Goal: Task Accomplishment & Management: Complete application form

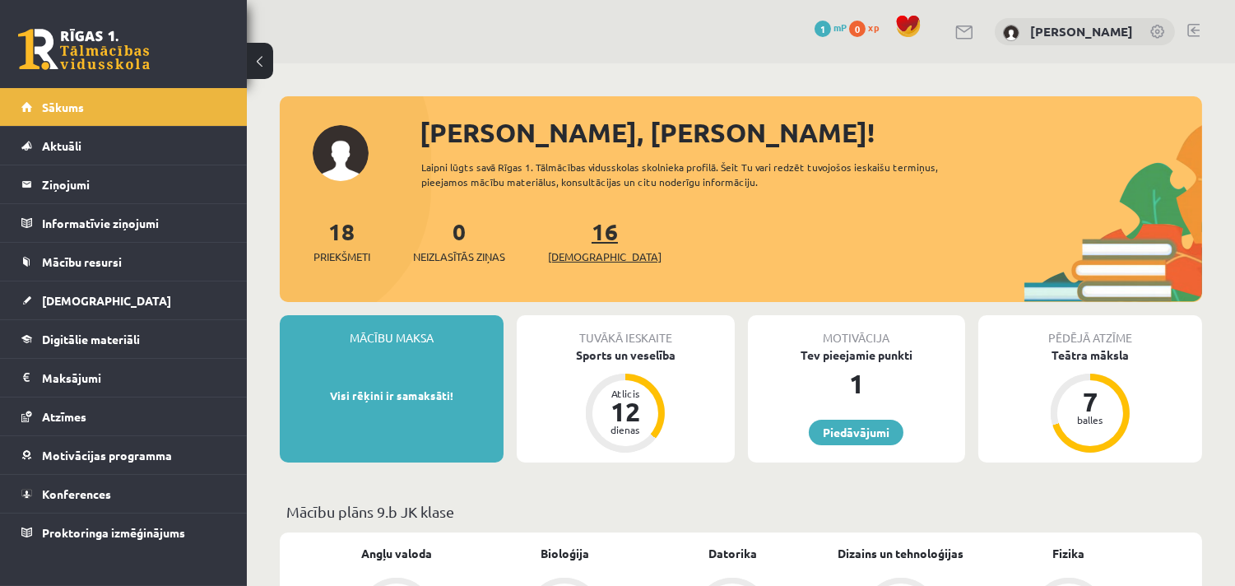
click at [574, 258] on span "[DEMOGRAPHIC_DATA]" at bounding box center [605, 256] width 114 height 16
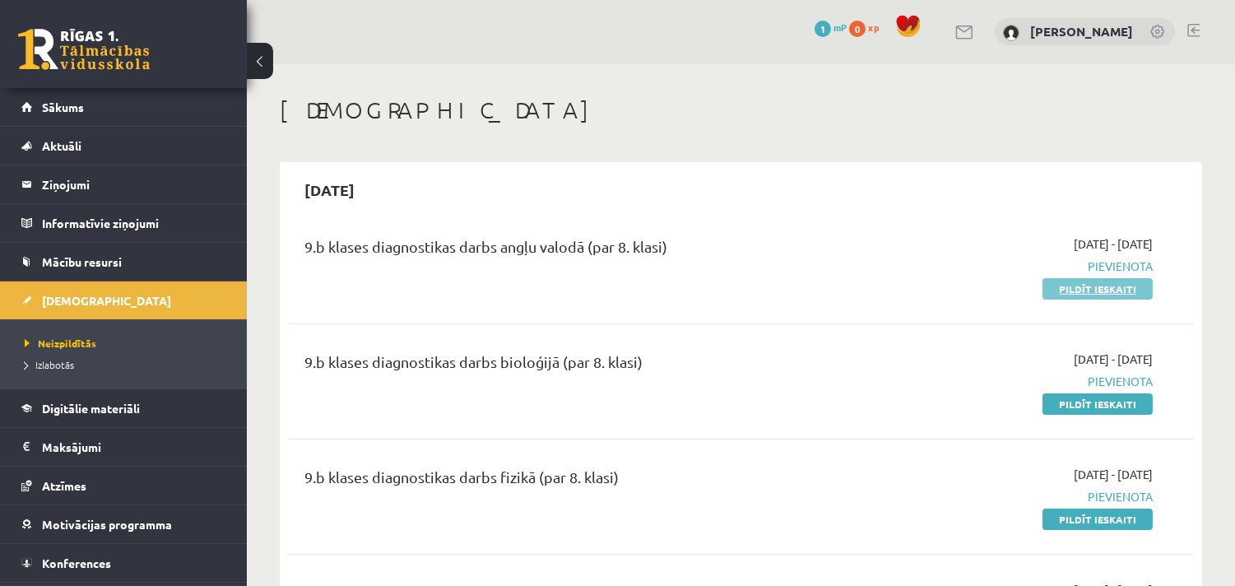
click at [1075, 286] on link "Pildīt ieskaiti" at bounding box center [1098, 288] width 110 height 21
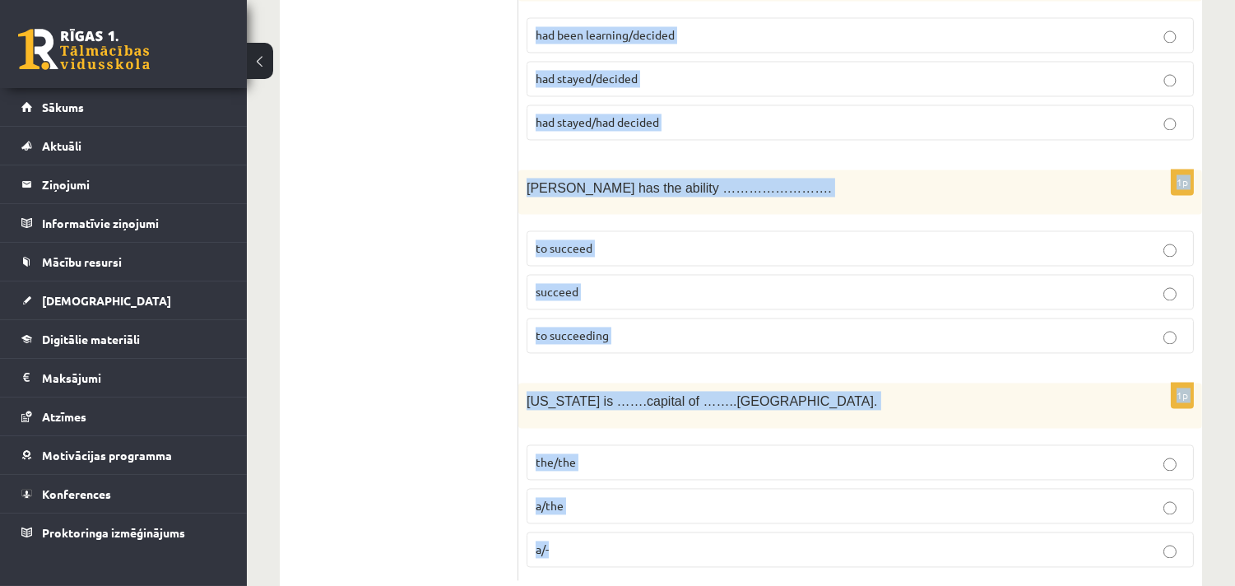
scroll to position [5974, 0]
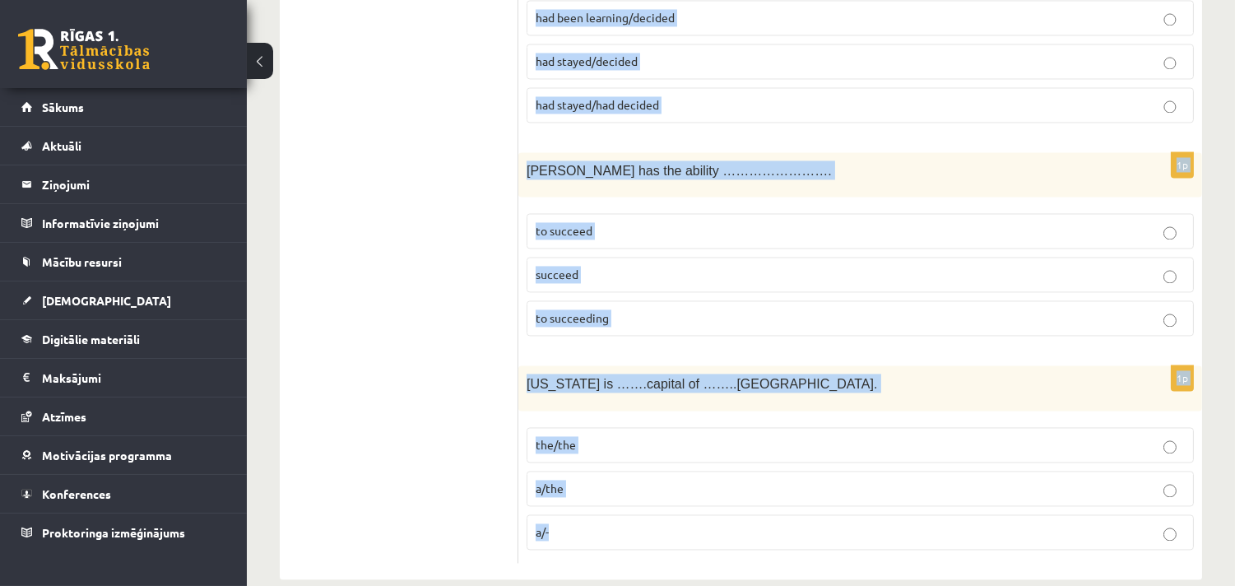
drag, startPoint x: 522, startPoint y: 325, endPoint x: 836, endPoint y: 596, distance: 414.2
copy form "The church ……………. in the 13 th century that is why some renovation …………………. wer…"
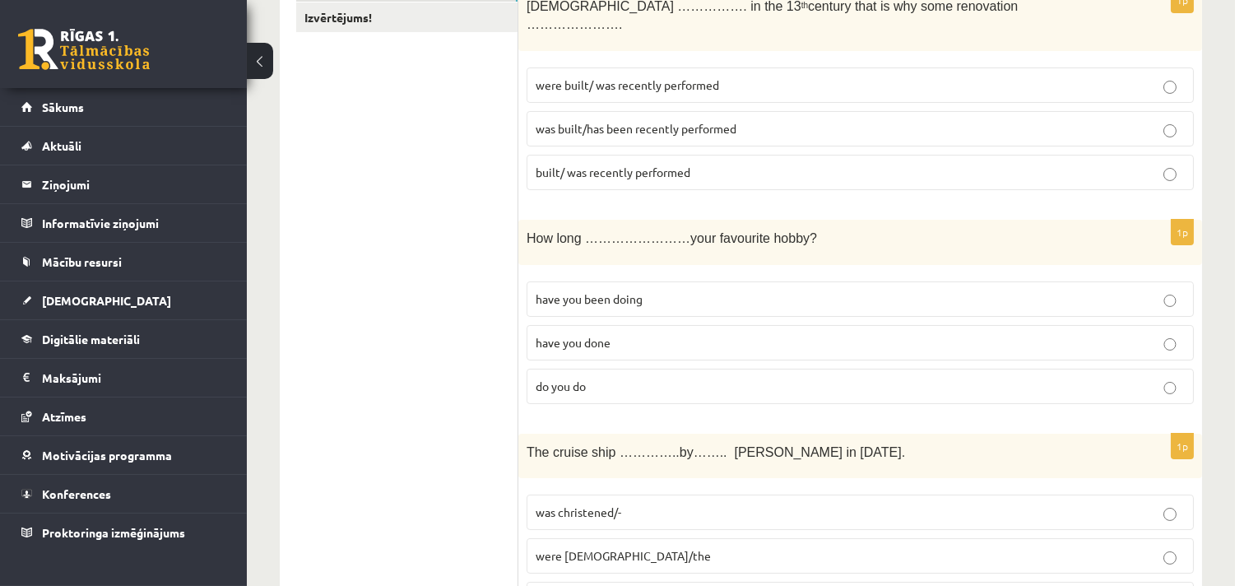
scroll to position [426, 0]
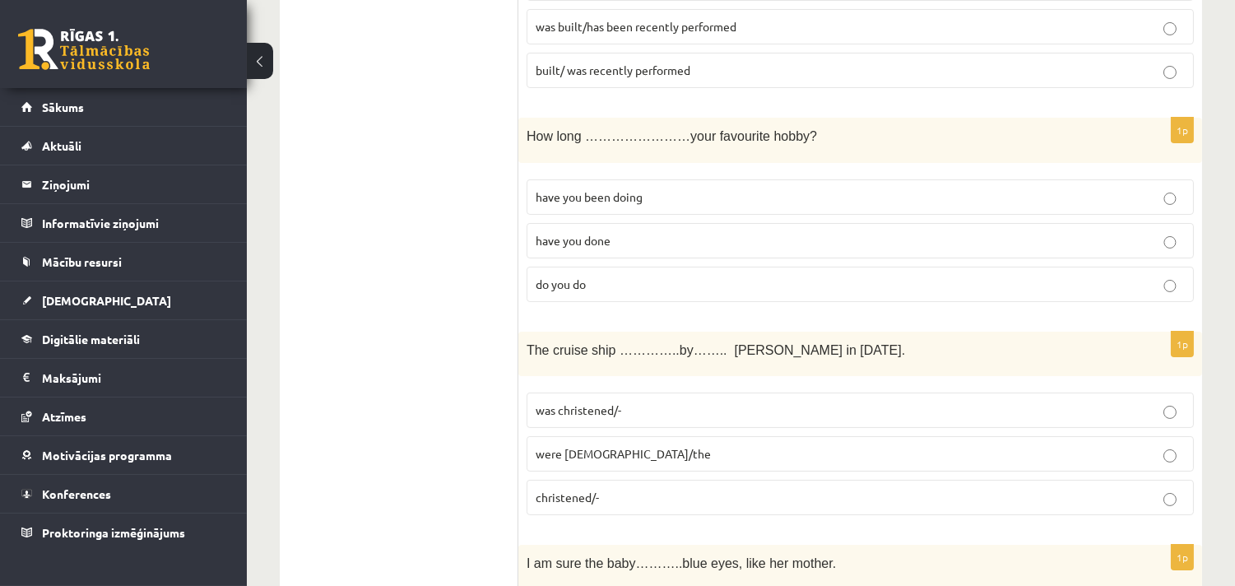
click at [588, 189] on span "have you been doing" at bounding box center [589, 196] width 107 height 15
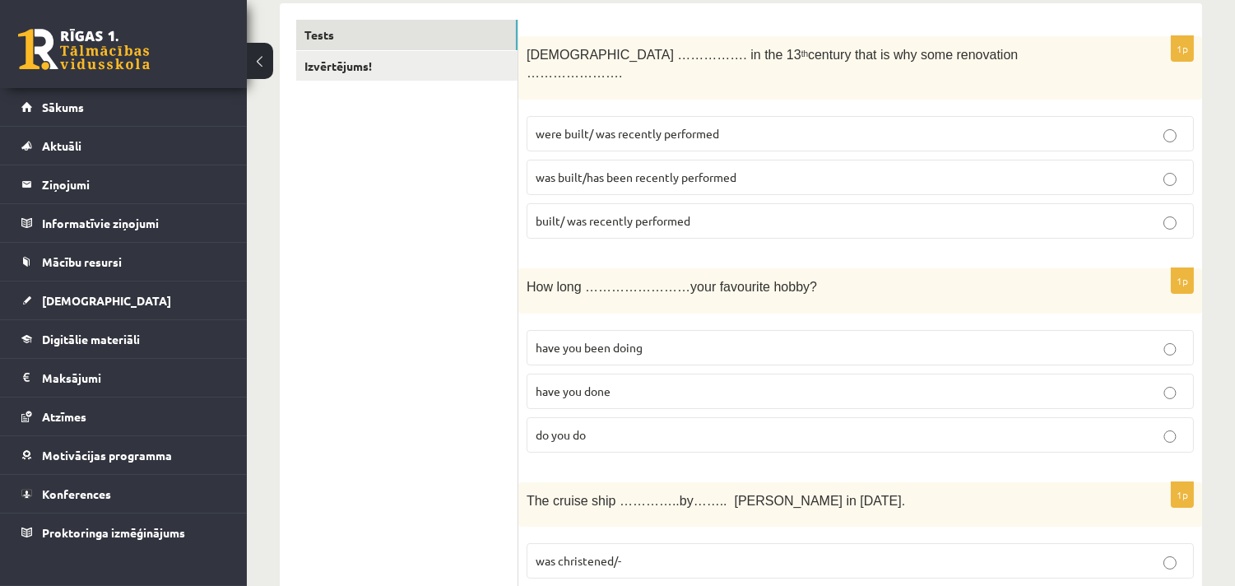
scroll to position [212, 0]
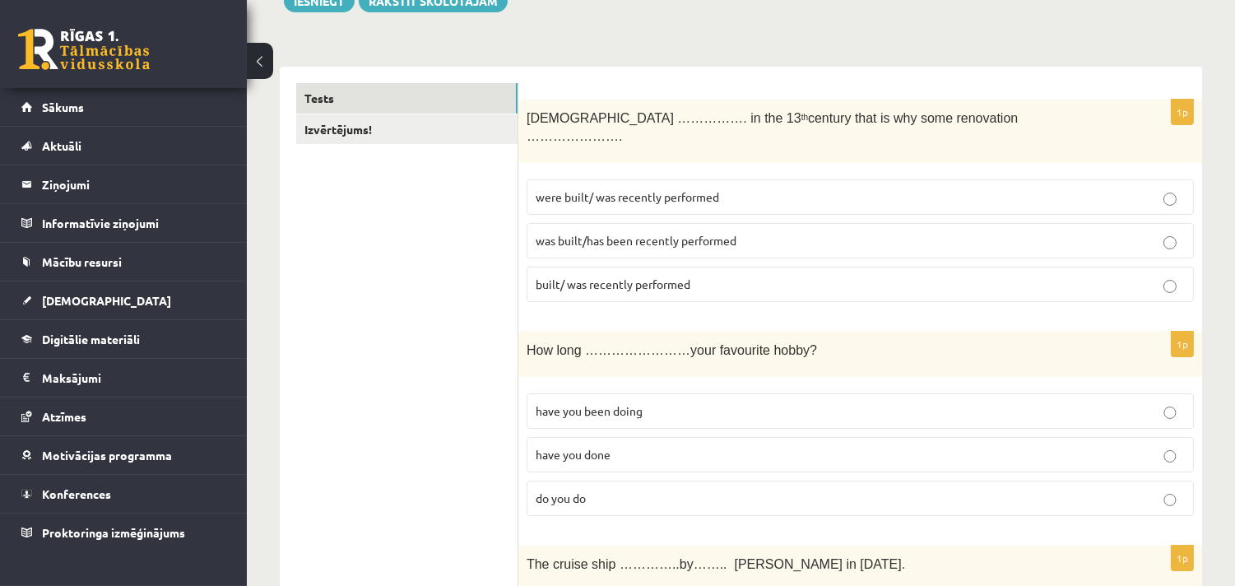
click at [599, 233] on span "was built/has been recently performed" at bounding box center [636, 240] width 201 height 15
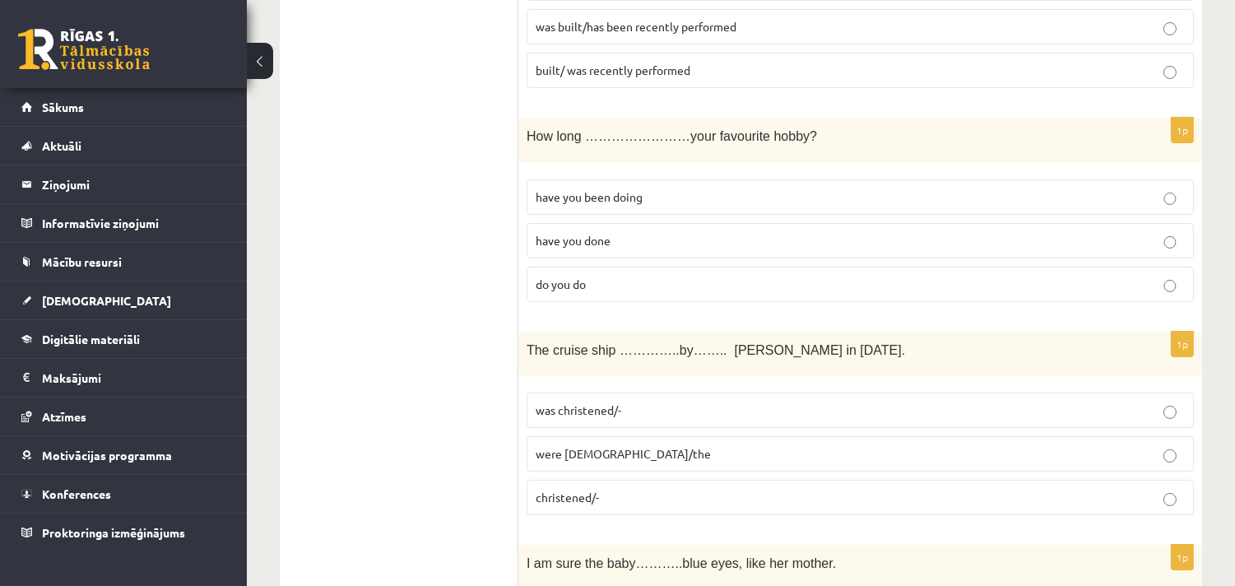
click at [605, 402] on span "was christened/-" at bounding box center [579, 409] width 86 height 15
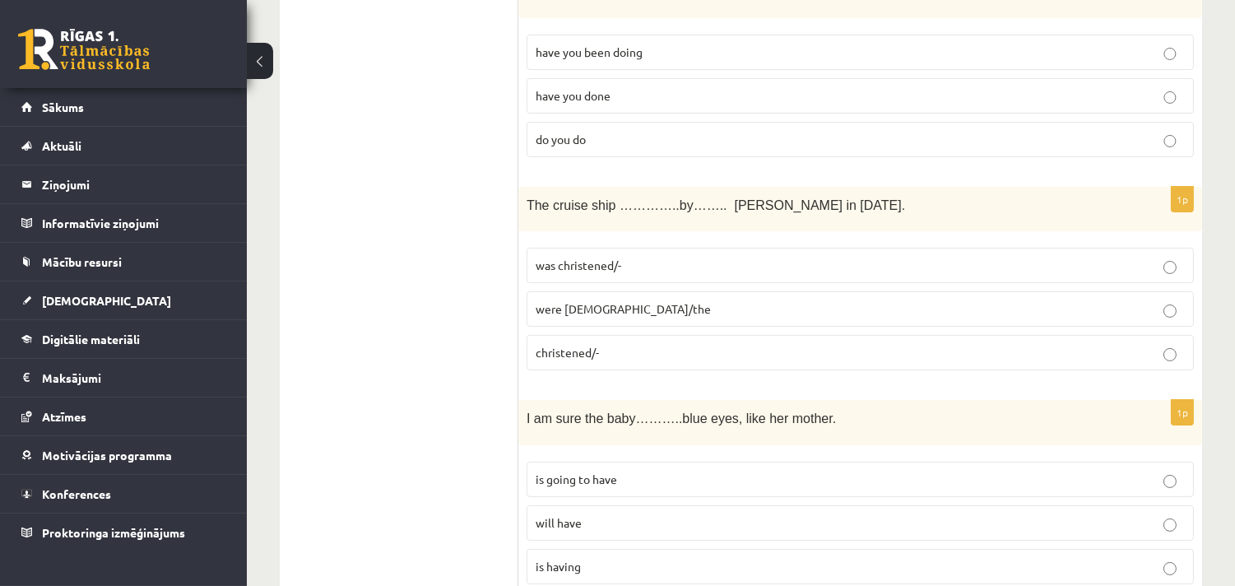
scroll to position [639, 0]
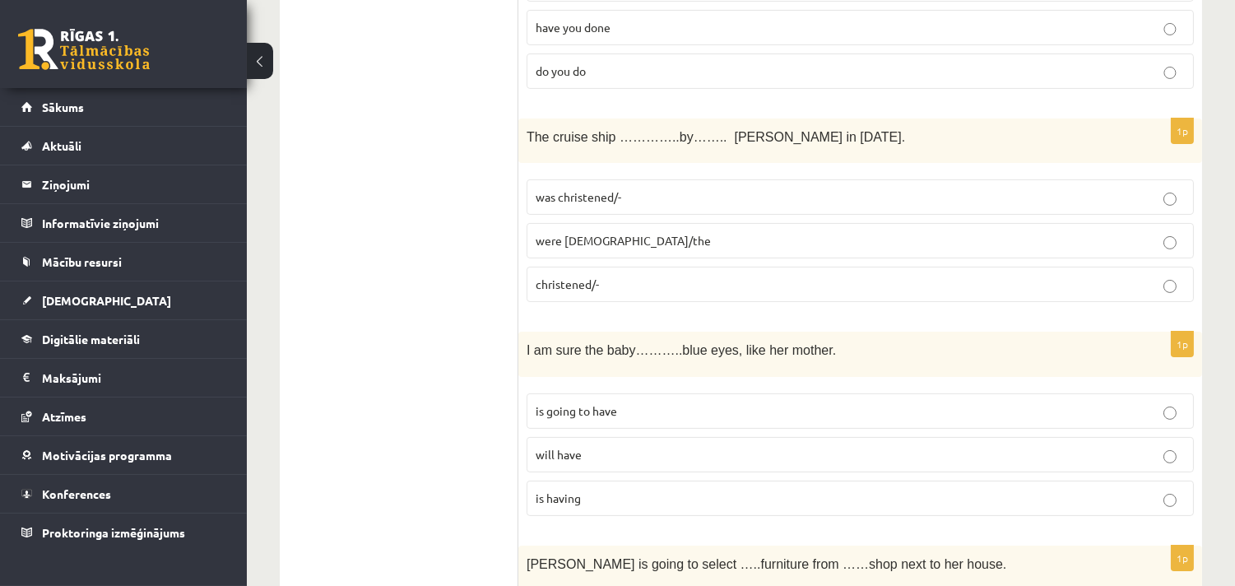
click at [599, 403] on span "is going to have" at bounding box center [576, 410] width 81 height 15
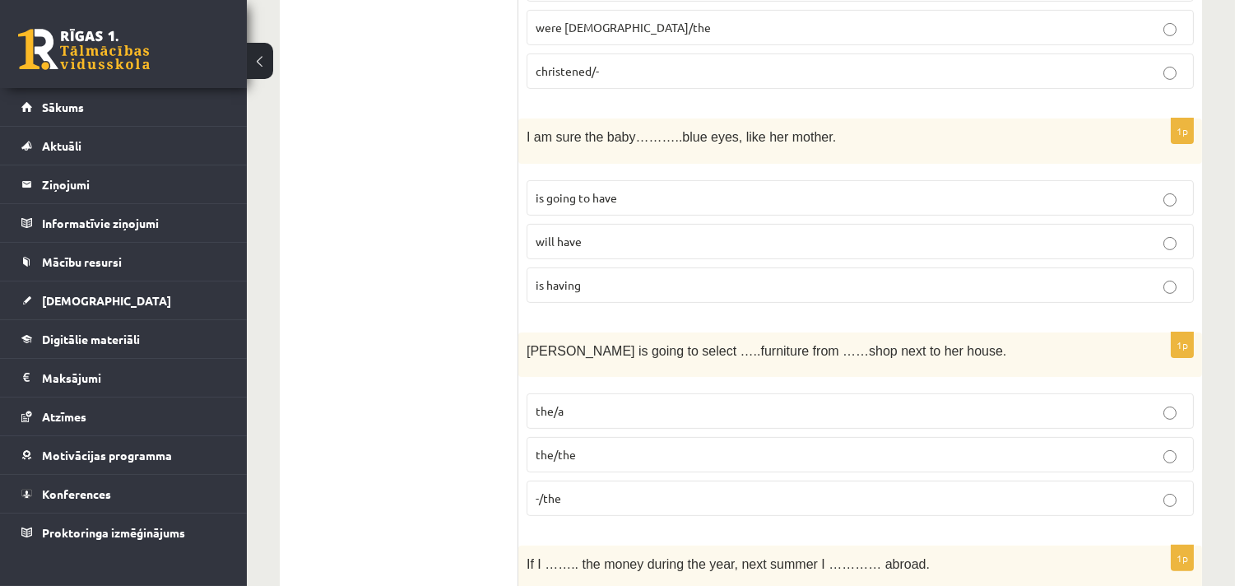
scroll to position [1066, 0]
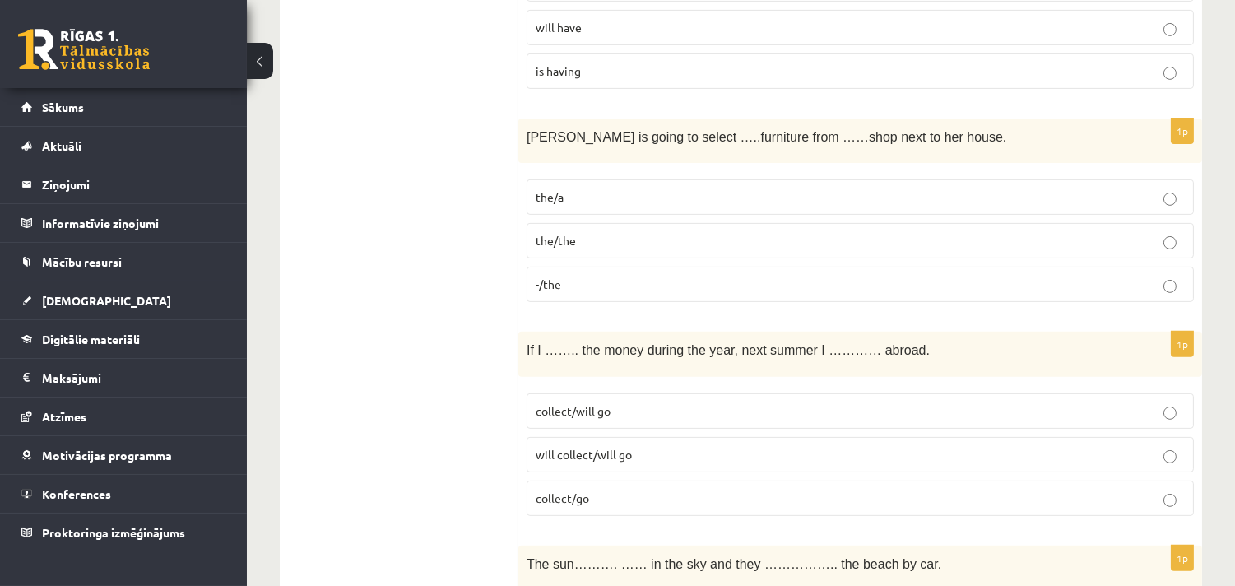
click at [569, 188] on p "the/a" at bounding box center [860, 196] width 649 height 17
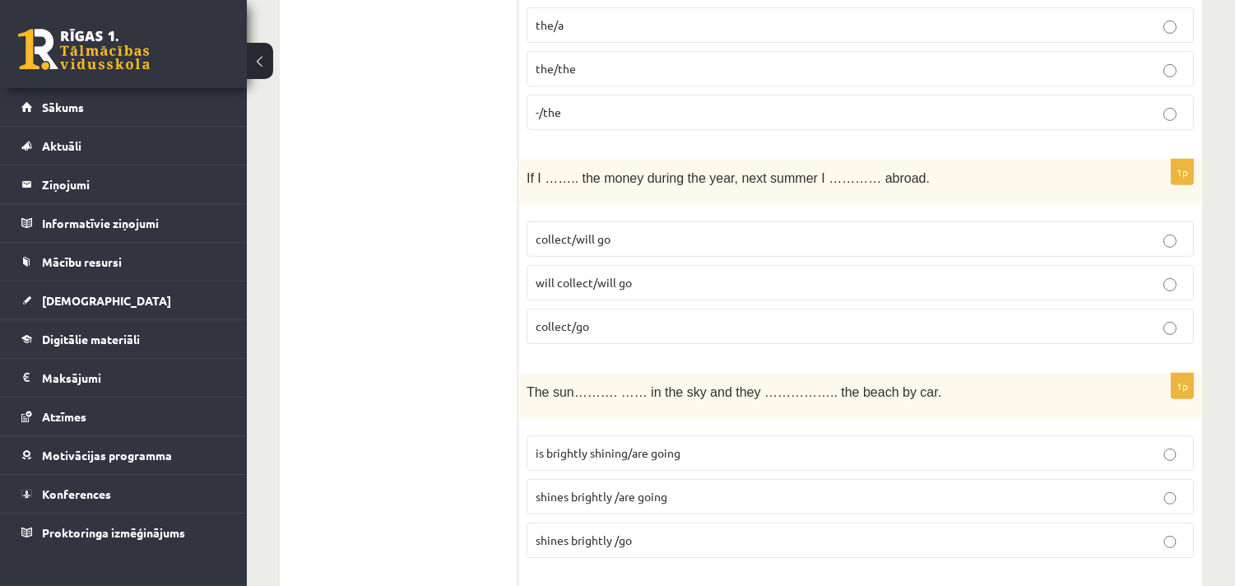
scroll to position [1279, 0]
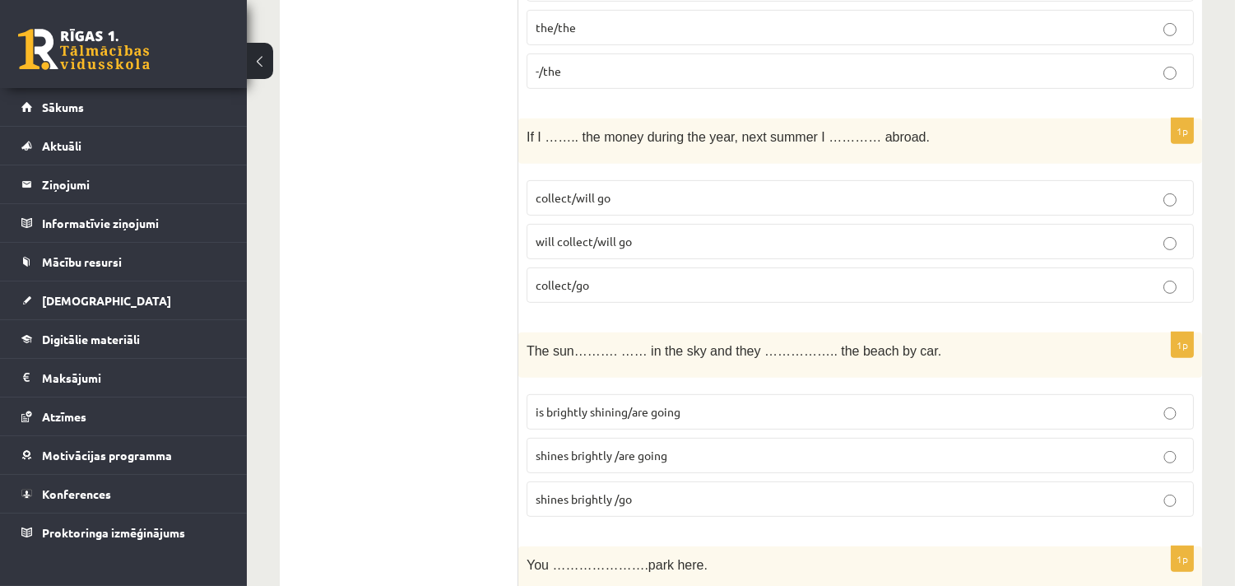
click at [613, 189] on p "collect/will go" at bounding box center [860, 197] width 649 height 17
click at [629, 448] on span "shines brightly /are going" at bounding box center [602, 455] width 132 height 15
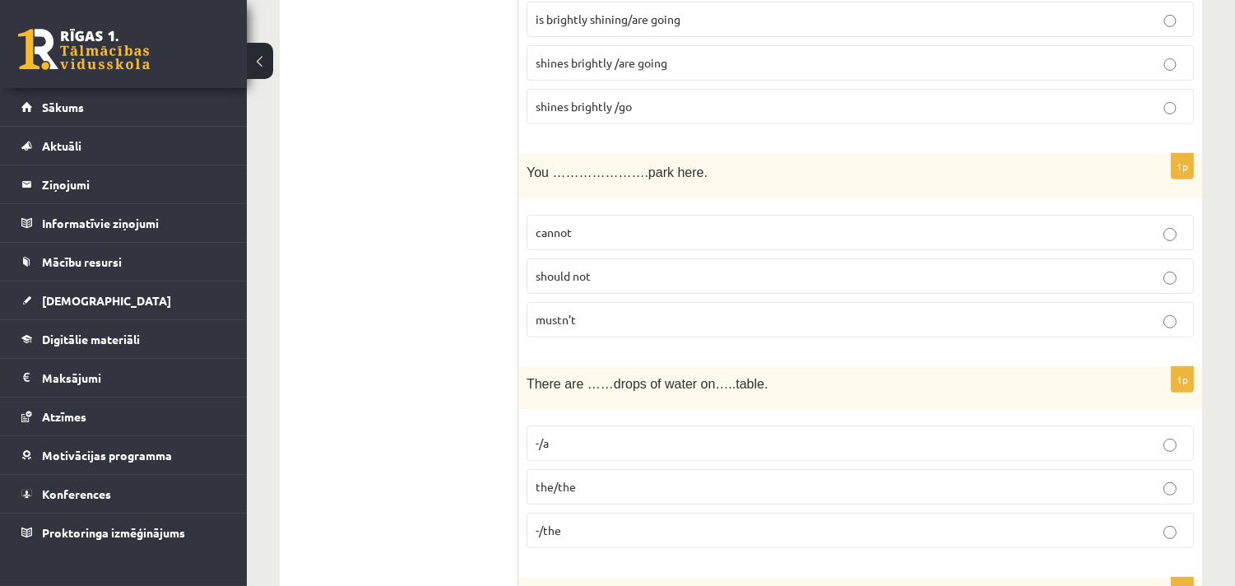
scroll to position [1707, 0]
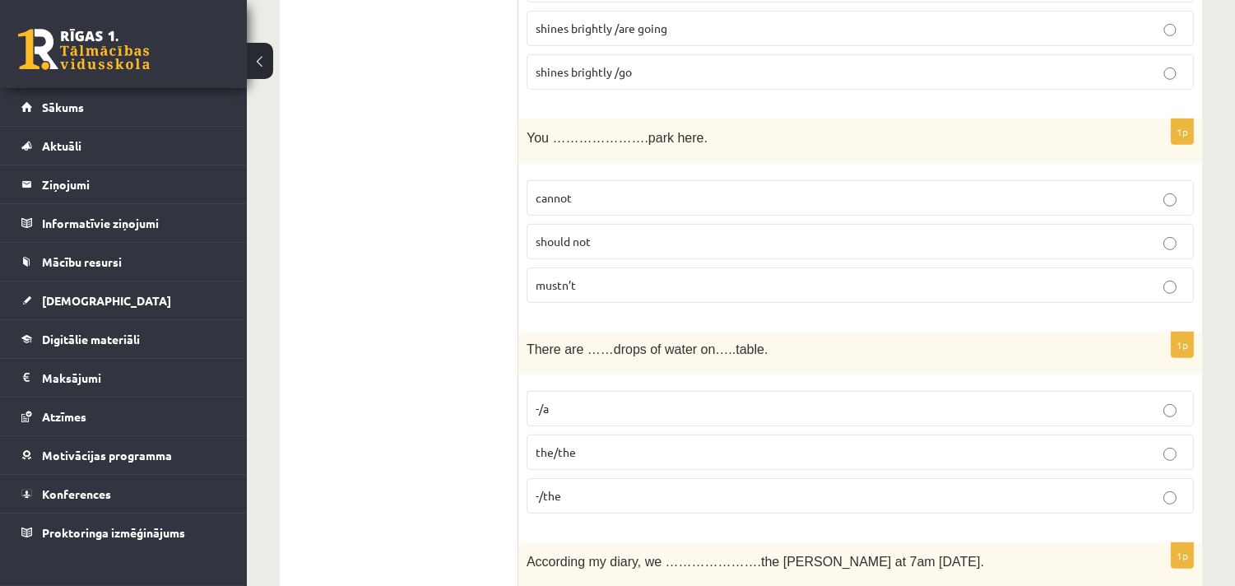
click at [577, 277] on label "mustn’t" at bounding box center [860, 284] width 667 height 35
click at [552, 400] on p "-/a" at bounding box center [860, 408] width 649 height 17
click at [555, 488] on span "-/the" at bounding box center [549, 495] width 26 height 15
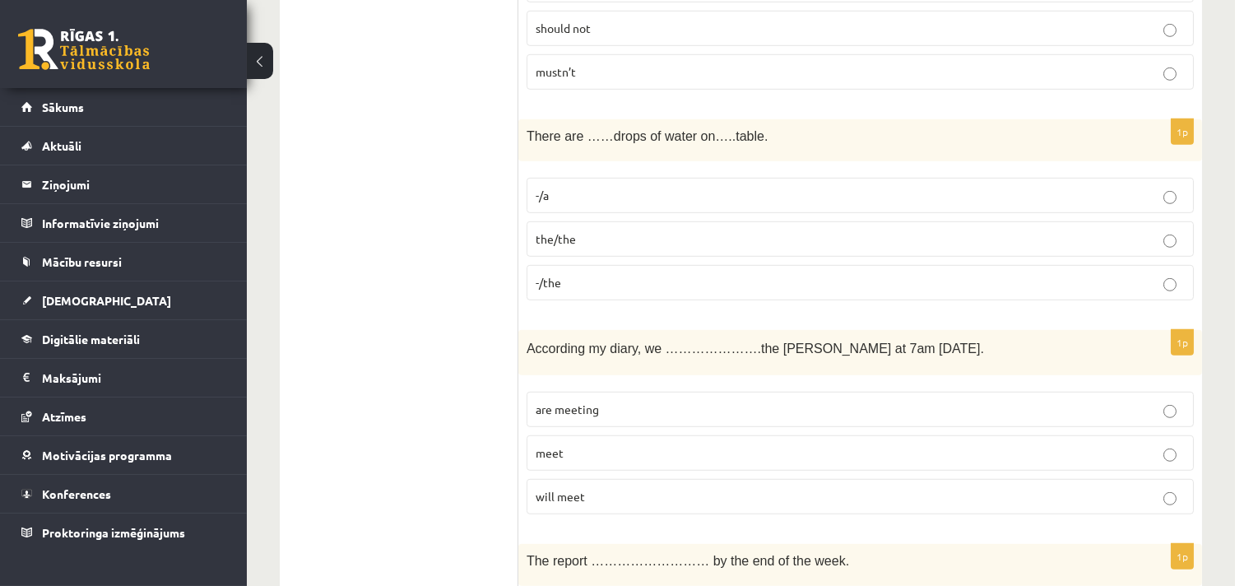
scroll to position [2133, 0]
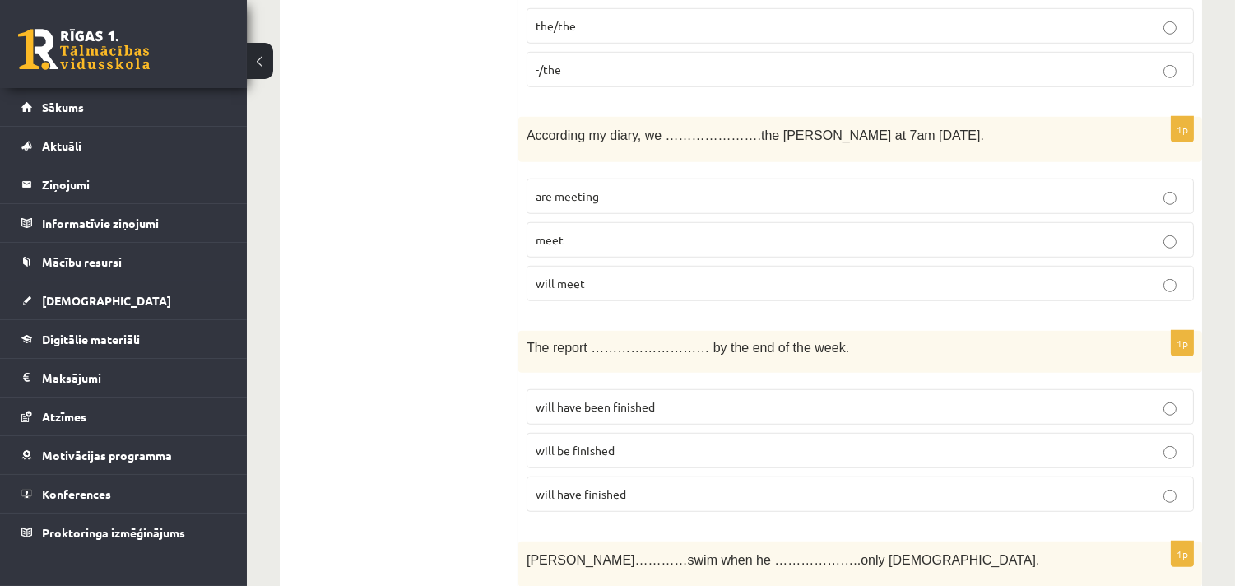
click at [626, 188] on p "are meeting" at bounding box center [860, 196] width 649 height 17
click at [554, 399] on span "will have been finished" at bounding box center [595, 406] width 119 height 15
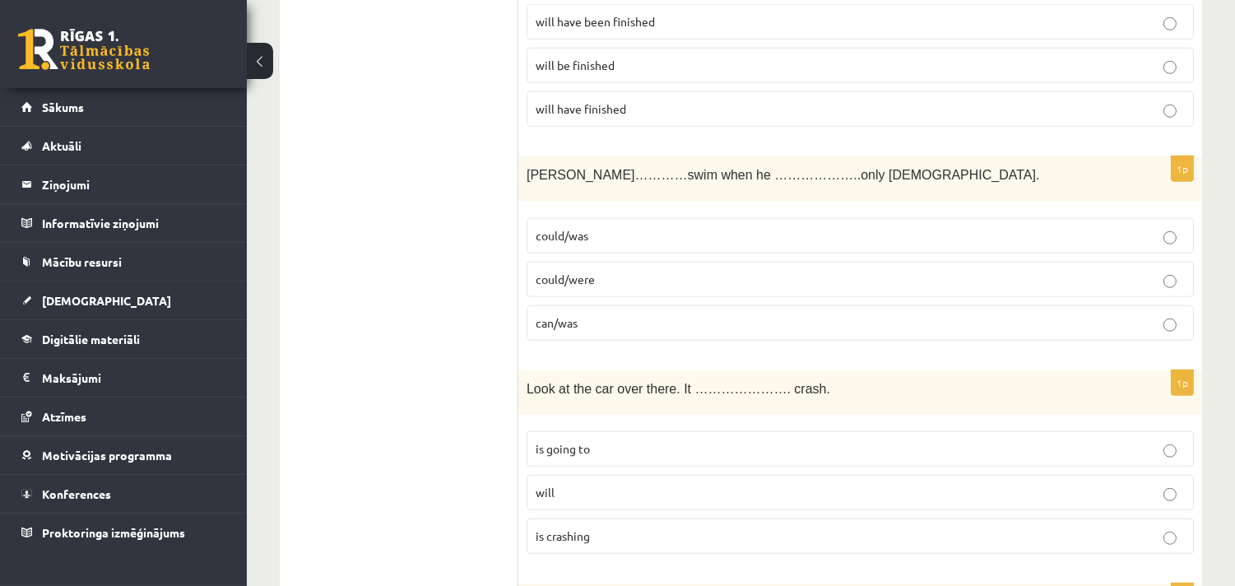
scroll to position [2560, 0]
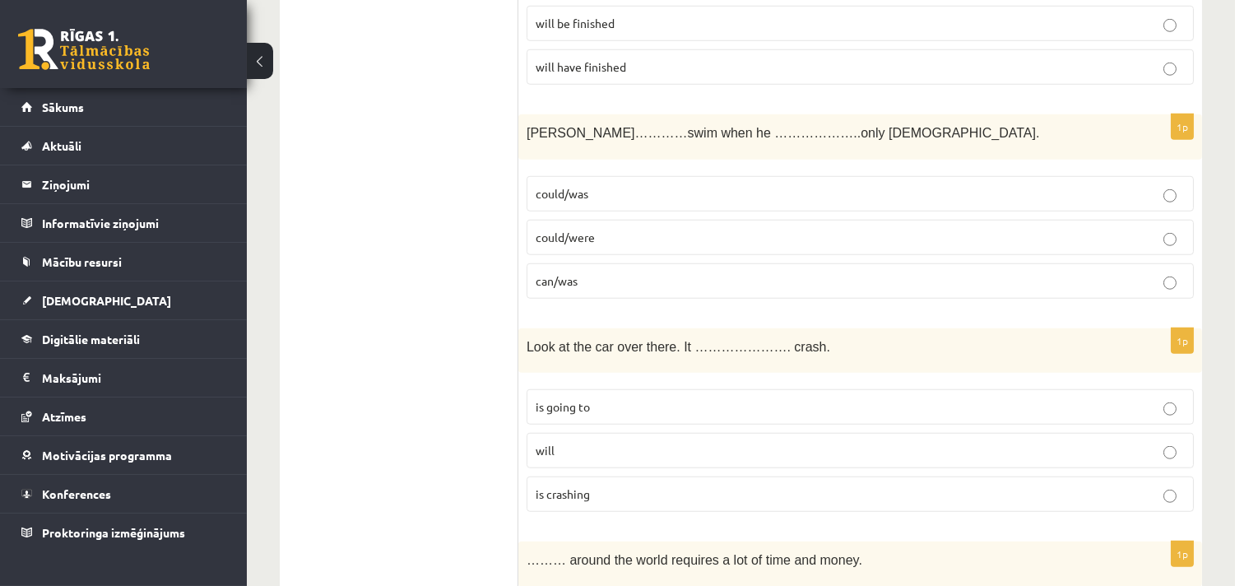
click at [581, 186] on span "could/was" at bounding box center [562, 193] width 53 height 15
click at [593, 398] on p "is going to" at bounding box center [860, 406] width 649 height 17
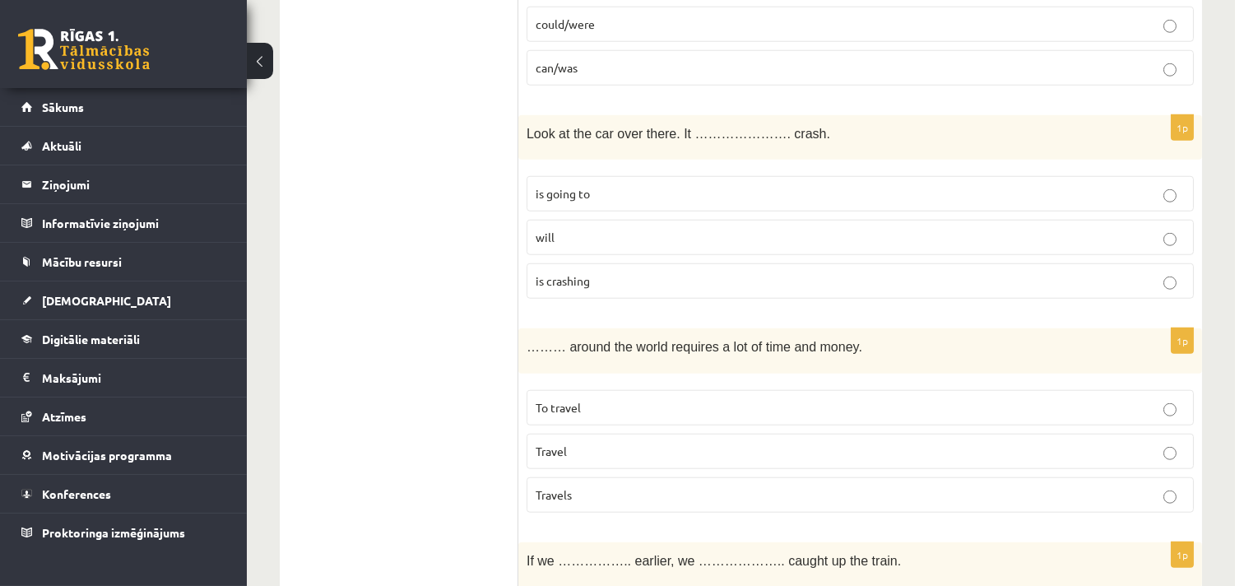
scroll to position [2987, 0]
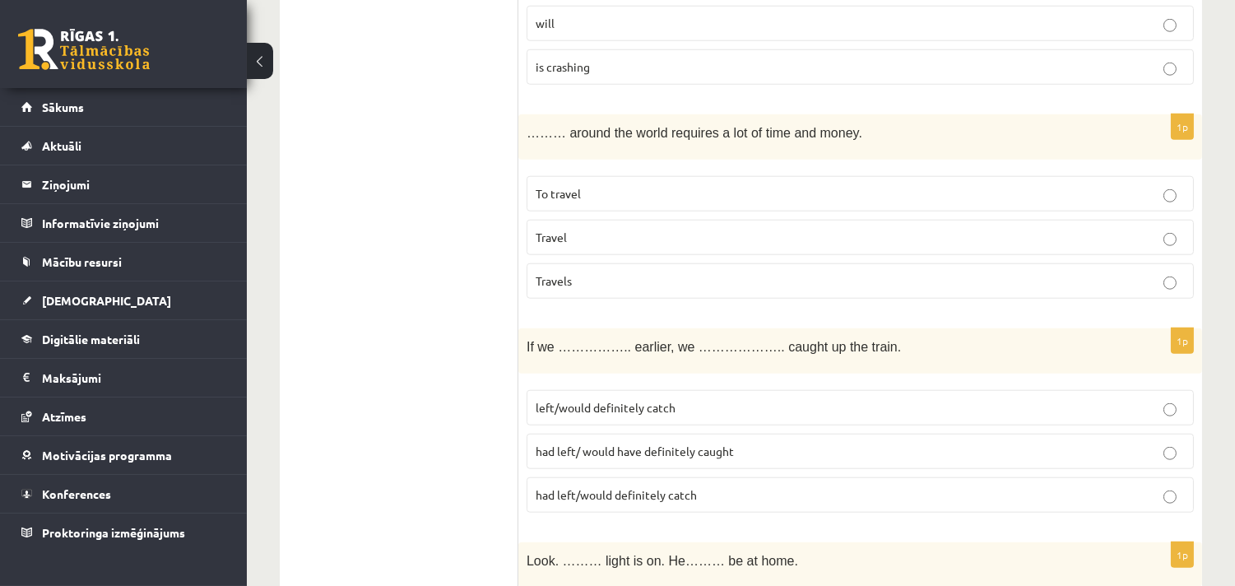
click at [580, 176] on label "To travel" at bounding box center [860, 193] width 667 height 35
click at [462, 331] on ul "Tests Izvērtējums!" at bounding box center [407, 430] width 222 height 6242
click at [594, 443] on span "had left/ would have definitely caught" at bounding box center [635, 450] width 198 height 15
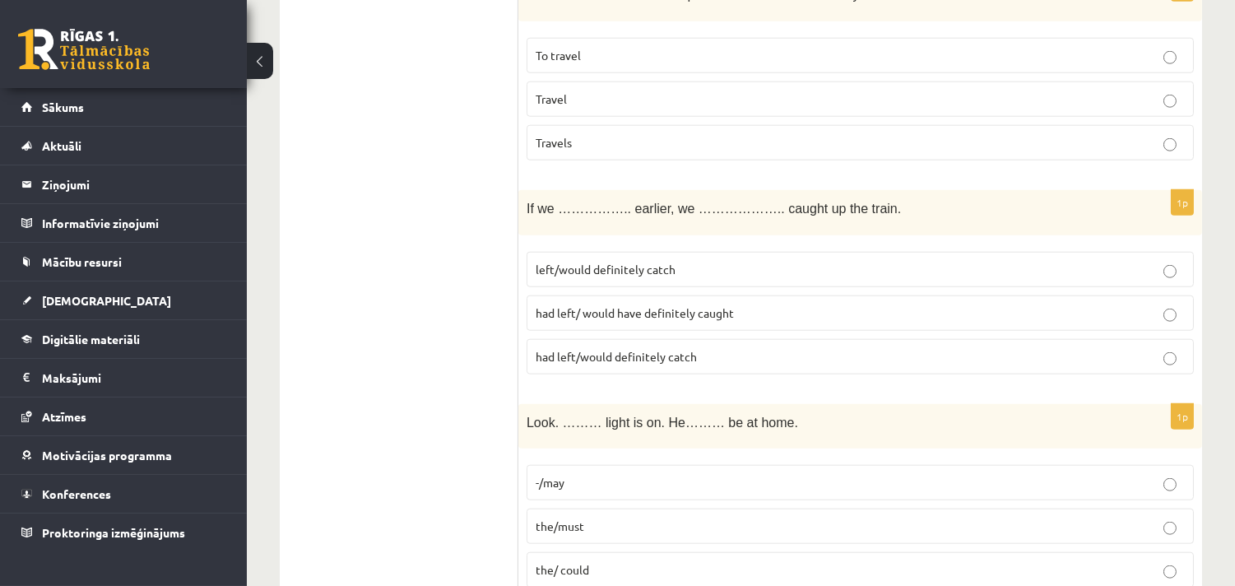
scroll to position [3199, 0]
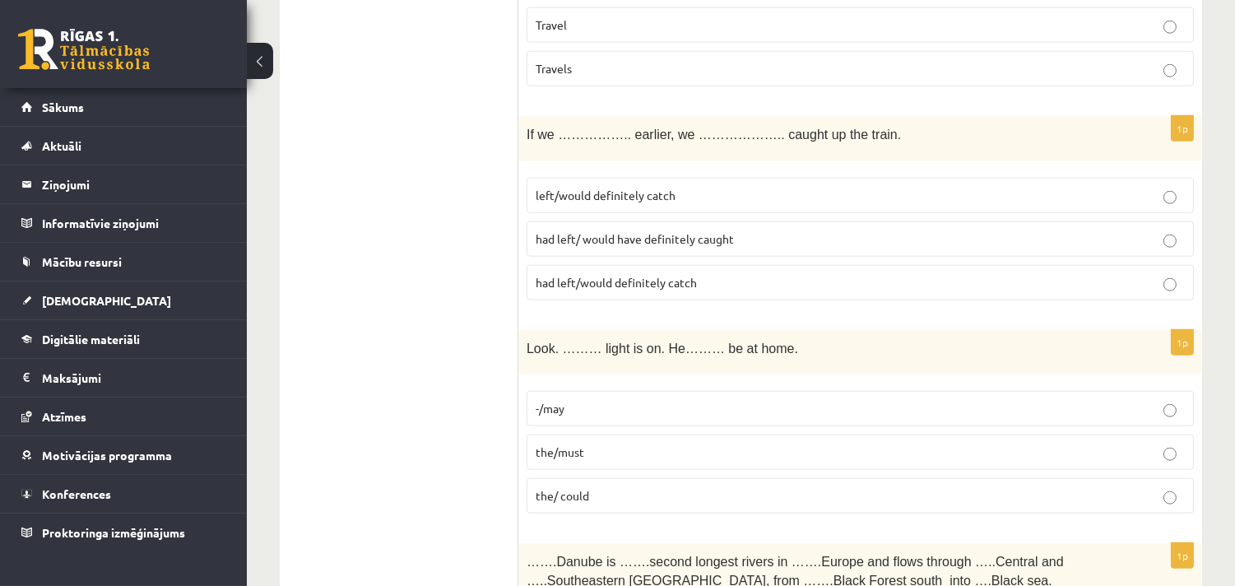
click at [598, 445] on p "the/must" at bounding box center [860, 451] width 649 height 17
click at [405, 446] on ul "Tests Izvērtējums!" at bounding box center [407, 217] width 222 height 6242
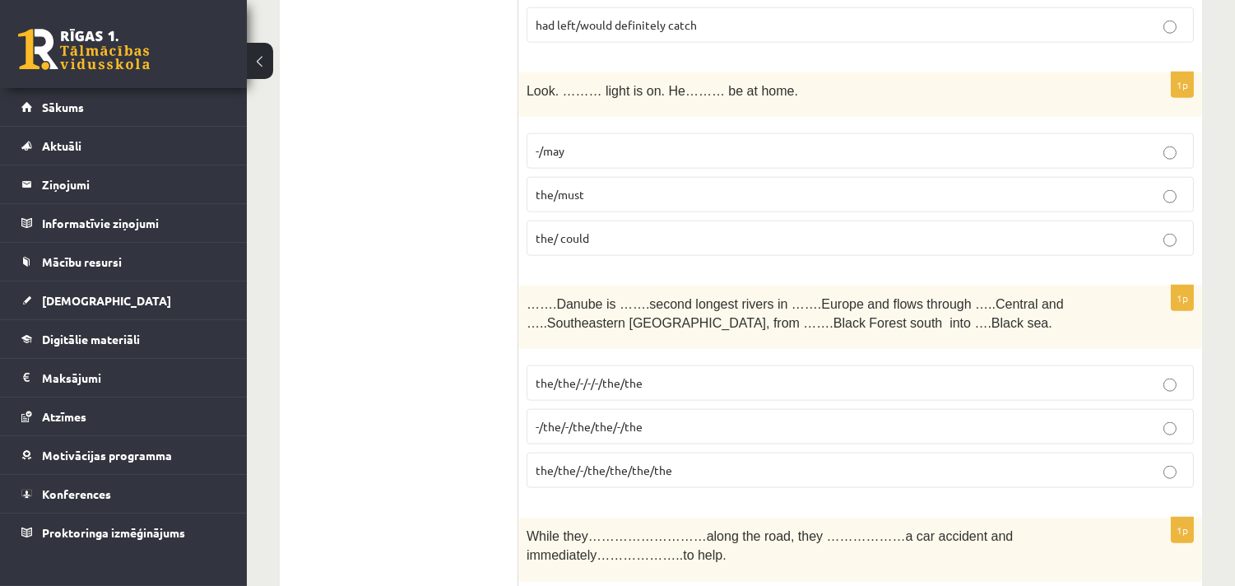
scroll to position [3626, 0]
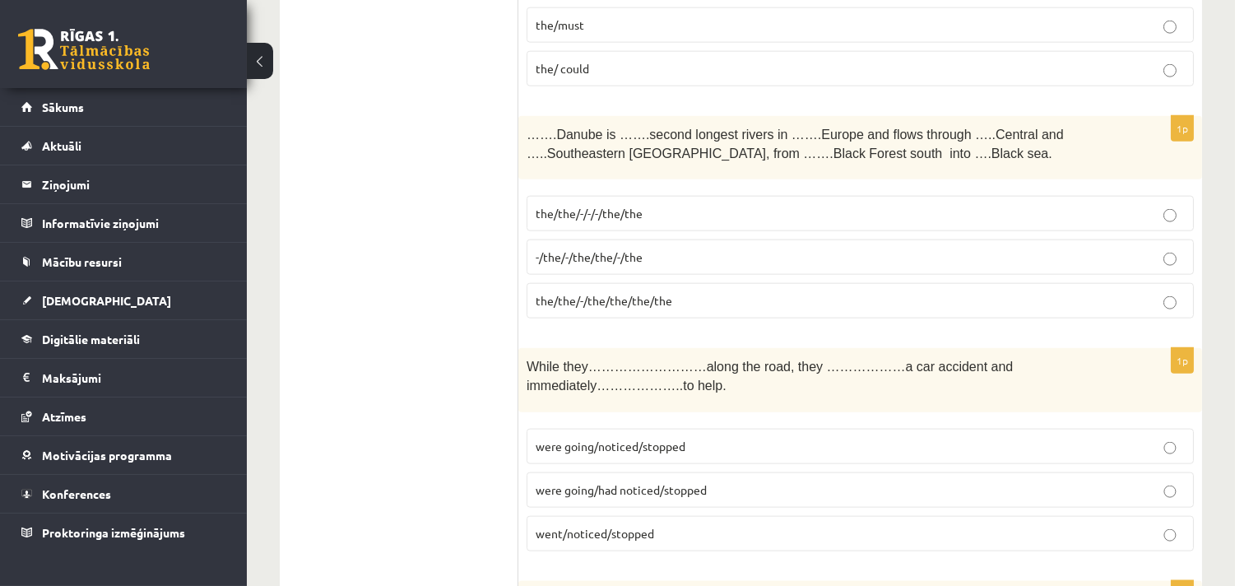
click at [587, 293] on span "the/the/-/the/the/the/the" at bounding box center [604, 300] width 137 height 15
click at [654, 439] on span "were going/noticed/stopped" at bounding box center [611, 446] width 150 height 15
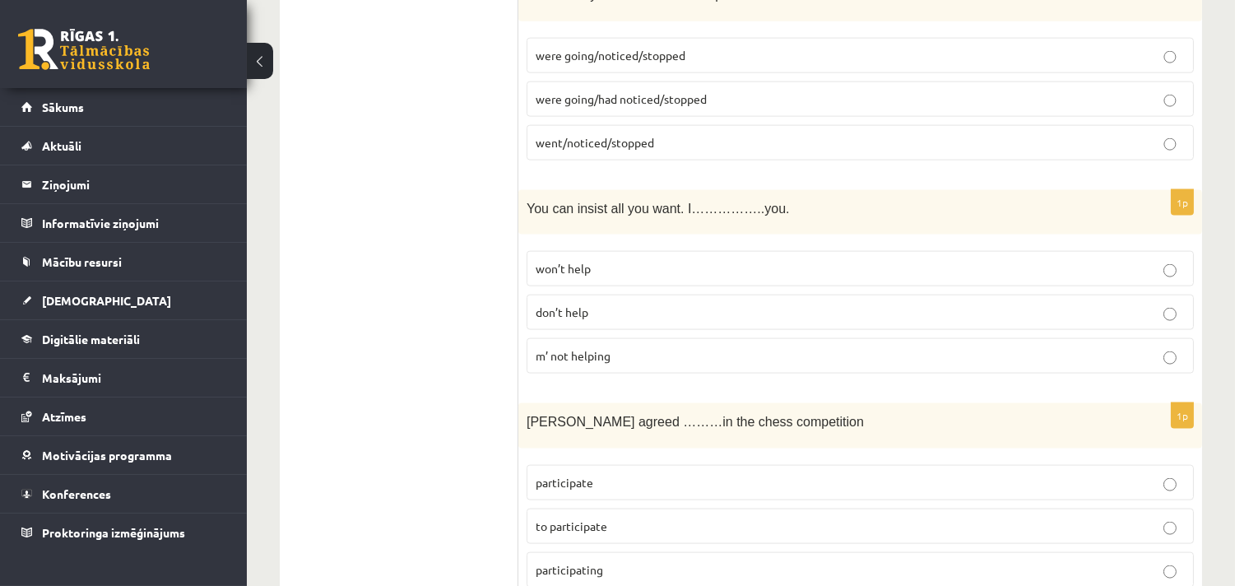
scroll to position [4052, 0]
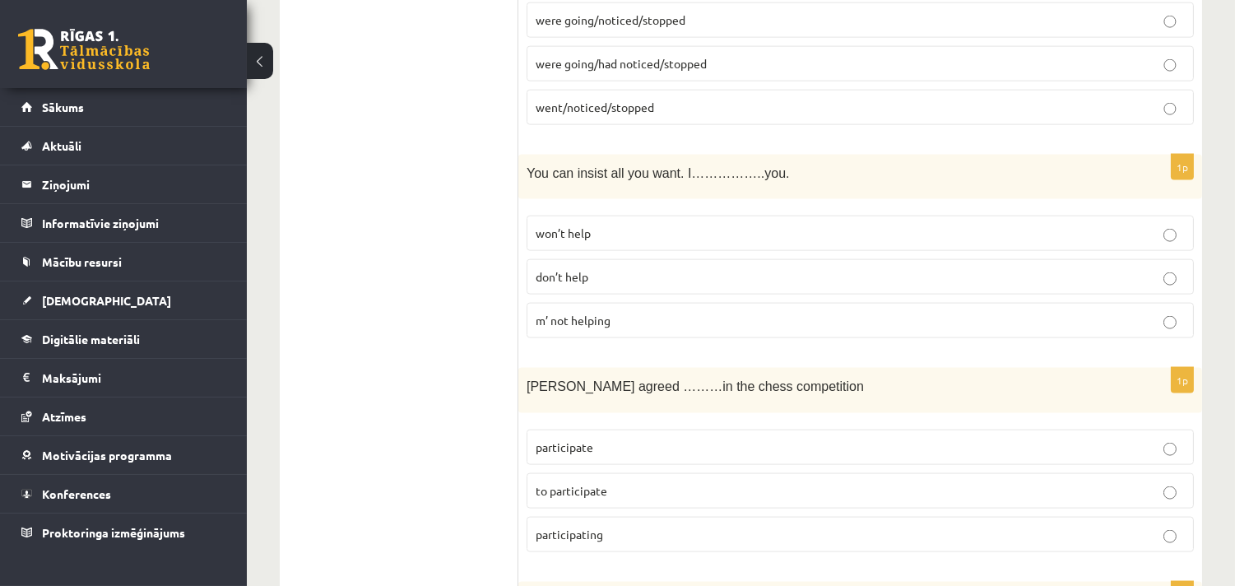
click at [569, 225] on span "won’t help" at bounding box center [563, 232] width 55 height 15
click at [618, 482] on p "to participate" at bounding box center [860, 490] width 649 height 17
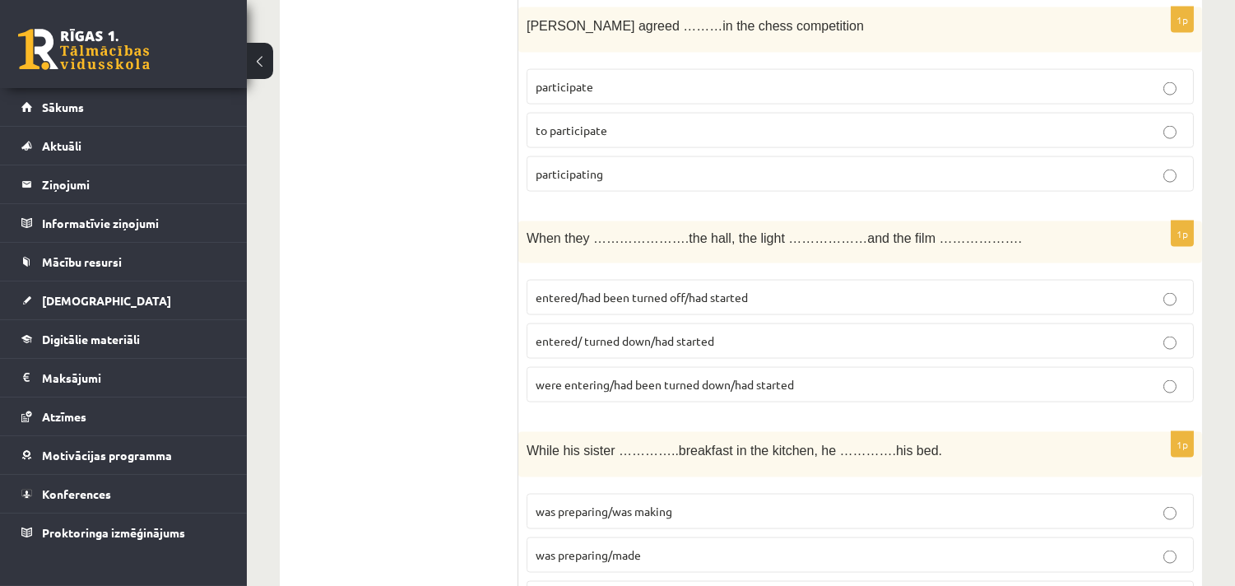
scroll to position [4479, 0]
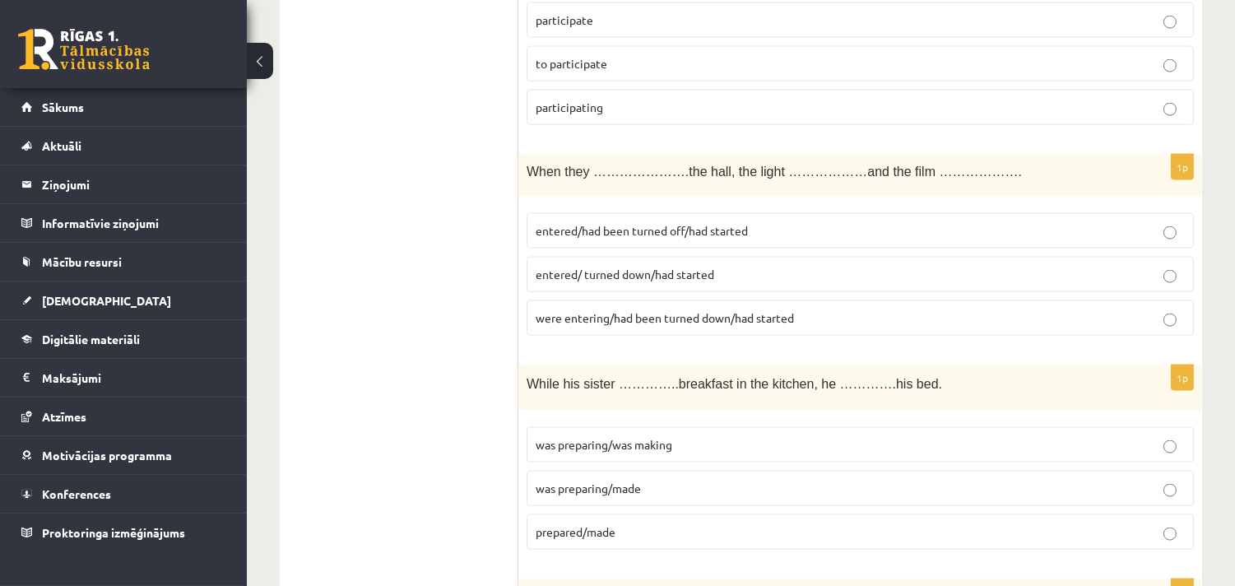
click at [631, 223] on span "entered/had been turned off/had started" at bounding box center [642, 230] width 212 height 15
click at [645, 437] on span "was preparing/was making" at bounding box center [604, 444] width 137 height 15
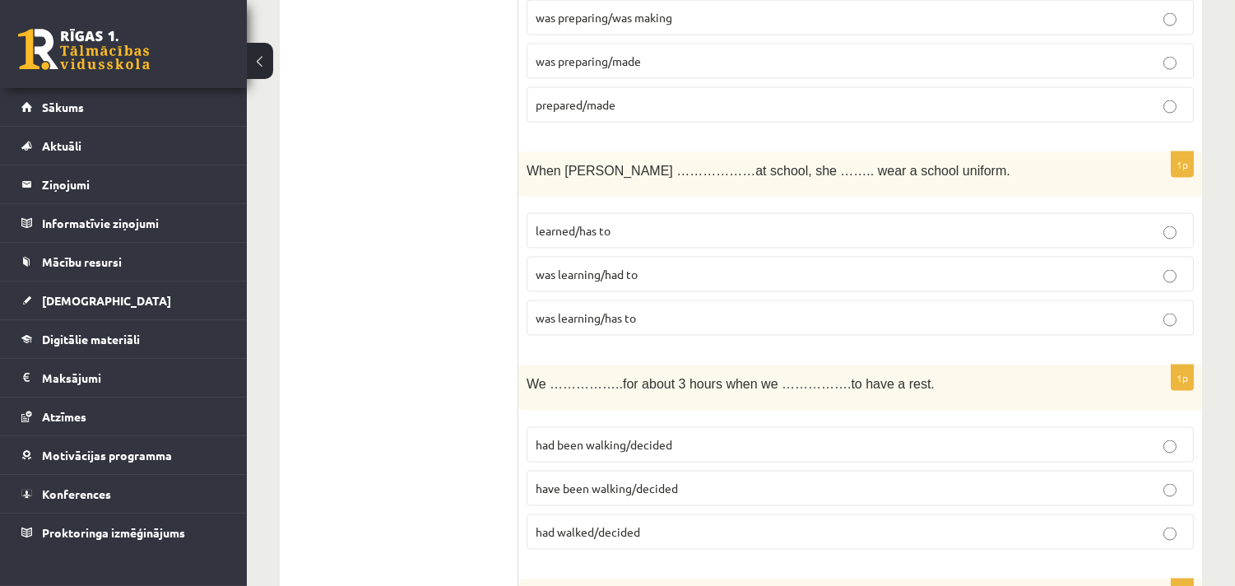
scroll to position [4693, 0]
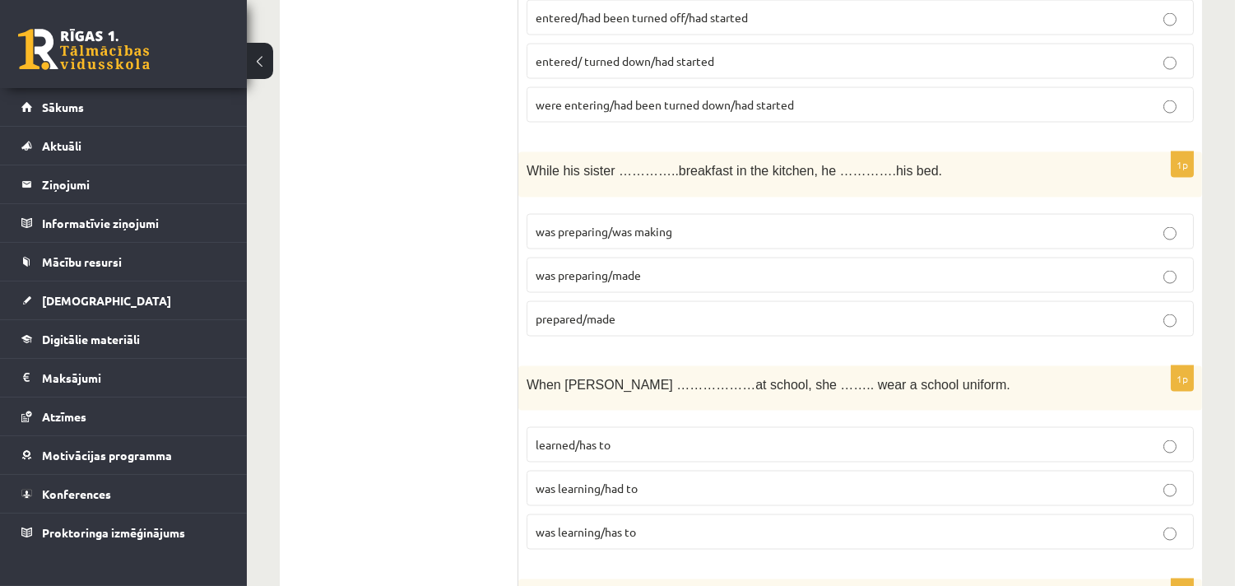
click at [652, 480] on p "was learning/had to" at bounding box center [860, 488] width 649 height 17
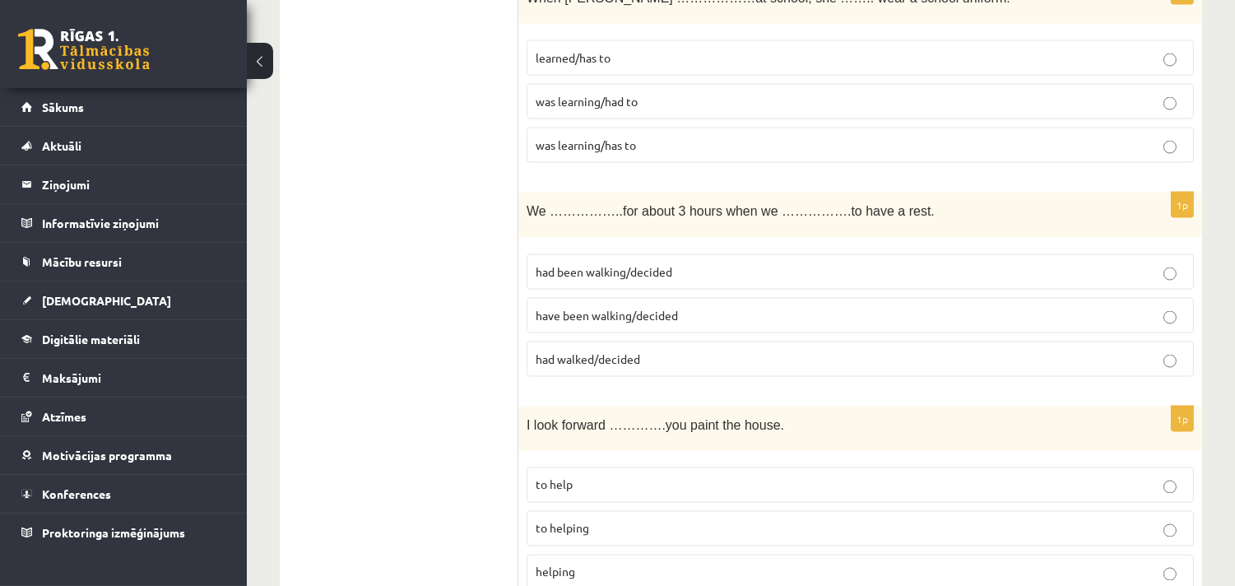
scroll to position [5120, 0]
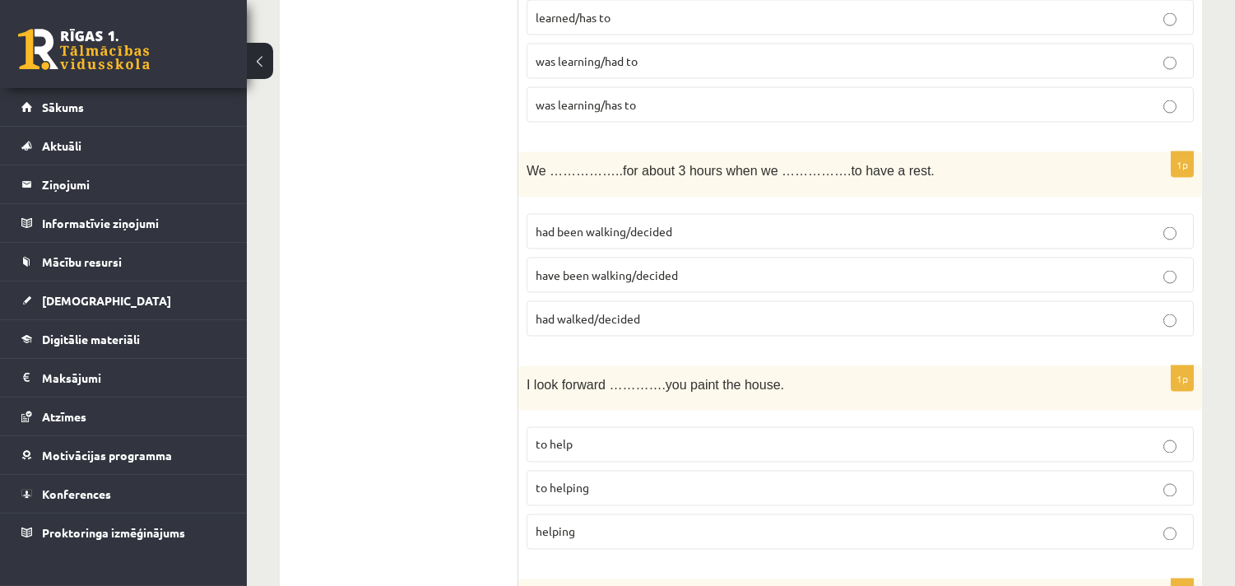
click at [606, 224] on span "had been walking/decided" at bounding box center [604, 231] width 137 height 15
click at [643, 480] on p "to helping" at bounding box center [860, 488] width 649 height 17
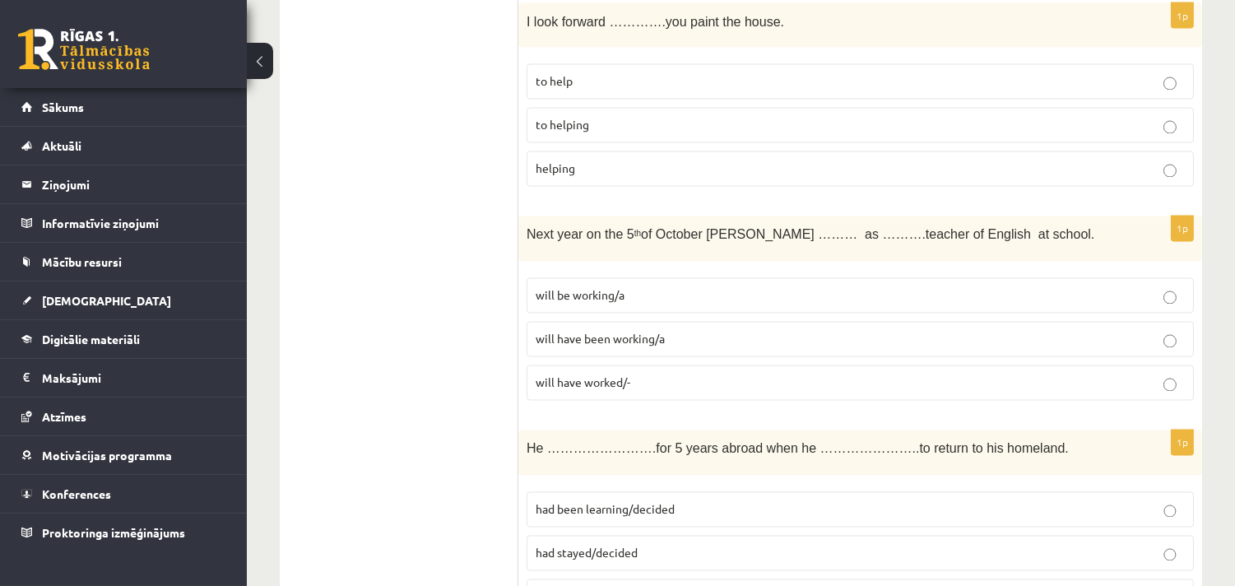
scroll to position [5547, 0]
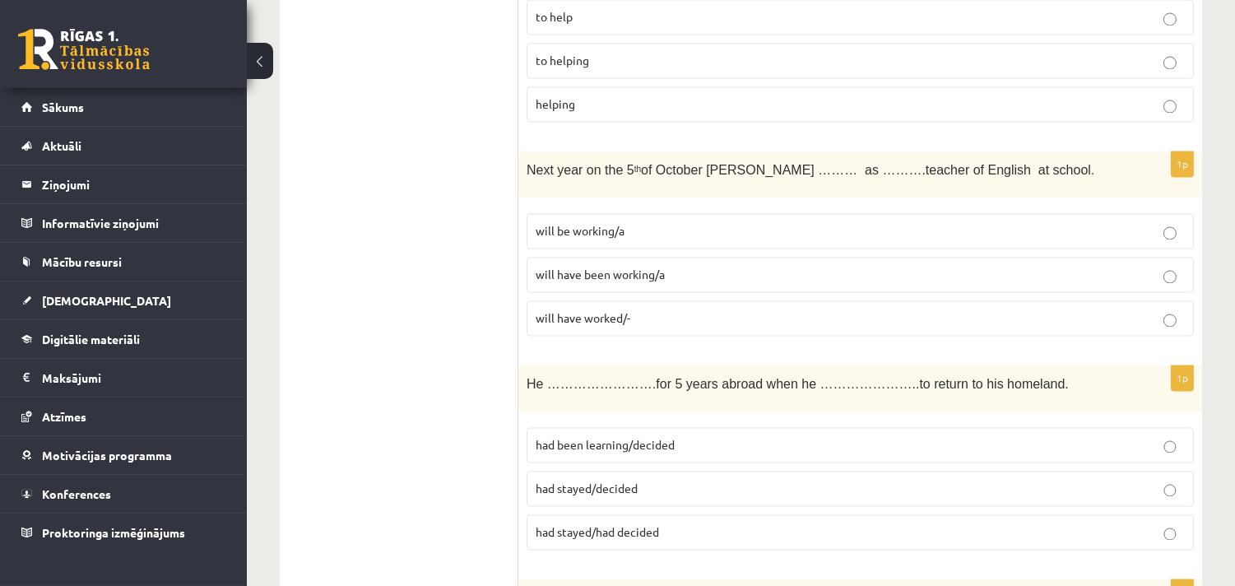
click at [671, 223] on p "will be working/a" at bounding box center [860, 231] width 649 height 17
click at [643, 481] on p "had stayed/decided" at bounding box center [860, 489] width 649 height 17
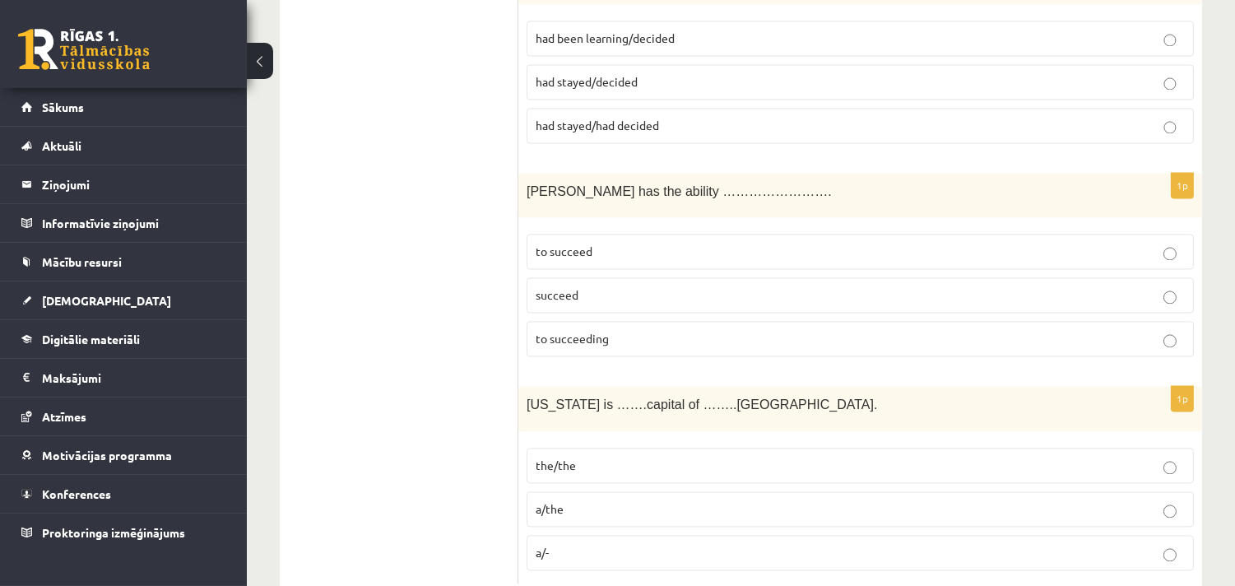
scroll to position [5972, 0]
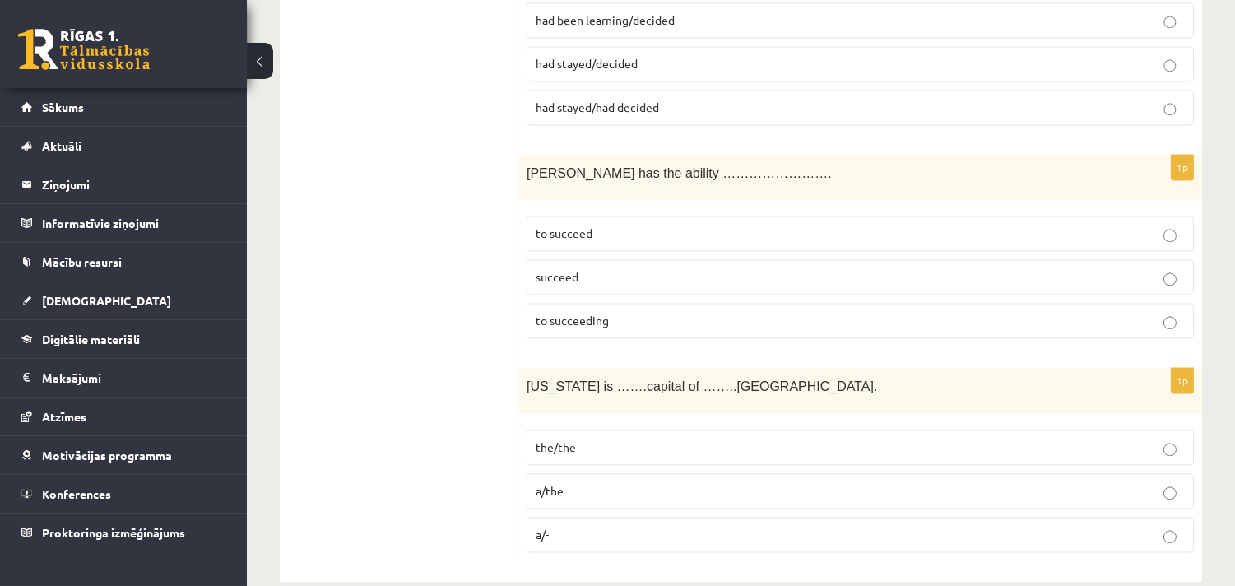
click at [603, 216] on label "to succeed" at bounding box center [860, 233] width 667 height 35
click at [597, 436] on p "the/the" at bounding box center [860, 444] width 649 height 17
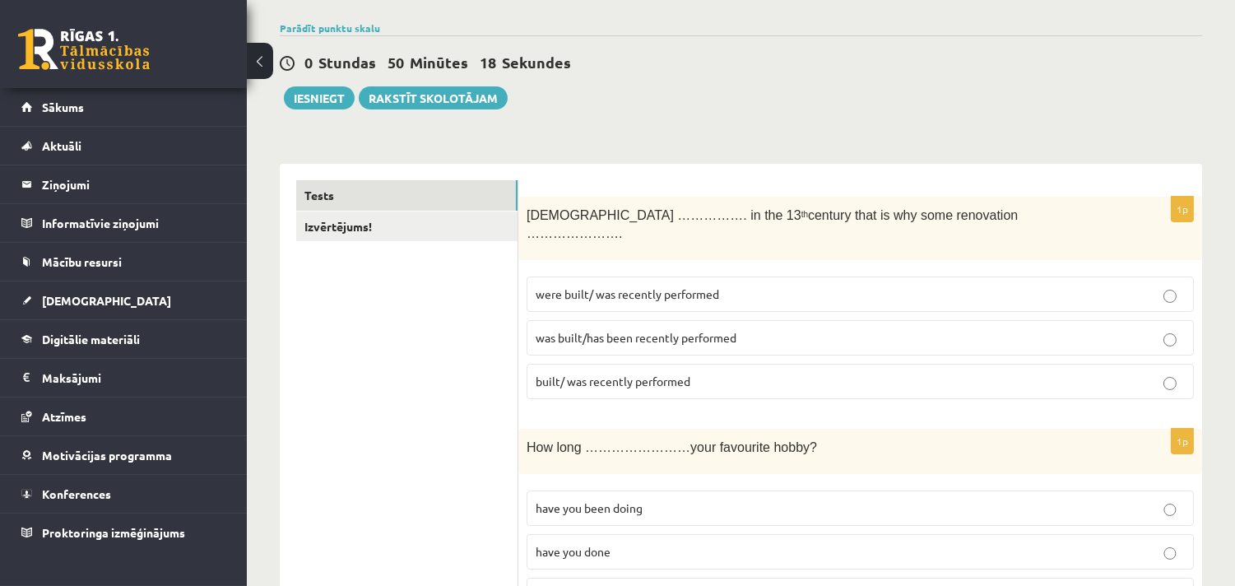
scroll to position [0, 0]
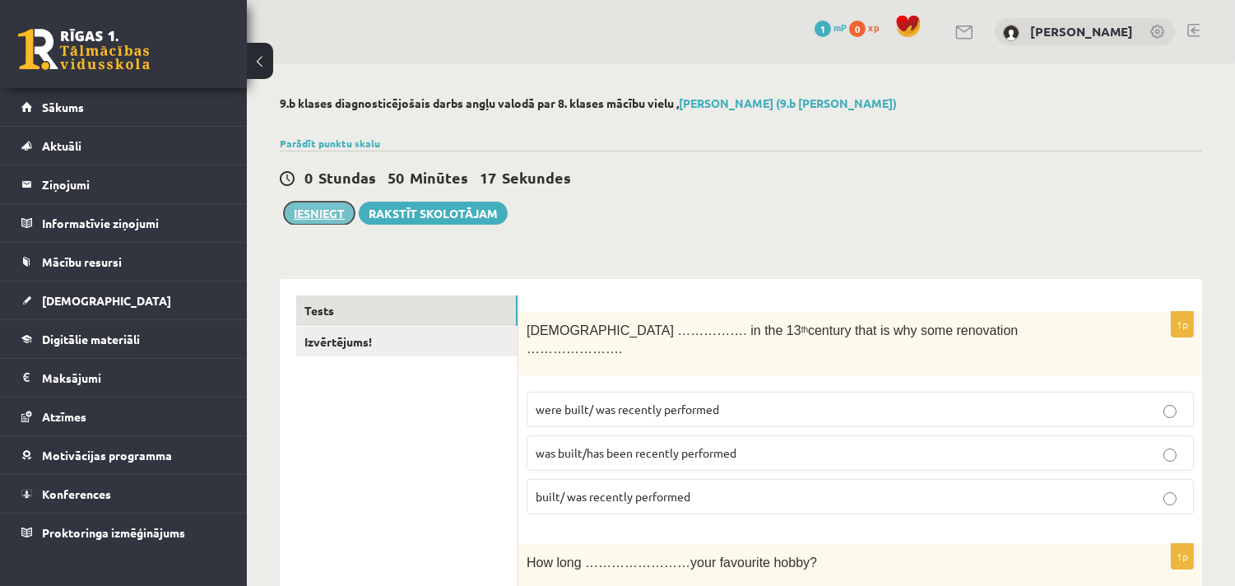
click at [332, 210] on button "Iesniegt" at bounding box center [319, 213] width 71 height 23
click at [376, 347] on link "Izvērtējums!" at bounding box center [406, 342] width 221 height 30
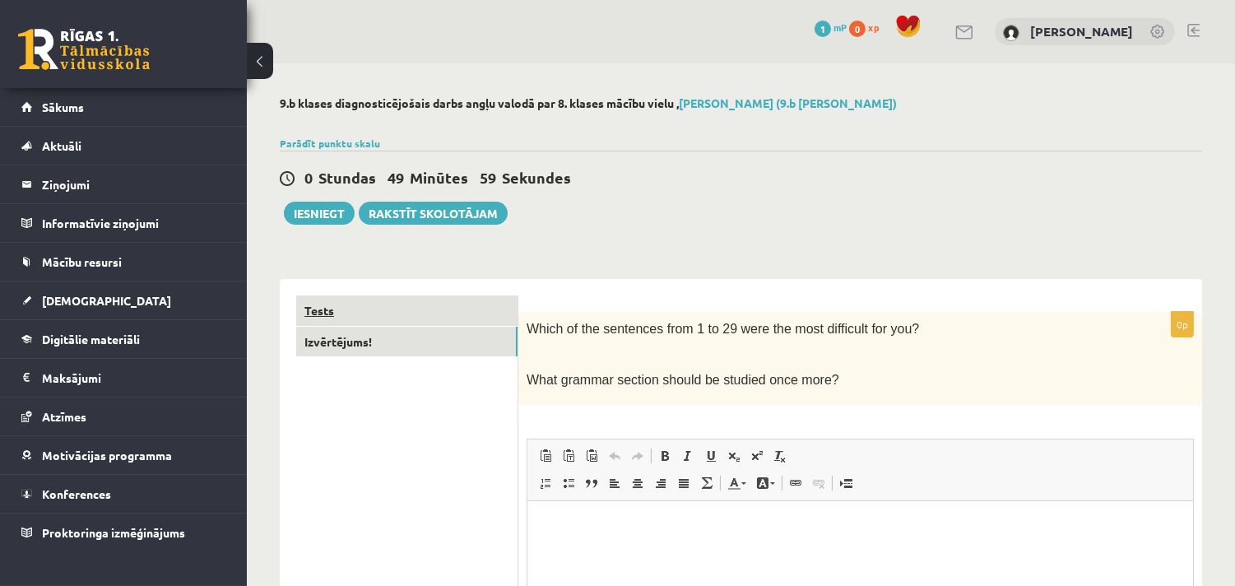
click at [391, 314] on link "Tests" at bounding box center [406, 310] width 221 height 30
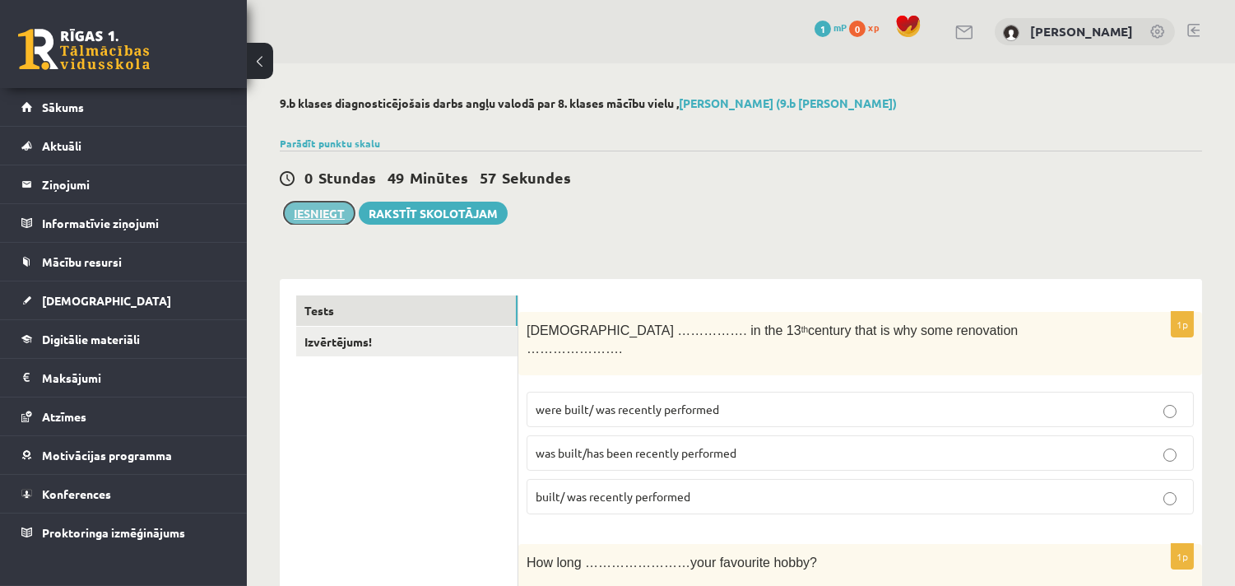
click at [315, 216] on button "Iesniegt" at bounding box center [319, 213] width 71 height 23
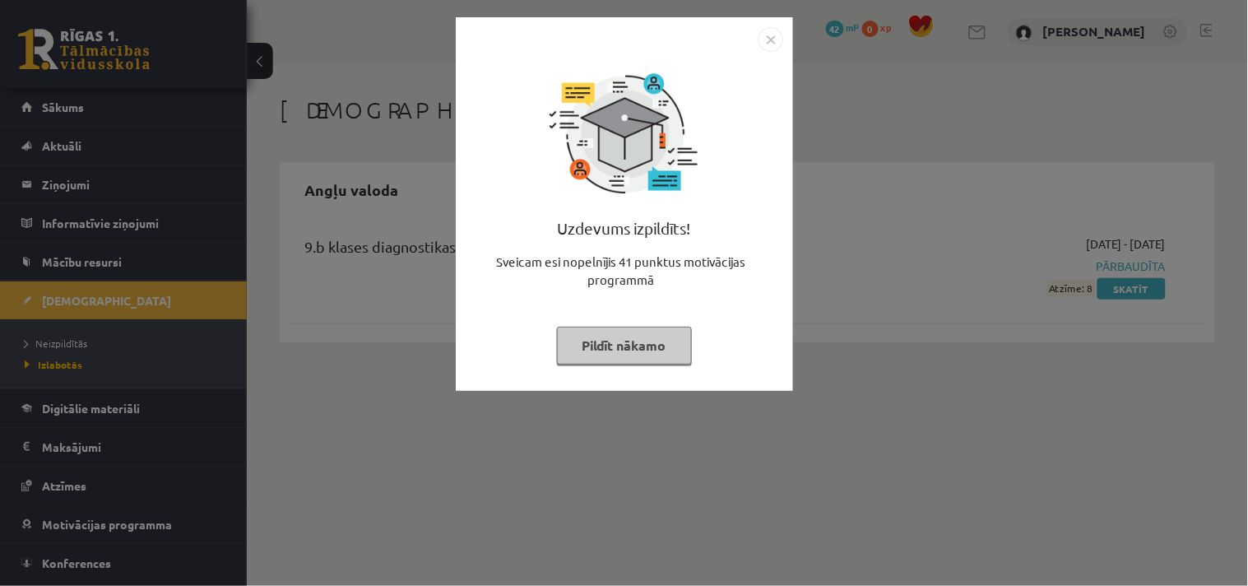
click at [772, 44] on img "Close" at bounding box center [771, 39] width 25 height 25
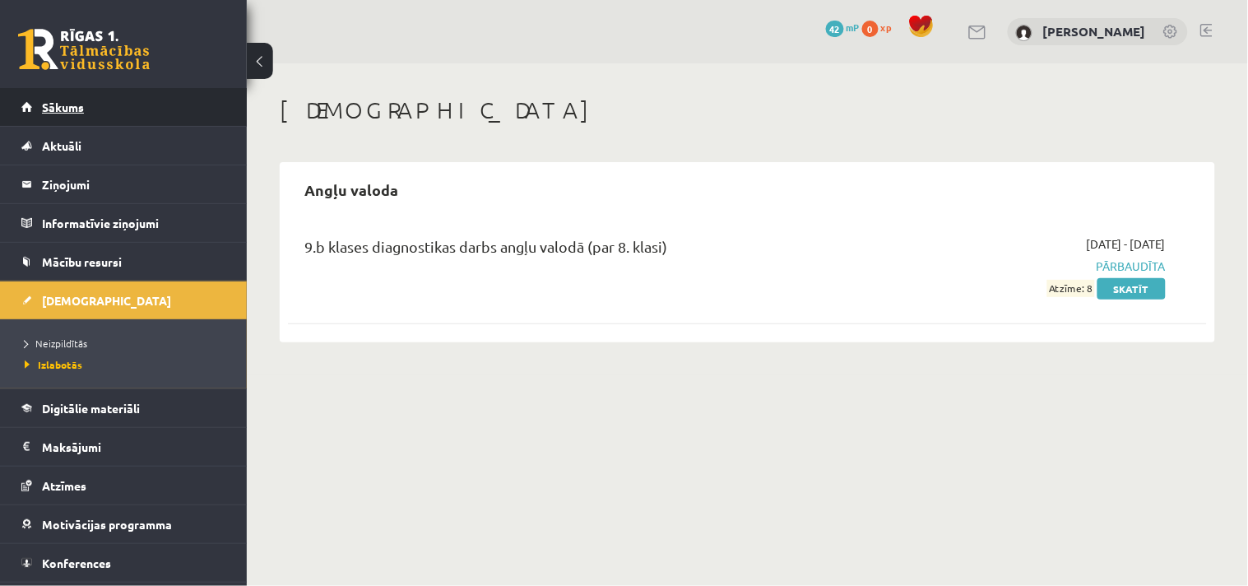
click at [85, 104] on link "Sākums" at bounding box center [123, 107] width 205 height 38
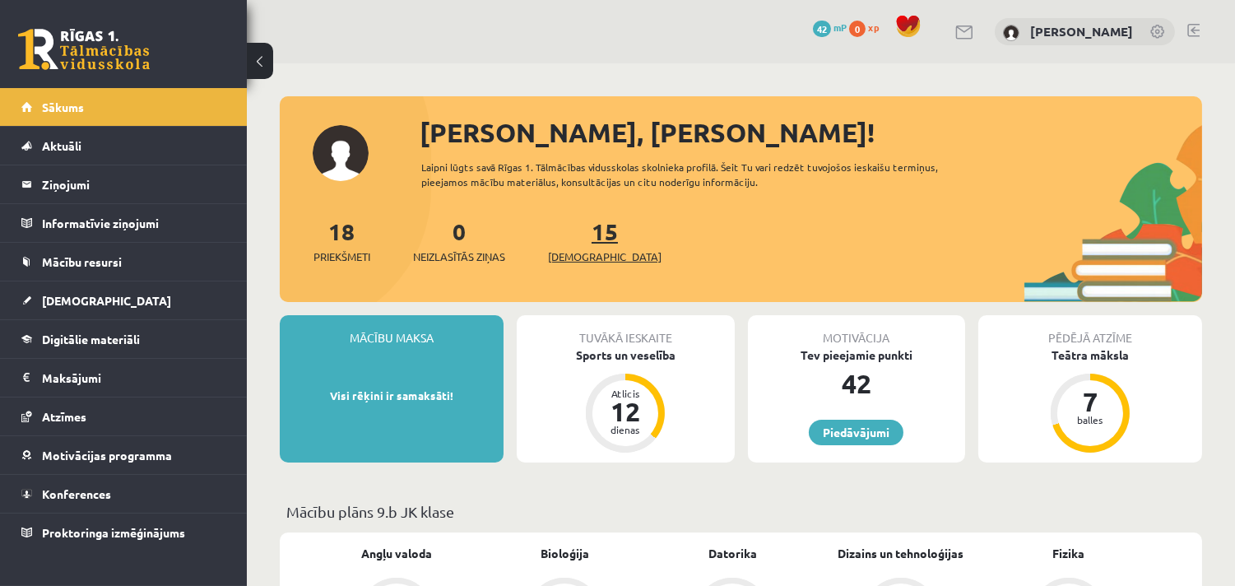
click at [573, 251] on span "[DEMOGRAPHIC_DATA]" at bounding box center [605, 256] width 114 height 16
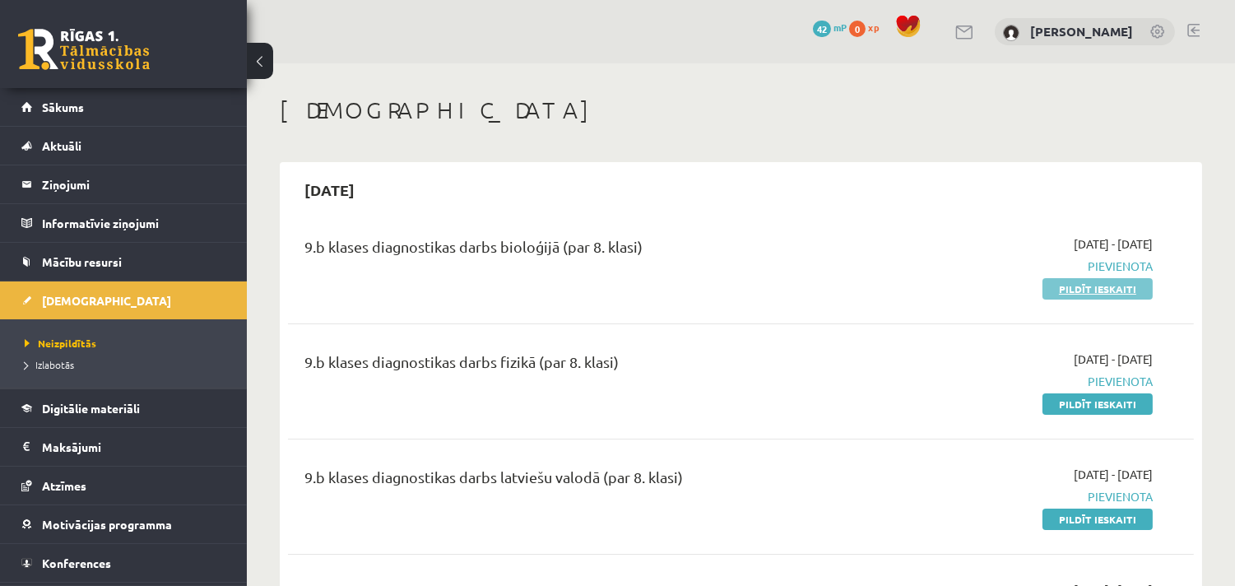
click at [1070, 285] on link "Pildīt ieskaiti" at bounding box center [1098, 288] width 110 height 21
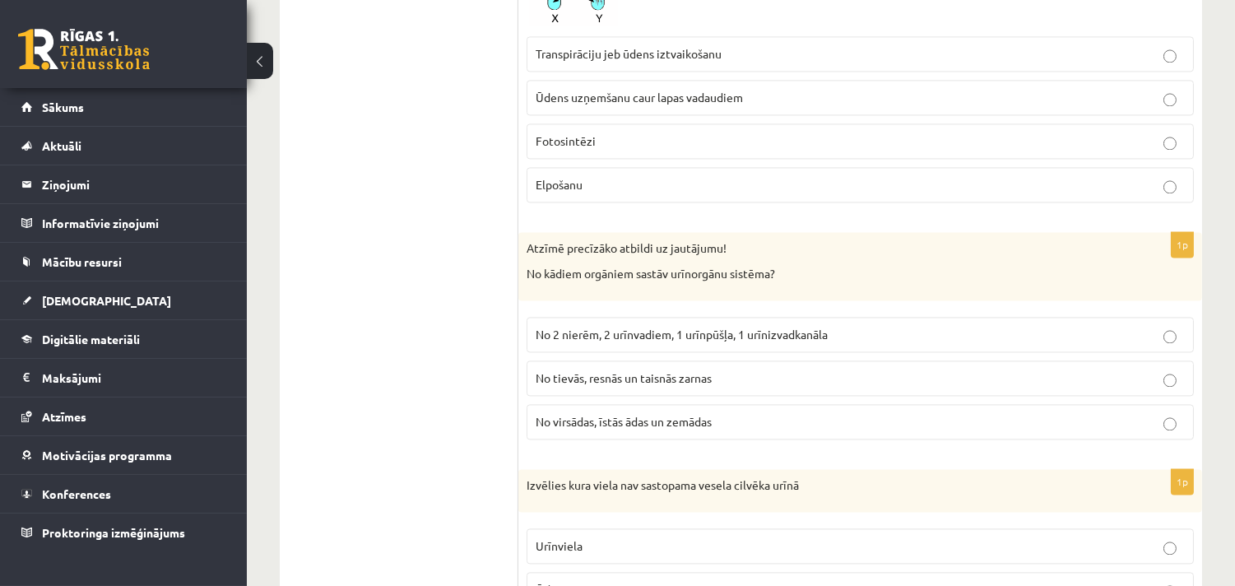
scroll to position [6032, 0]
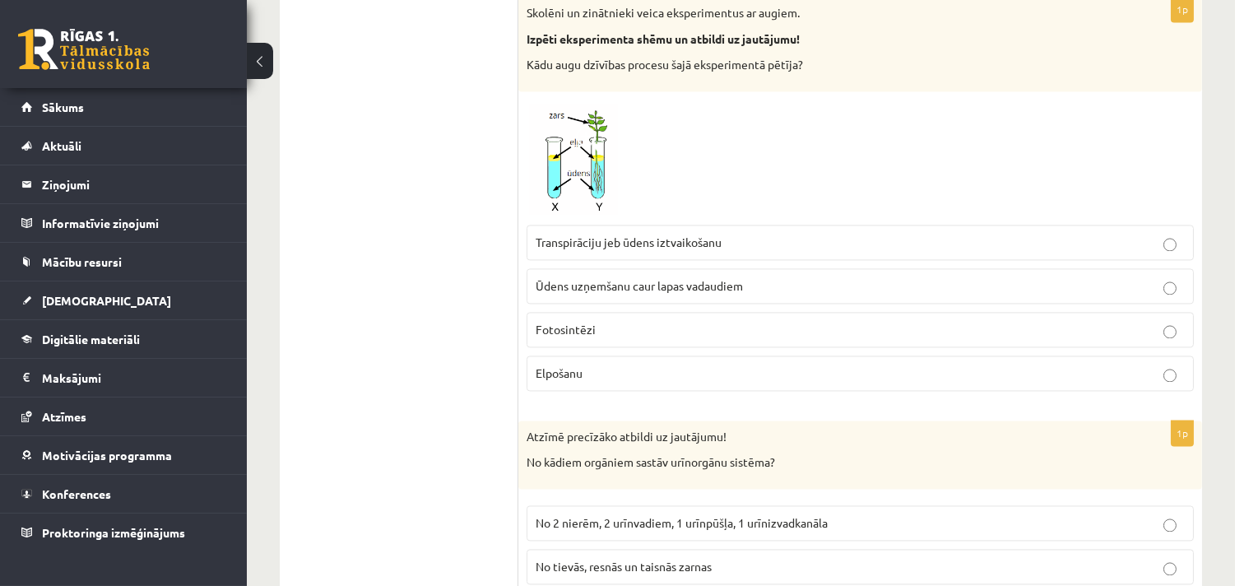
click at [647, 249] on span "Transpirāciju jeb ūdens iztvaikošanu" at bounding box center [629, 242] width 186 height 15
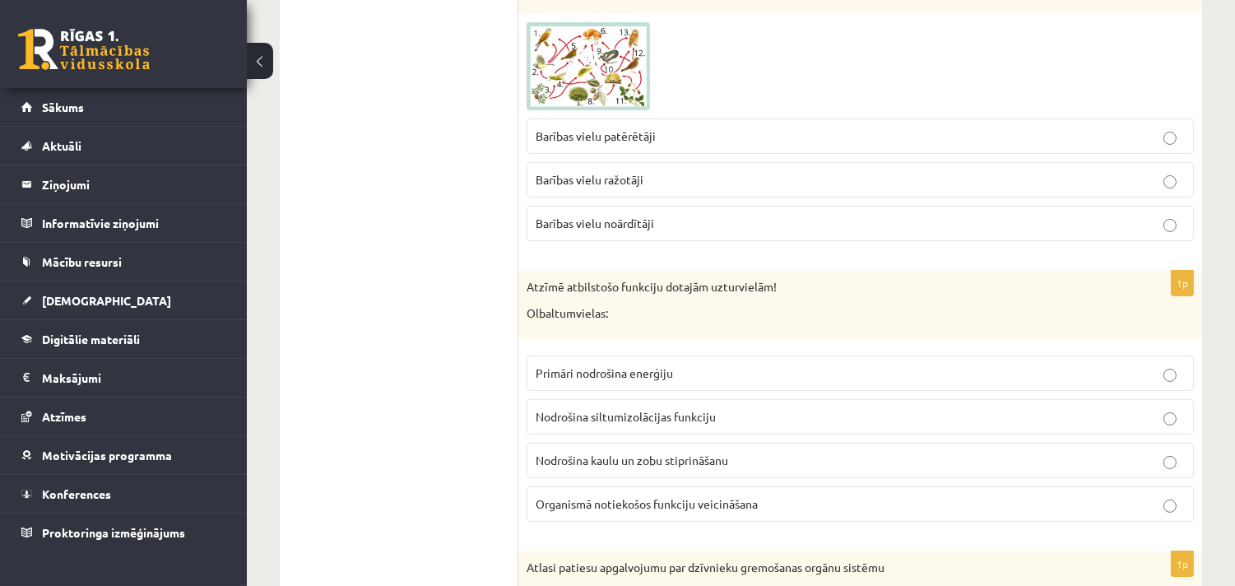
scroll to position [639, 0]
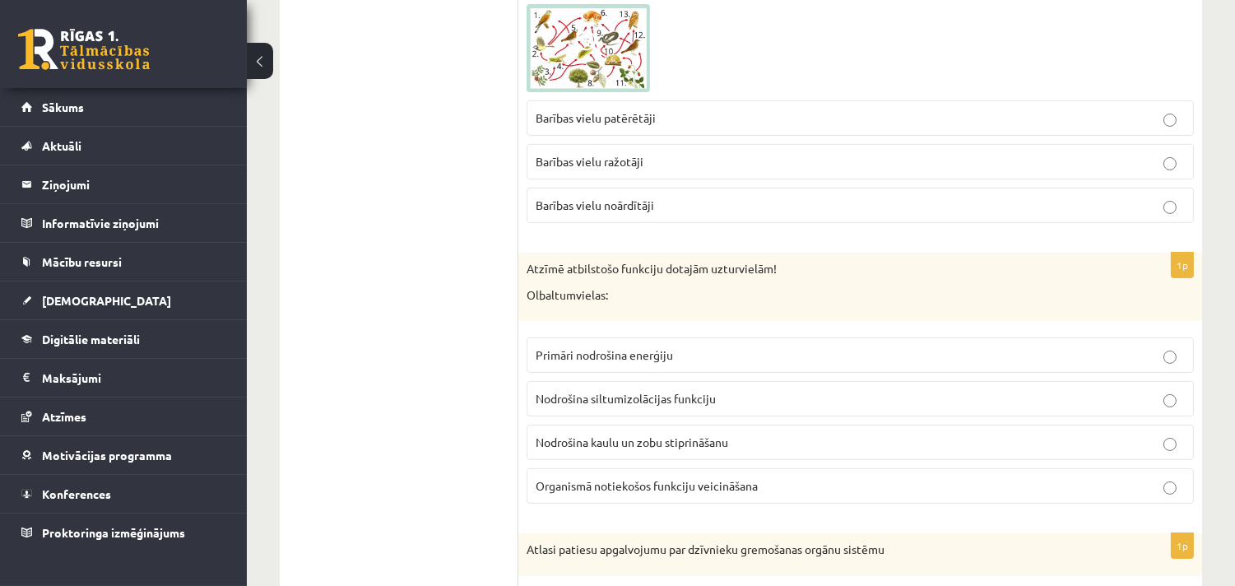
click at [577, 485] on span "Organismā notiekošos funkciju veicināšana" at bounding box center [647, 485] width 222 height 15
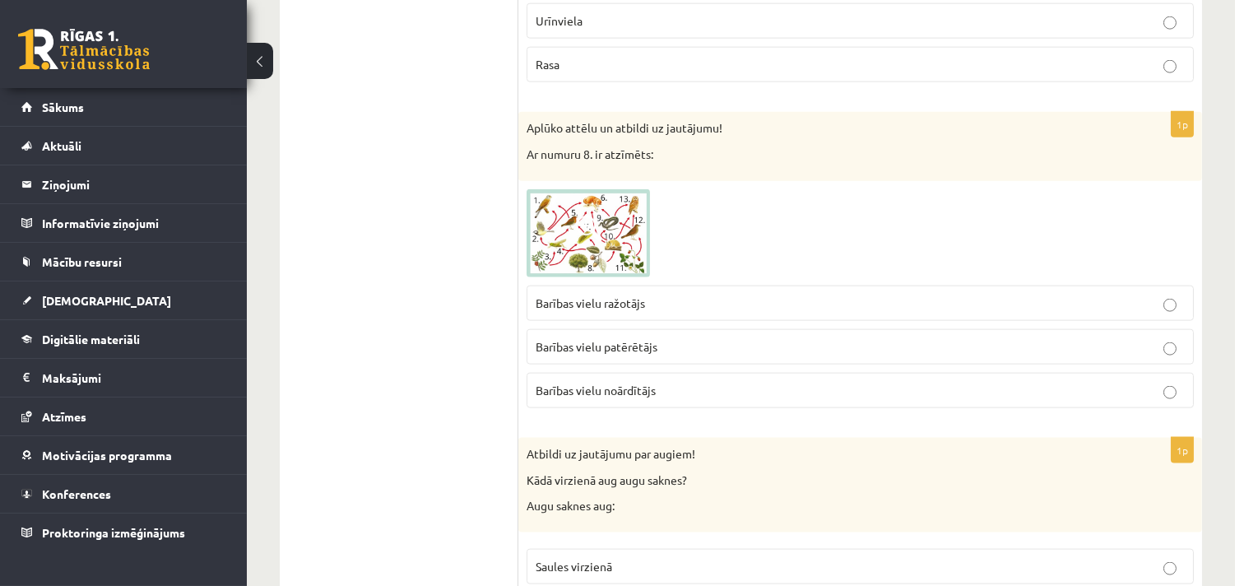
scroll to position [4052, 0]
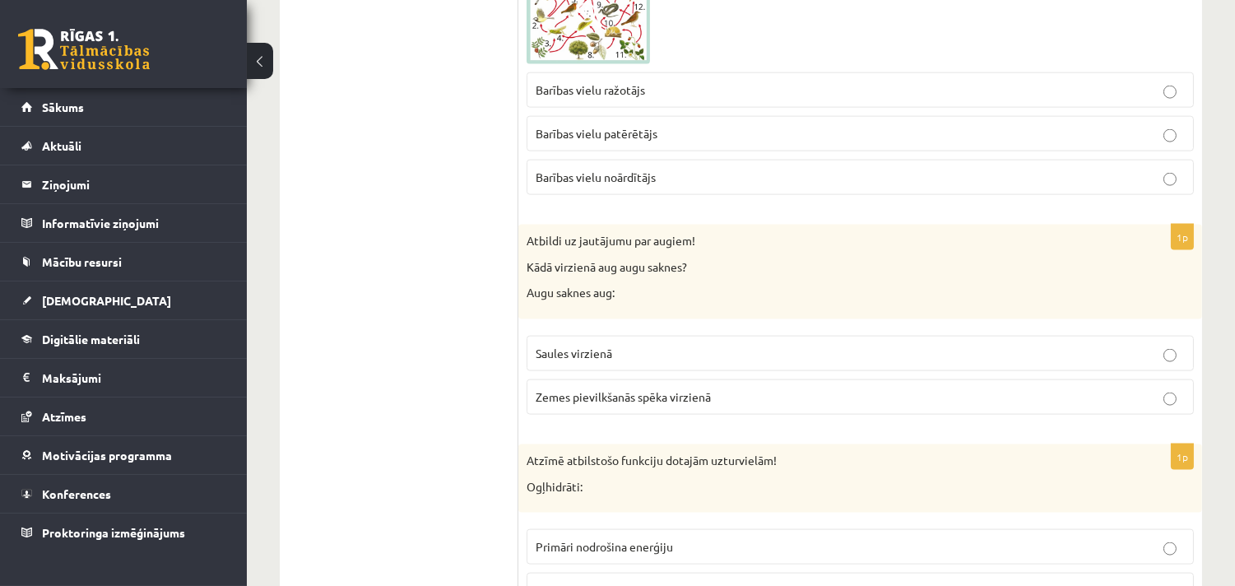
click at [623, 390] on label "Zemes pievilkšanās spēka virzienā" at bounding box center [860, 396] width 667 height 35
click at [392, 439] on ul "Tests Atgriezeniskā saite – novērtē savu sniegumu" at bounding box center [407, 331] width 222 height 8176
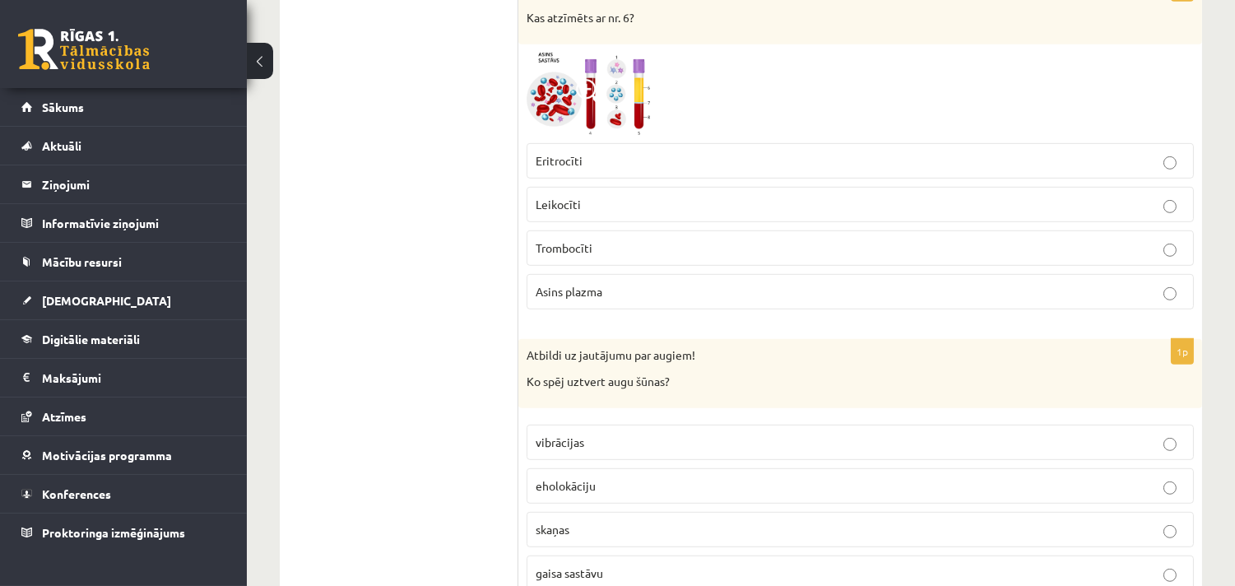
scroll to position [1920, 0]
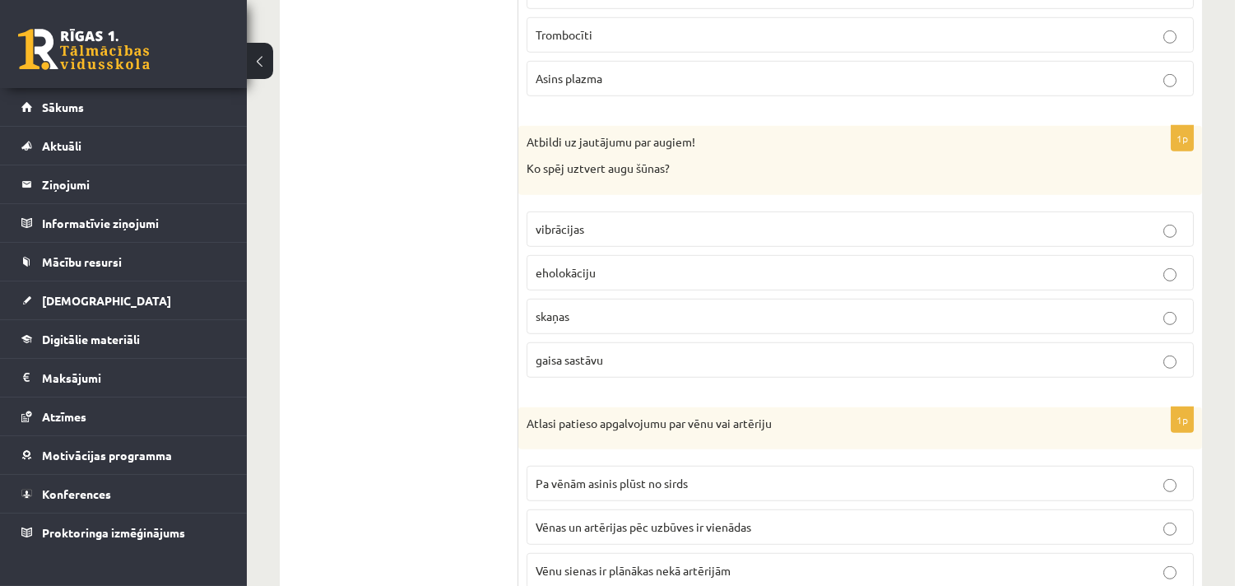
click at [564, 365] on span "gaisa sastāvu" at bounding box center [569, 359] width 67 height 15
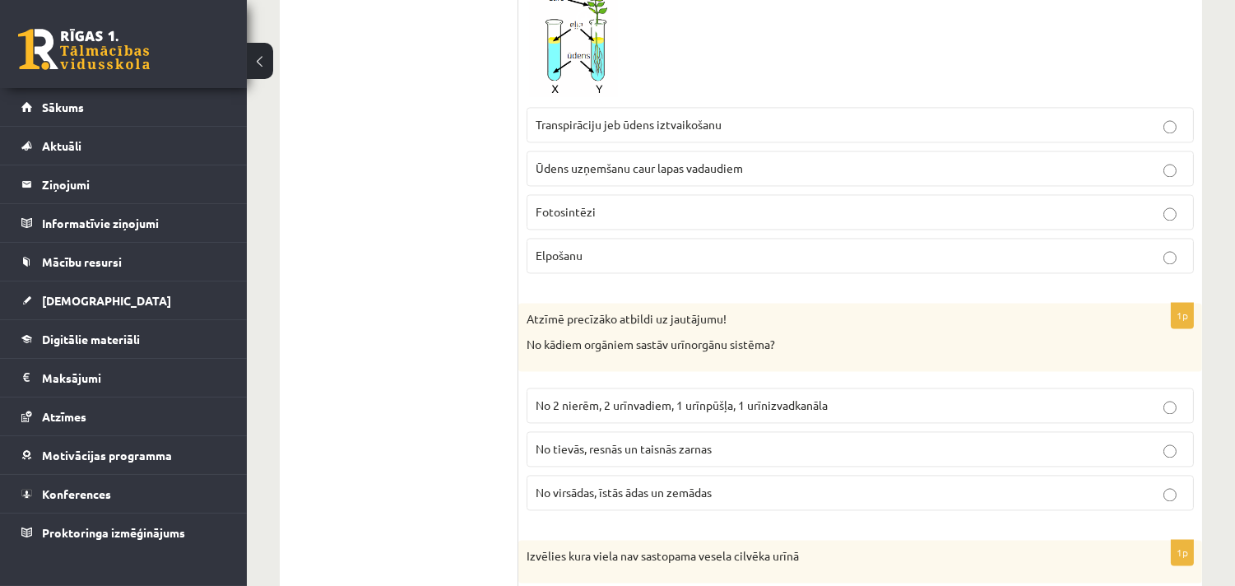
scroll to position [6186, 0]
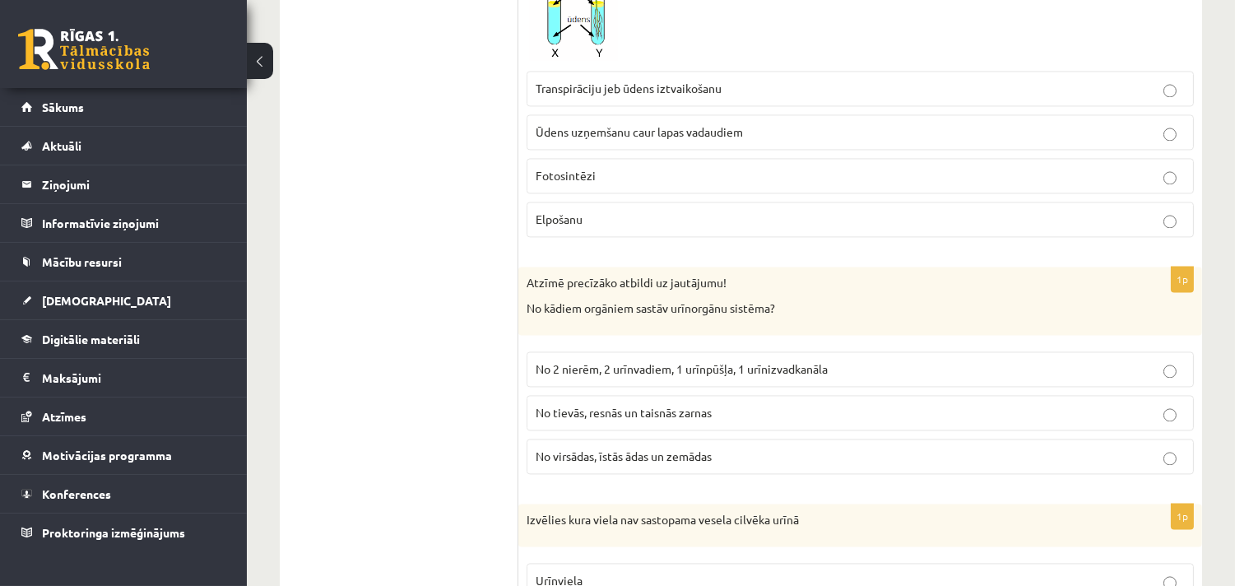
click at [704, 376] on span "No 2 nierēm, 2 urīnvadiem, 1 urīnpūšļa, 1 urīnizvadkanāla" at bounding box center [682, 368] width 292 height 15
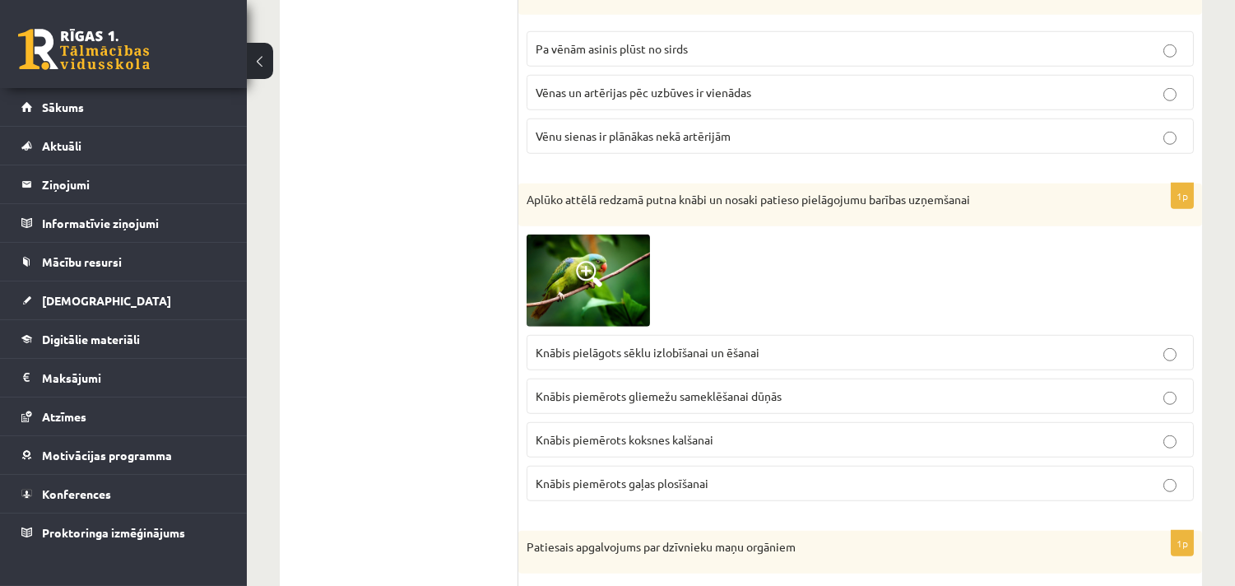
scroll to position [2347, 0]
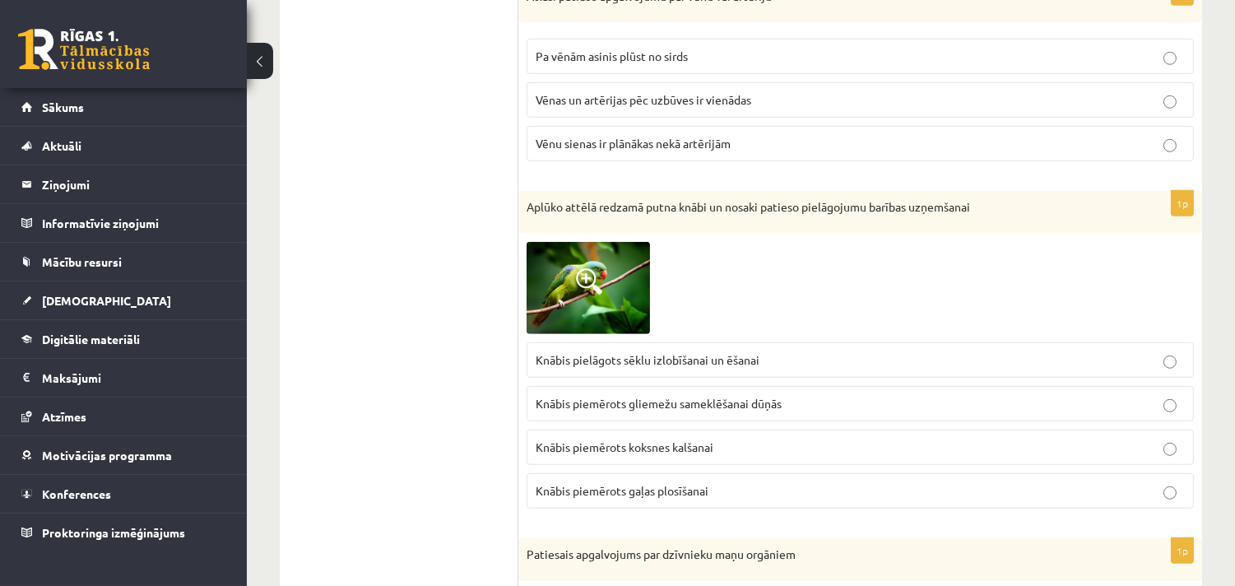
click at [639, 360] on span "Knābis pielāgots sēklu izlobīšanai un ēšanai" at bounding box center [648, 359] width 224 height 15
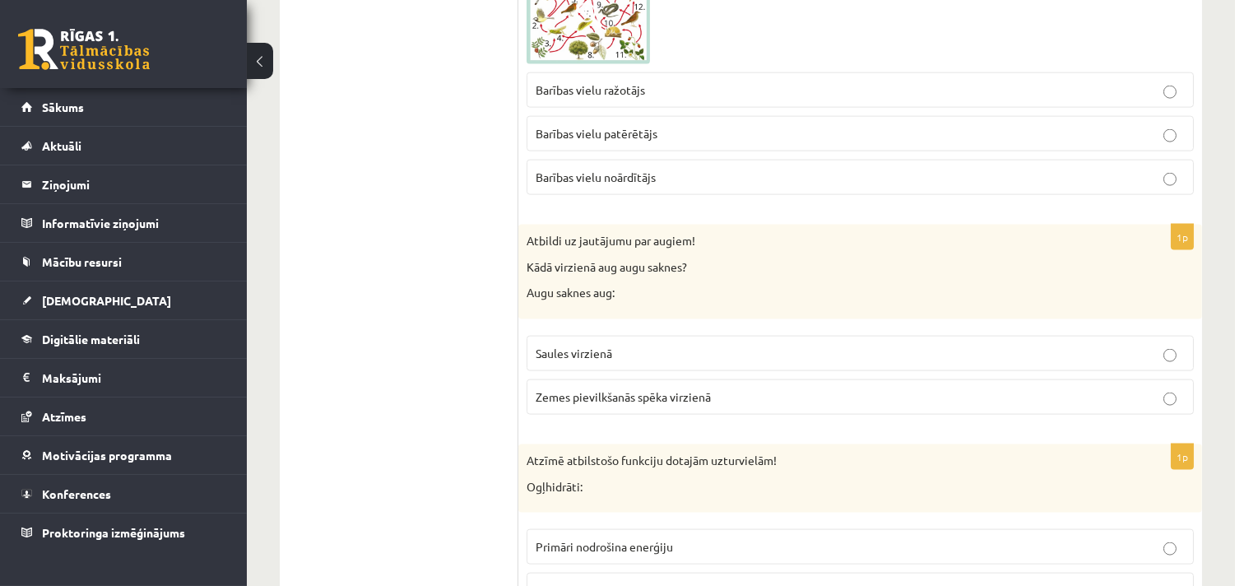
scroll to position [3839, 0]
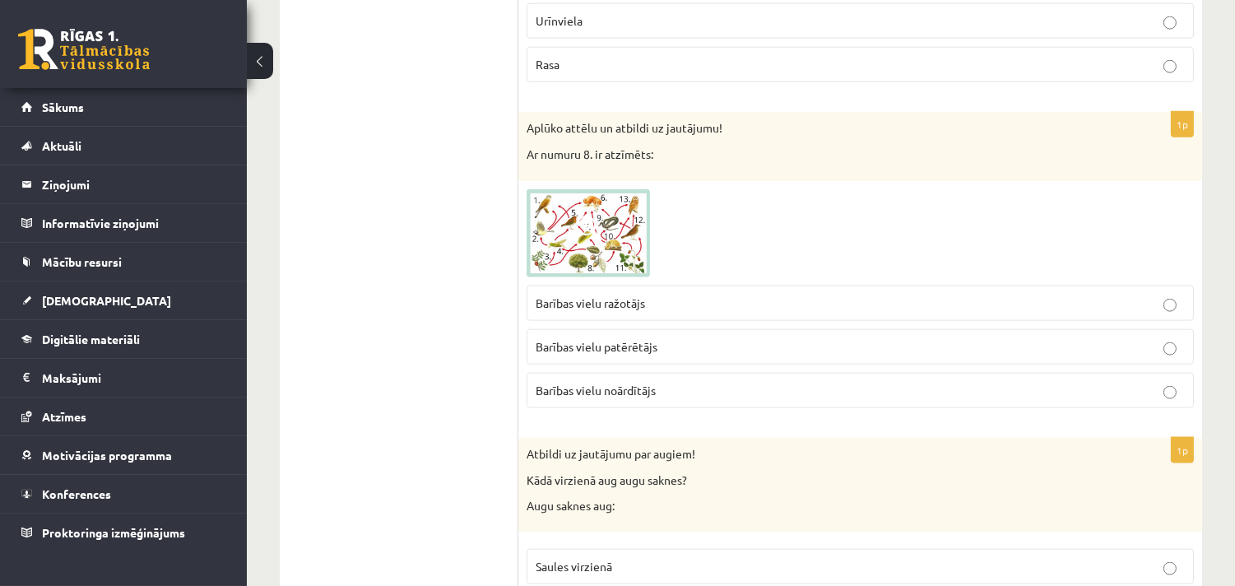
click at [590, 306] on span "Barības vielu ražotājs" at bounding box center [590, 302] width 109 height 15
click at [432, 403] on ul "Tests Atgriezeniskā saite – novērtē savu sniegumu" at bounding box center [407, 544] width 222 height 8176
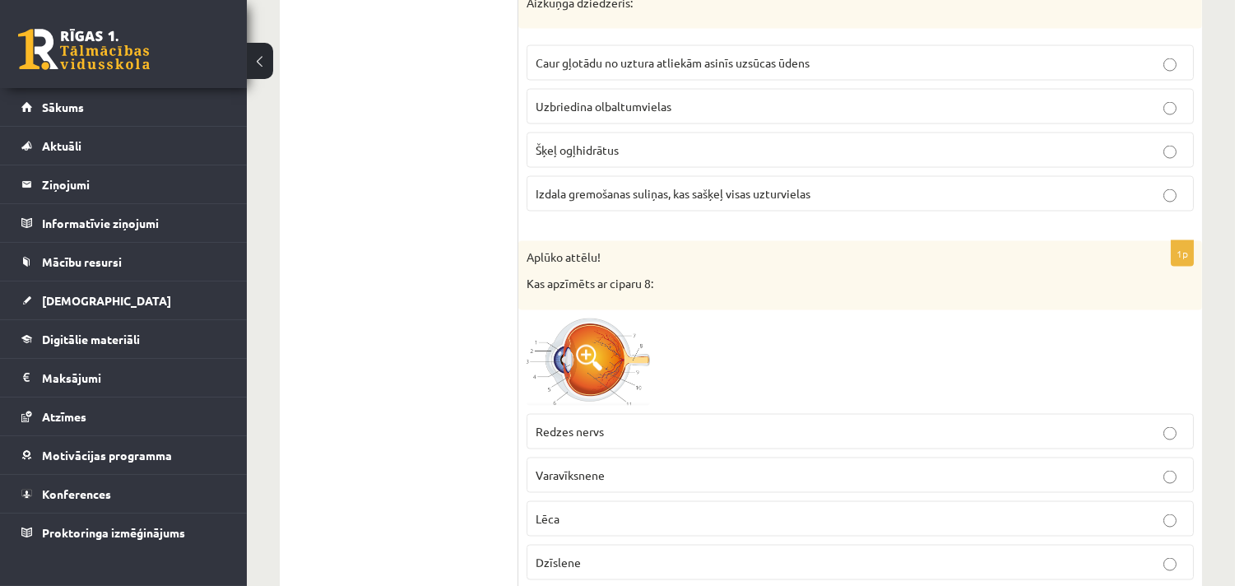
scroll to position [4752, 0]
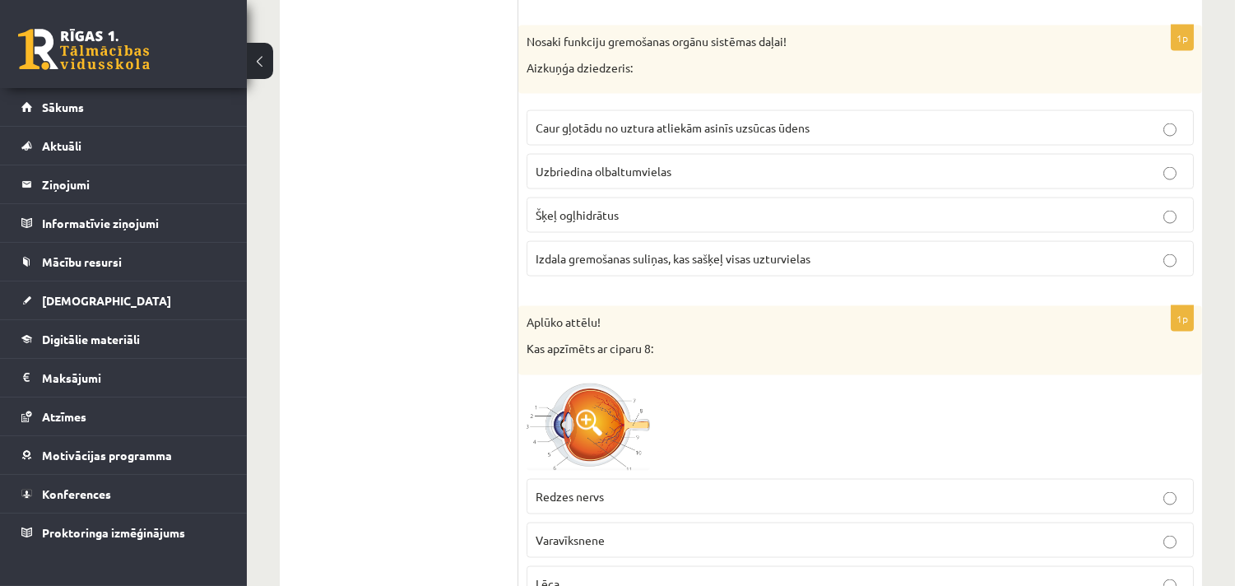
click at [638, 267] on p "Izdala gremošanas suliņas, kas sašķeļ visas uzturvielas" at bounding box center [860, 258] width 649 height 17
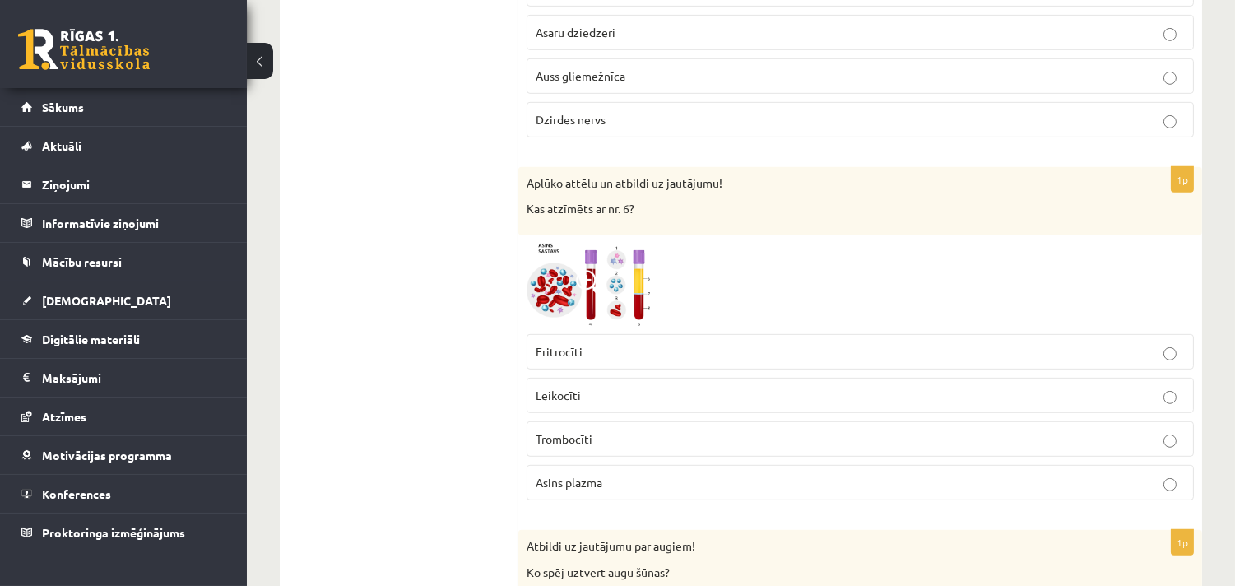
scroll to position [1339, 0]
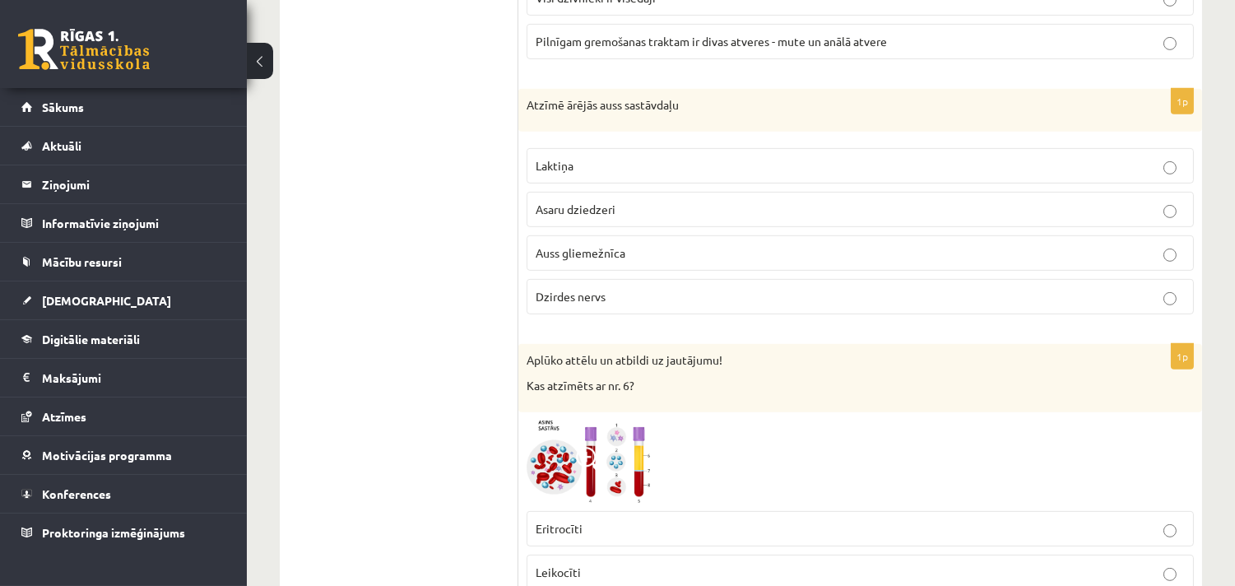
click at [590, 253] on span "Auss gliemežnīca" at bounding box center [581, 252] width 90 height 15
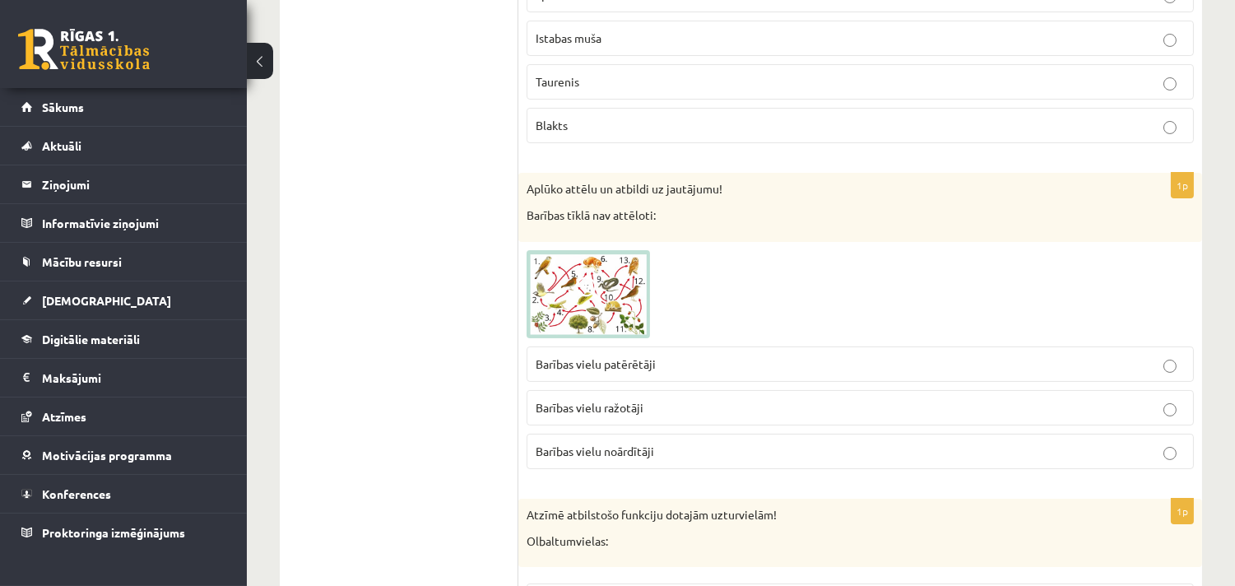
scroll to position [426, 0]
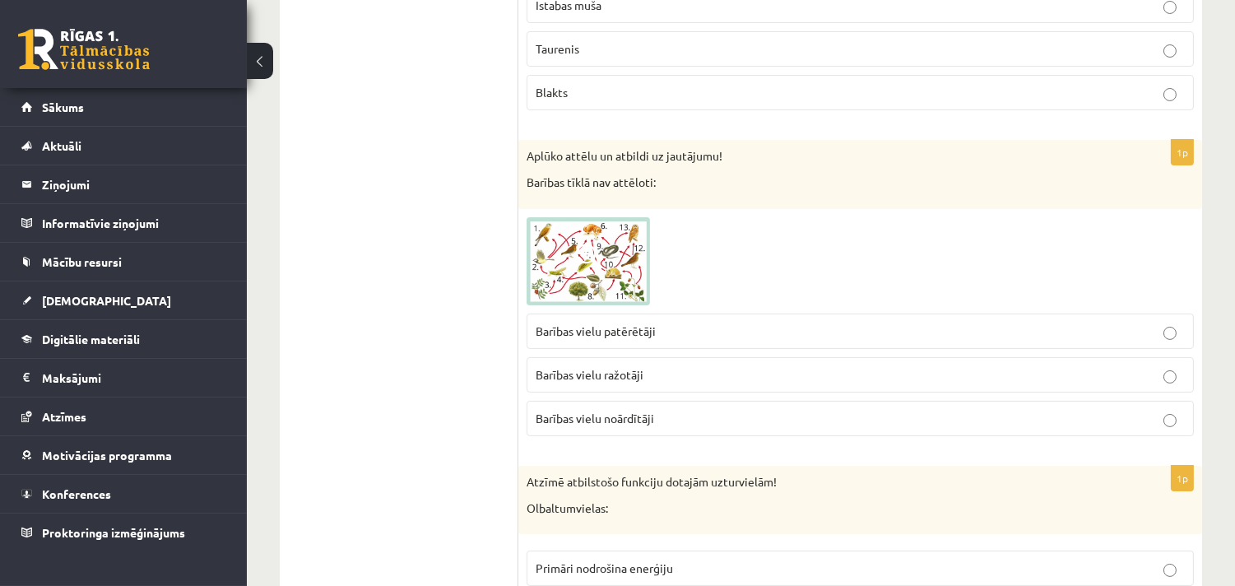
click at [571, 407] on label "Barības vielu noārdītāji" at bounding box center [860, 418] width 667 height 35
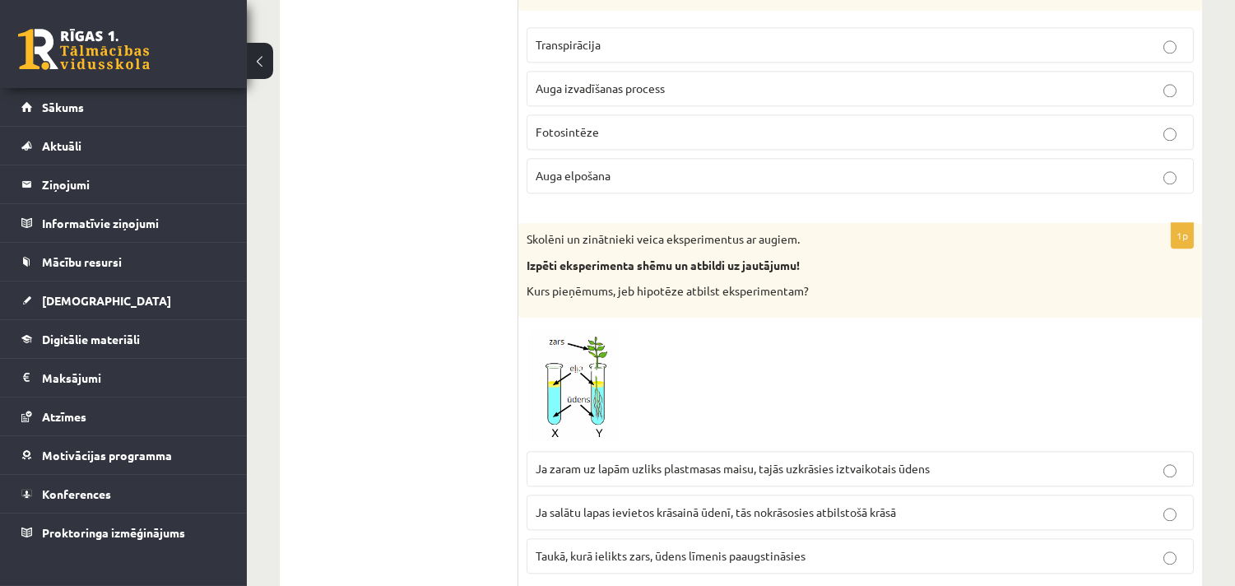
scroll to position [7039, 0]
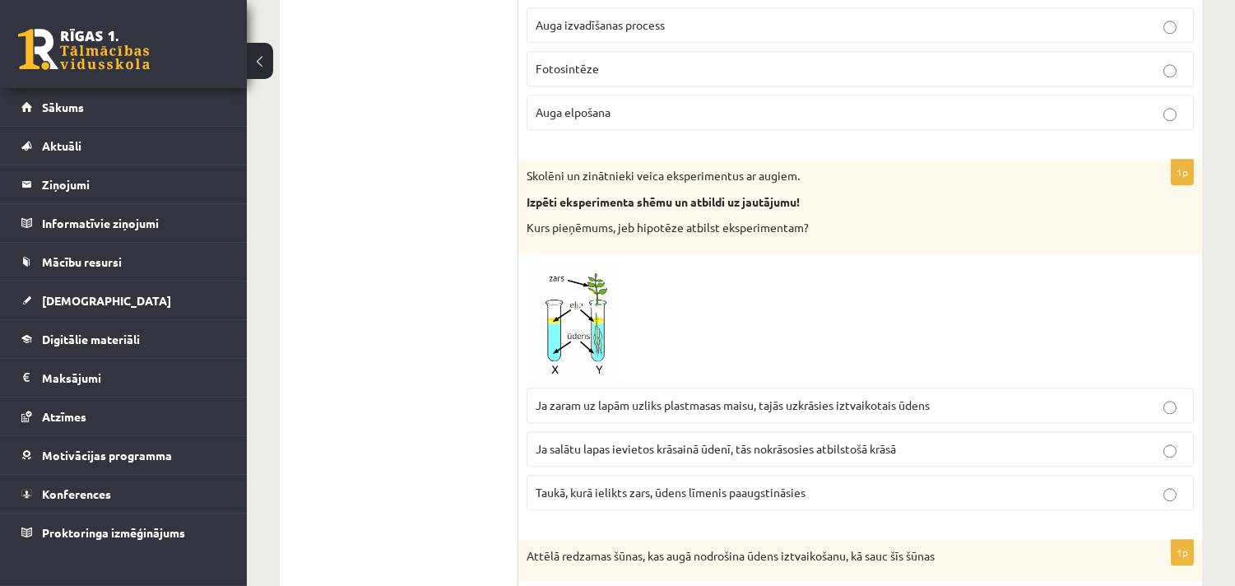
click at [587, 412] on span "Ja zaram uz lapām uzliks plastmasas maisu, tajās uzkrāsies iztvaikotais ūdens" at bounding box center [733, 404] width 394 height 15
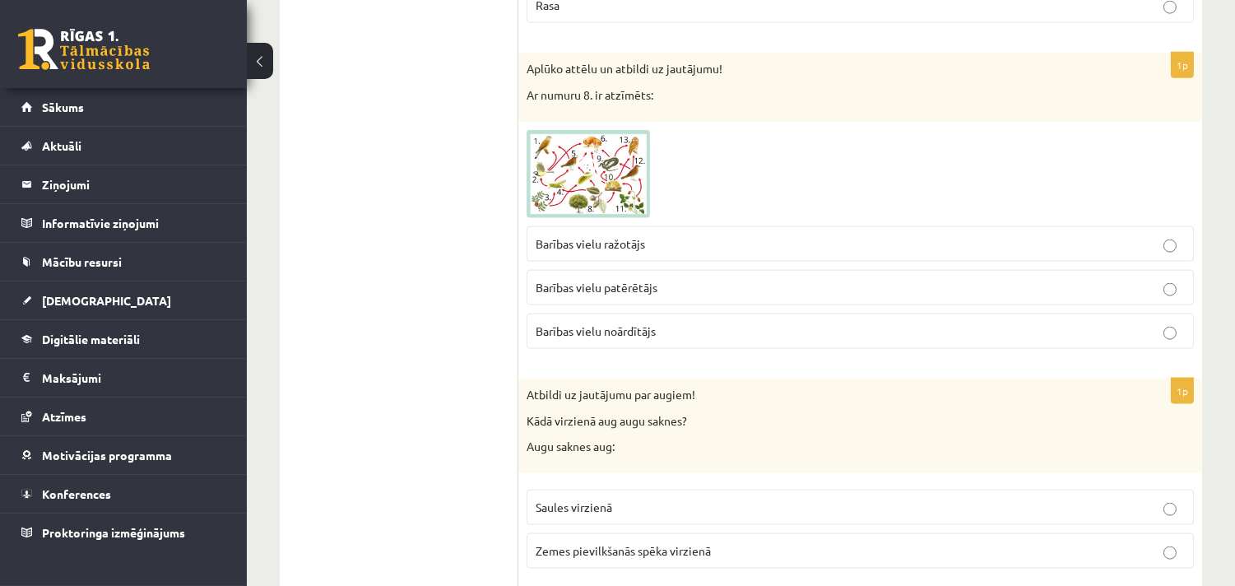
scroll to position [3685, 0]
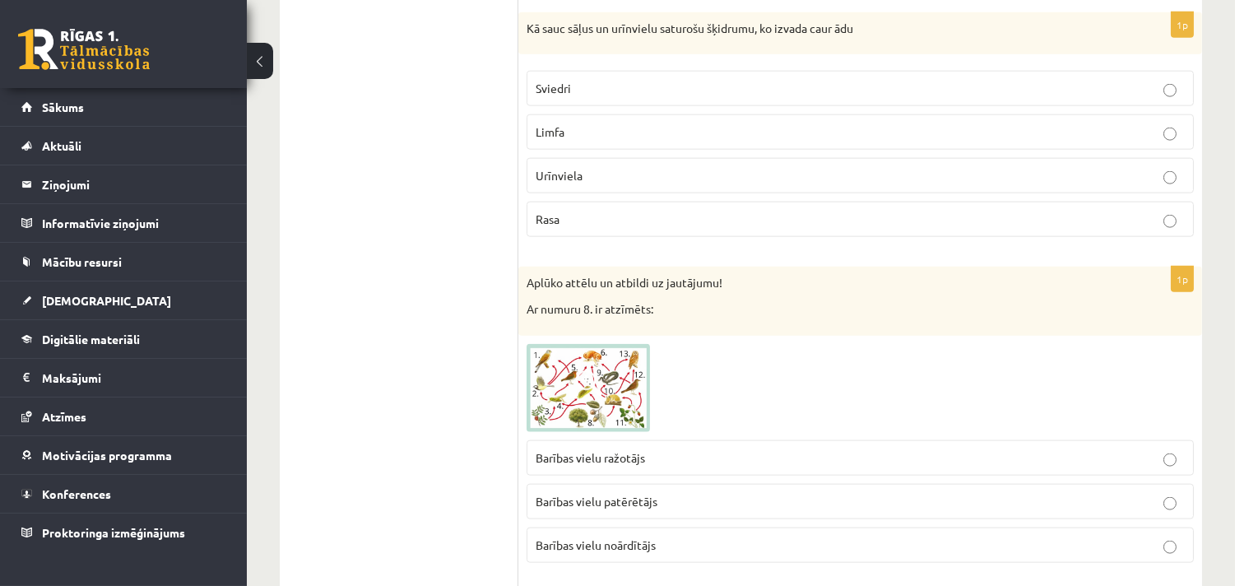
click at [623, 93] on p "Sviedri" at bounding box center [860, 88] width 649 height 17
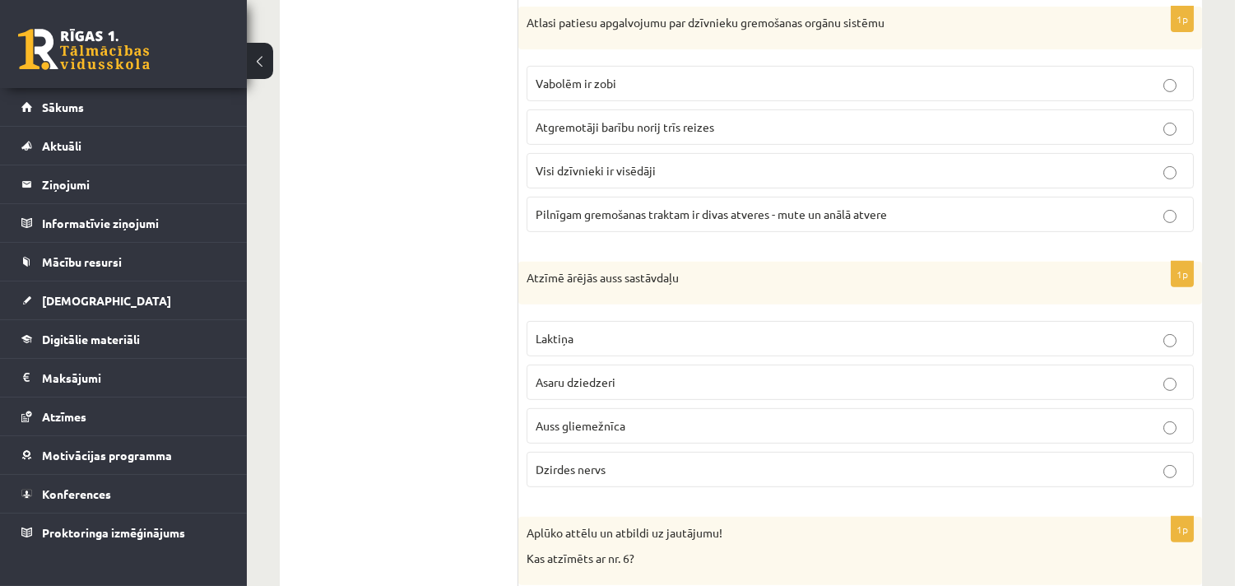
scroll to position [1125, 0]
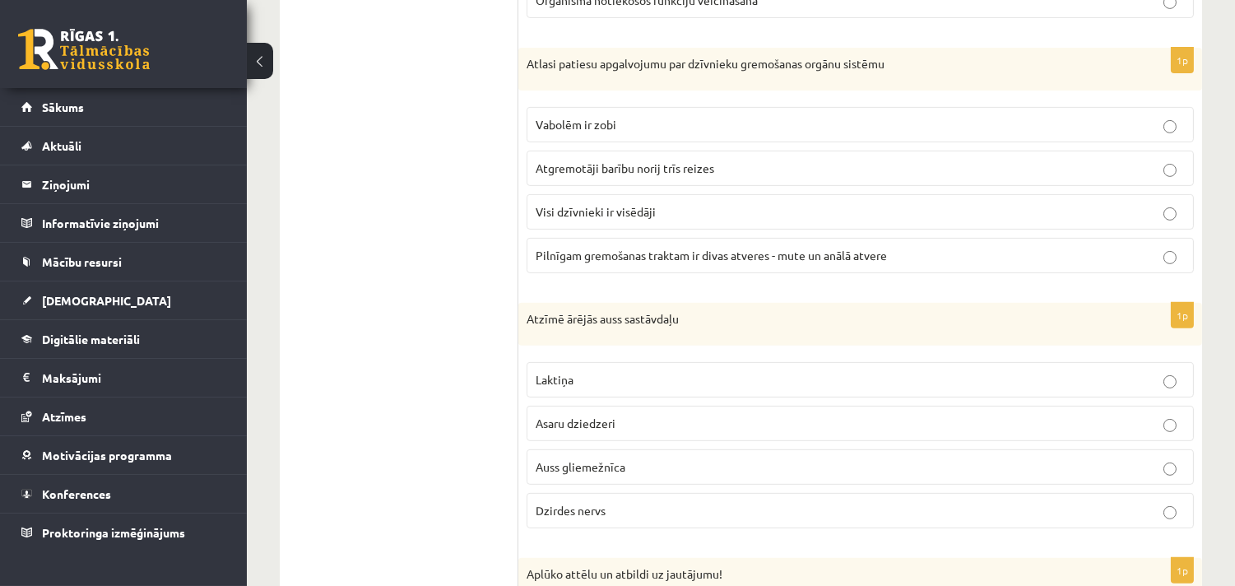
click at [558, 245] on label "Pilnīgam gremošanas traktam ir divas atveres - mute un anālā atvere" at bounding box center [860, 255] width 667 height 35
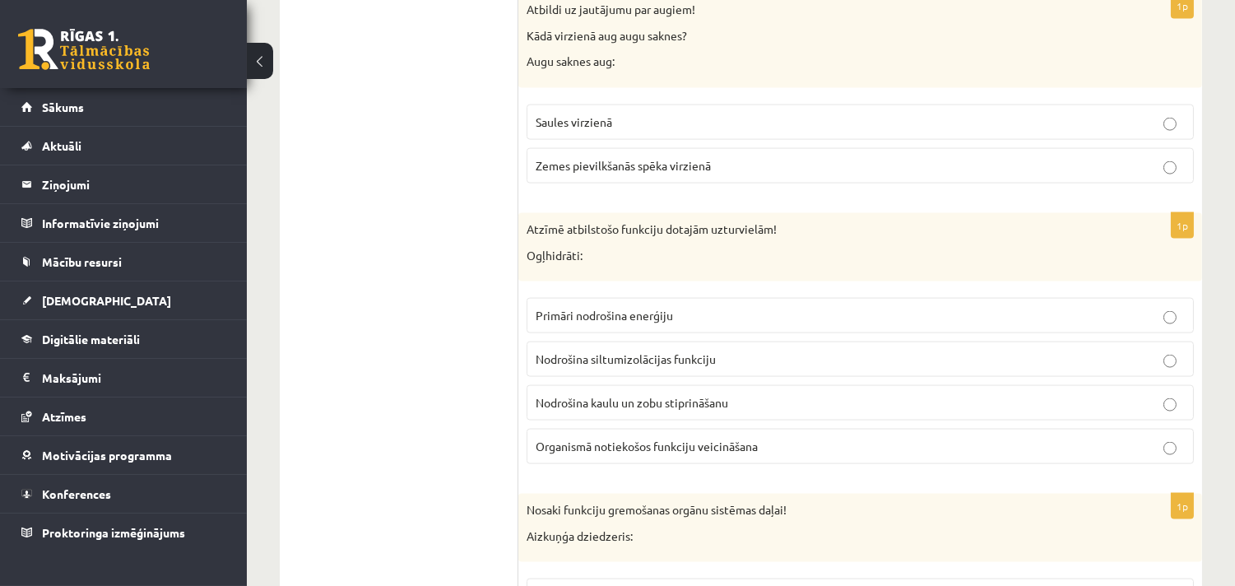
scroll to position [4325, 0]
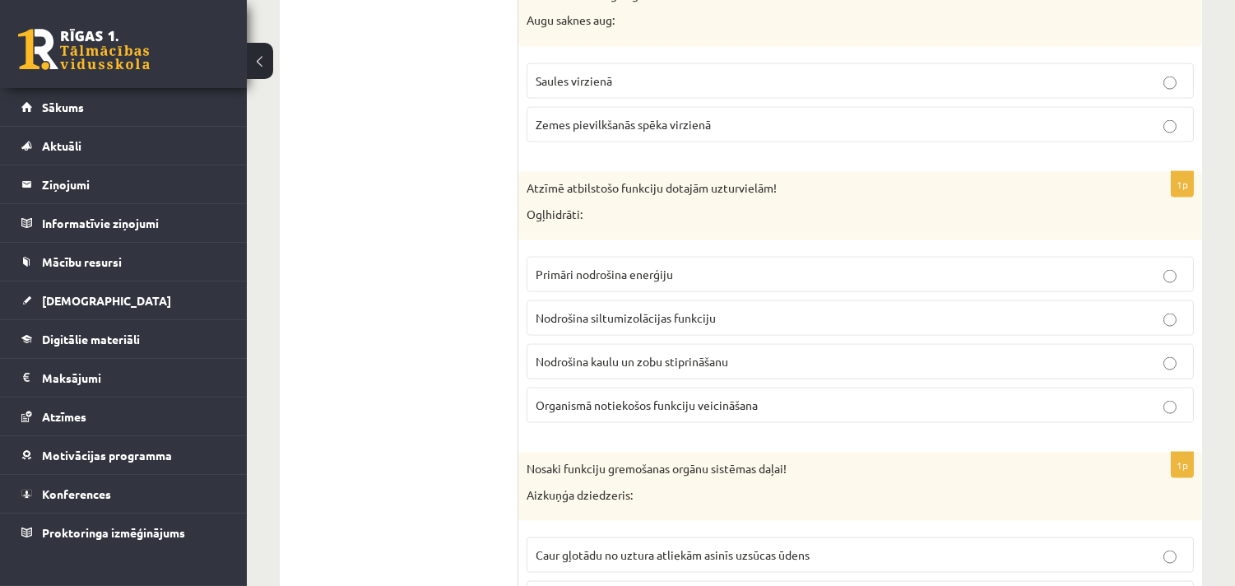
click at [630, 278] on span "Primāri nodrošina enerģiju" at bounding box center [604, 274] width 137 height 15
click at [409, 381] on ul "Tests Atgriezeniskā saite – novērtē savu sniegumu" at bounding box center [407, 59] width 222 height 8176
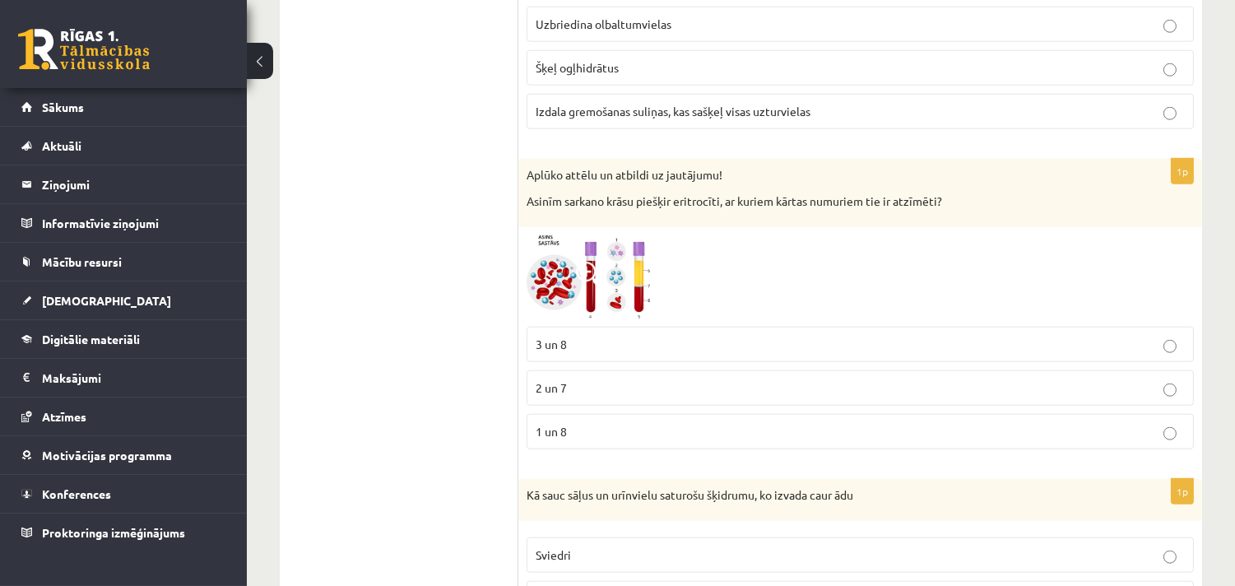
scroll to position [3259, 0]
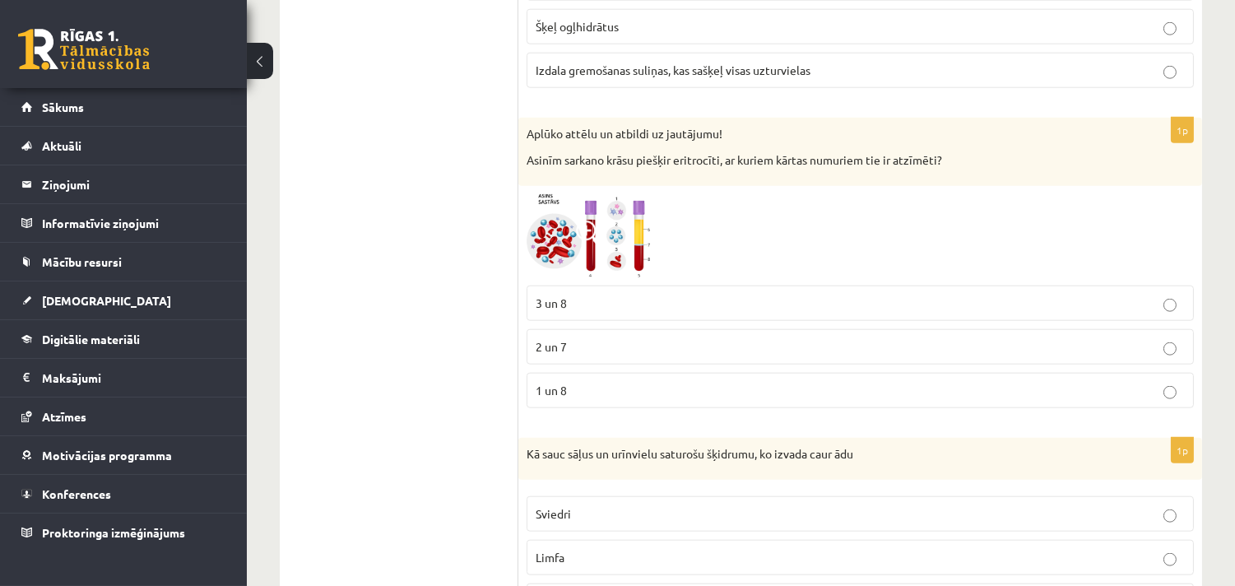
click at [553, 392] on span "1 un 8" at bounding box center [551, 390] width 31 height 15
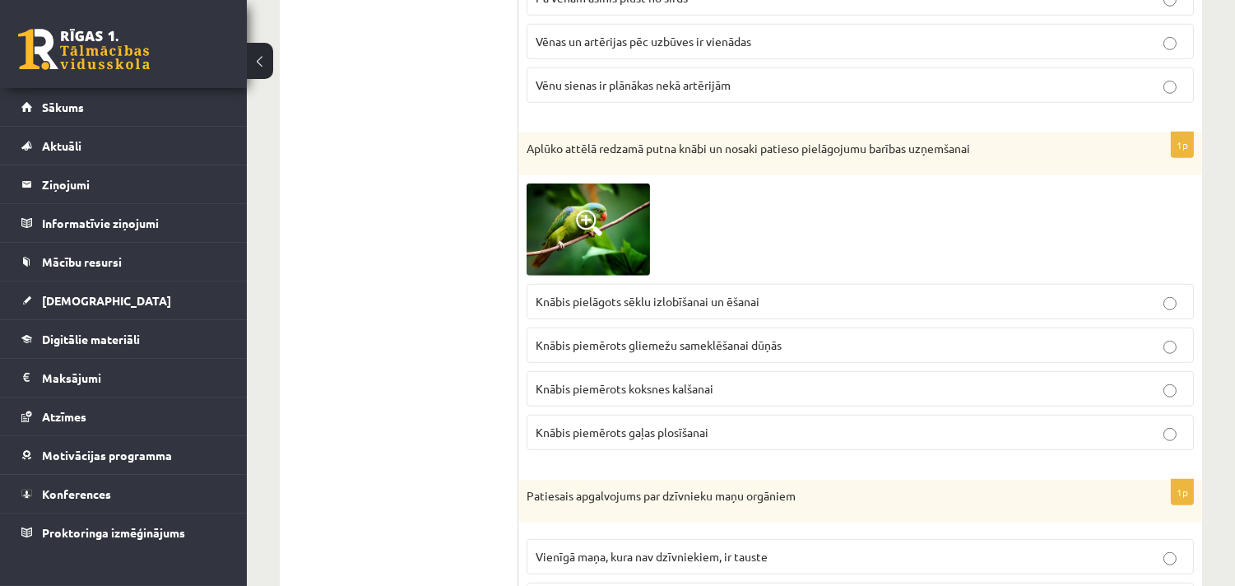
scroll to position [1765, 0]
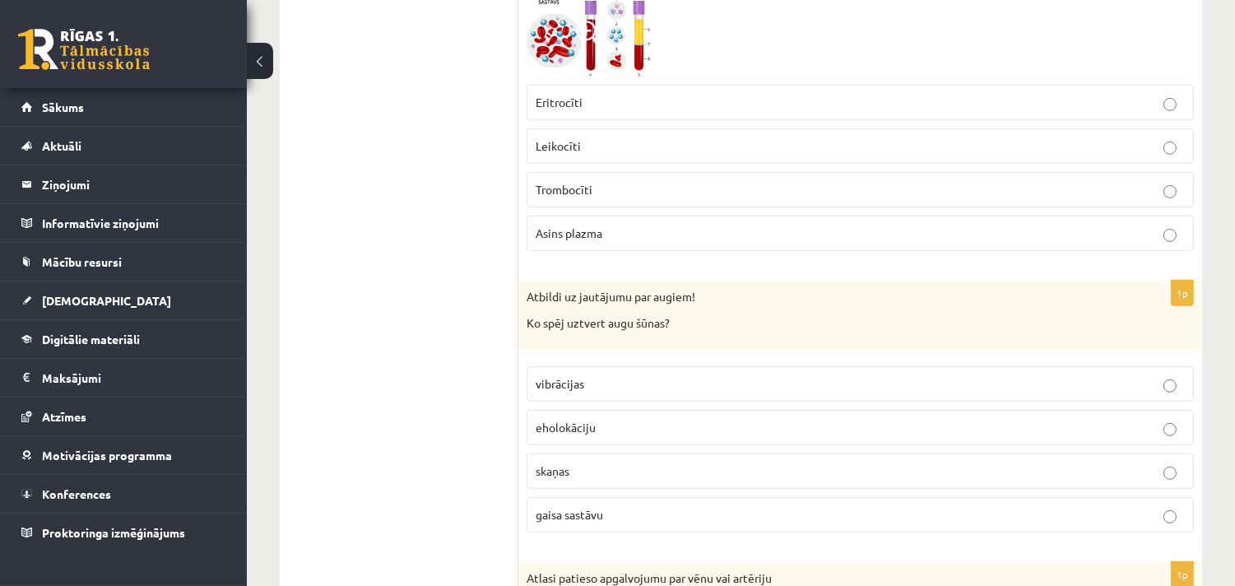
click at [586, 235] on span "Asins plazma" at bounding box center [569, 232] width 67 height 15
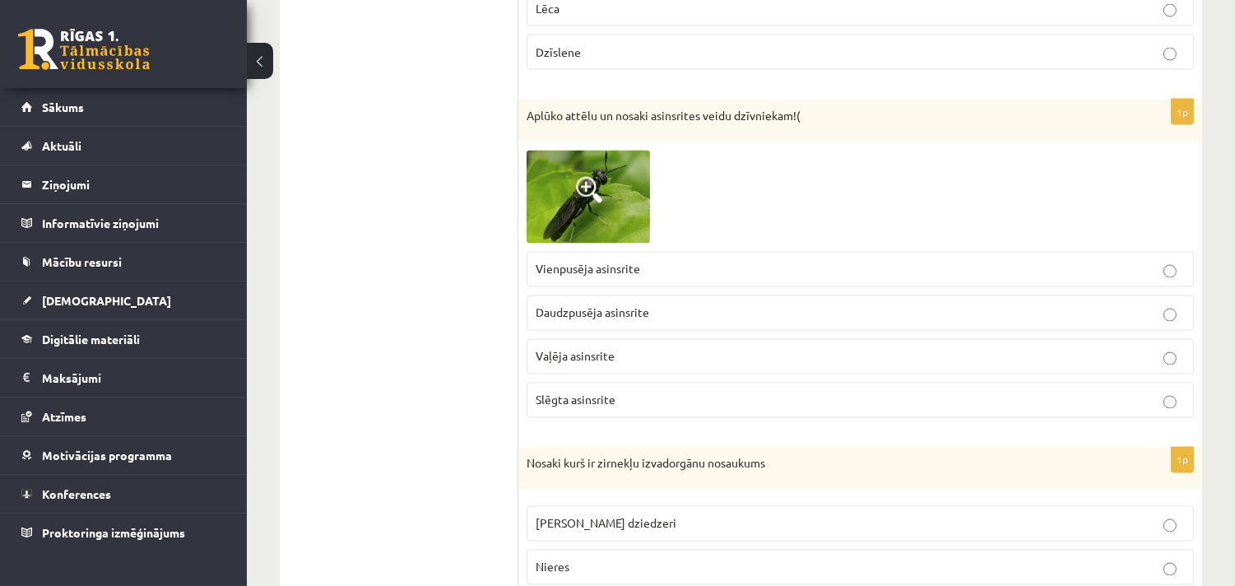
scroll to position [5392, 0]
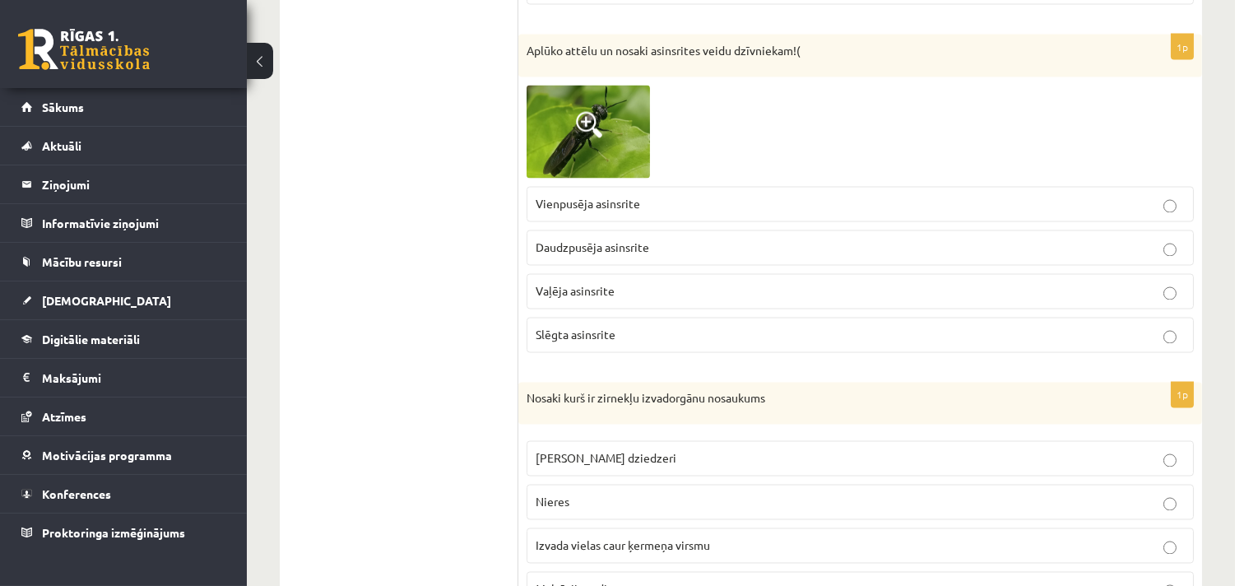
click at [556, 293] on p "Vaļēja asinsrite" at bounding box center [860, 291] width 649 height 17
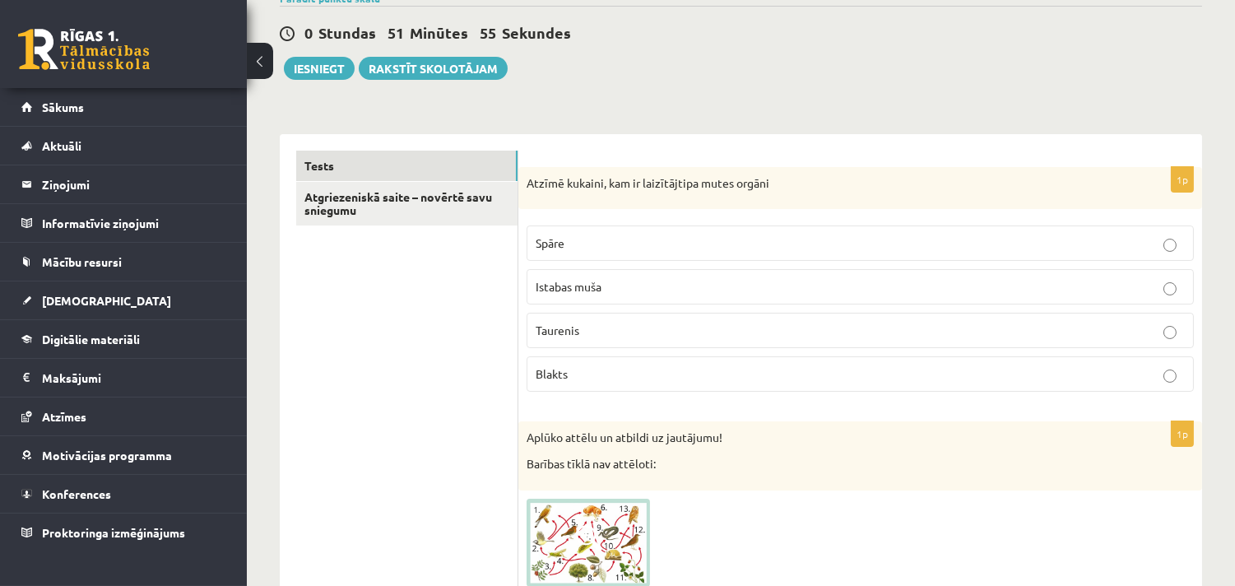
scroll to position [212, 0]
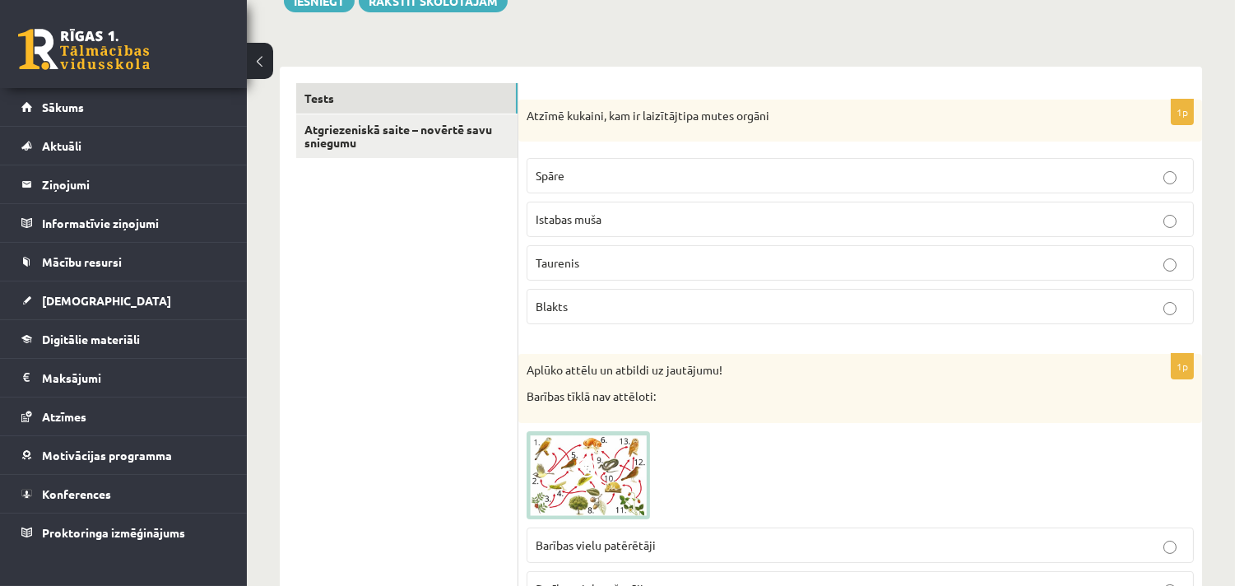
click at [569, 266] on span "Taurenis" at bounding box center [558, 262] width 44 height 15
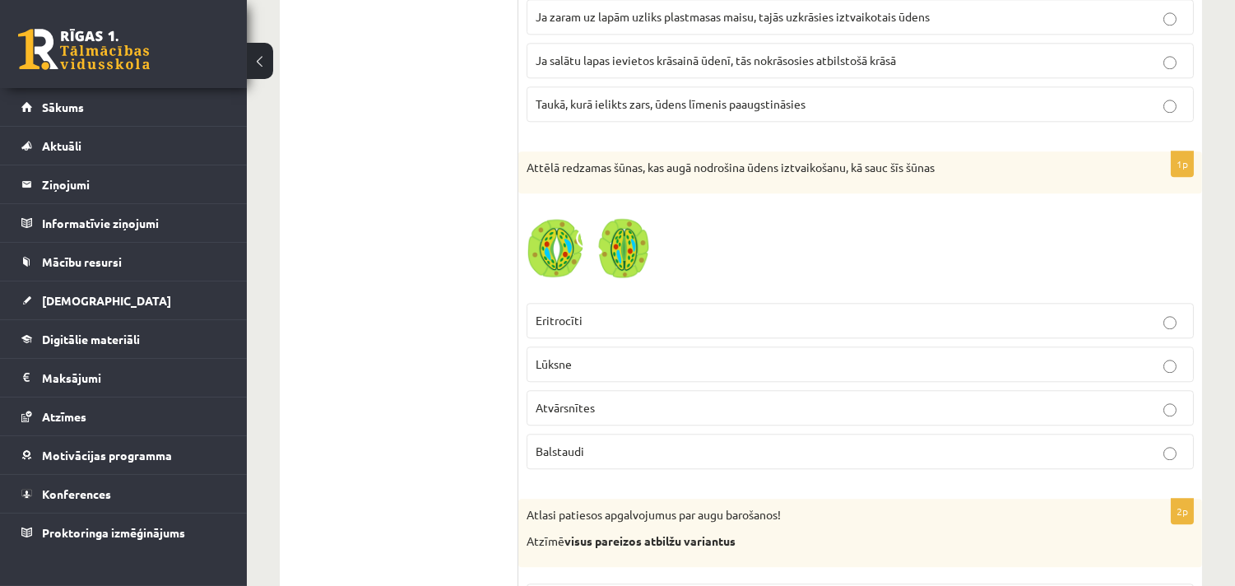
scroll to position [7466, 0]
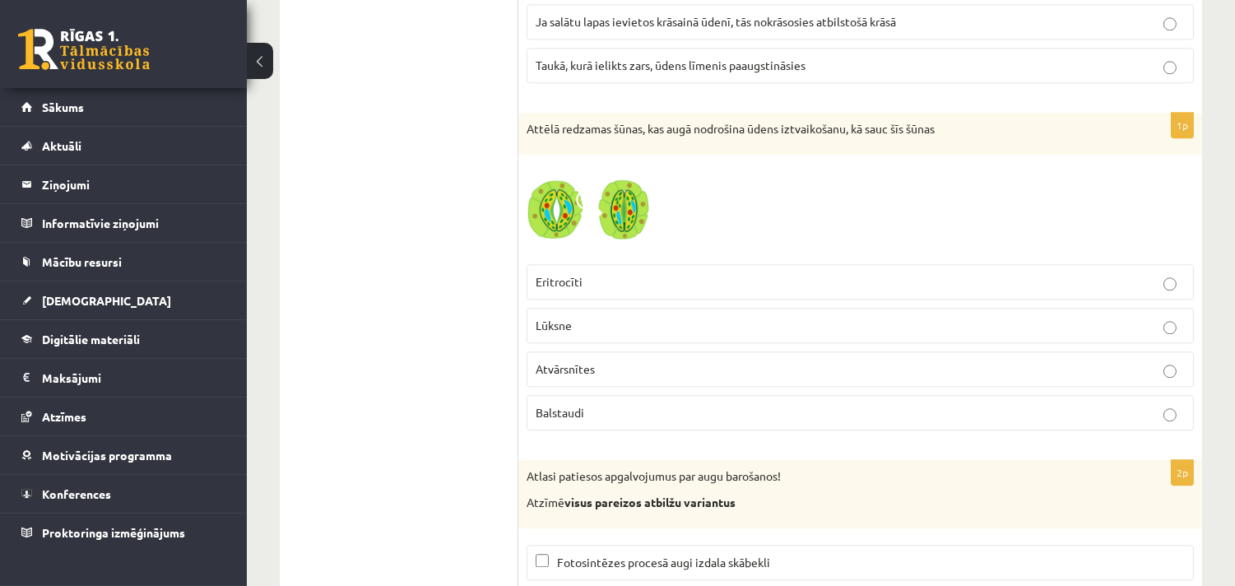
click at [573, 376] on span "Atvārsnītes" at bounding box center [565, 368] width 59 height 15
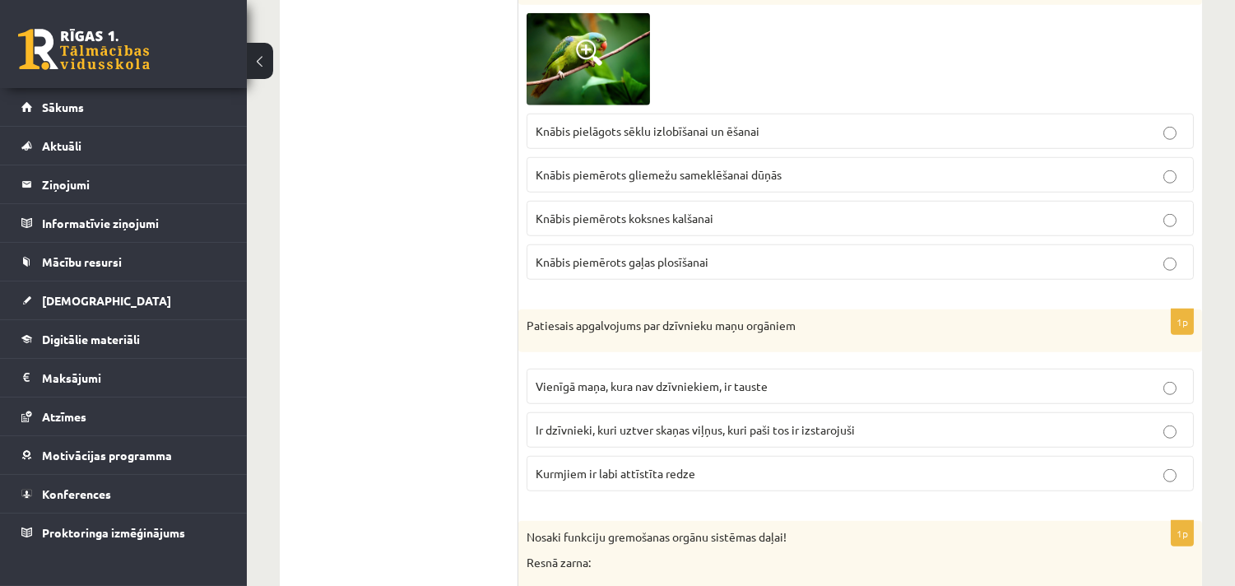
scroll to position [2560, 0]
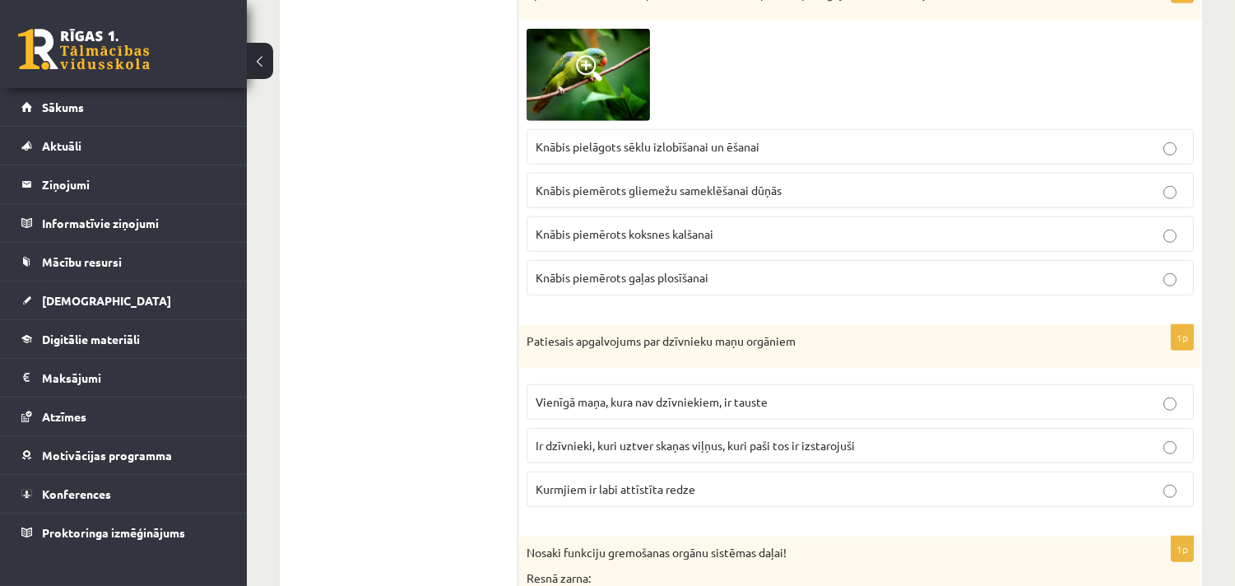
click at [777, 447] on span "Ir dzīvnieki, kuri uztver skaņas viļņus, kuri paši tos ir izstarojuši" at bounding box center [695, 445] width 319 height 15
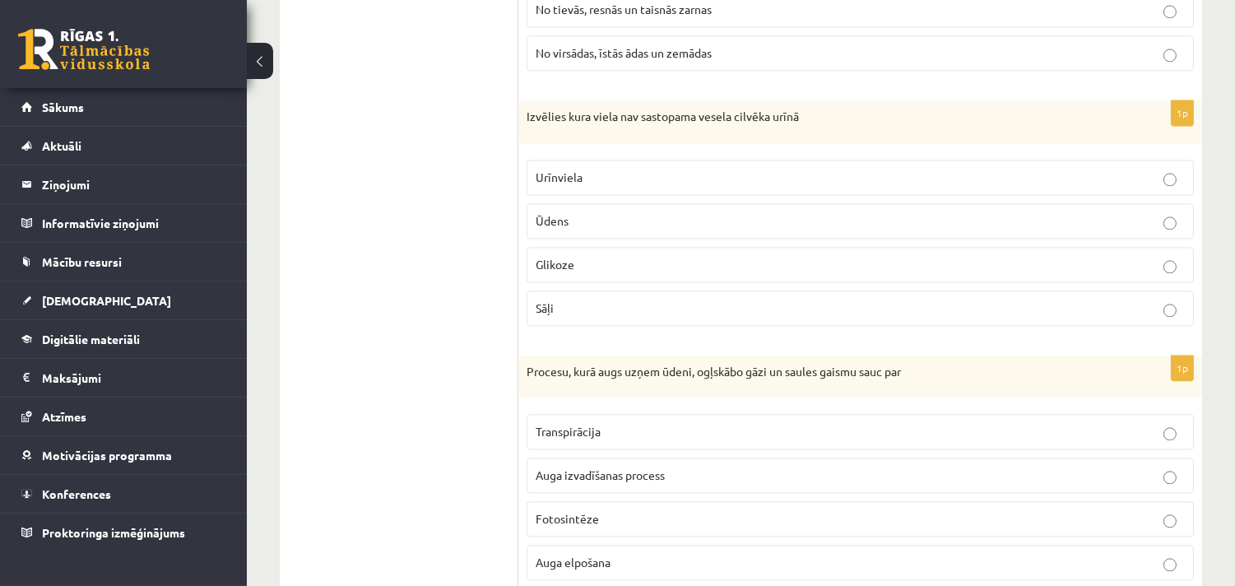
scroll to position [6612, 0]
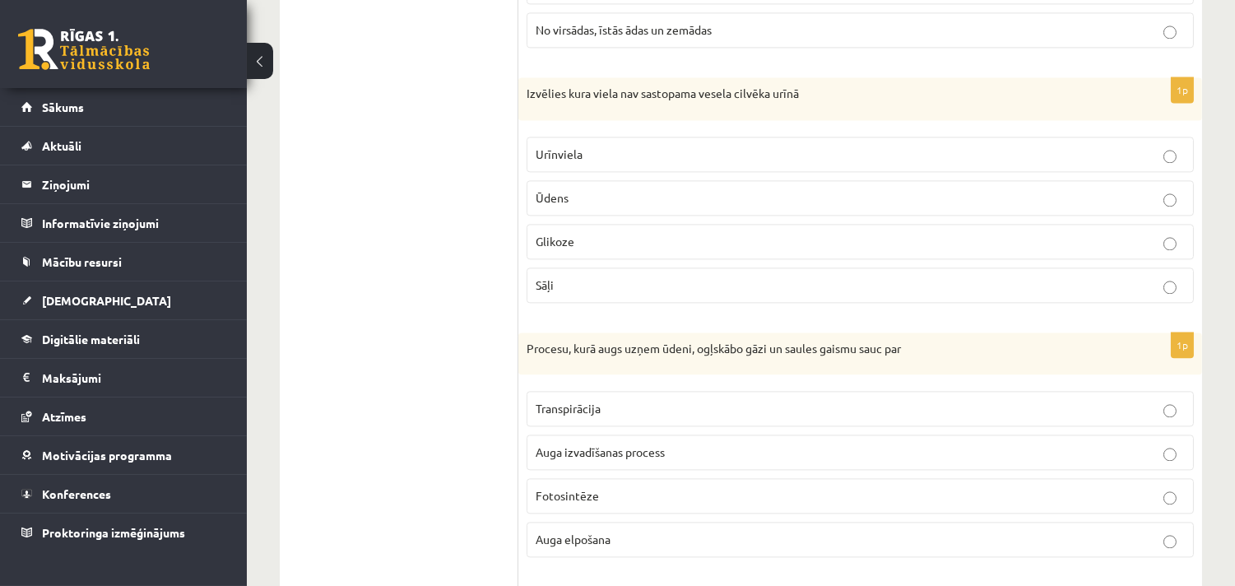
click at [545, 248] on span "Glikoze" at bounding box center [555, 241] width 39 height 15
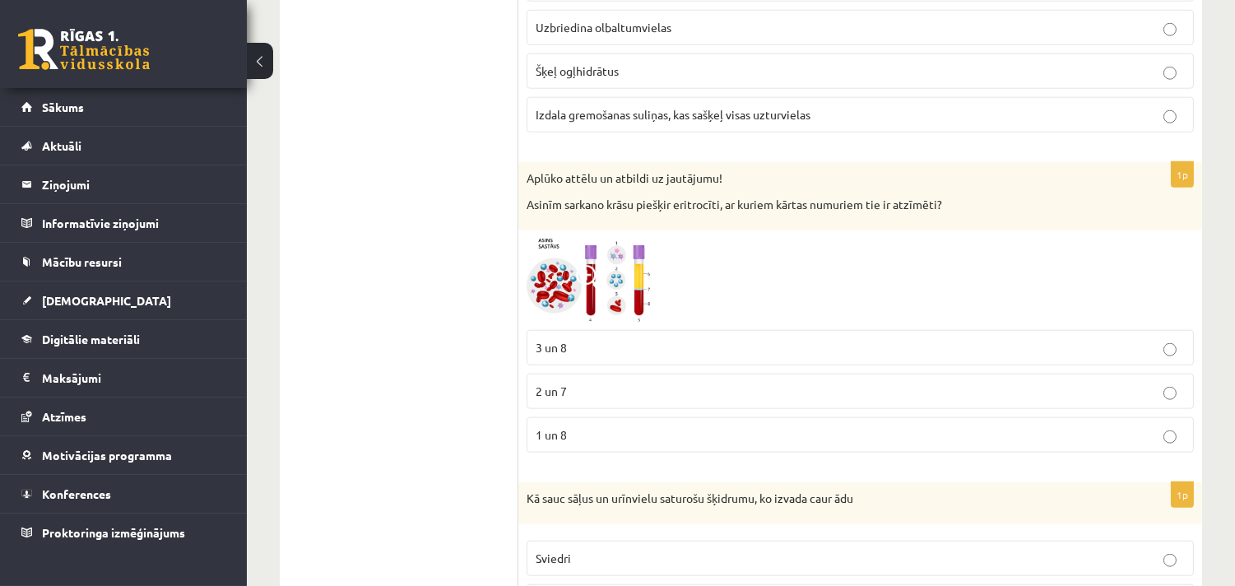
scroll to position [3199, 0]
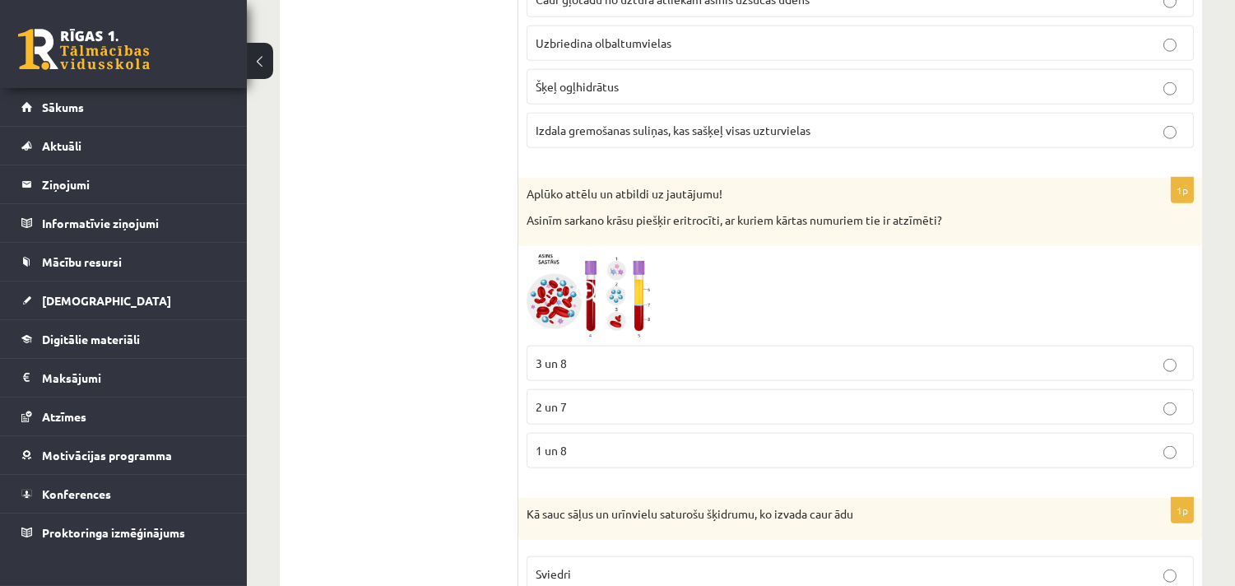
click at [611, 362] on p "3 un 8" at bounding box center [860, 363] width 649 height 17
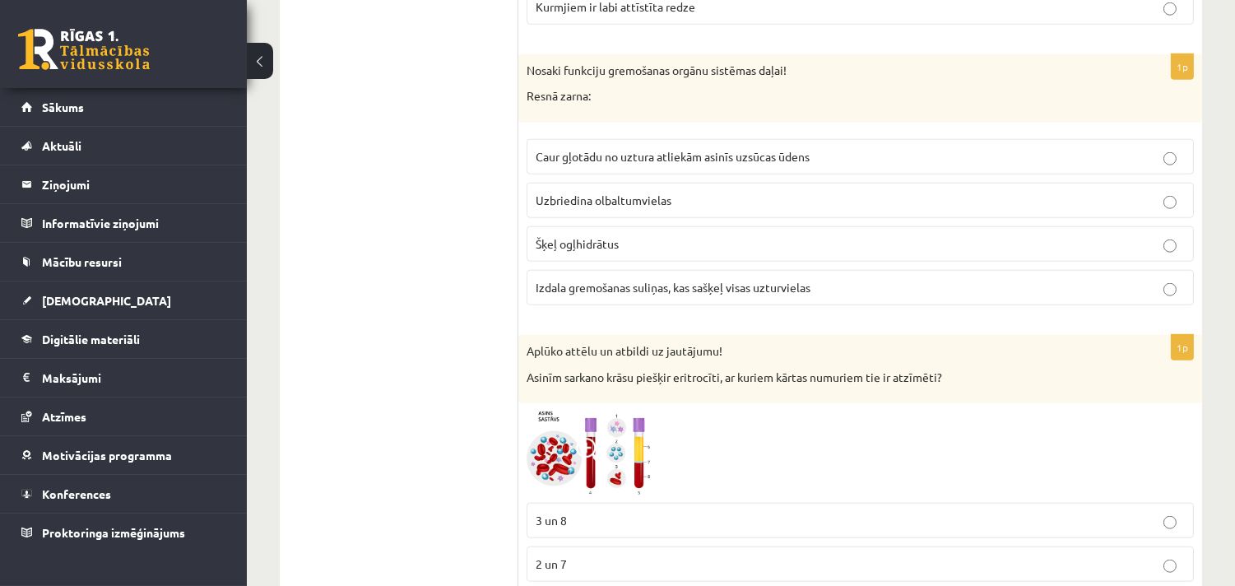
scroll to position [2987, 0]
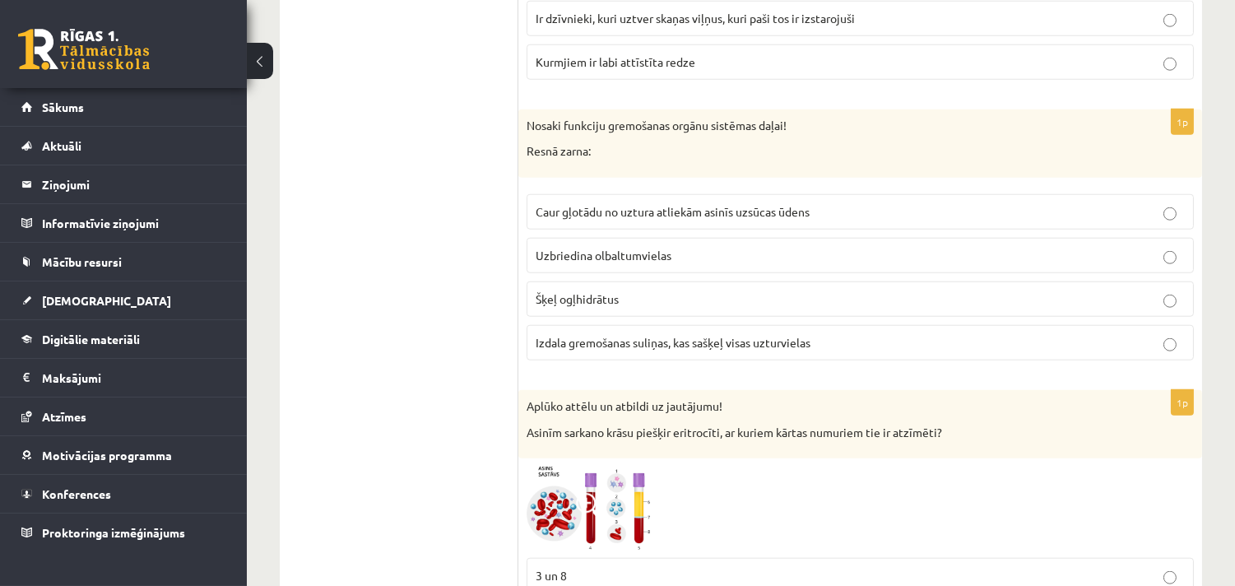
click at [620, 210] on p "Caur gļotādu no uztura atliekām asinīs uzsūcas ūdens" at bounding box center [860, 211] width 649 height 17
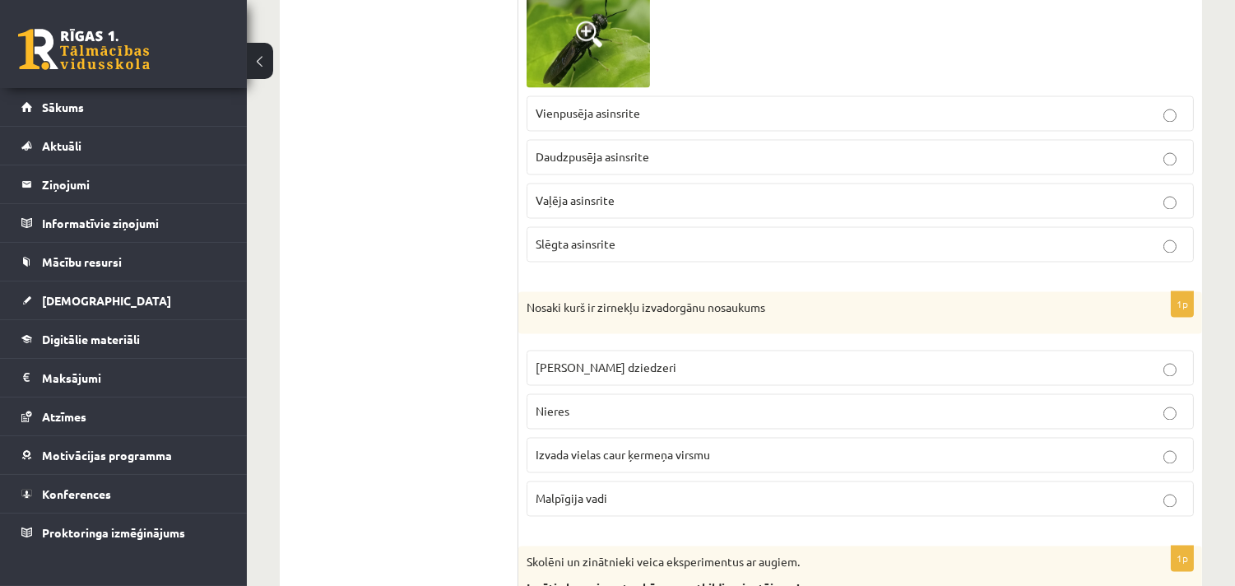
scroll to position [5547, 0]
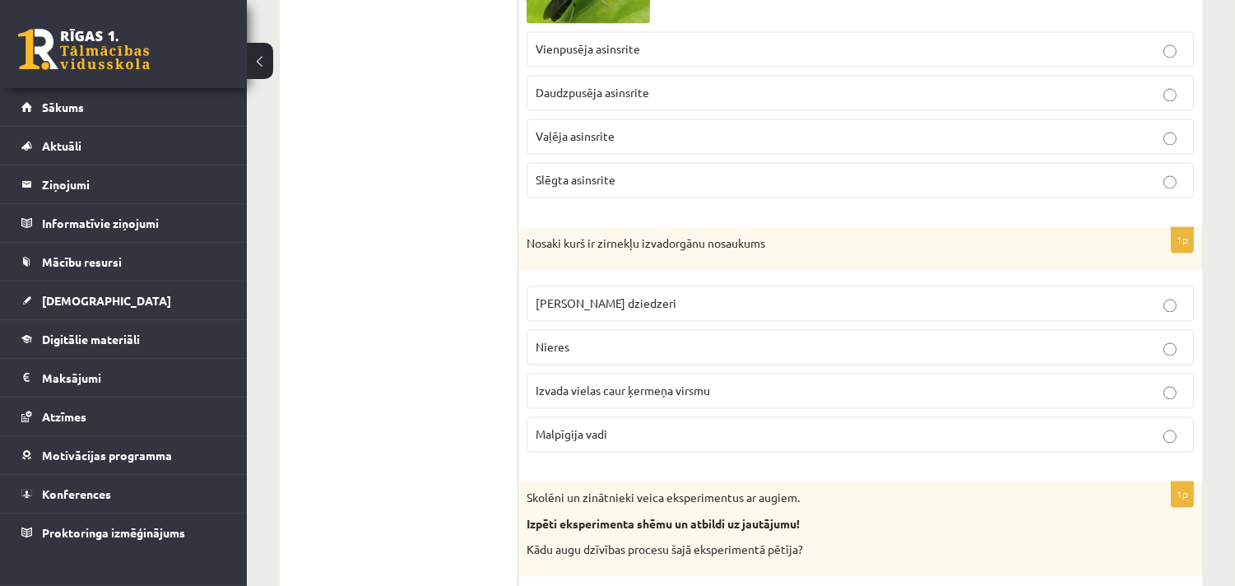
click at [564, 442] on span "Malpīgija vadi" at bounding box center [572, 434] width 72 height 15
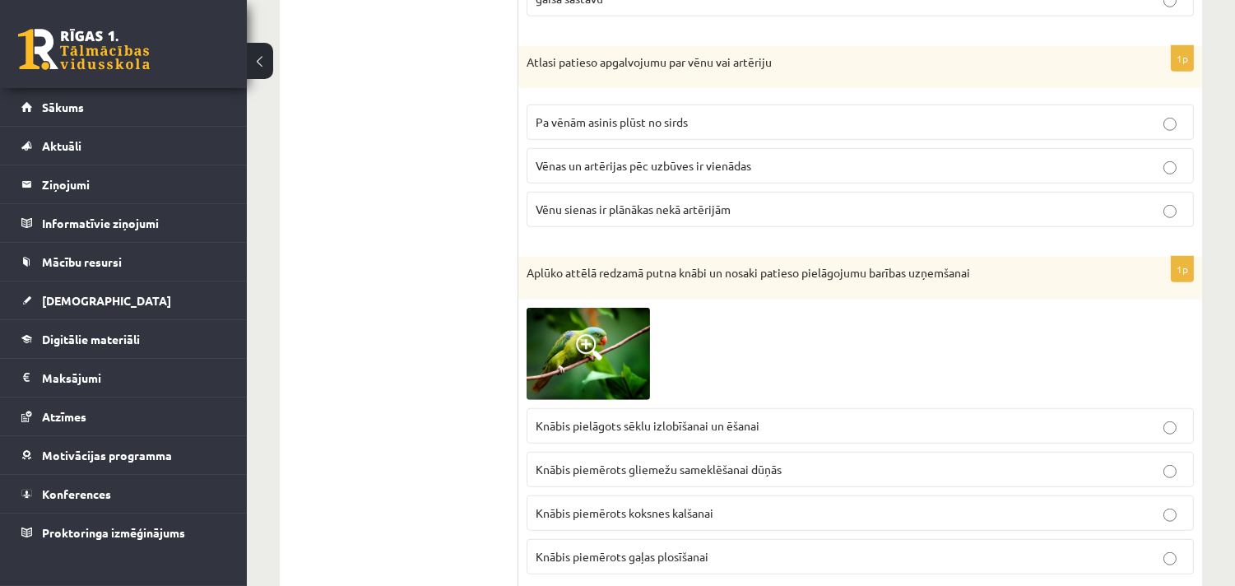
scroll to position [2133, 0]
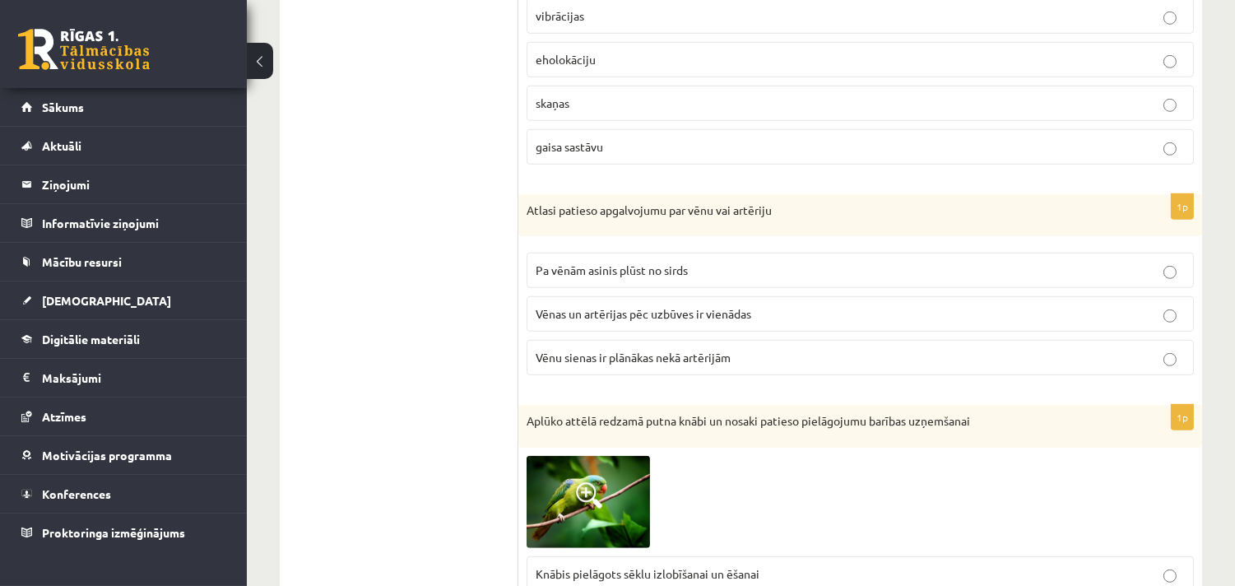
click at [631, 360] on span "Vēnu sienas ir plānākas nekā artērijām" at bounding box center [633, 357] width 195 height 15
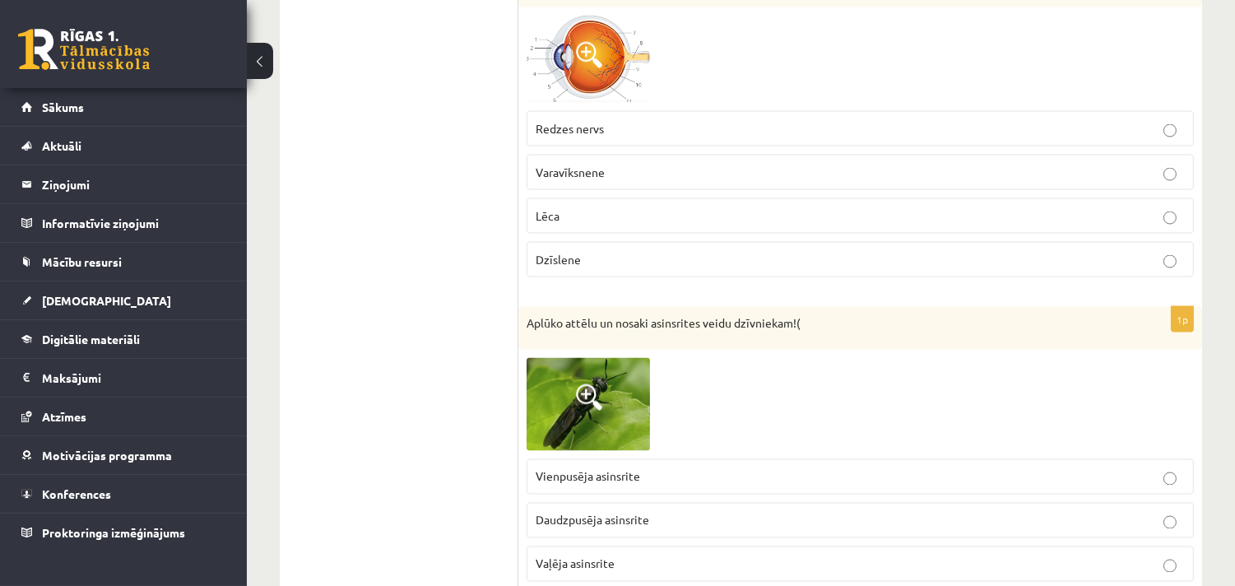
scroll to position [4906, 0]
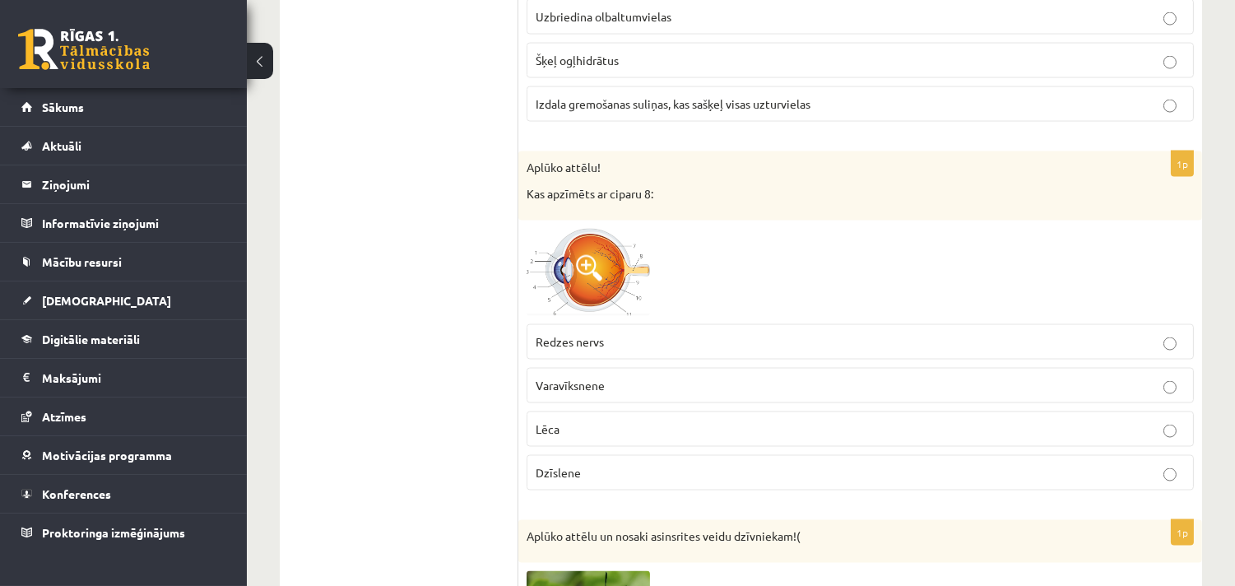
click at [591, 348] on span "Redzes nervs" at bounding box center [570, 341] width 68 height 15
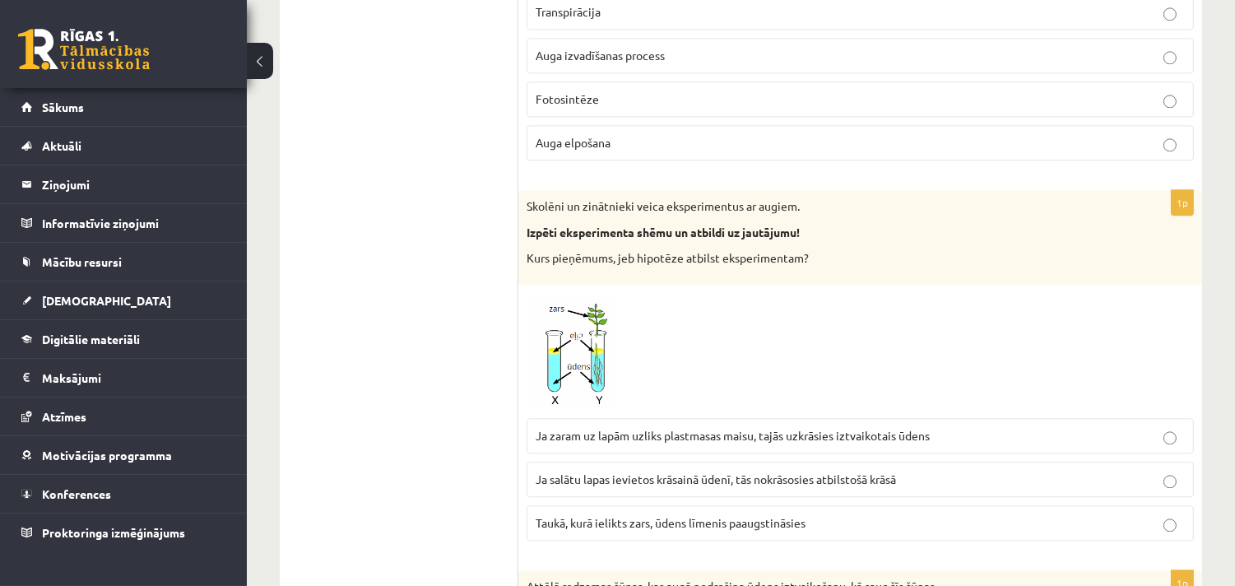
scroll to position [6826, 0]
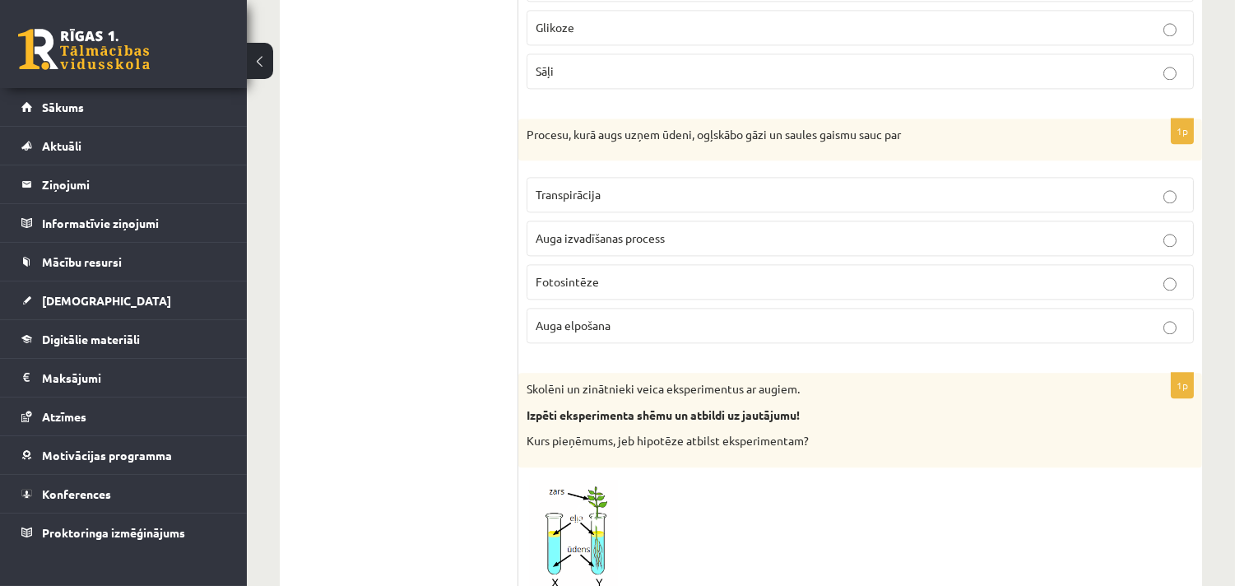
click at [579, 286] on label "Fotosintēze" at bounding box center [860, 281] width 667 height 35
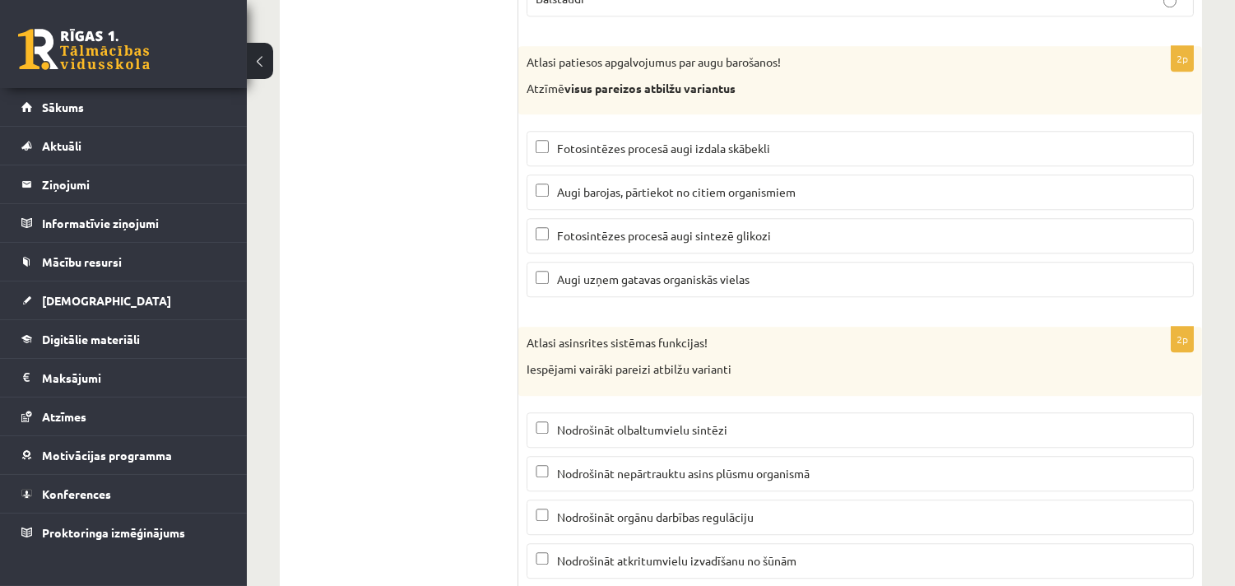
scroll to position [7892, 0]
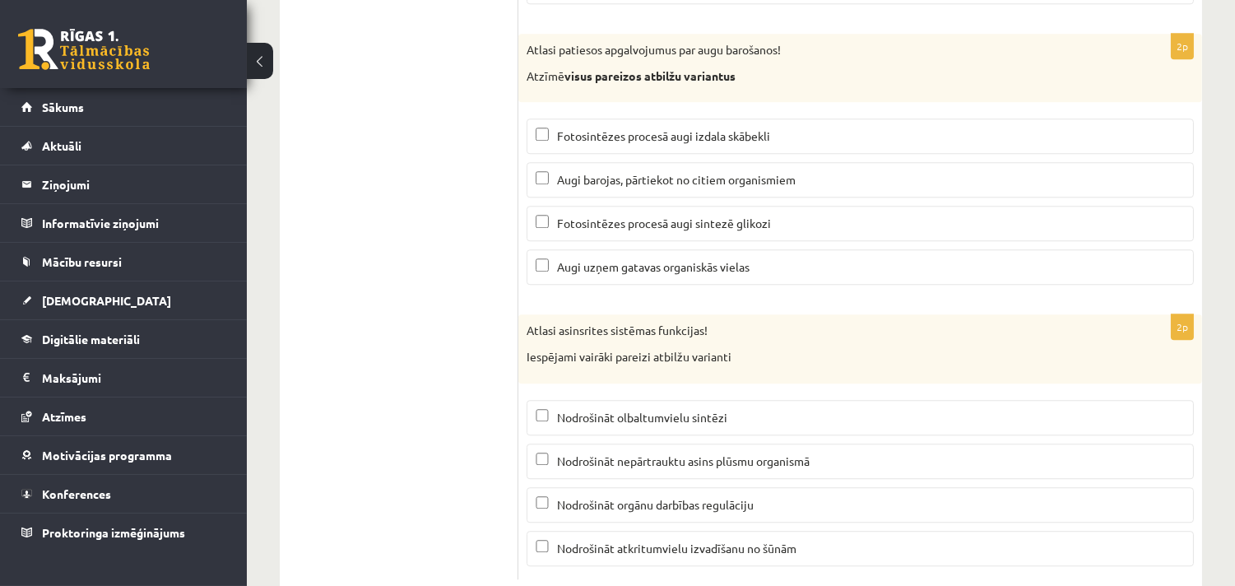
click at [630, 143] on span "Fotosintēzes procesā augi izdala skābekli" at bounding box center [663, 135] width 213 height 15
click at [601, 187] on span "Augi barojas, pārtiekot no citiem organismiem" at bounding box center [676, 179] width 239 height 15
click at [634, 230] on span "Fotosintēzes procesā augi sintezē glikozi" at bounding box center [664, 223] width 214 height 15
click at [615, 187] on span "Augi barojas, pārtiekot no citiem organismiem" at bounding box center [676, 179] width 239 height 15
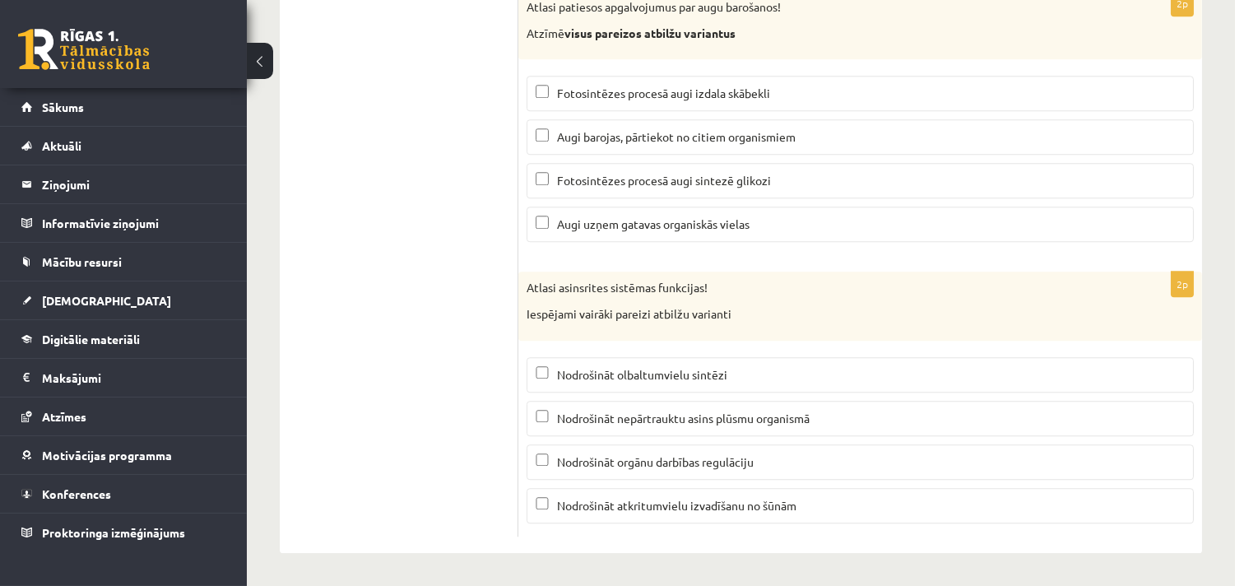
click at [603, 373] on span "Nodrošināt olbaltumvielu sintēzi" at bounding box center [642, 374] width 170 height 15
click at [646, 416] on span "Nodrošināt nepārtrauktu asins plūsmu organismā" at bounding box center [683, 418] width 253 height 15
click at [602, 499] on span "Nodrošināt atkritumvielu izvadīšanu no šūnām" at bounding box center [676, 505] width 239 height 15
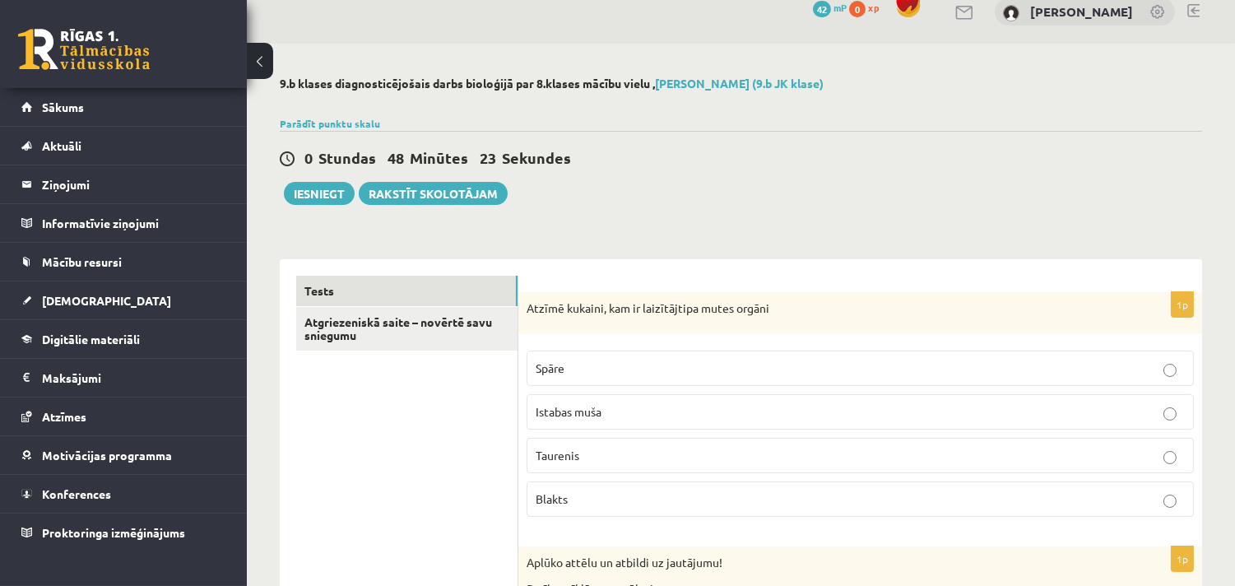
scroll to position [0, 0]
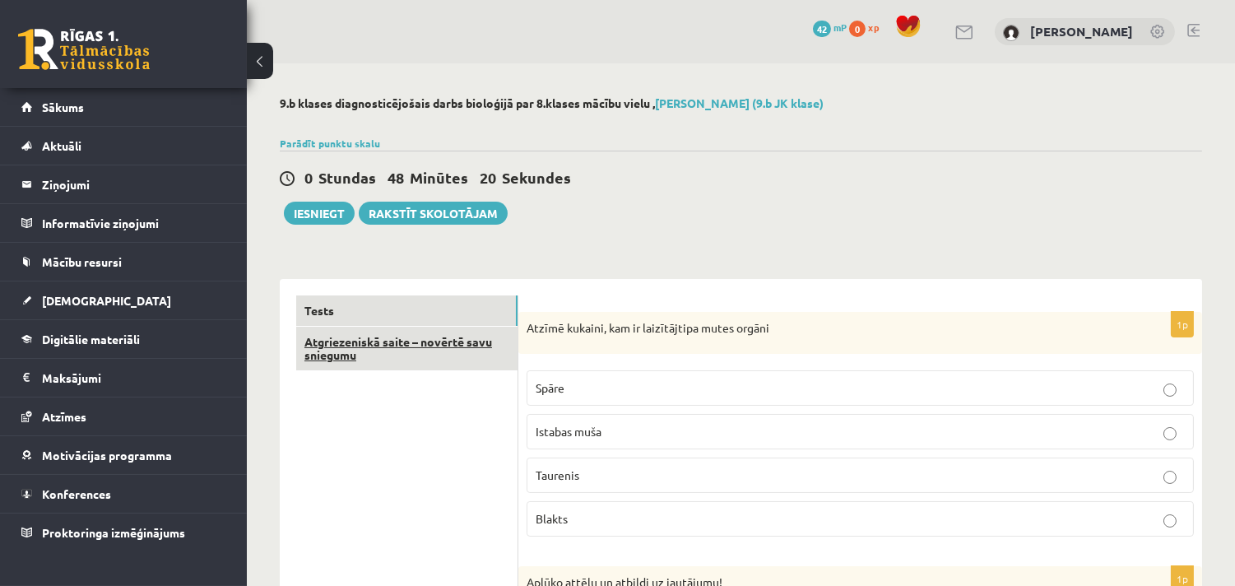
click at [357, 343] on link "Atgriezeniskā saite – novērtē savu sniegumu" at bounding box center [406, 349] width 221 height 44
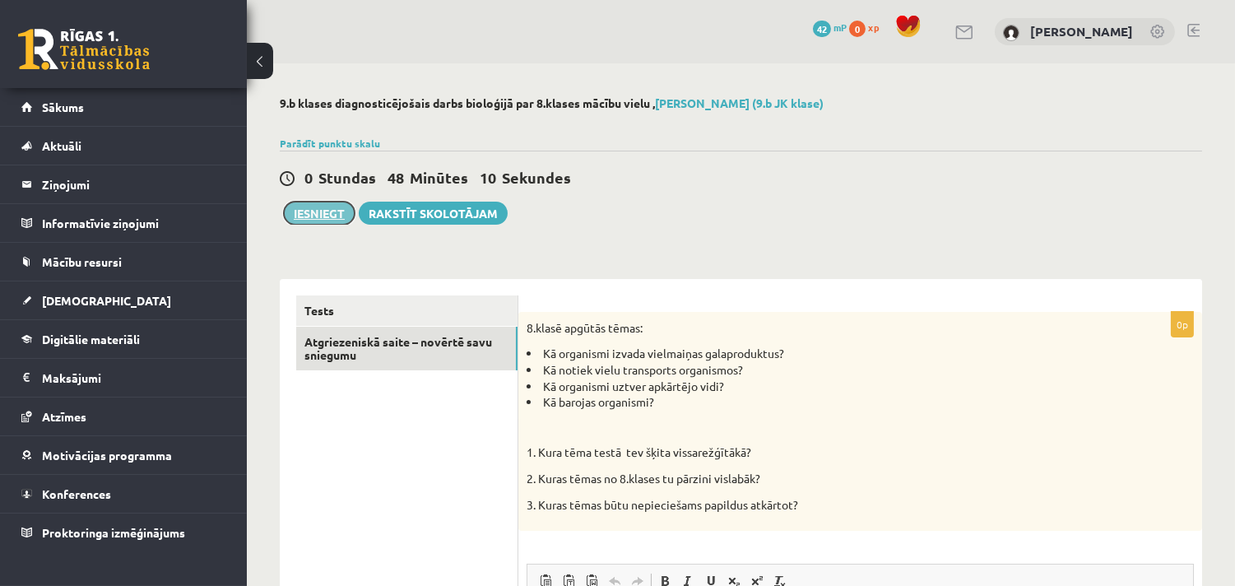
click at [326, 211] on button "Iesniegt" at bounding box center [319, 213] width 71 height 23
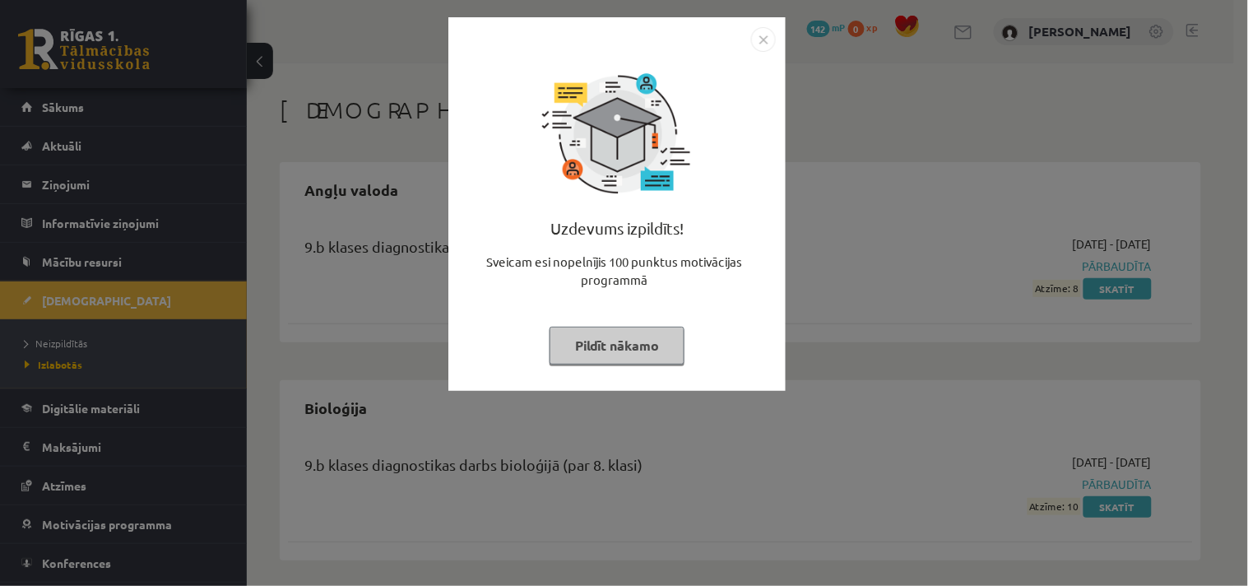
click at [766, 39] on img "Close" at bounding box center [763, 39] width 25 height 25
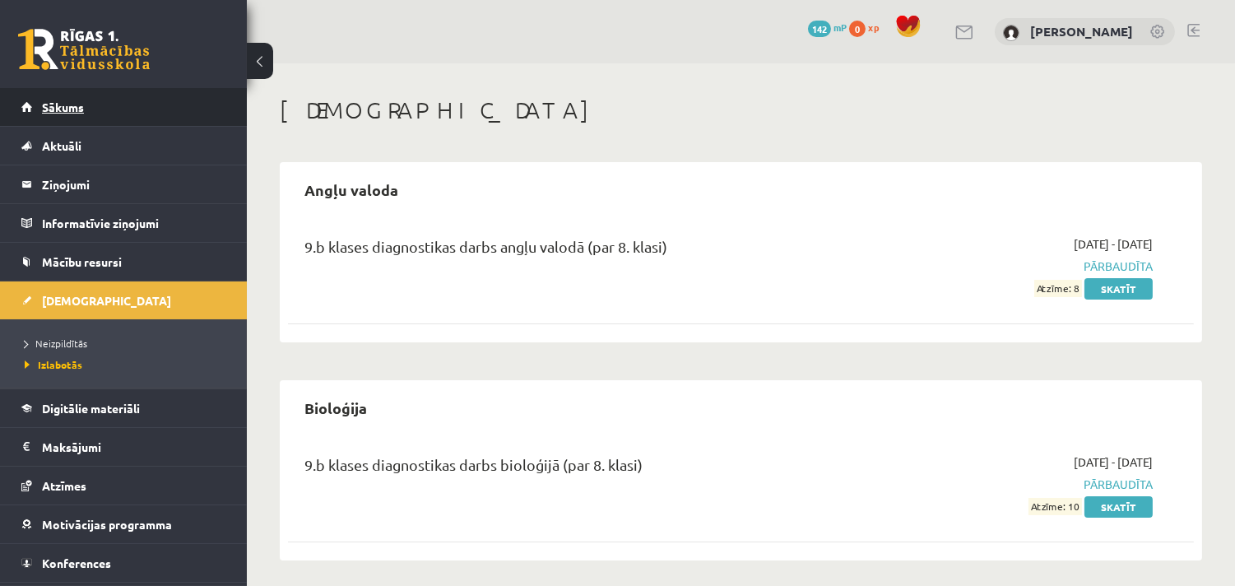
click at [59, 101] on span "Sākums" at bounding box center [63, 107] width 42 height 15
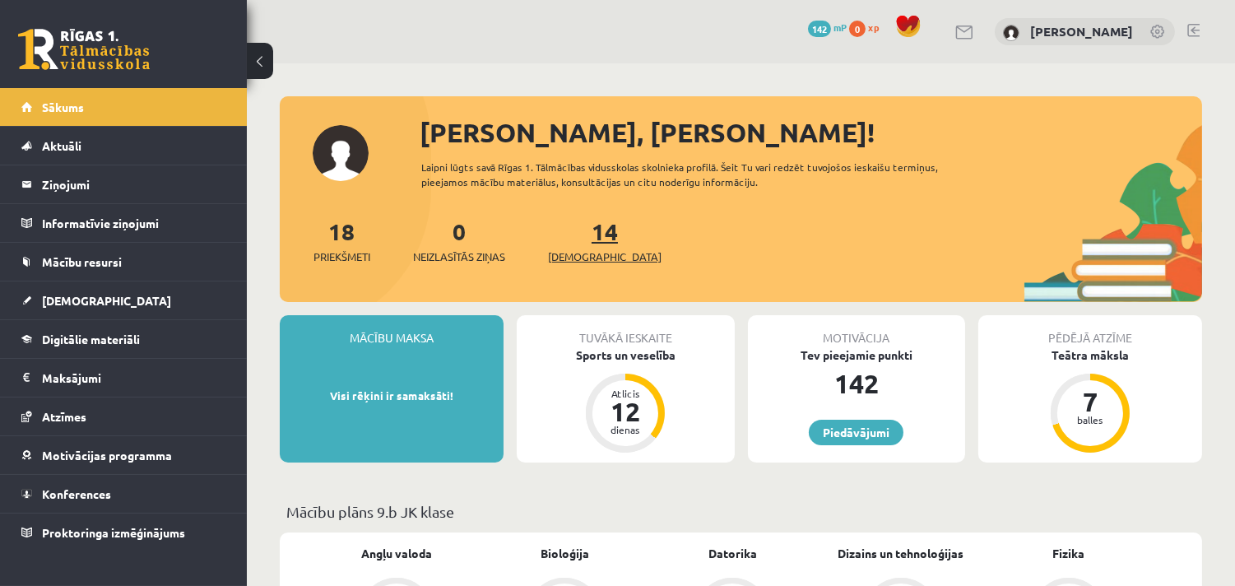
click at [587, 260] on span "[DEMOGRAPHIC_DATA]" at bounding box center [605, 256] width 114 height 16
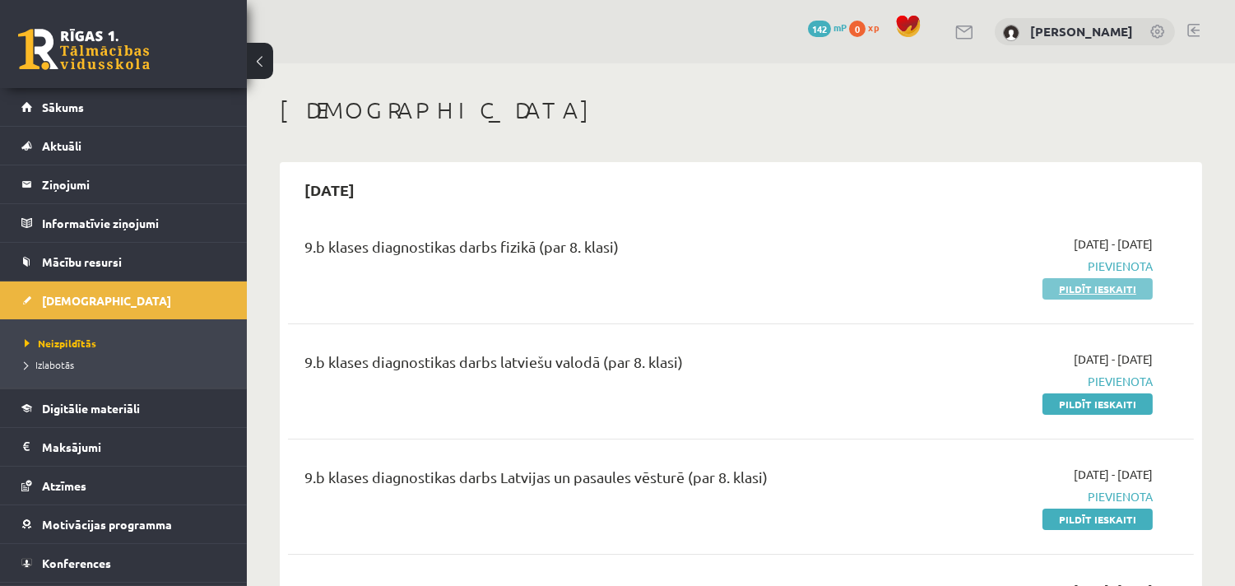
click at [1087, 286] on link "Pildīt ieskaiti" at bounding box center [1098, 288] width 110 height 21
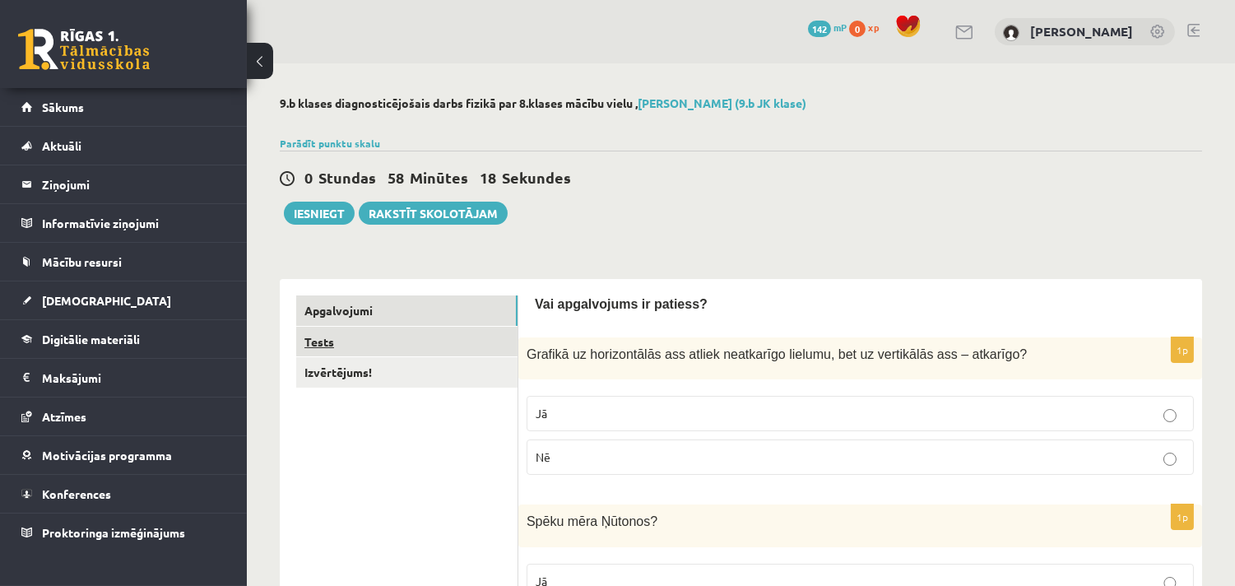
click at [465, 350] on link "Tests" at bounding box center [406, 342] width 221 height 30
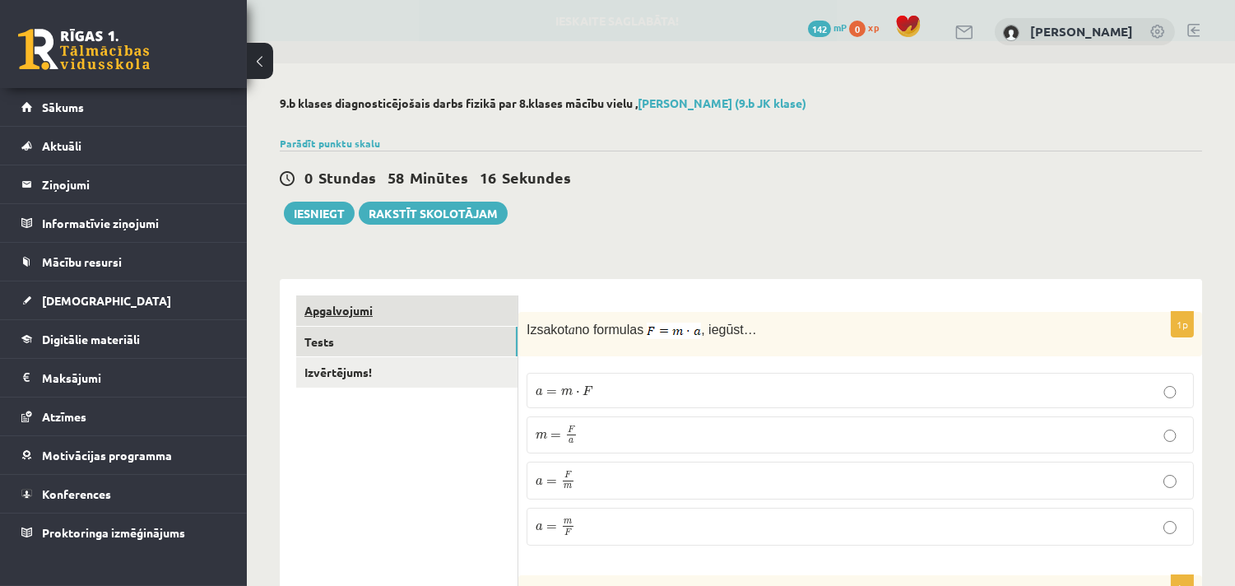
click at [449, 311] on link "Apgalvojumi" at bounding box center [406, 310] width 221 height 30
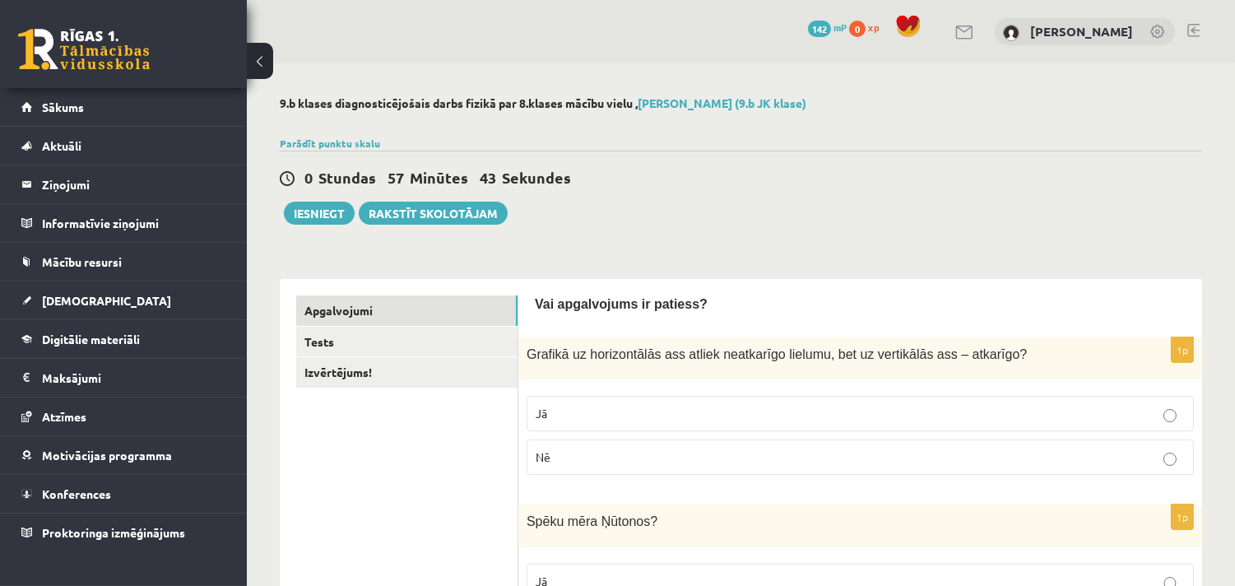
click at [629, 406] on p "Jā" at bounding box center [860, 413] width 649 height 17
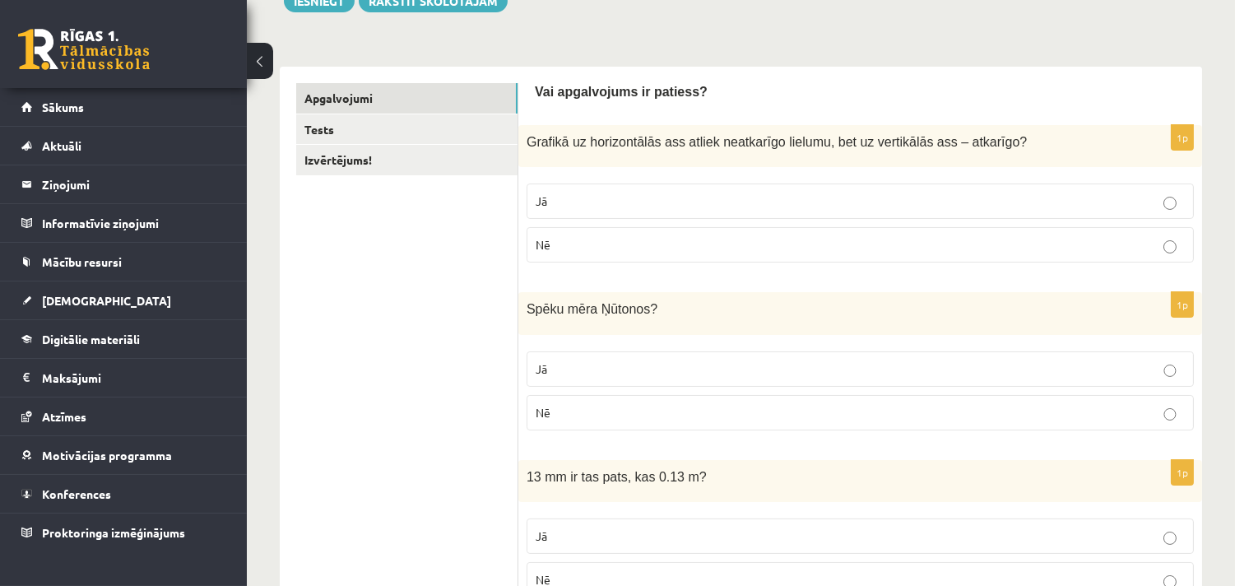
click at [620, 367] on p "Jā" at bounding box center [860, 368] width 649 height 17
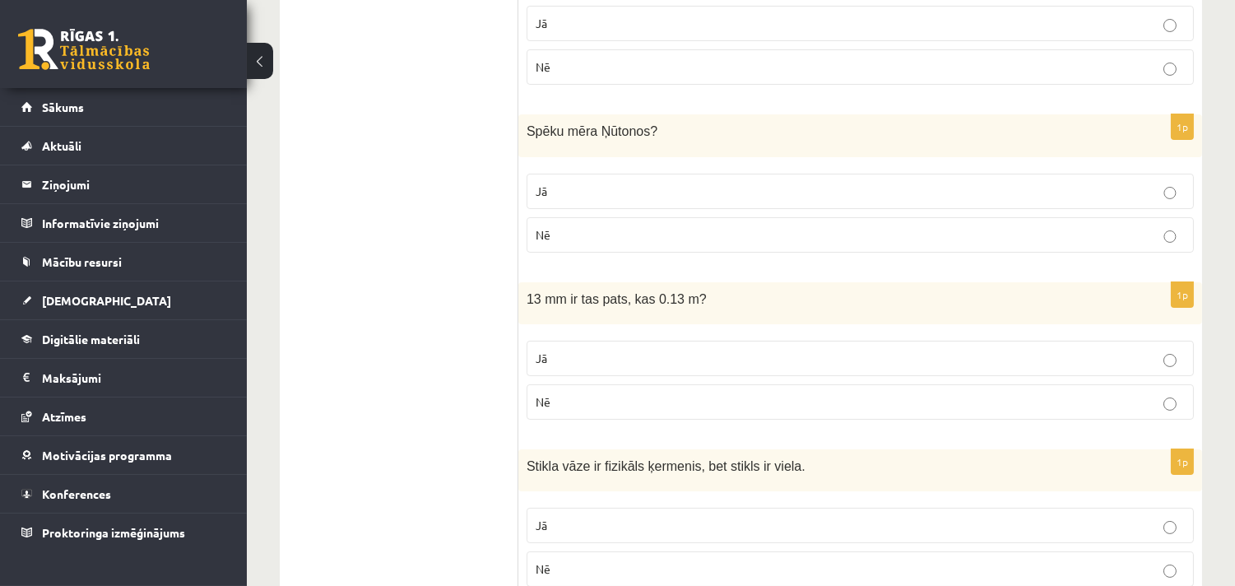
scroll to position [426, 0]
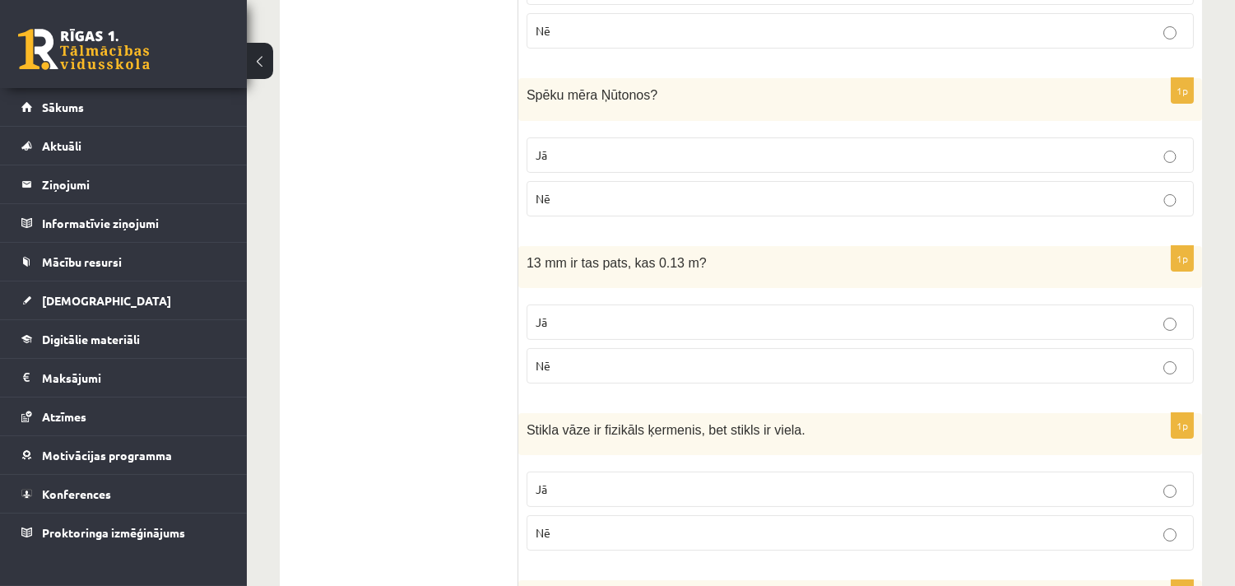
click at [617, 372] on p "Nē" at bounding box center [860, 365] width 649 height 17
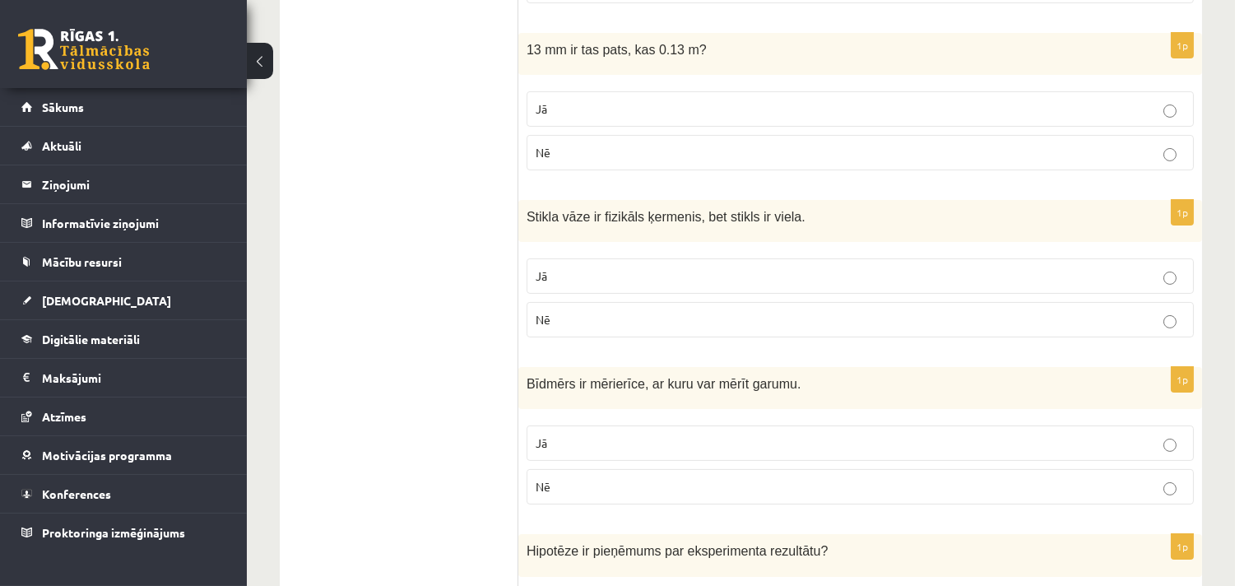
click at [582, 272] on p "Jā" at bounding box center [860, 275] width 649 height 17
click at [604, 445] on p "Jā" at bounding box center [860, 442] width 649 height 17
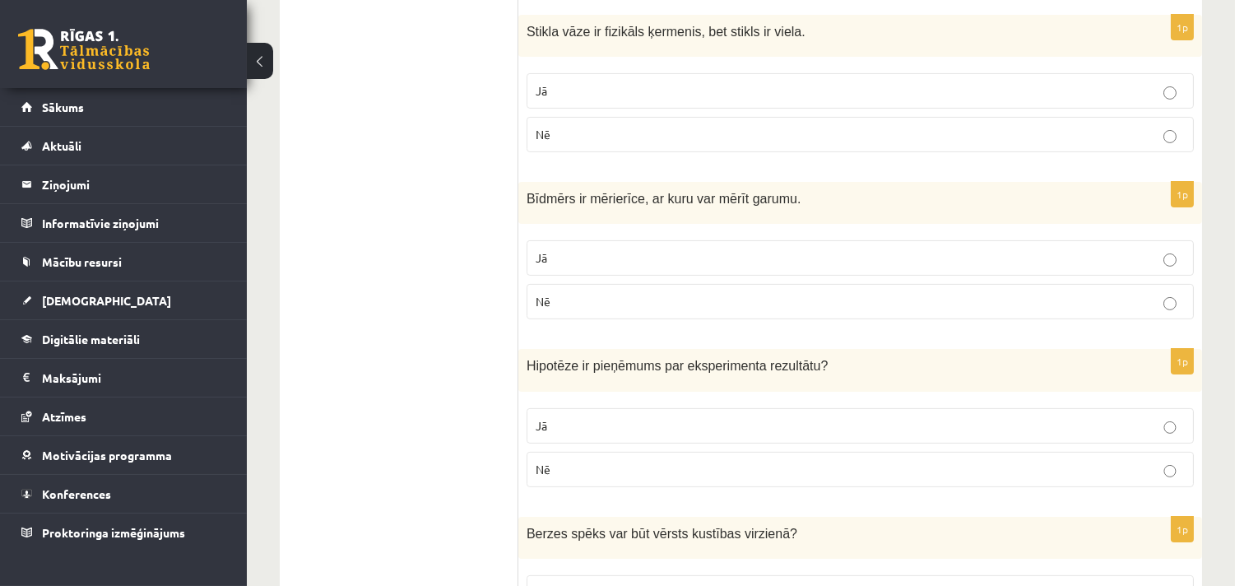
scroll to position [852, 0]
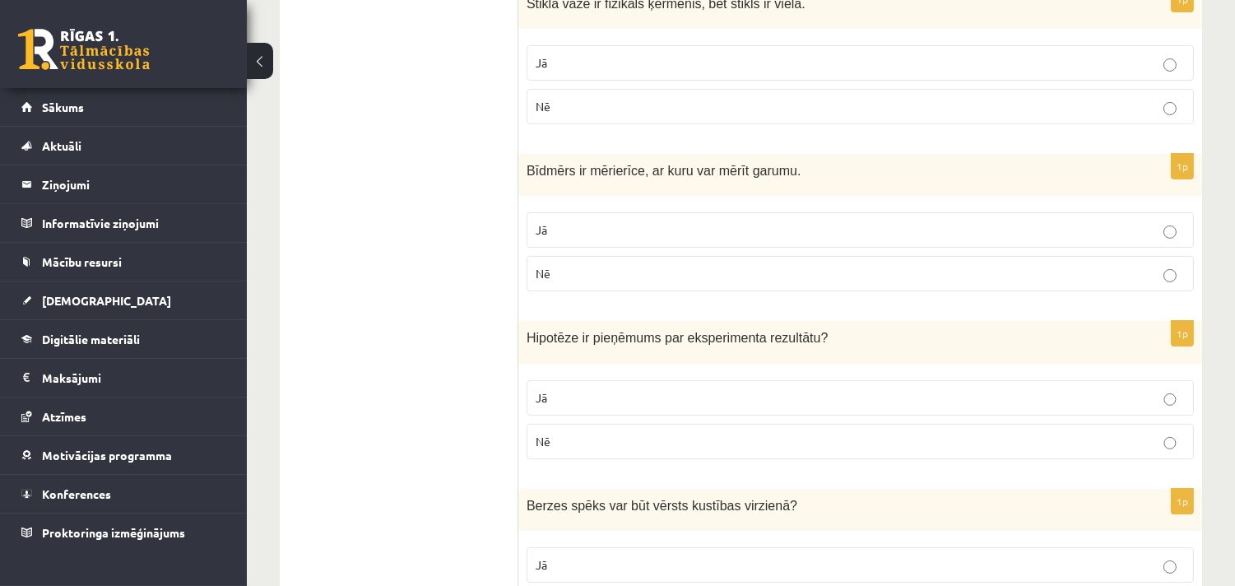
click at [597, 396] on p "Jā" at bounding box center [860, 397] width 649 height 17
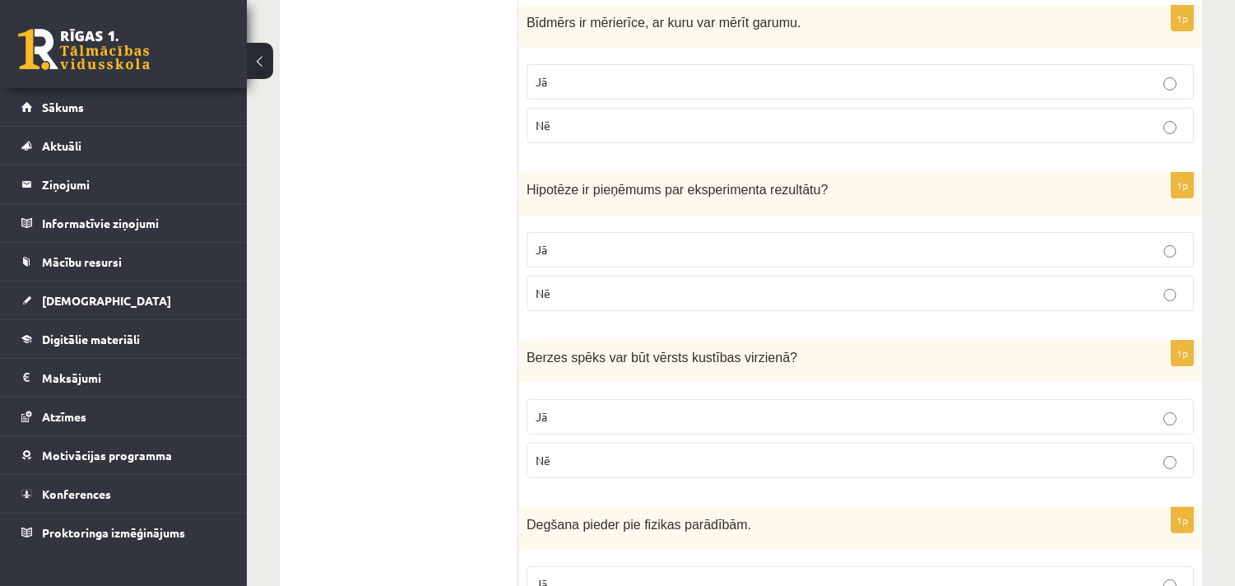
scroll to position [1066, 0]
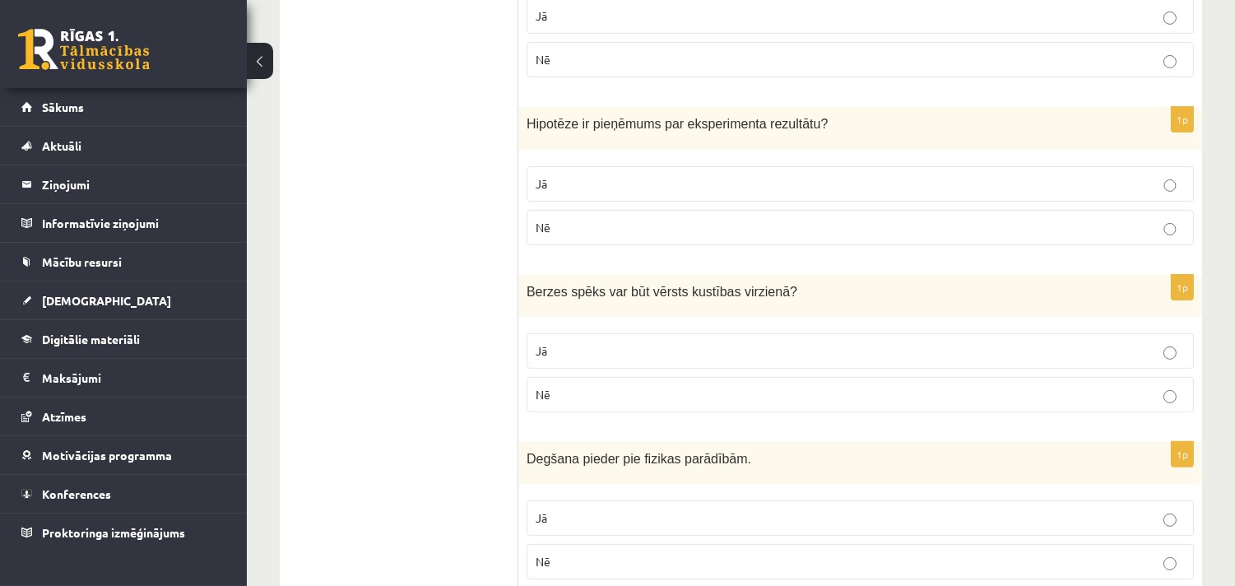
click at [564, 390] on p "Nē" at bounding box center [860, 394] width 649 height 17
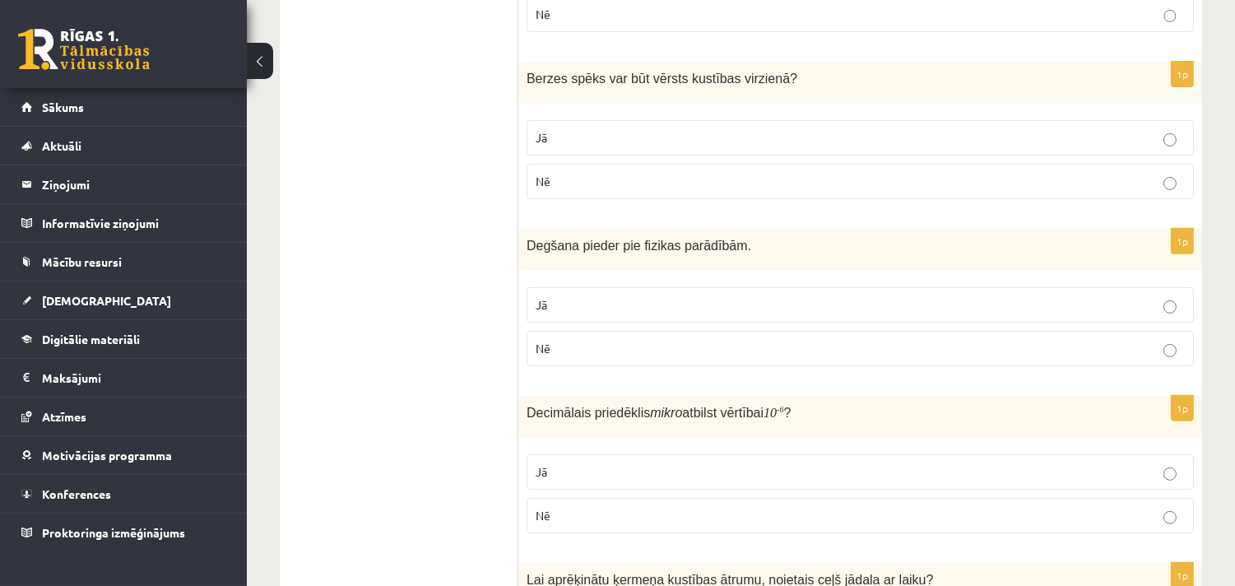
click at [562, 354] on p "Nē" at bounding box center [860, 348] width 649 height 17
click at [406, 413] on ul "Apgalvojumi Tests Izvērtējums!" at bounding box center [407, 534] width 222 height 3036
click at [579, 479] on p "Jā" at bounding box center [860, 471] width 649 height 17
click at [422, 461] on ul "Apgalvojumi Tests Izvērtējums!" at bounding box center [407, 534] width 222 height 3036
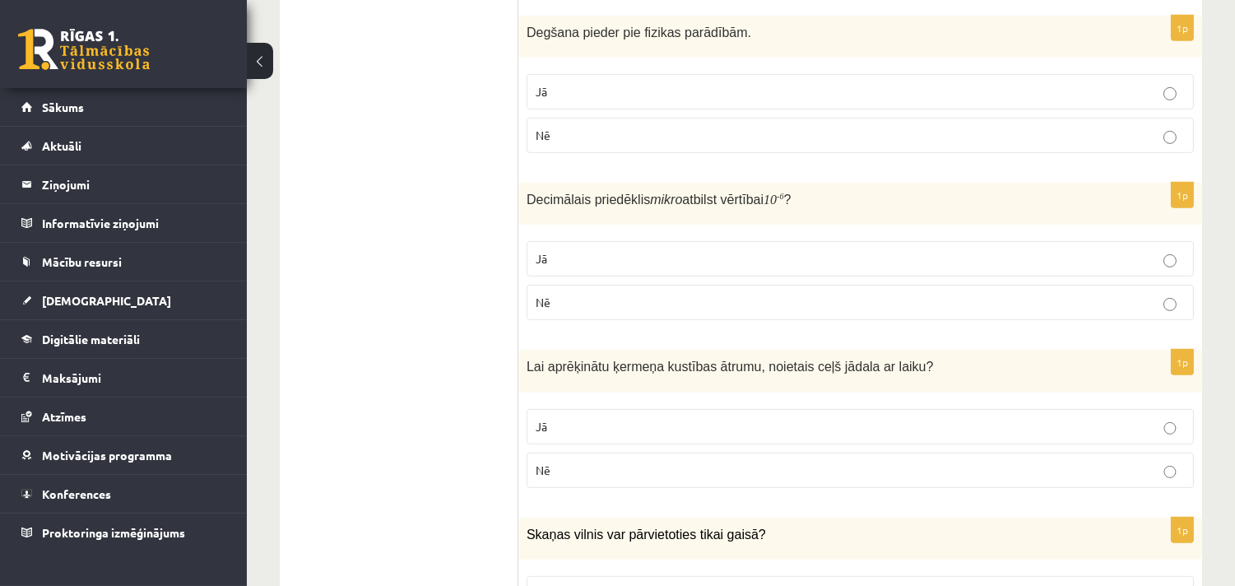
scroll to position [1707, 0]
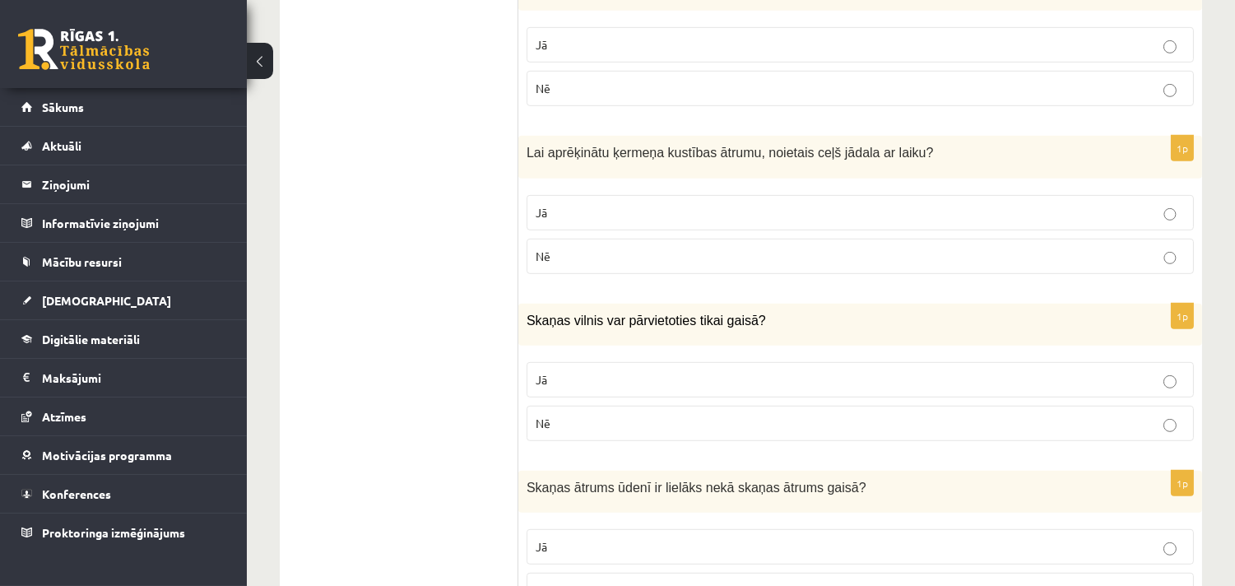
click at [572, 218] on p "Jā" at bounding box center [860, 212] width 649 height 17
click at [570, 416] on label "Nē" at bounding box center [860, 423] width 667 height 35
click at [425, 420] on ul "Apgalvojumi Tests Izvērtējums!" at bounding box center [407, 107] width 222 height 3036
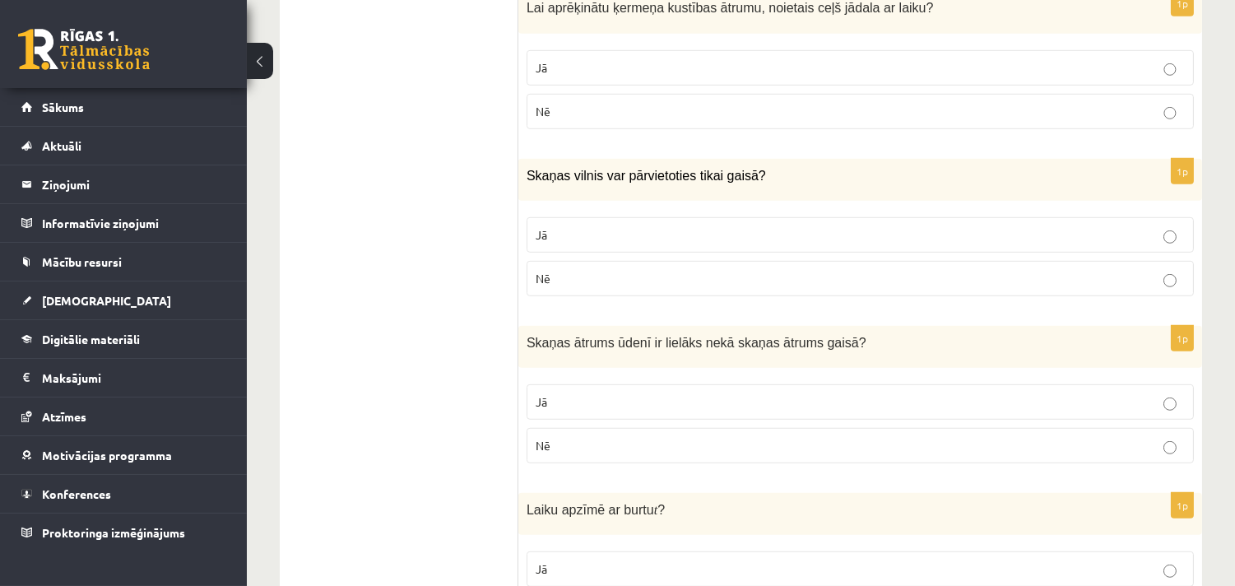
scroll to position [1920, 0]
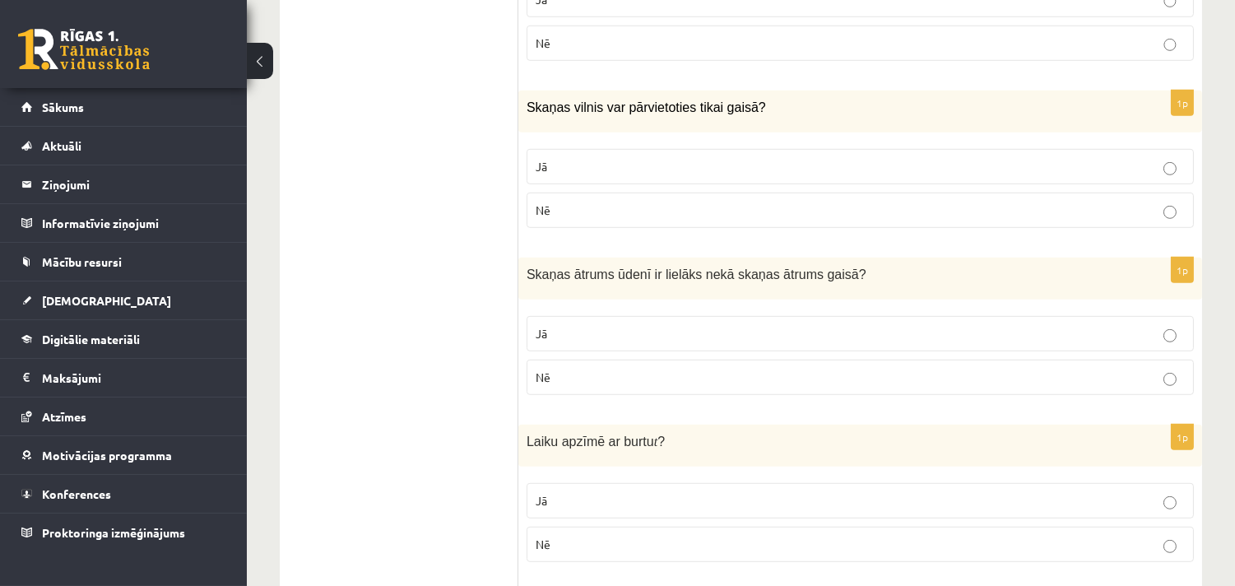
click at [587, 323] on label "Jā" at bounding box center [860, 333] width 667 height 35
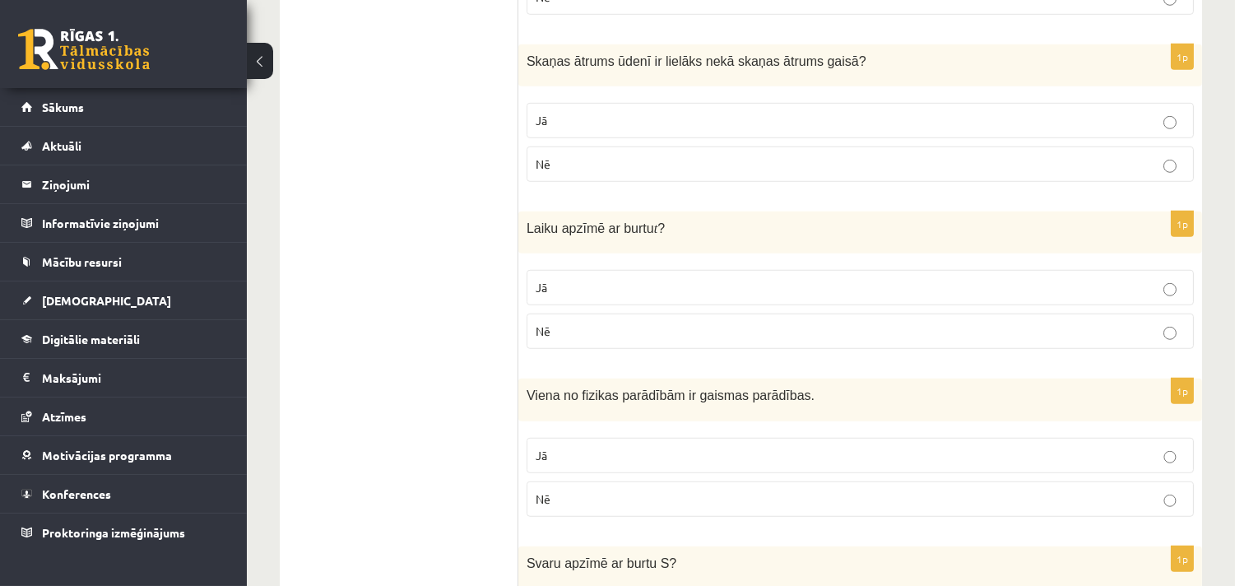
click at [577, 305] on label "Jā" at bounding box center [860, 287] width 667 height 35
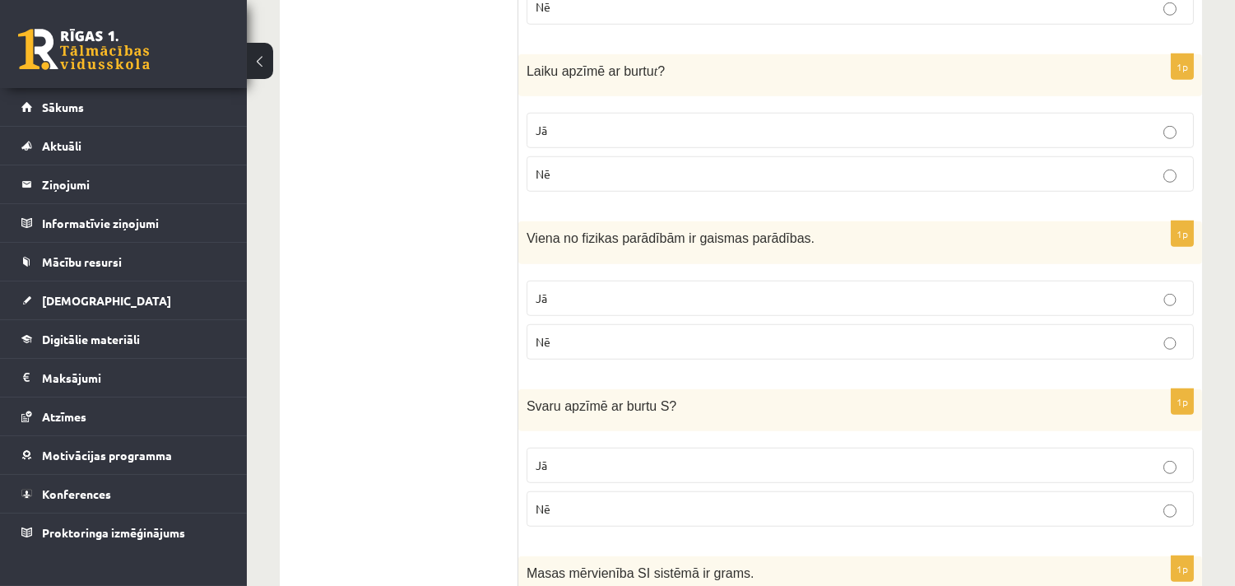
scroll to position [2347, 0]
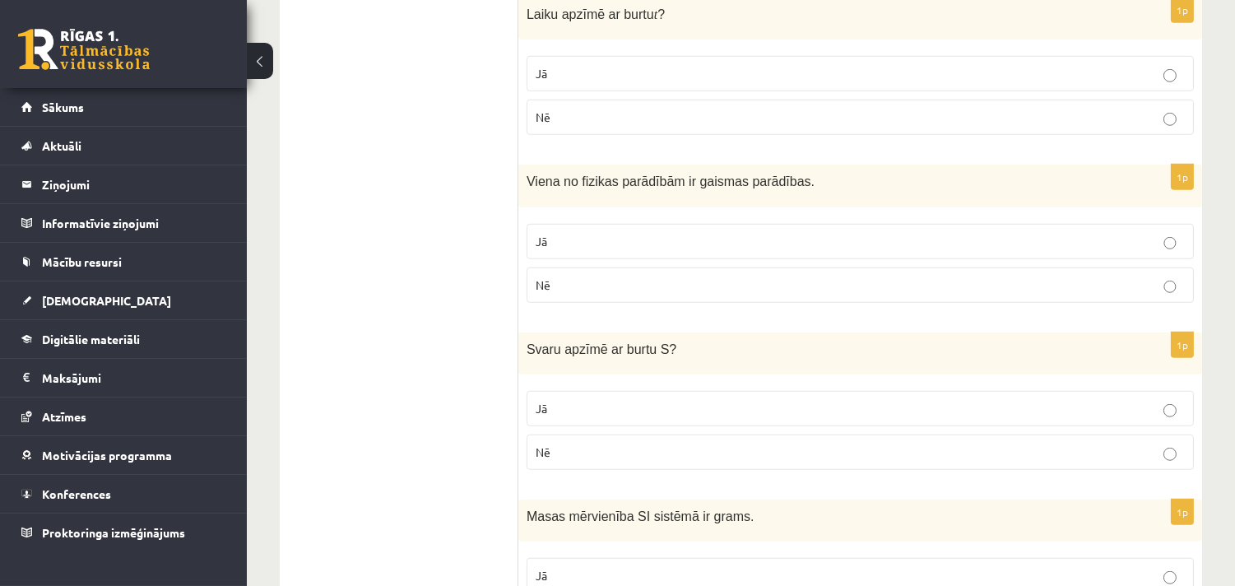
click at [620, 247] on p "Jā" at bounding box center [860, 241] width 649 height 17
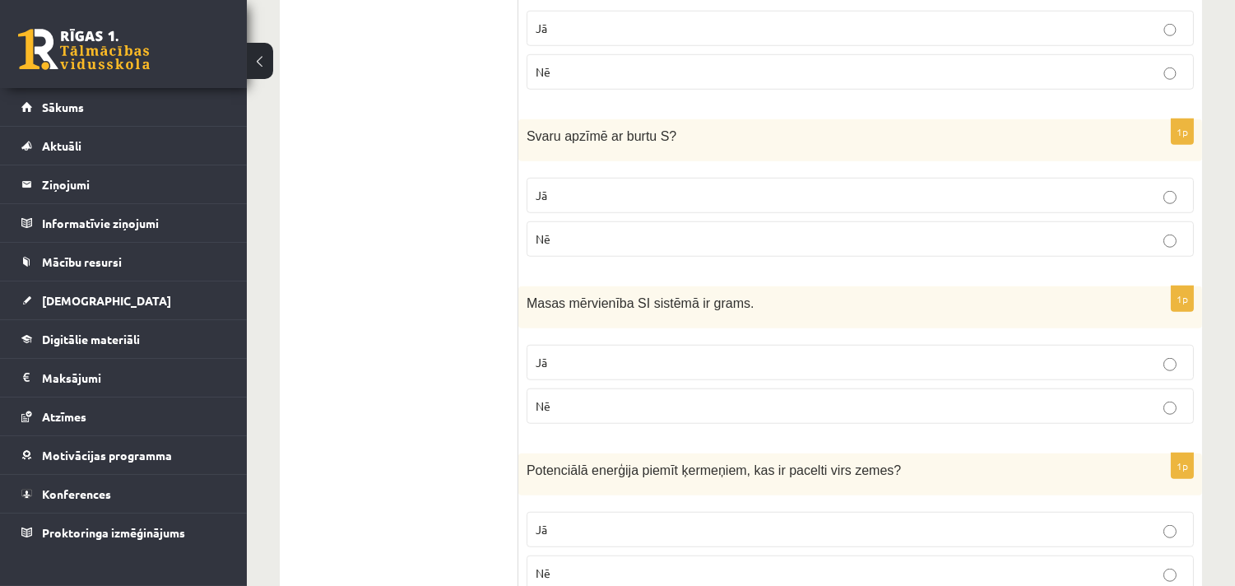
click at [560, 235] on label "Nē" at bounding box center [860, 238] width 667 height 35
click at [606, 364] on p "Jā" at bounding box center [860, 362] width 649 height 17
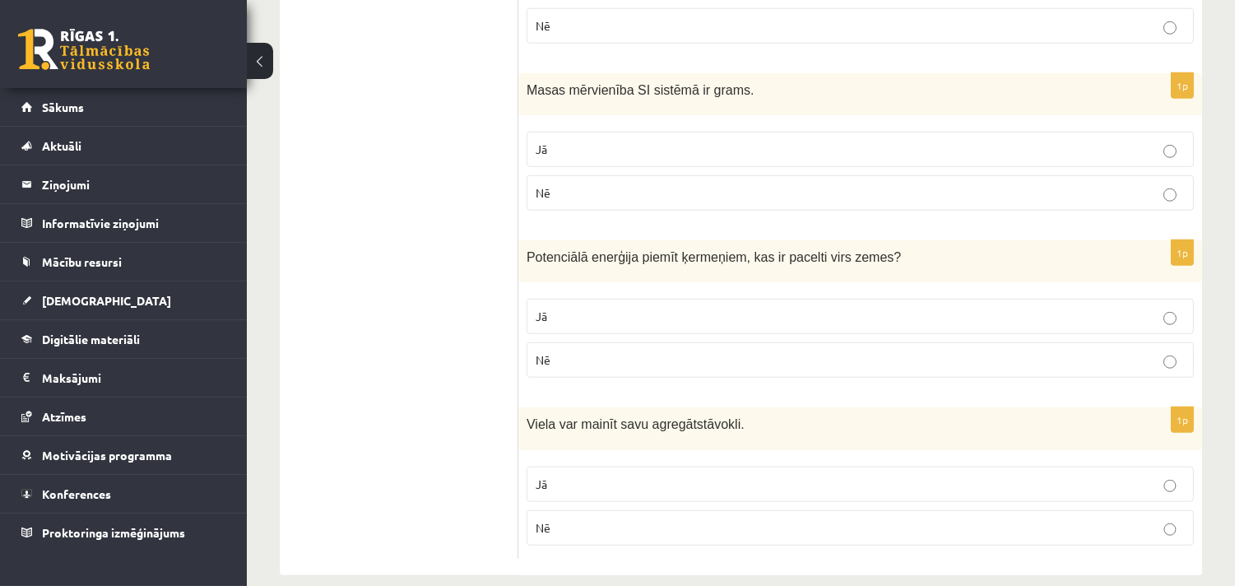
click at [556, 202] on p "Nē" at bounding box center [860, 192] width 649 height 17
click at [574, 318] on p "Jā" at bounding box center [860, 316] width 649 height 17
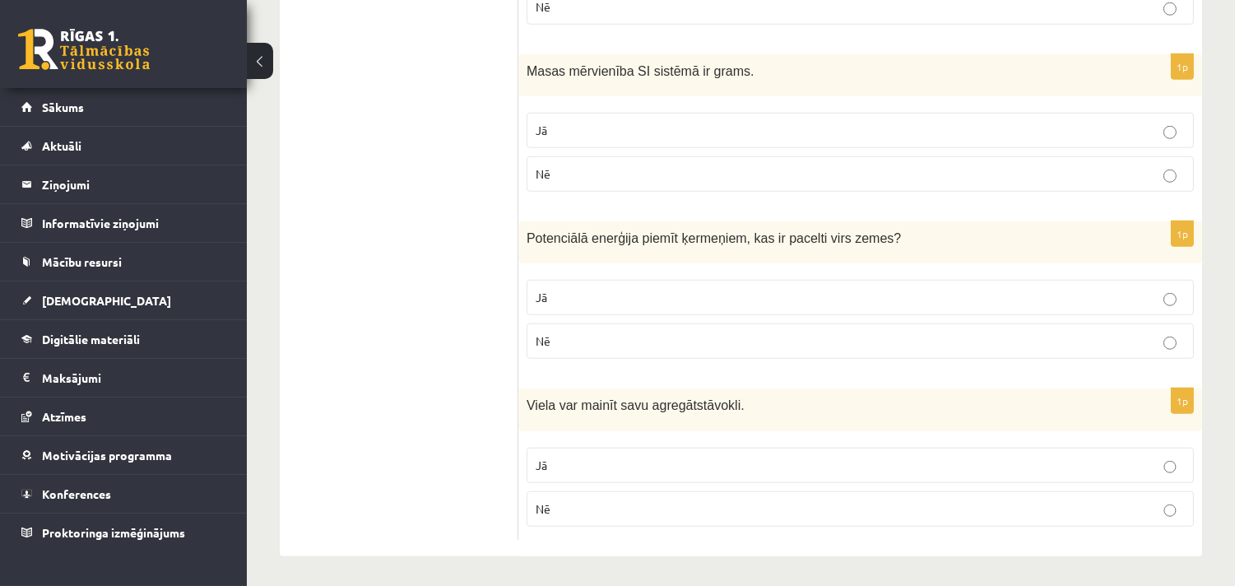
scroll to position [2802, 0]
click at [555, 457] on p "Jā" at bounding box center [860, 461] width 649 height 17
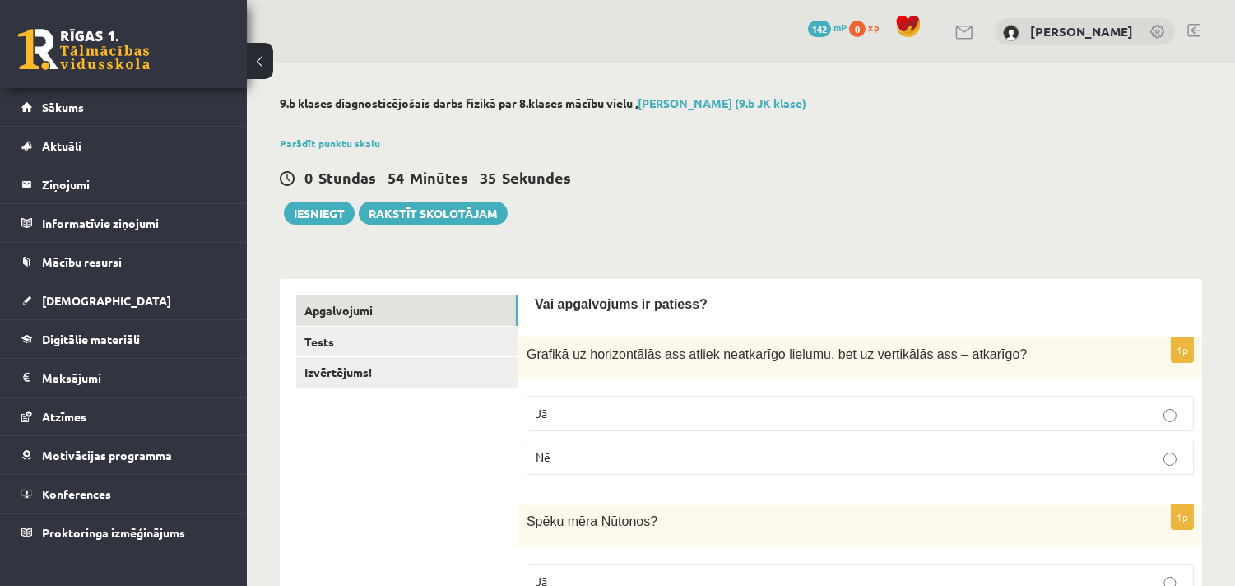
scroll to position [212, 0]
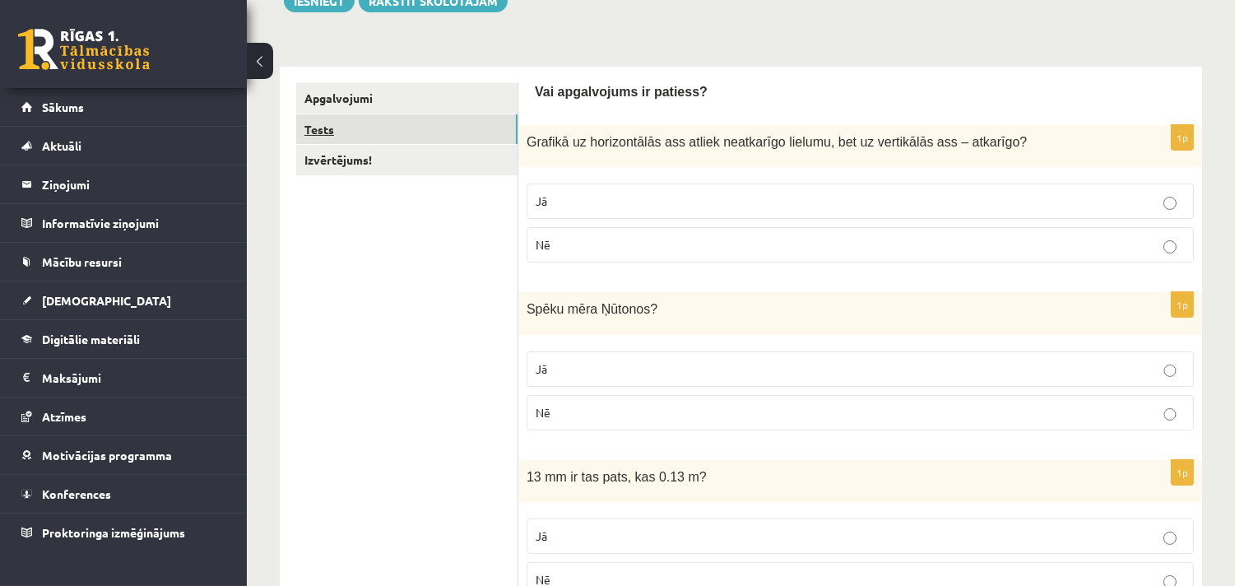
click at [358, 120] on link "Tests" at bounding box center [406, 129] width 221 height 30
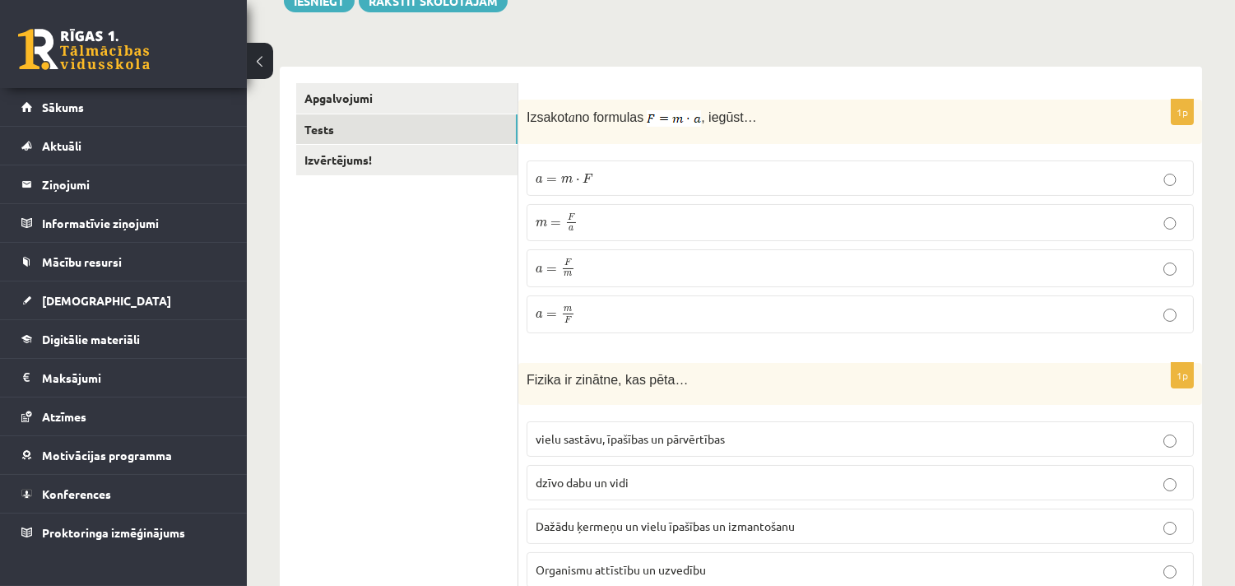
click at [581, 255] on label "a = F m a = F m" at bounding box center [860, 268] width 667 height 38
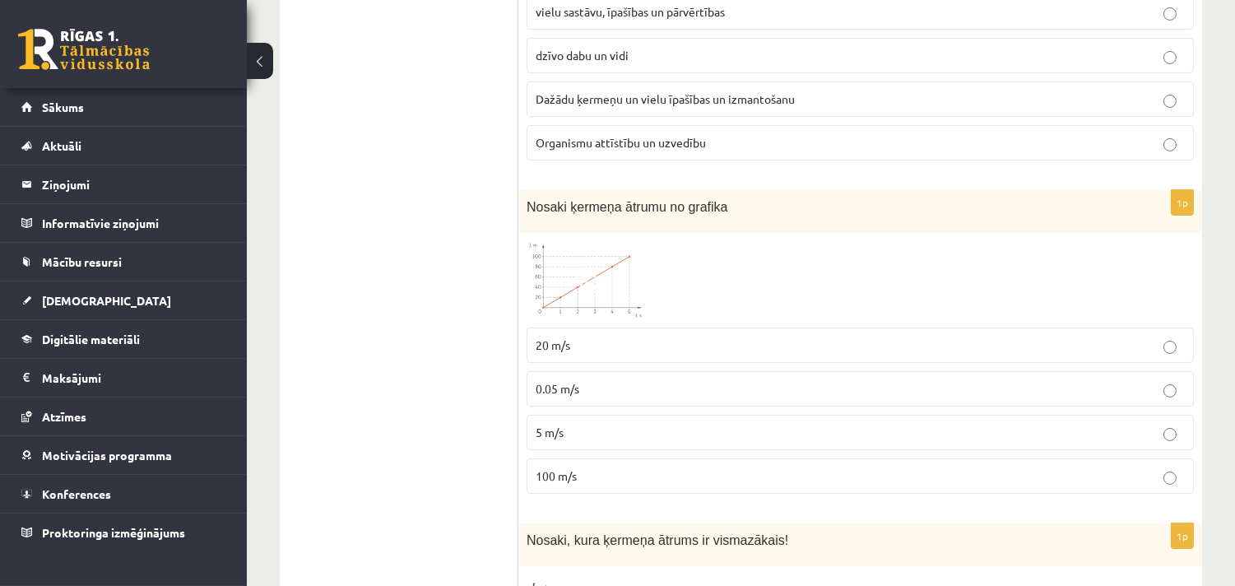
scroll to position [426, 0]
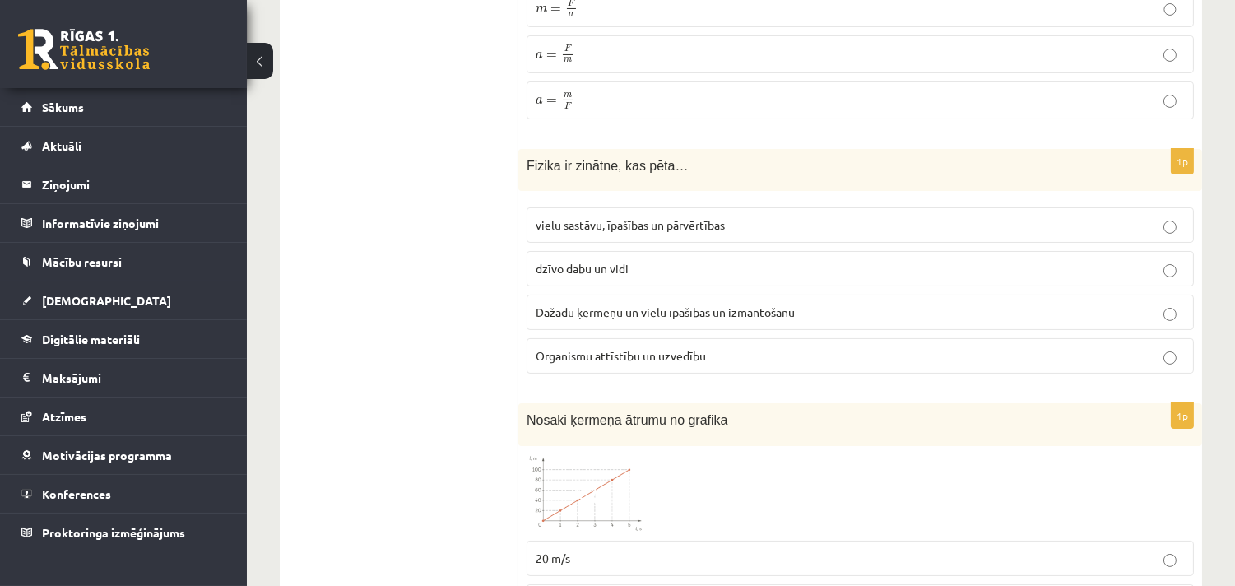
click at [568, 315] on span "Dažādu ķermeņu un vielu īpašības un izmantošanu" at bounding box center [665, 311] width 259 height 15
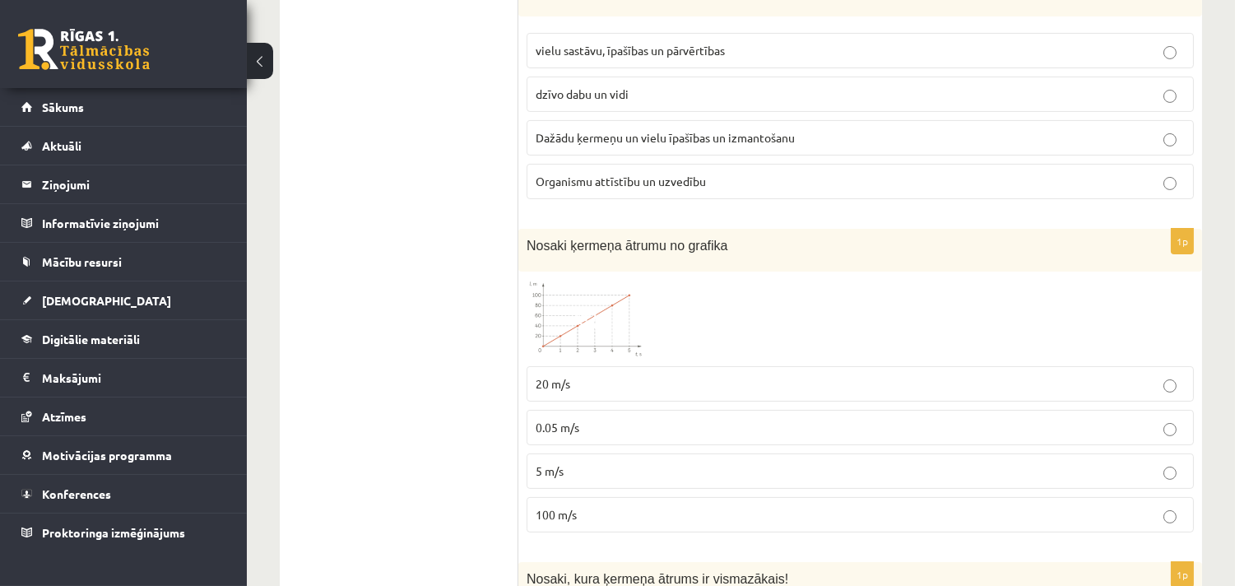
scroll to position [639, 0]
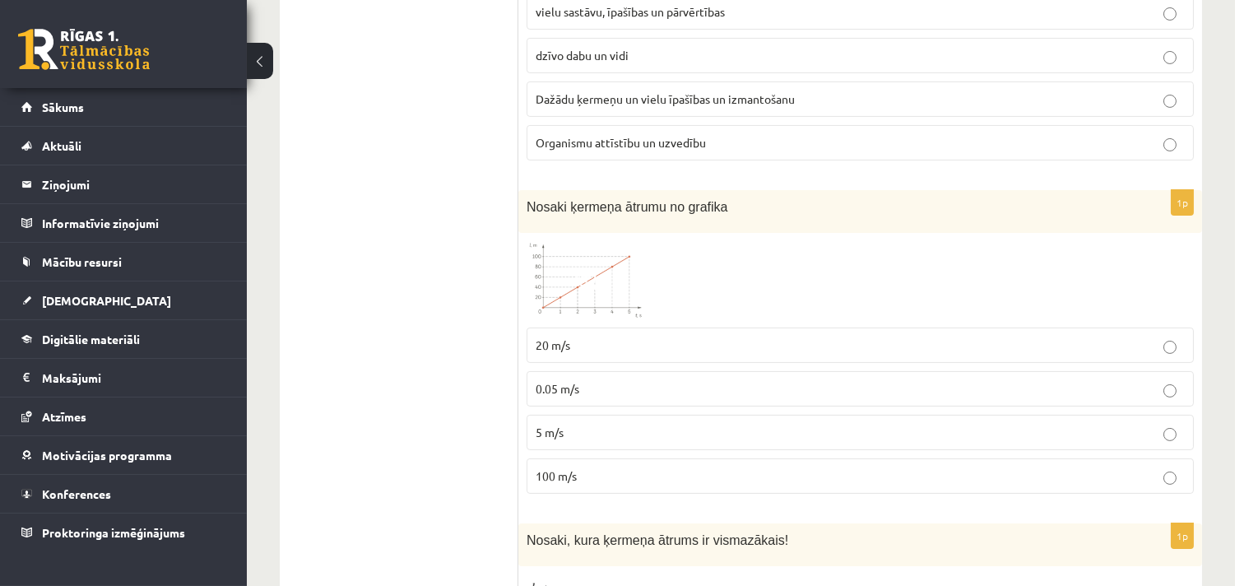
click at [618, 349] on p "20 m/s" at bounding box center [860, 345] width 649 height 17
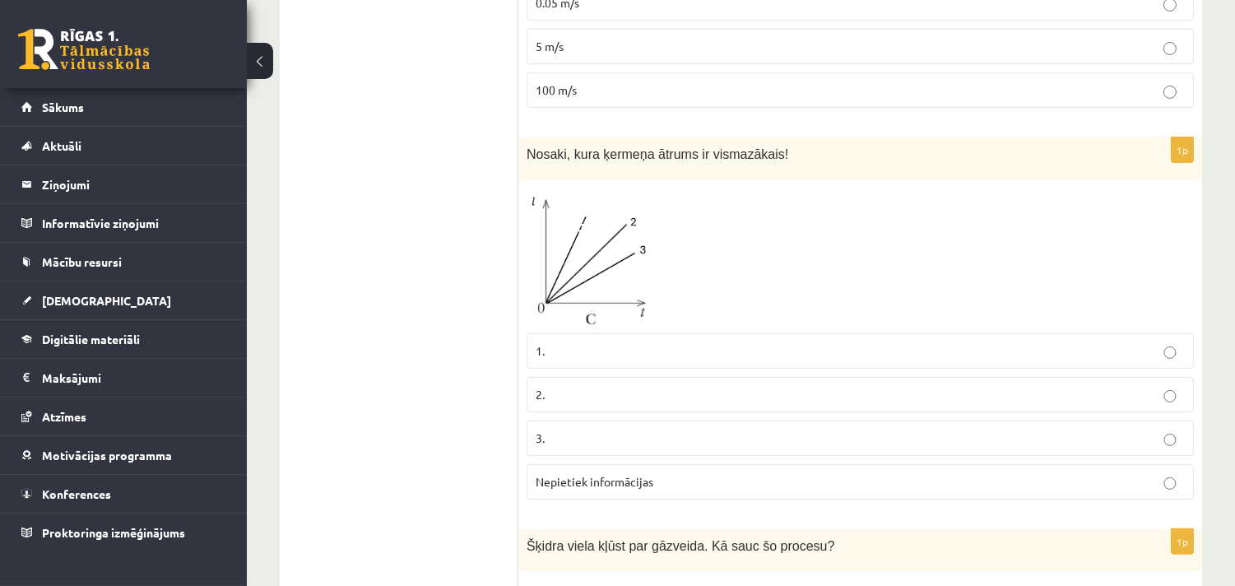
scroll to position [1066, 0]
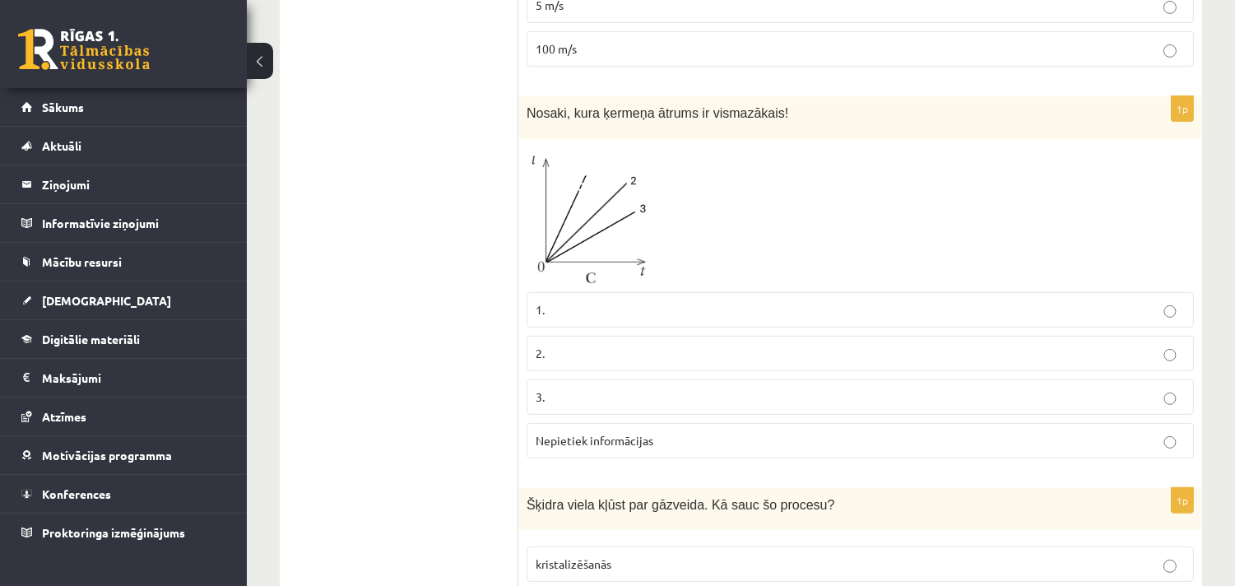
click at [578, 395] on p "3." at bounding box center [860, 396] width 649 height 17
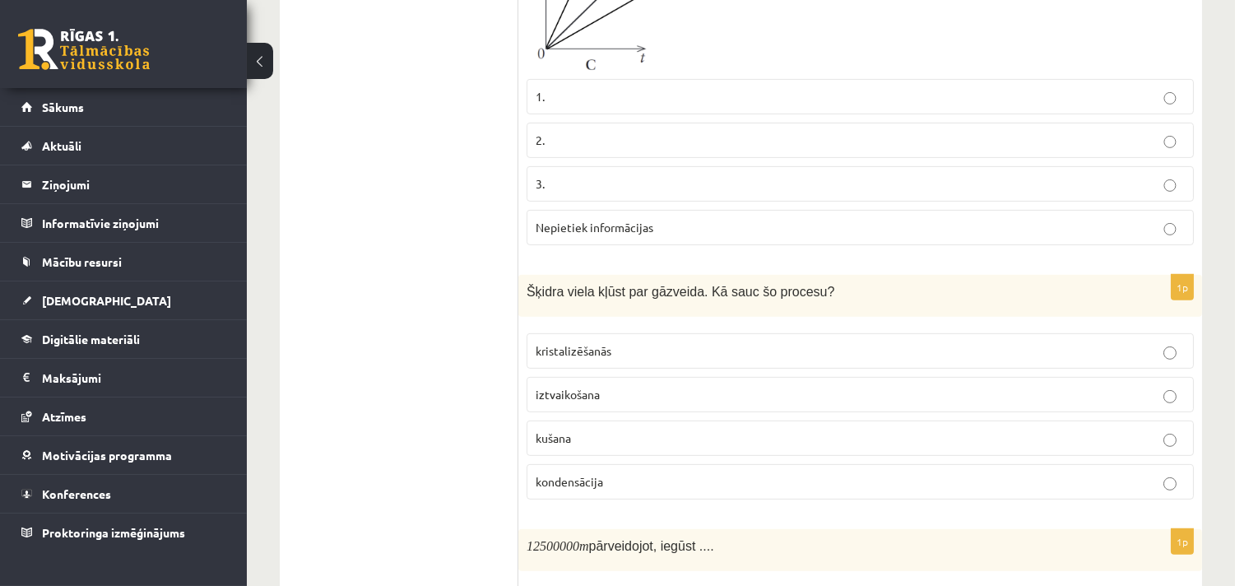
click at [577, 385] on label "iztvaikošana" at bounding box center [860, 394] width 667 height 35
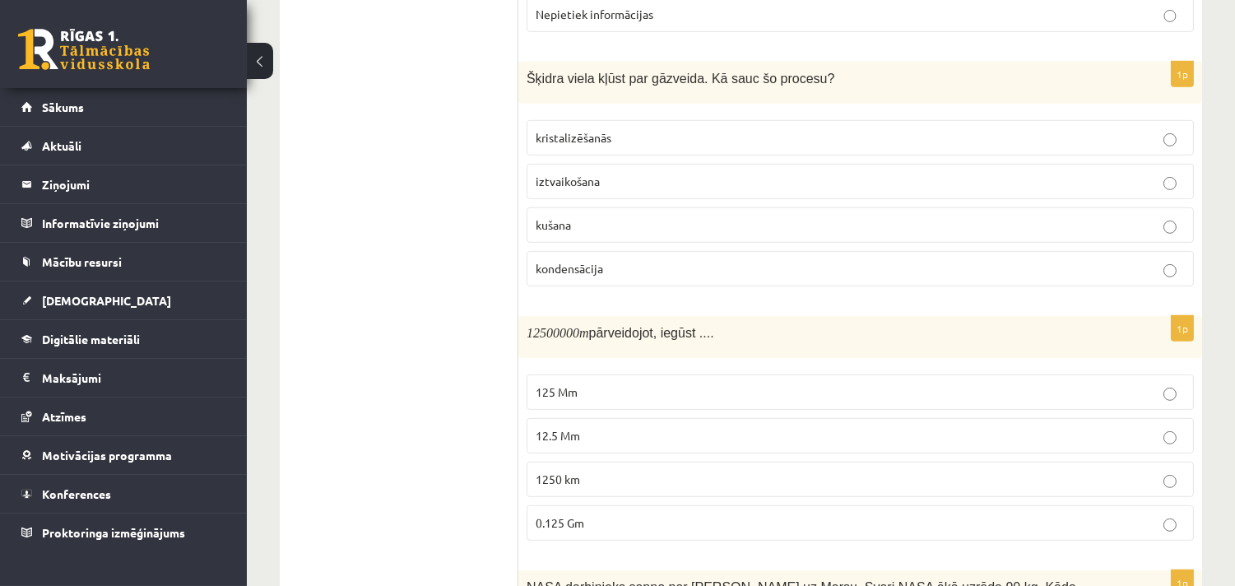
scroll to position [1707, 0]
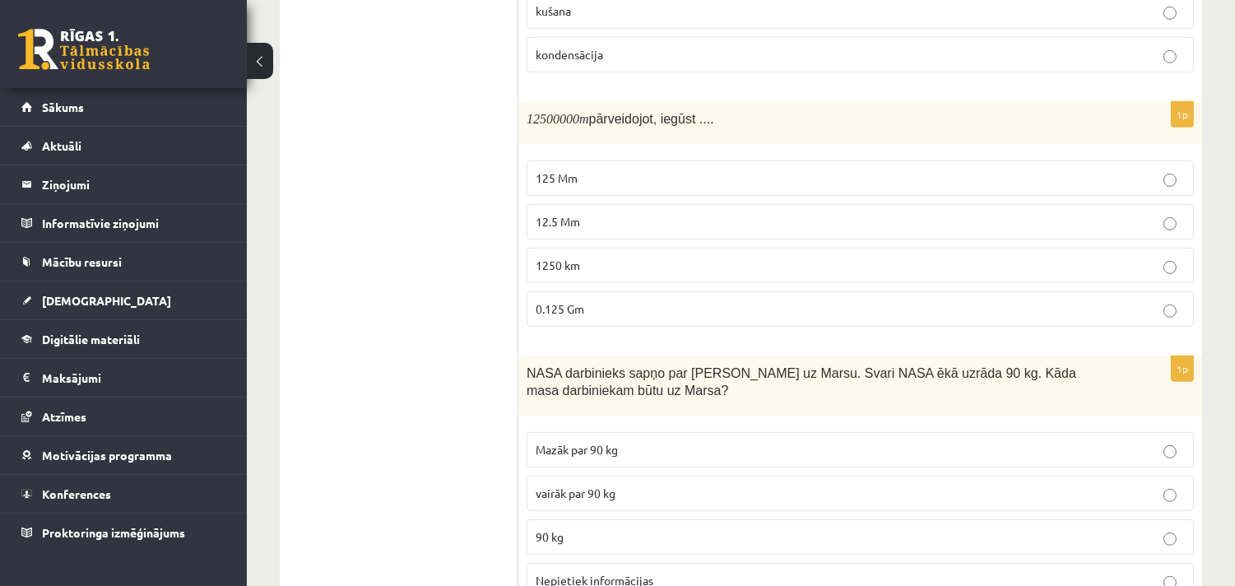
click at [573, 221] on span "12.5 Mm" at bounding box center [558, 221] width 44 height 15
click at [382, 433] on ul "Apgalvojumi Tests Izvērtējums!" at bounding box center [407, 511] width 222 height 3845
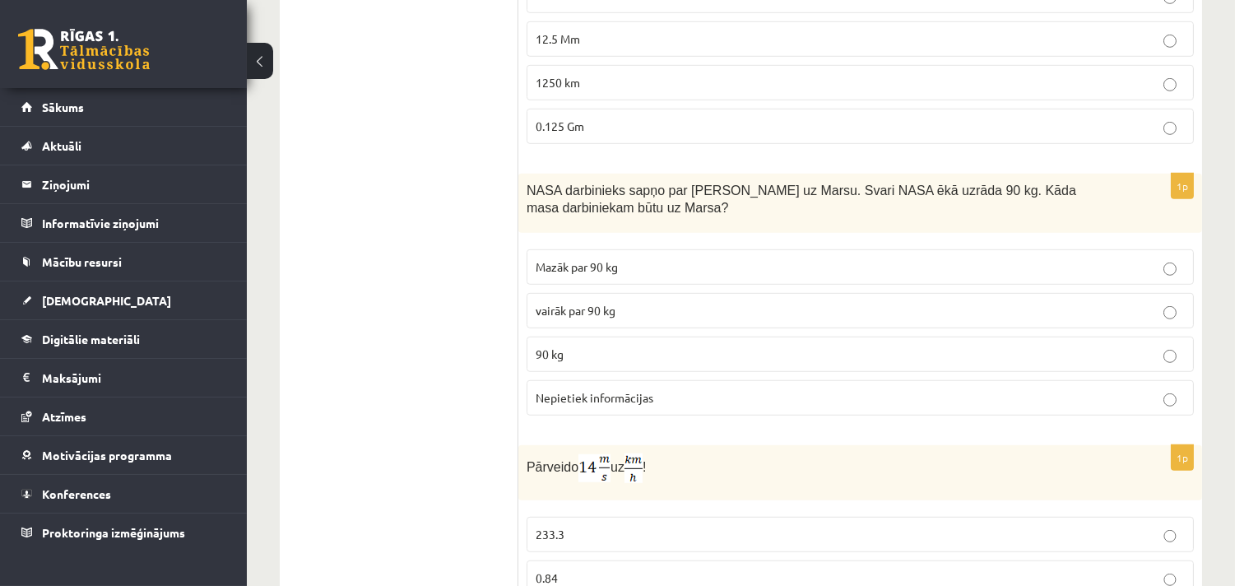
scroll to position [1920, 0]
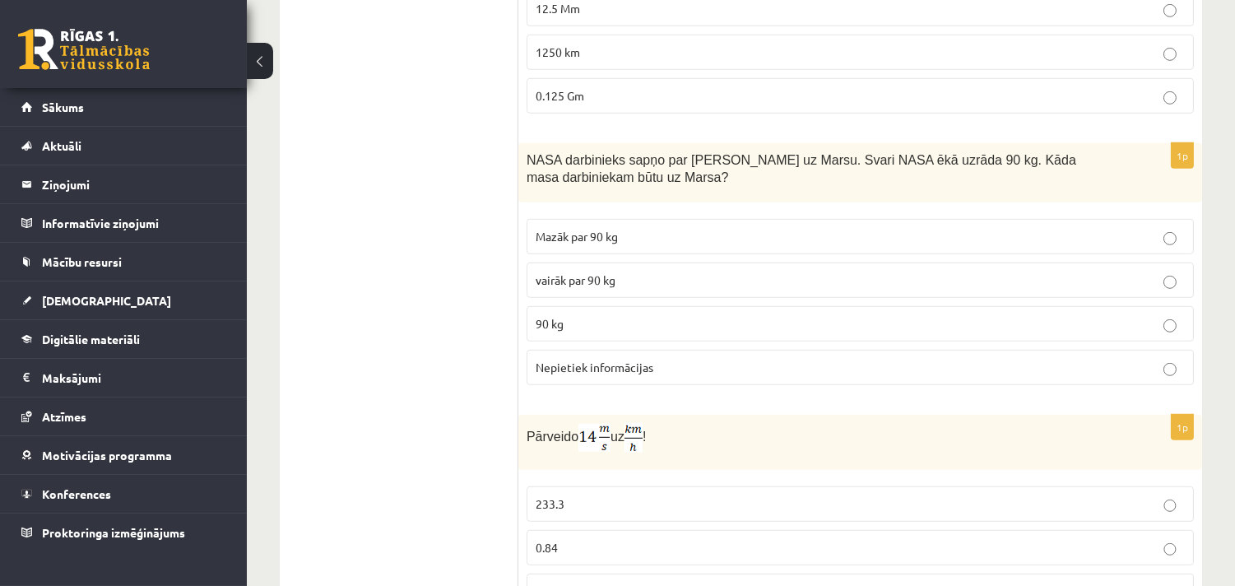
click at [609, 323] on p "90 kg" at bounding box center [860, 323] width 649 height 17
click at [462, 527] on ul "Apgalvojumi Tests Izvērtējums!" at bounding box center [407, 298] width 222 height 3845
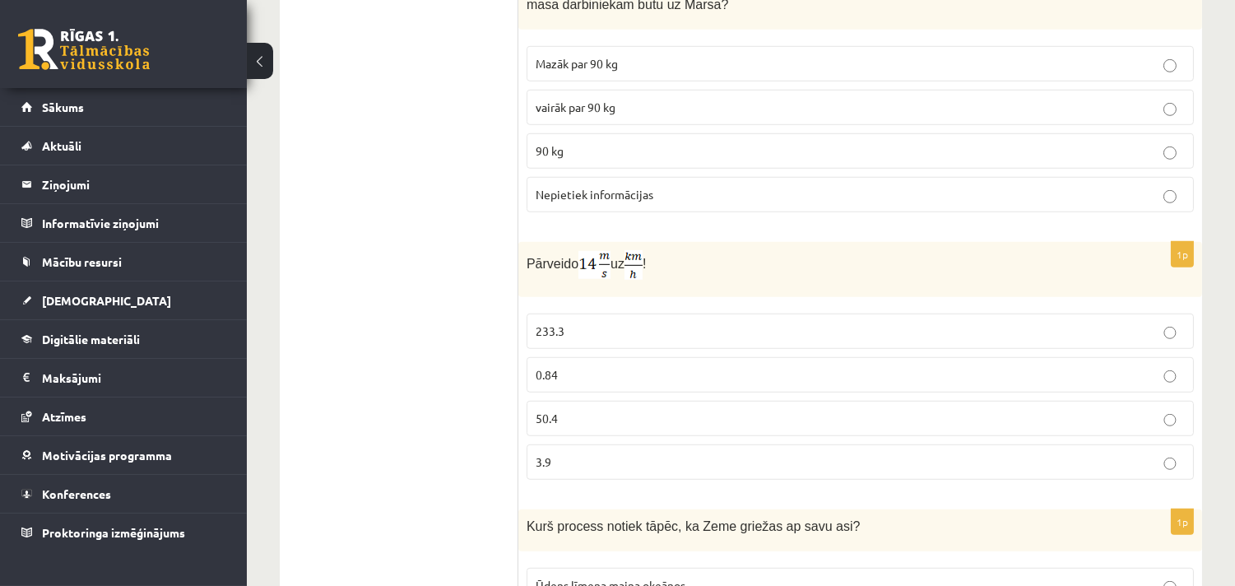
scroll to position [2133, 0]
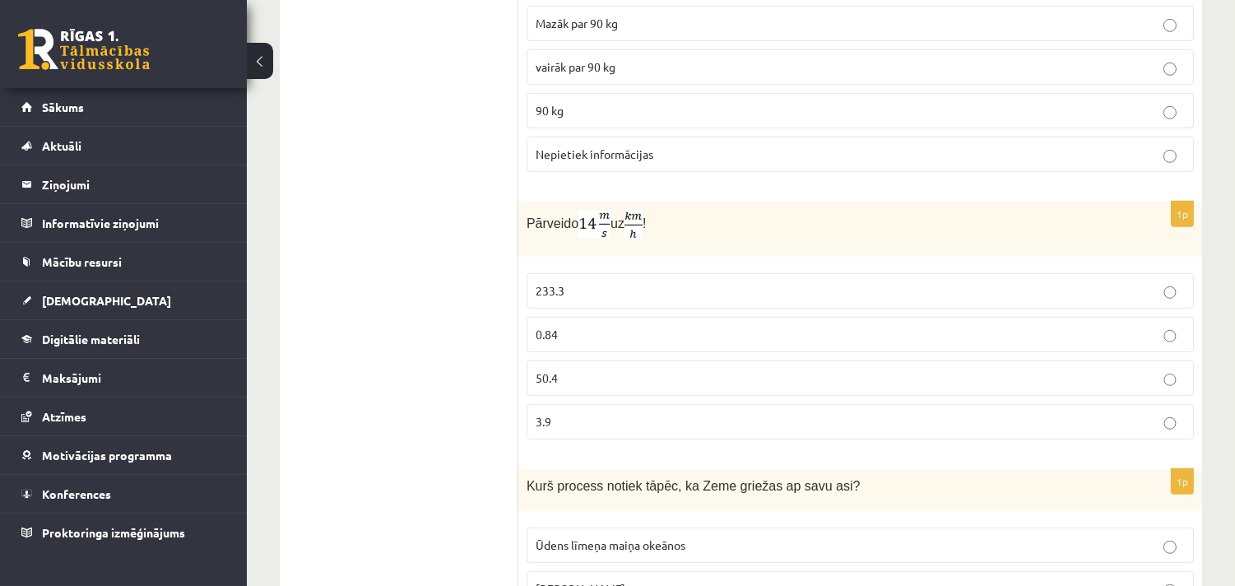
click at [556, 376] on span "50.4" at bounding box center [547, 377] width 22 height 15
click at [406, 454] on ul "Apgalvojumi Tests Izvērtējums!" at bounding box center [407, 85] width 222 height 3845
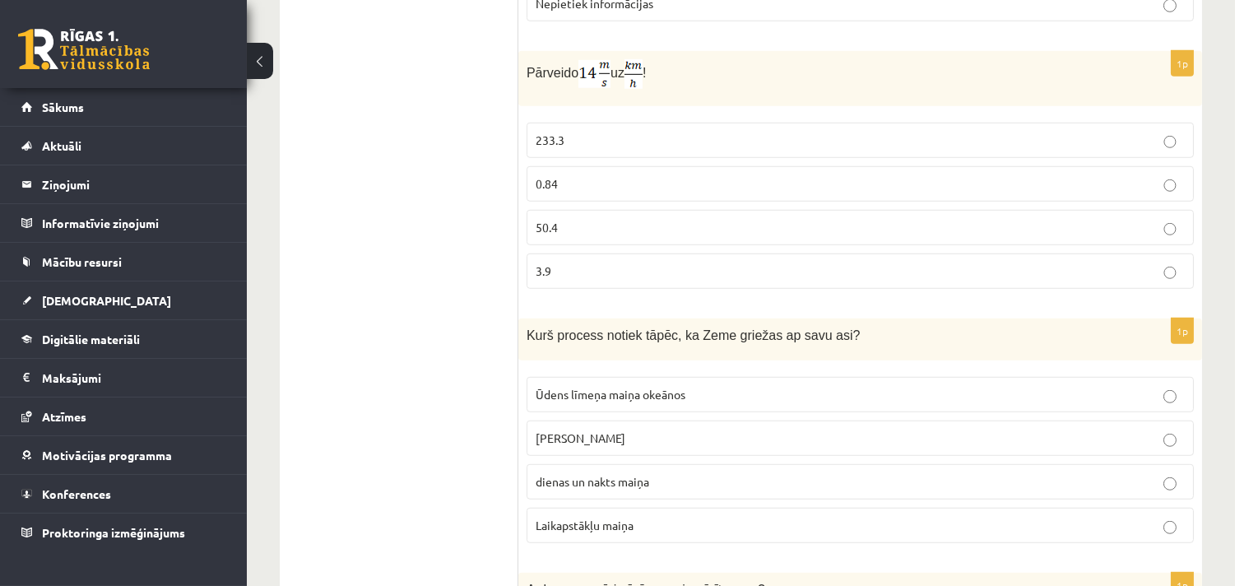
scroll to position [2347, 0]
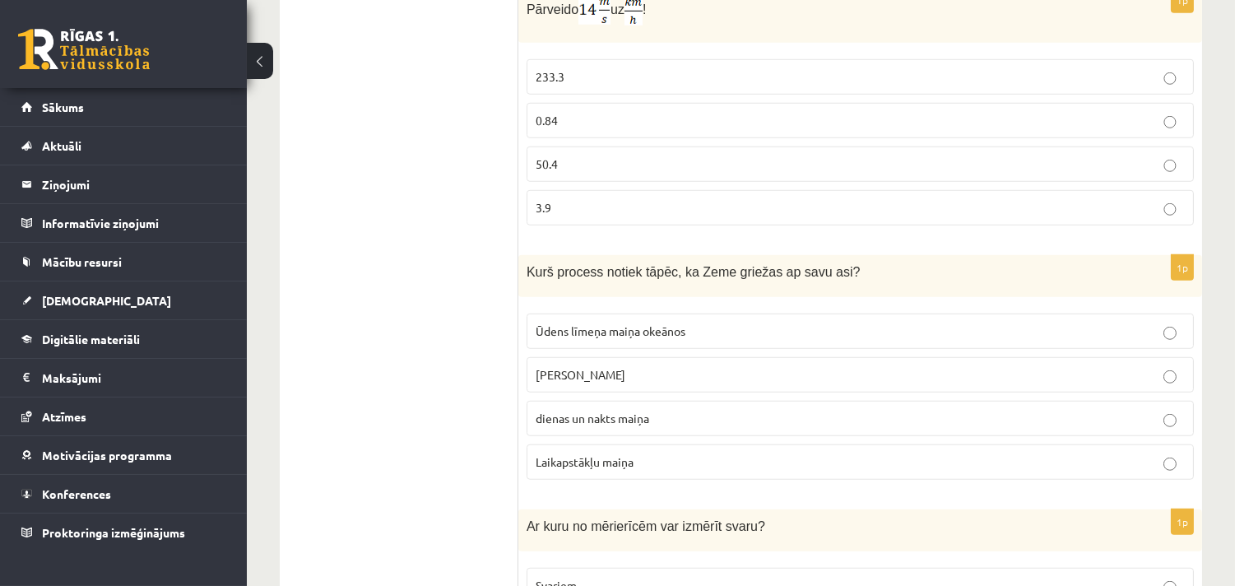
click at [587, 433] on label "dienas un nakts maiņa" at bounding box center [860, 418] width 667 height 35
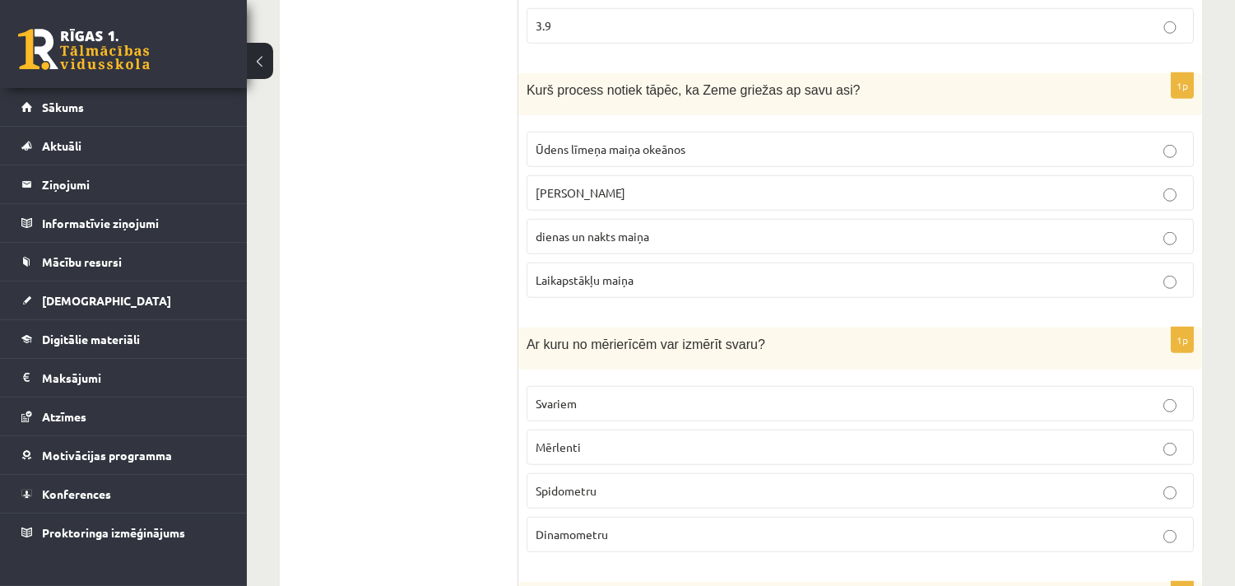
scroll to position [2560, 0]
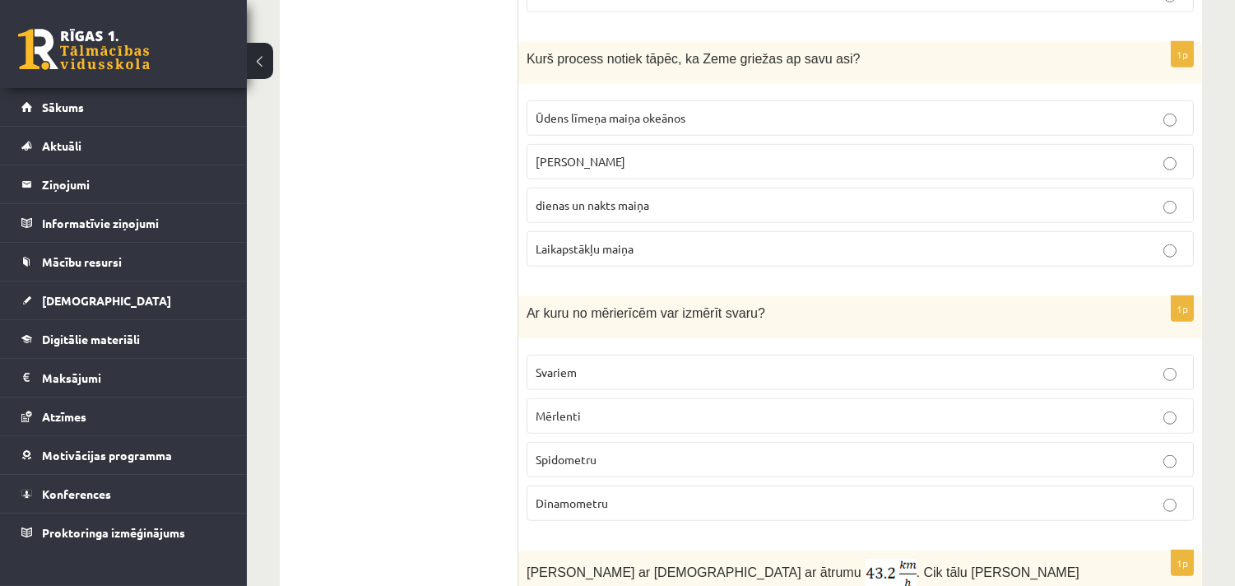
click at [601, 374] on p "Svariem" at bounding box center [860, 372] width 649 height 17
click at [574, 499] on label "Dinamometru" at bounding box center [860, 502] width 667 height 35
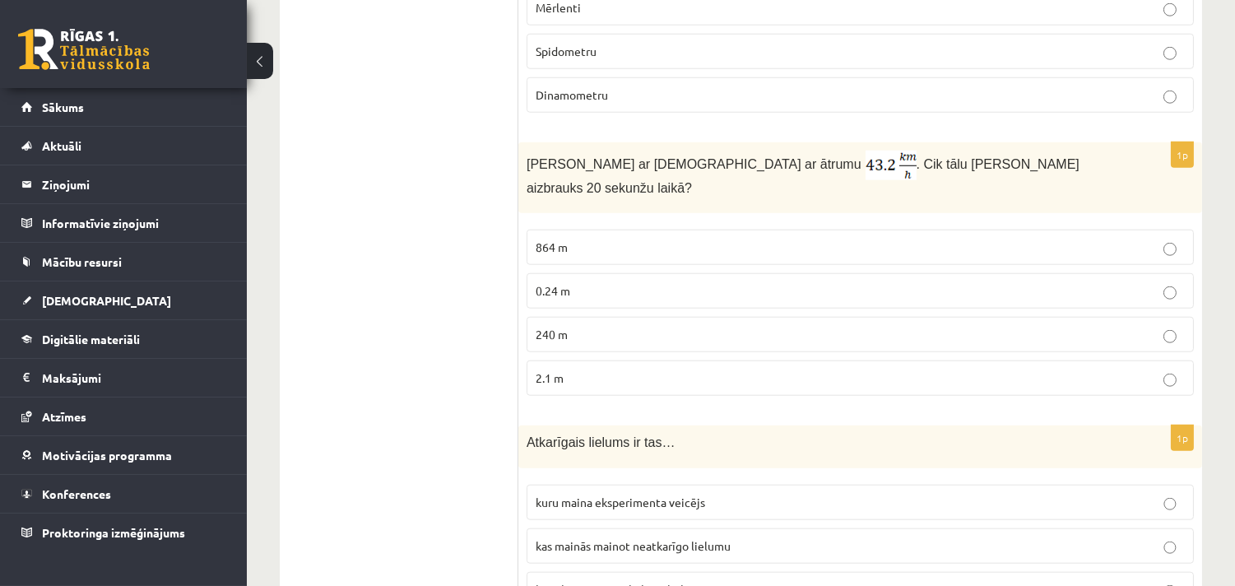
scroll to position [2987, 0]
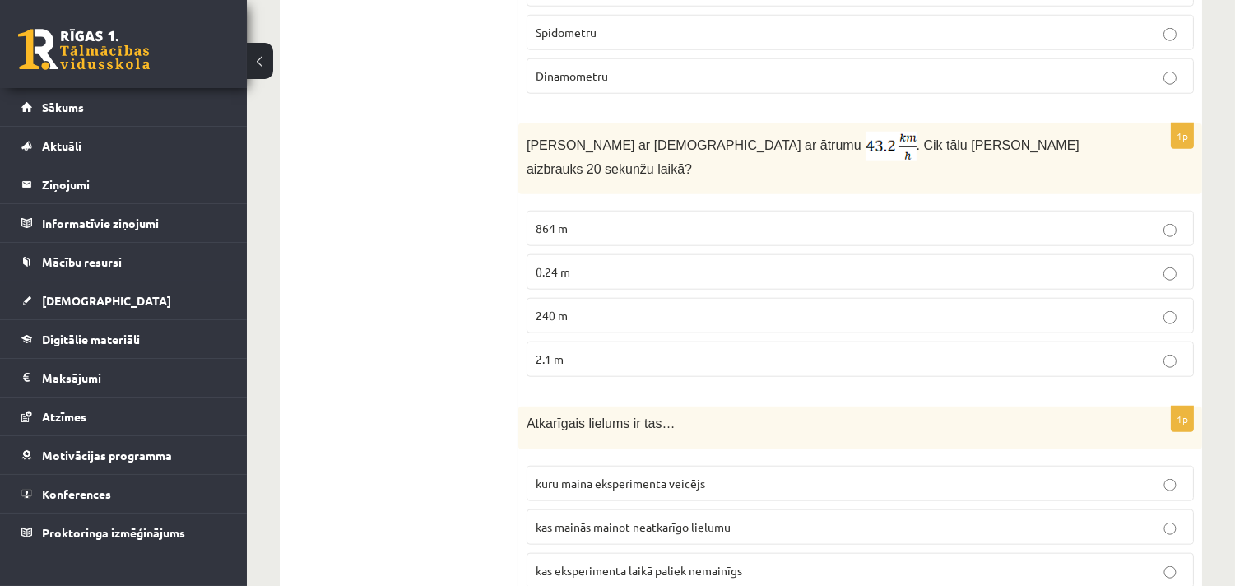
click at [572, 307] on p "240 m" at bounding box center [860, 315] width 649 height 17
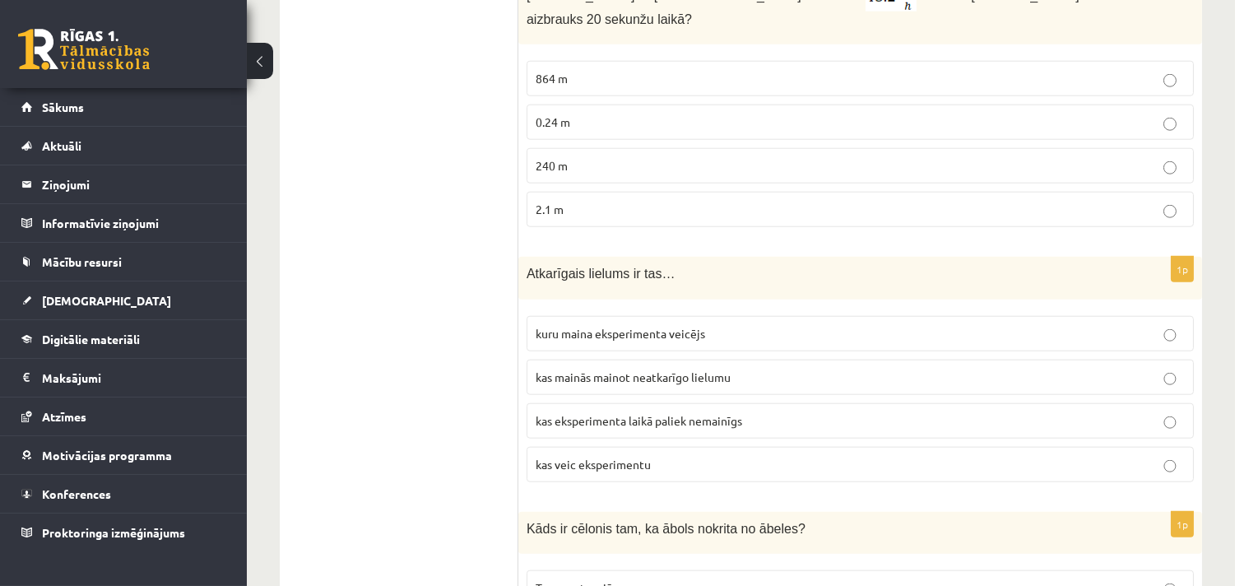
scroll to position [3199, 0]
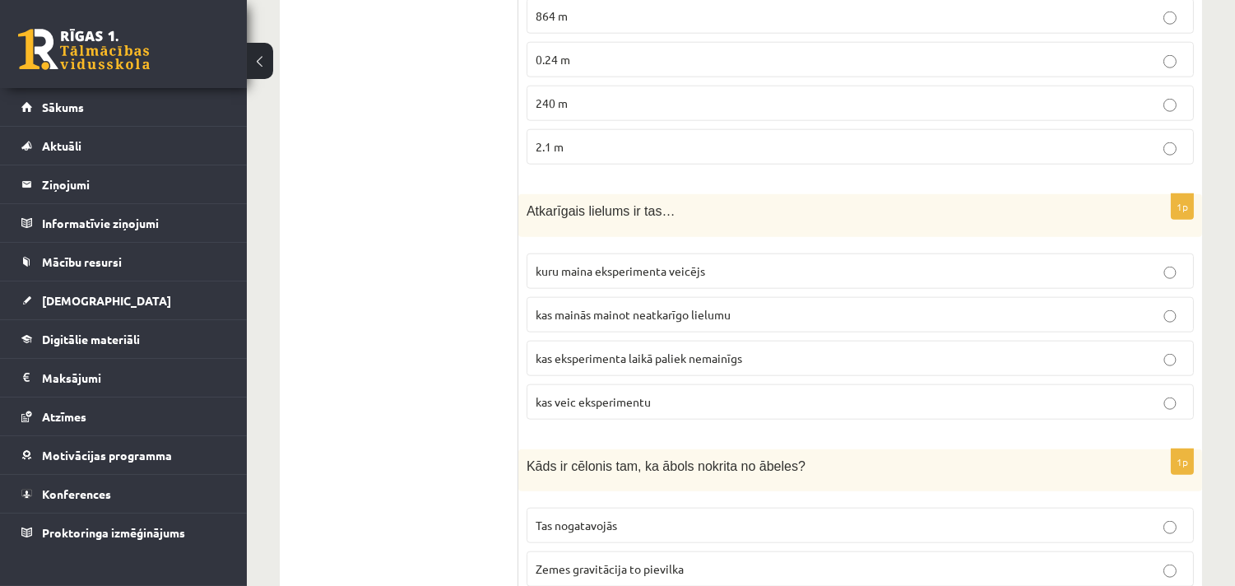
click at [578, 314] on label "kas mainās mainot neatkarīgo lielumu" at bounding box center [860, 314] width 667 height 35
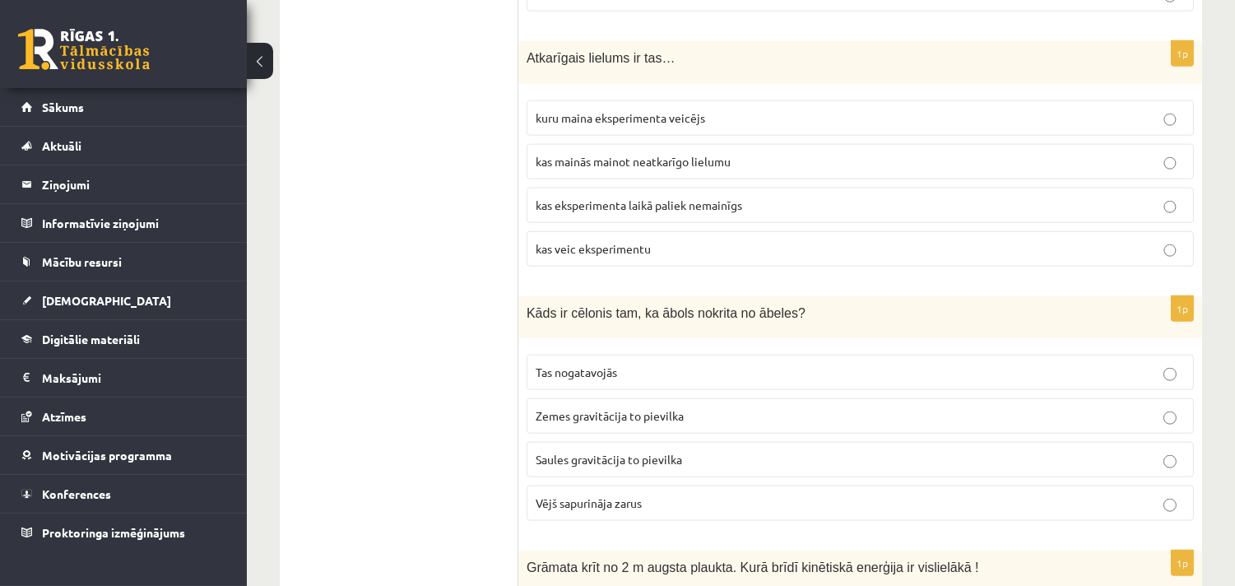
scroll to position [3412, 0]
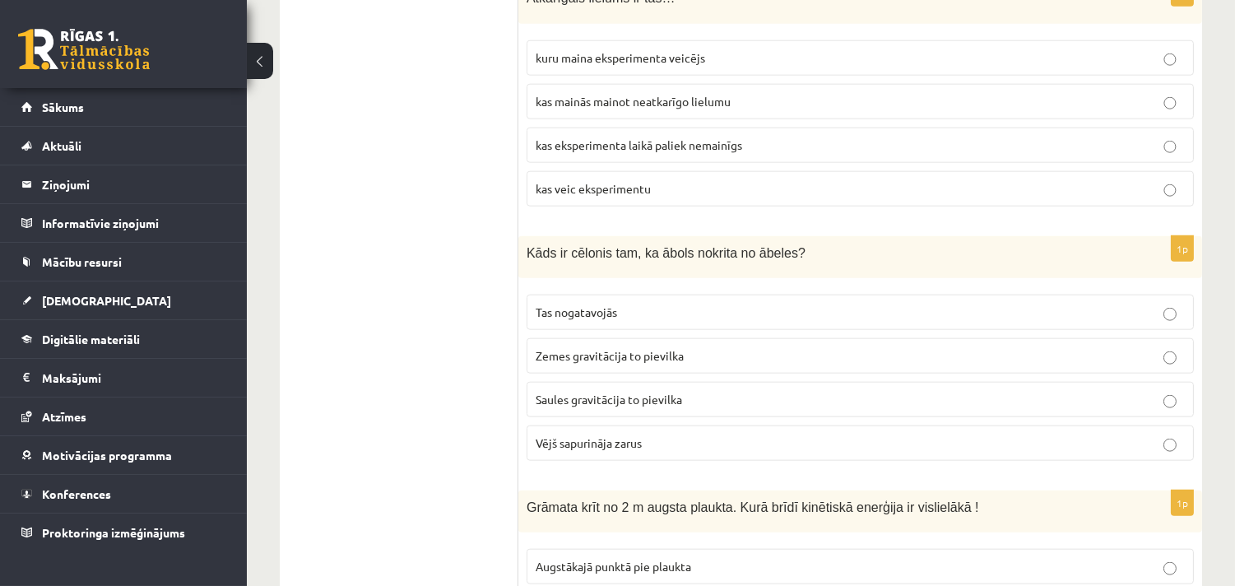
click at [606, 352] on span "Zemes gravitācija to pievilka" at bounding box center [610, 355] width 148 height 15
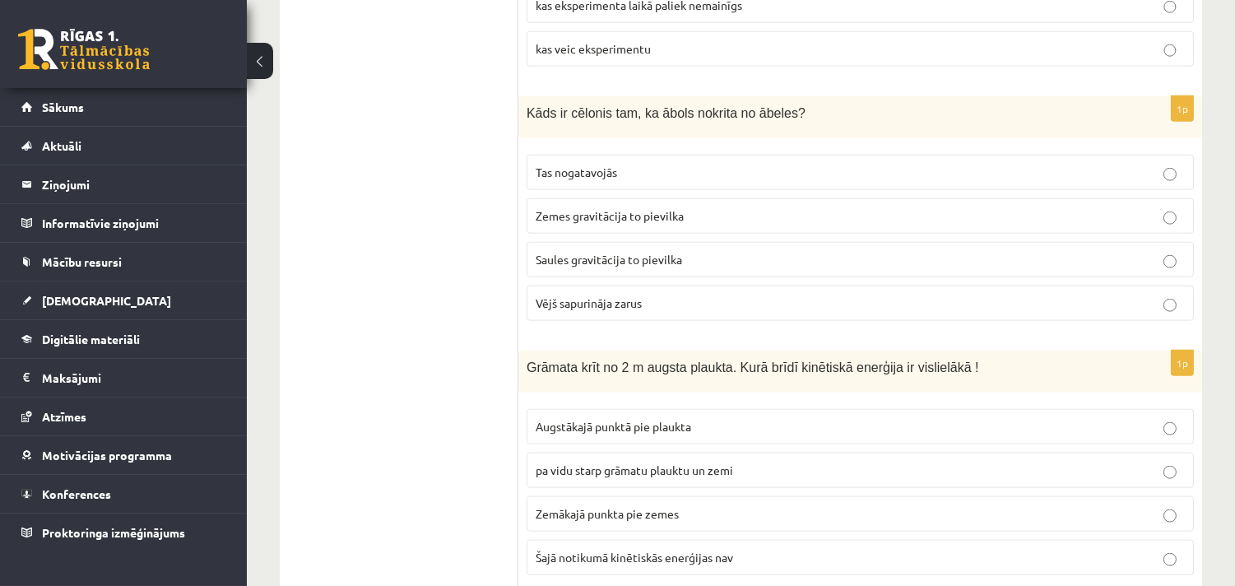
scroll to position [3597, 0]
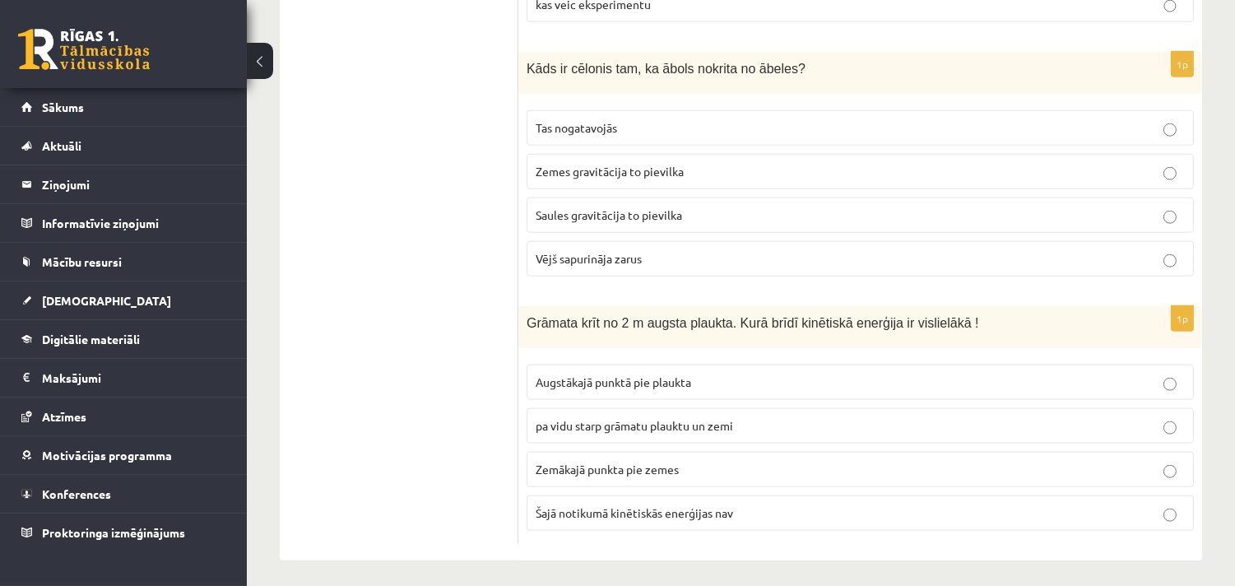
click at [680, 469] on p "Zemākajā punkta pie zemes" at bounding box center [860, 469] width 649 height 17
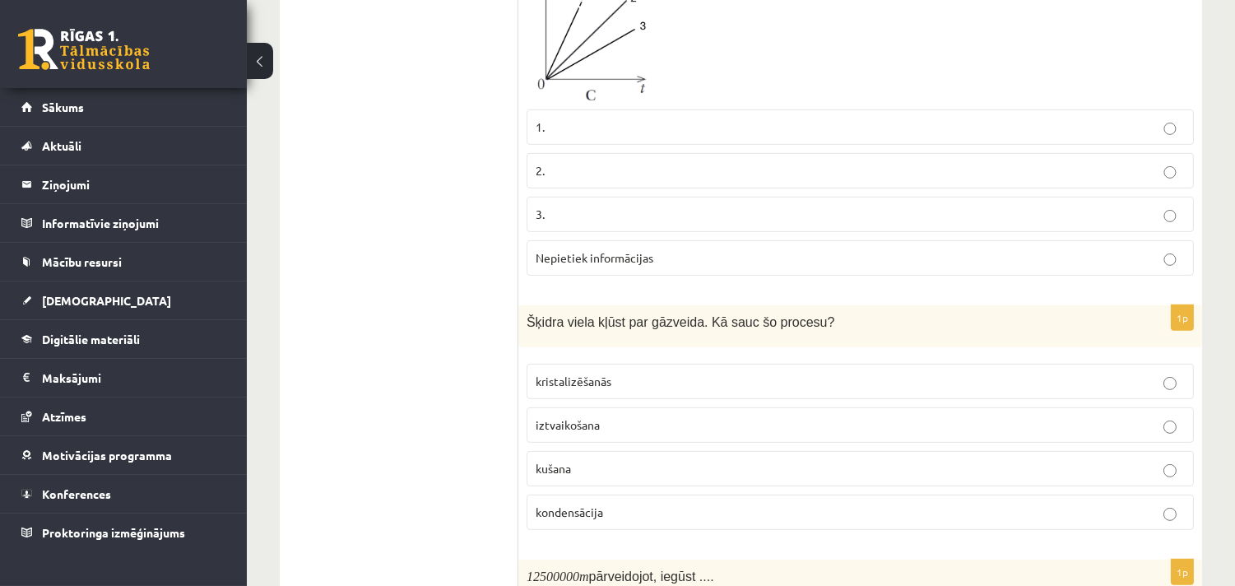
scroll to position [0, 0]
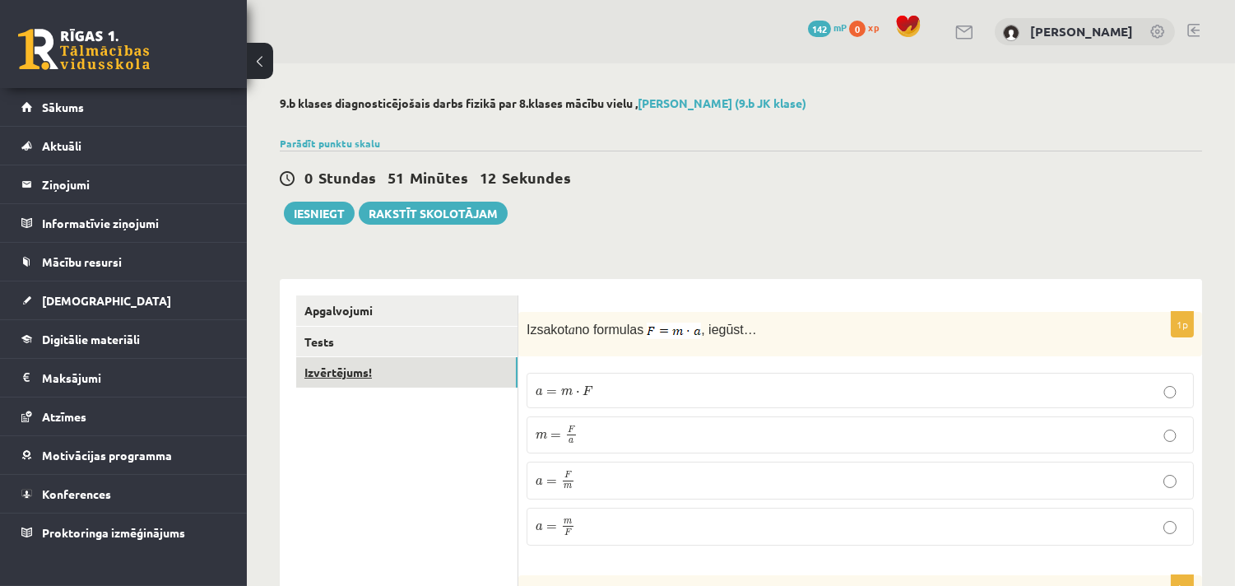
click at [336, 365] on link "Izvērtējums!" at bounding box center [406, 372] width 221 height 30
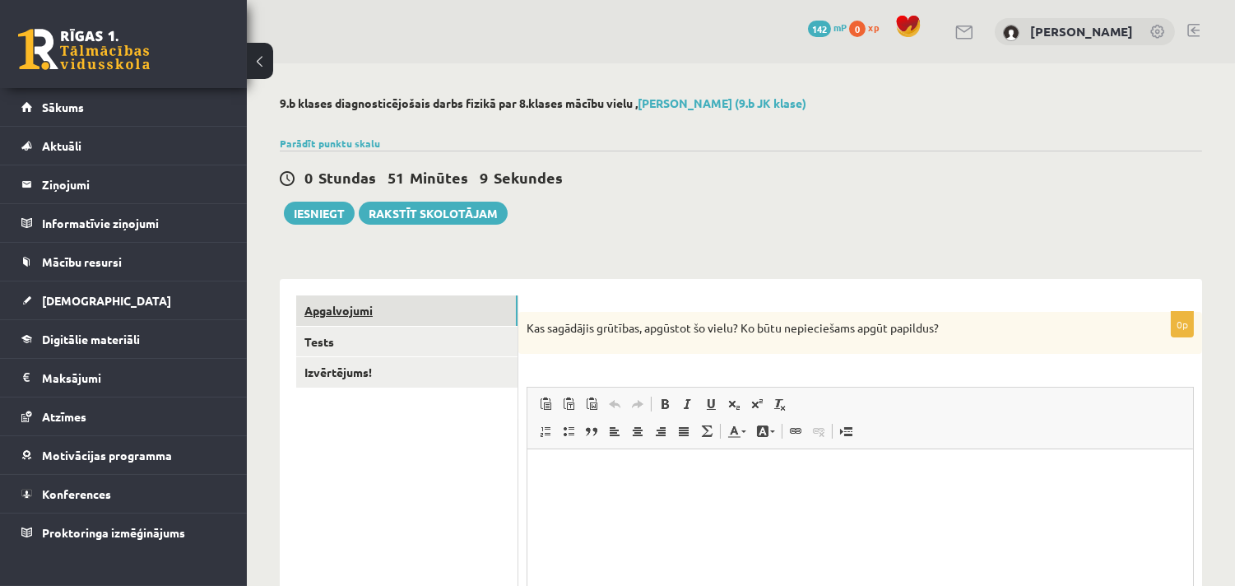
click at [341, 315] on link "Apgalvojumi" at bounding box center [406, 310] width 221 height 30
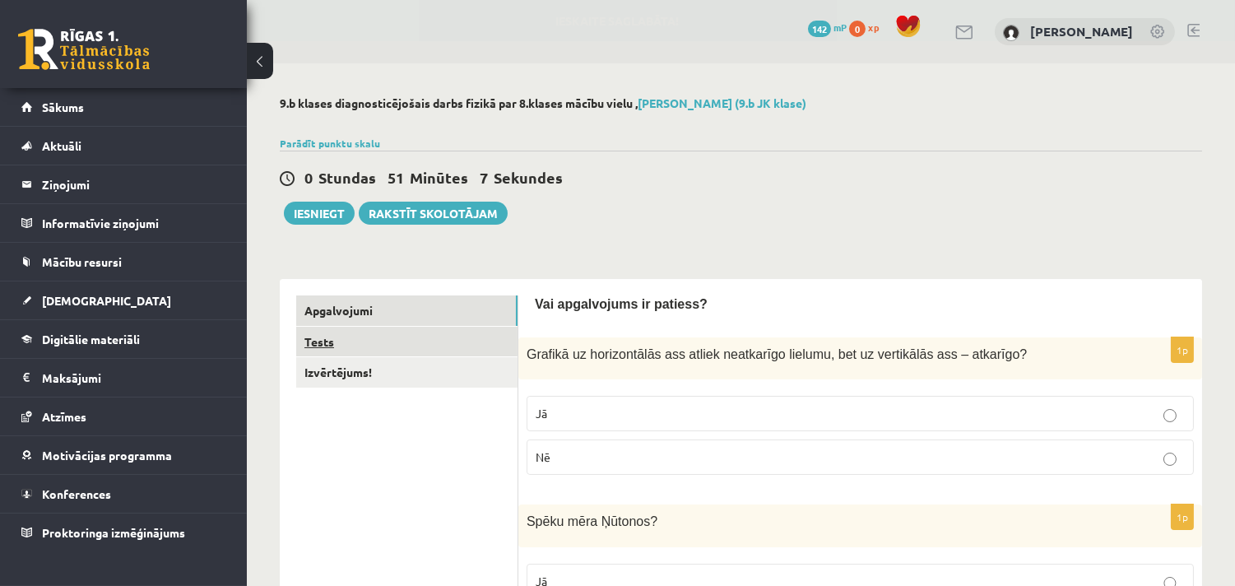
click at [365, 341] on link "Tests" at bounding box center [406, 342] width 221 height 30
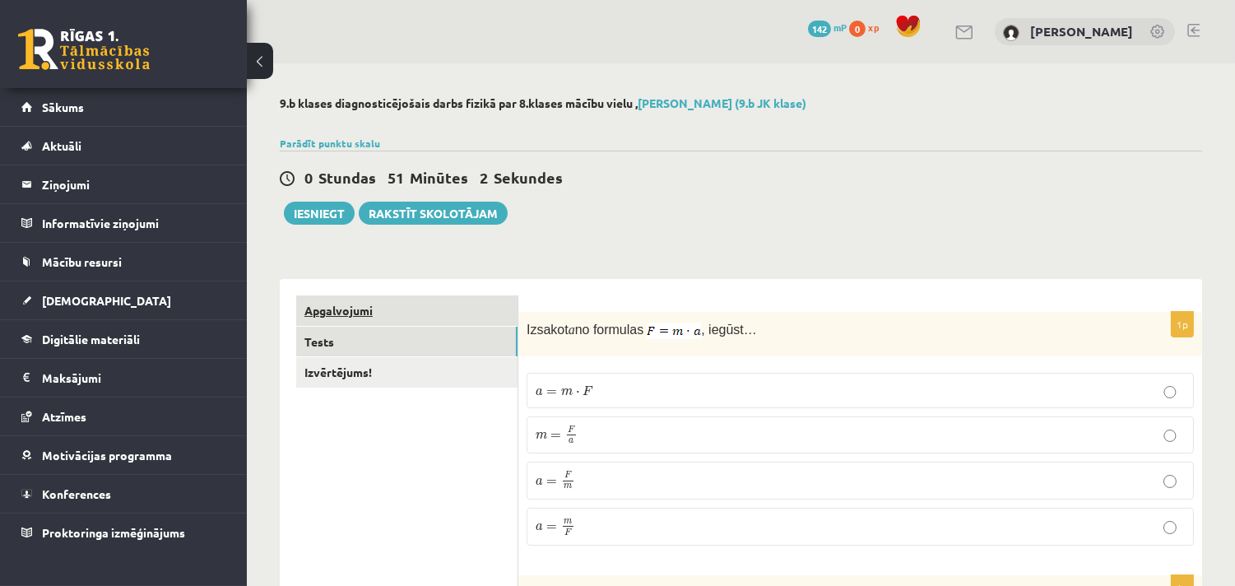
click at [403, 316] on link "Apgalvojumi" at bounding box center [406, 310] width 221 height 30
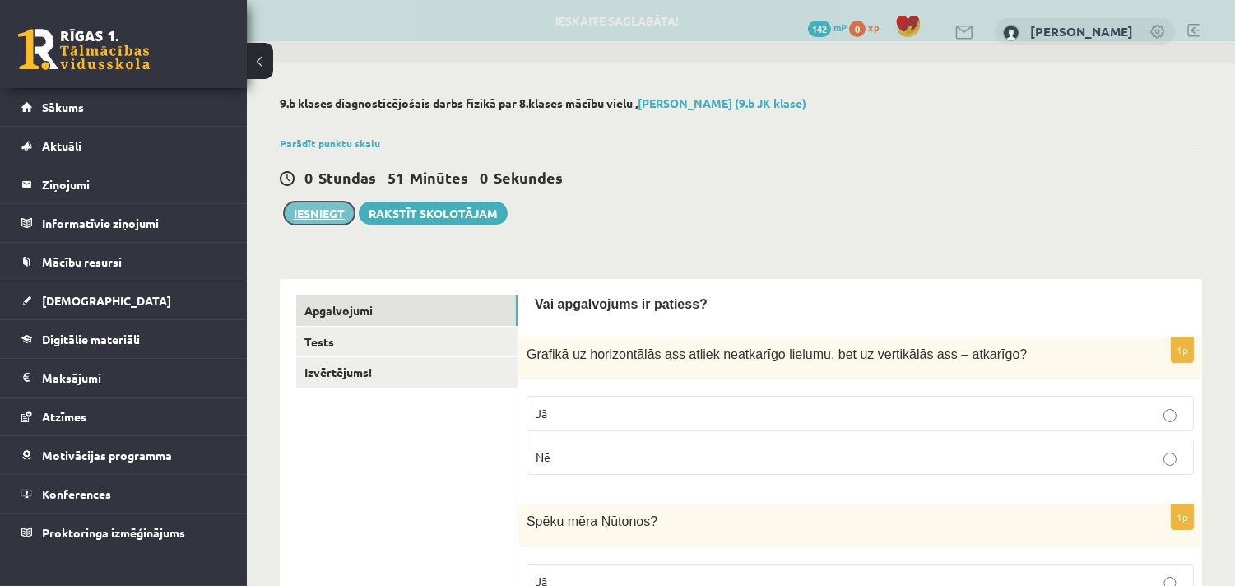
click at [317, 212] on button "Iesniegt" at bounding box center [319, 213] width 71 height 23
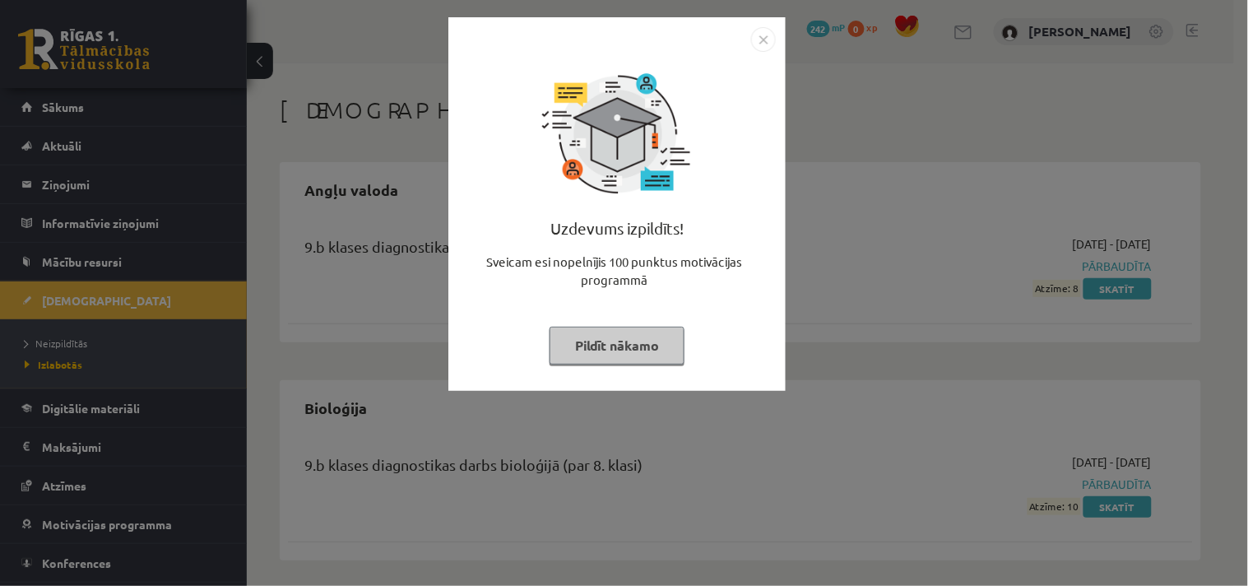
click at [764, 41] on img "Close" at bounding box center [763, 39] width 25 height 25
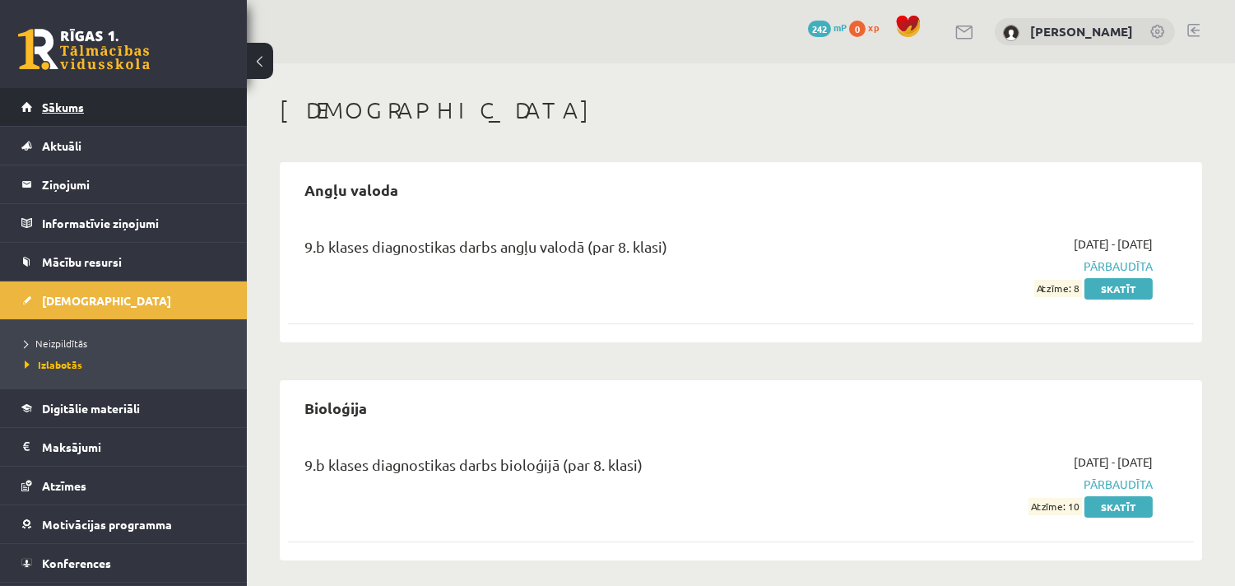
click at [64, 99] on link "Sākums" at bounding box center [123, 107] width 205 height 38
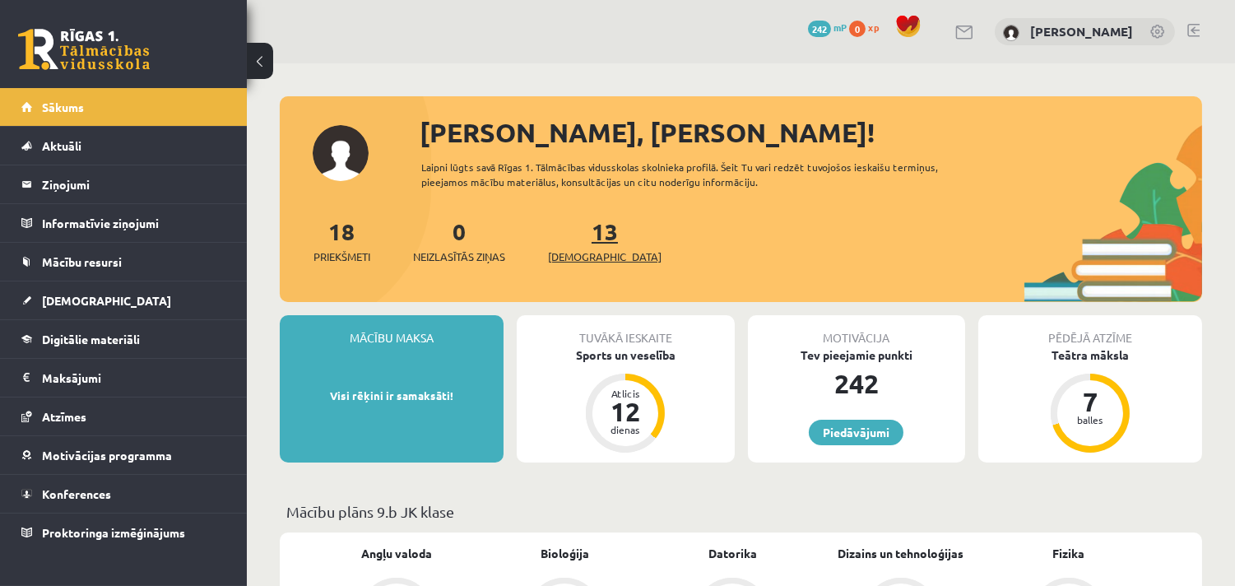
click at [568, 251] on span "[DEMOGRAPHIC_DATA]" at bounding box center [605, 256] width 114 height 16
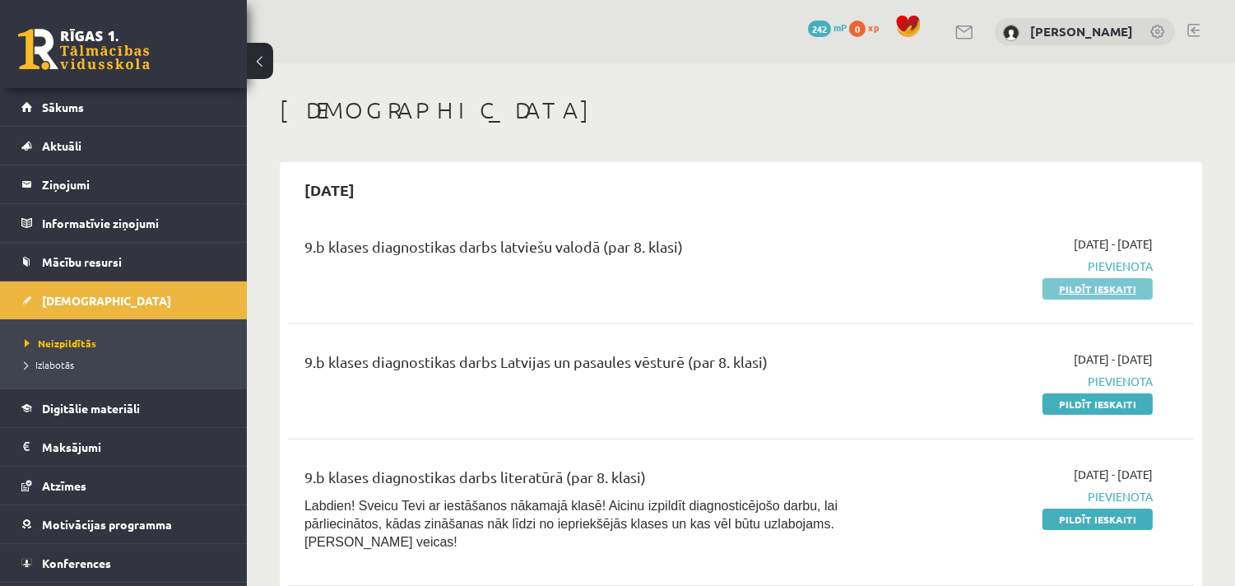
click at [1078, 286] on link "Pildīt ieskaiti" at bounding box center [1098, 288] width 110 height 21
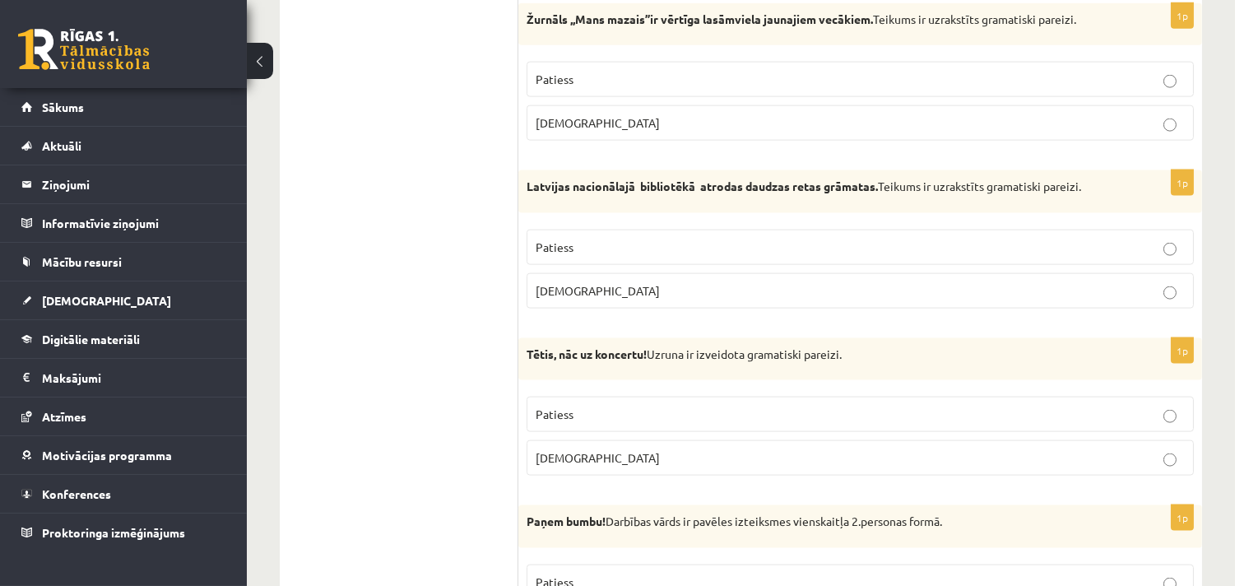
scroll to position [3839, 0]
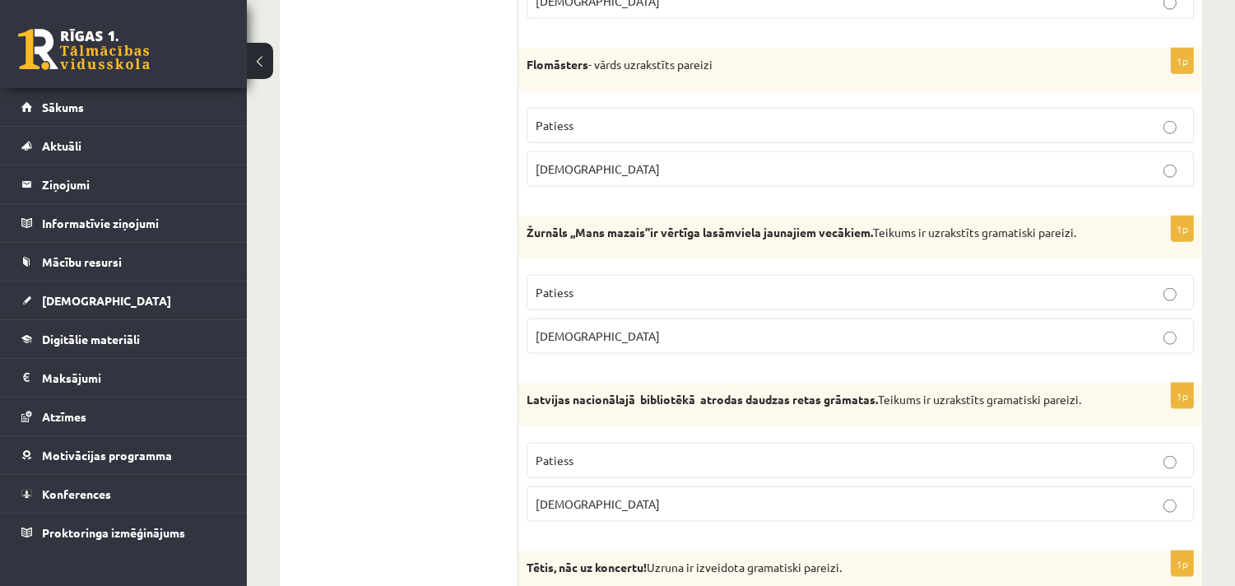
click at [587, 345] on p "[DEMOGRAPHIC_DATA]" at bounding box center [860, 335] width 649 height 17
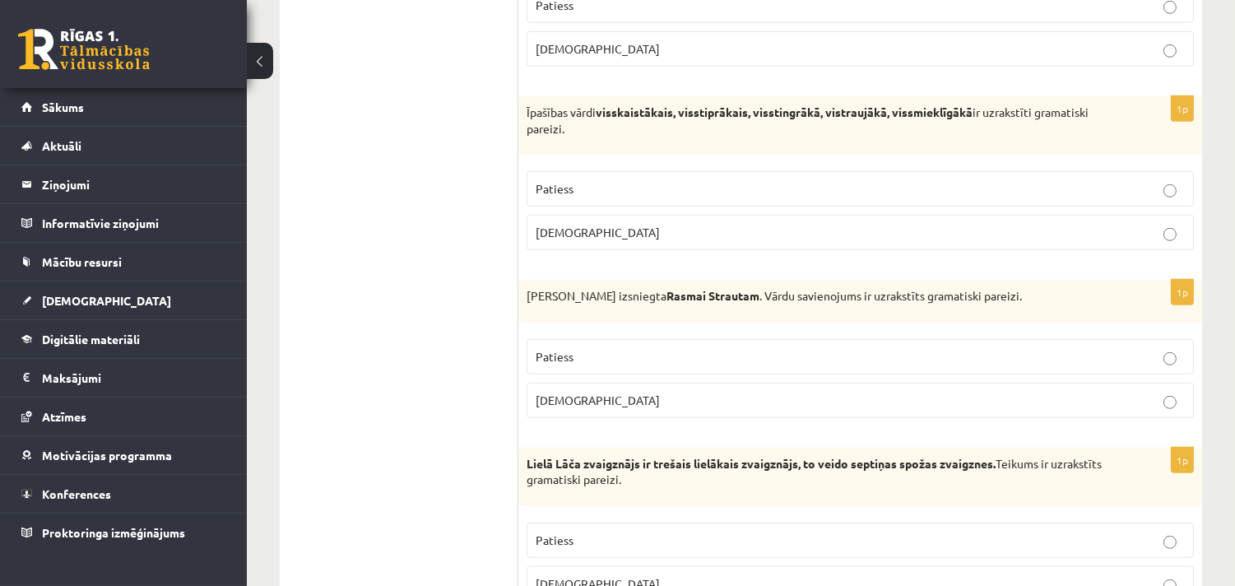
scroll to position [2133, 0]
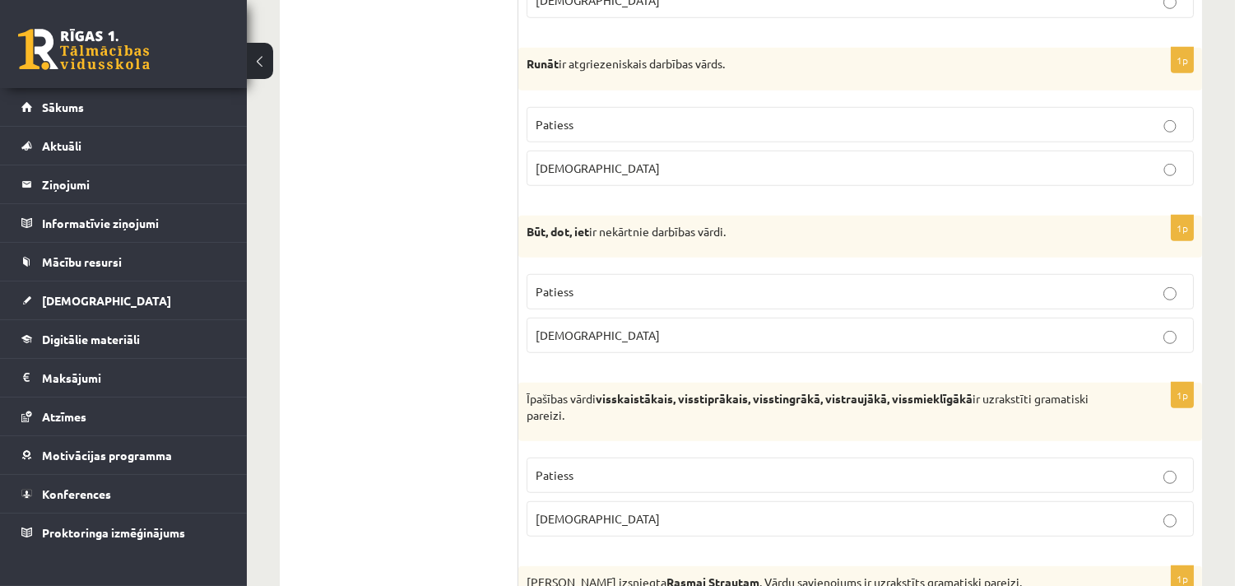
click at [606, 300] on p "Patiess" at bounding box center [860, 291] width 649 height 17
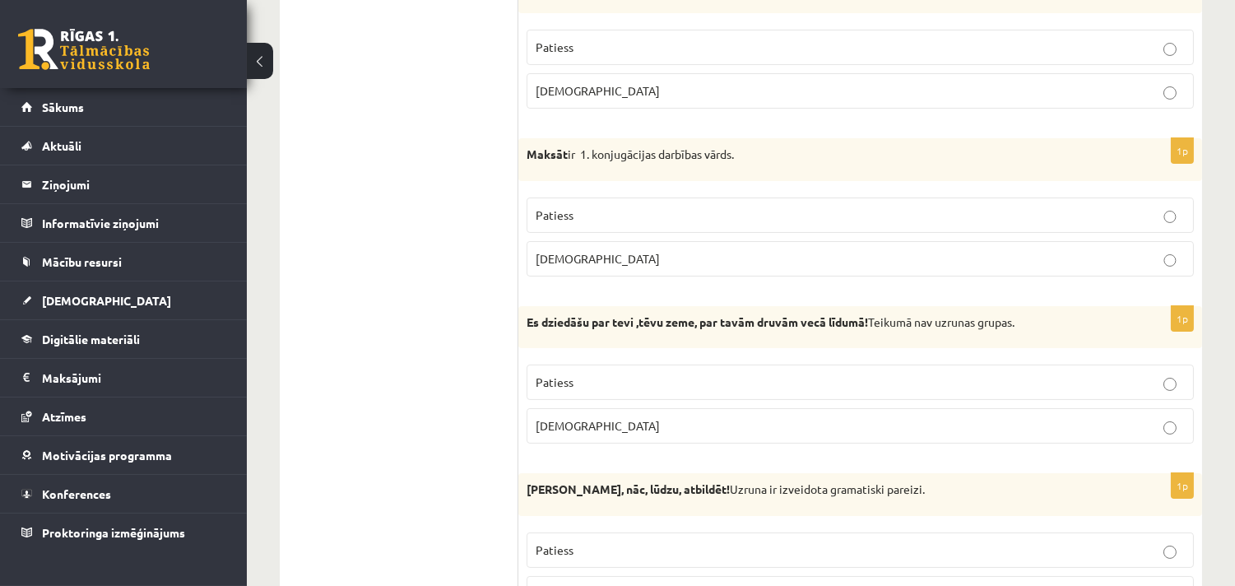
scroll to position [212, 0]
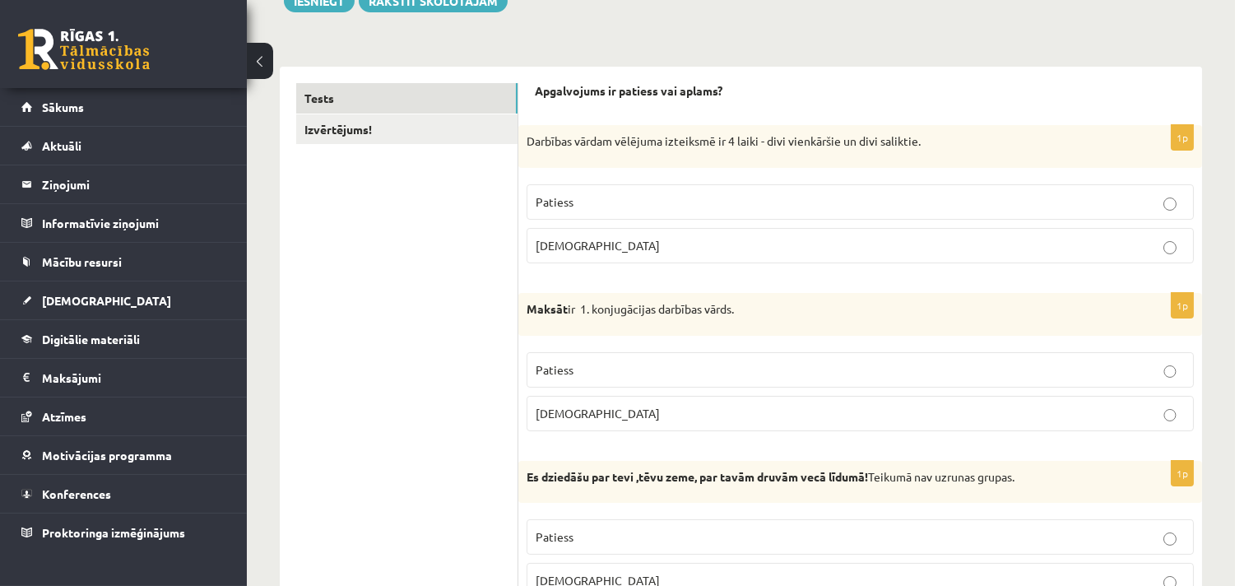
click at [578, 416] on p "[DEMOGRAPHIC_DATA]" at bounding box center [860, 413] width 649 height 17
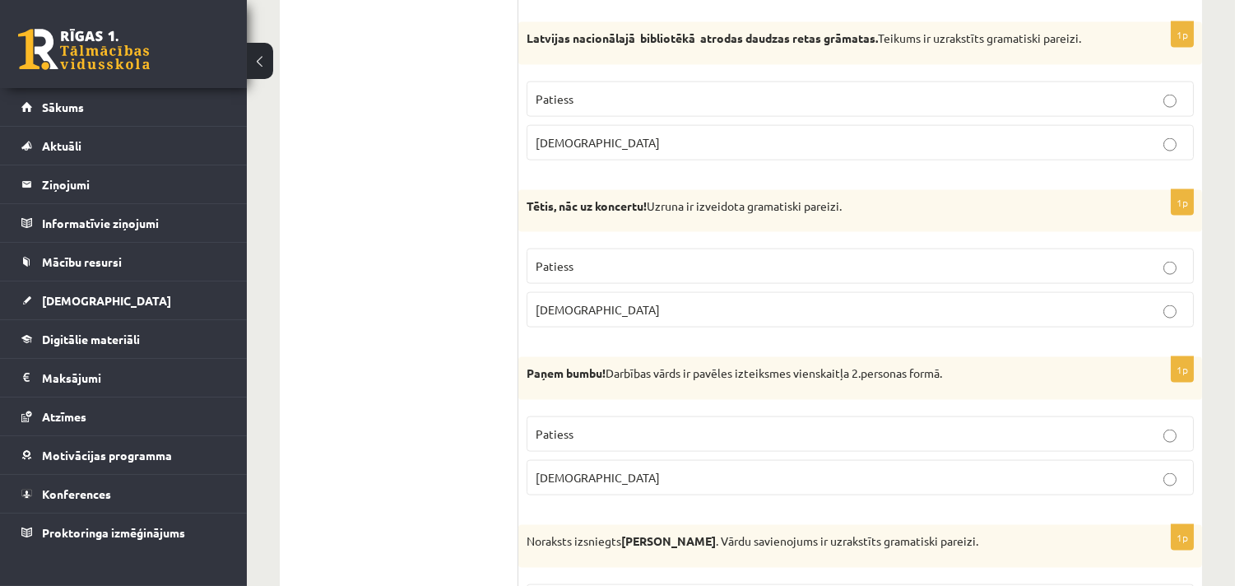
scroll to position [4266, 0]
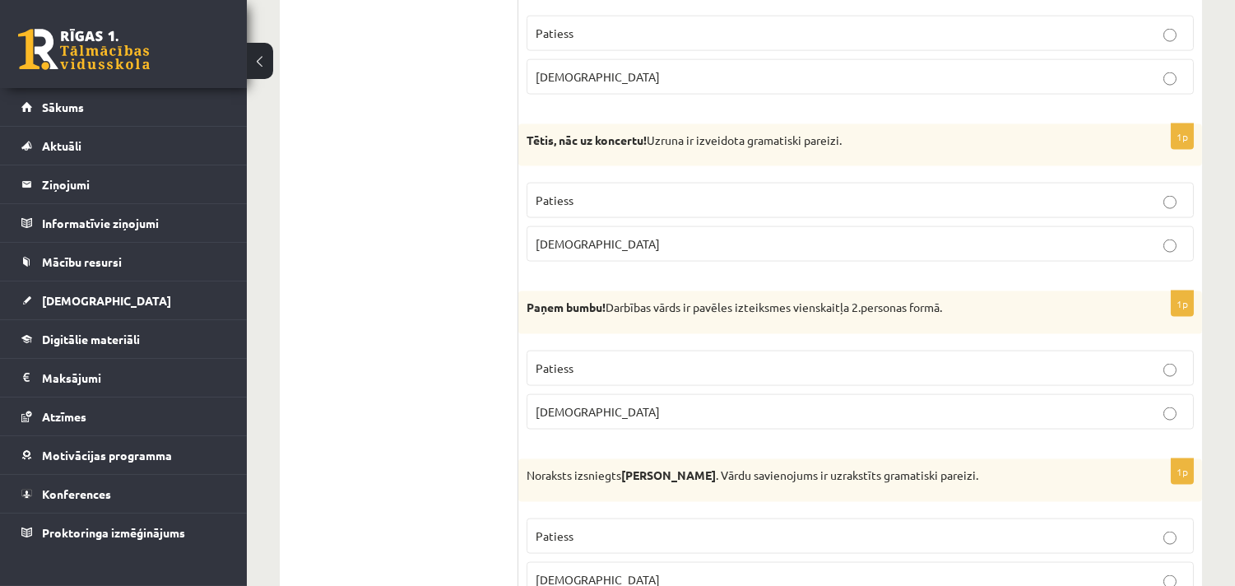
click at [574, 377] on p "Patiess" at bounding box center [860, 368] width 649 height 17
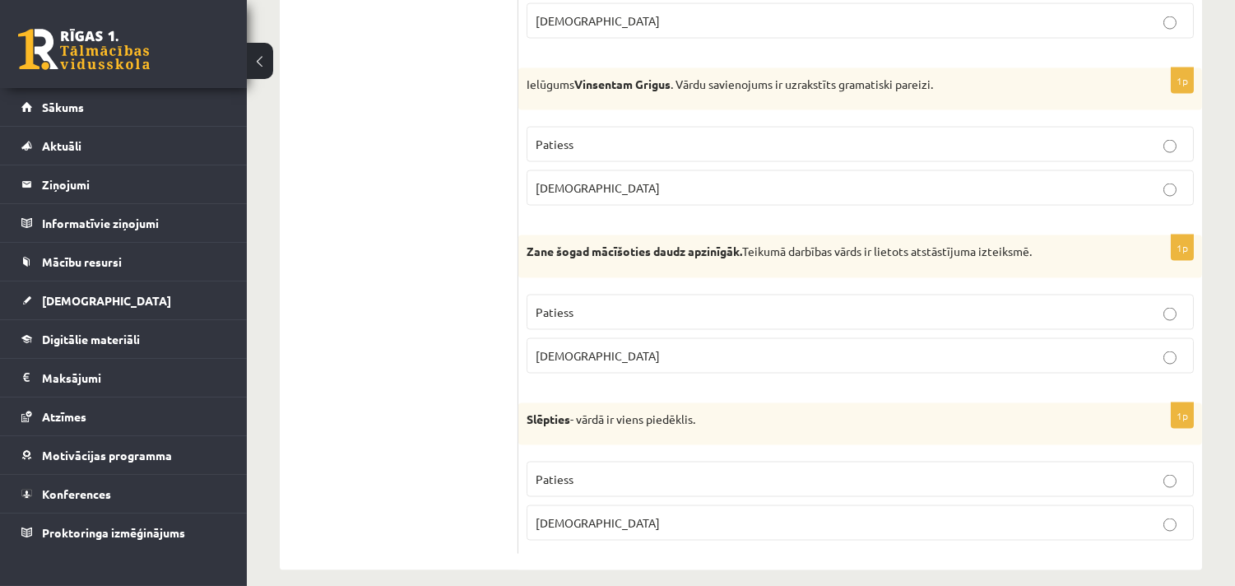
scroll to position [4868, 0]
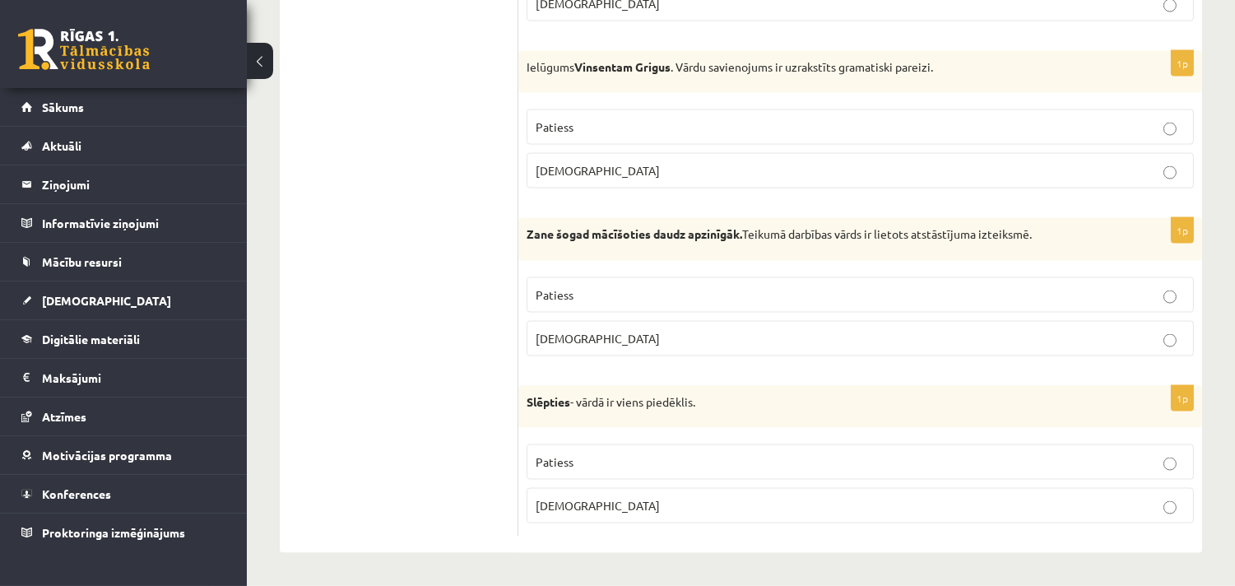
click at [576, 286] on p "Patiess" at bounding box center [860, 294] width 649 height 17
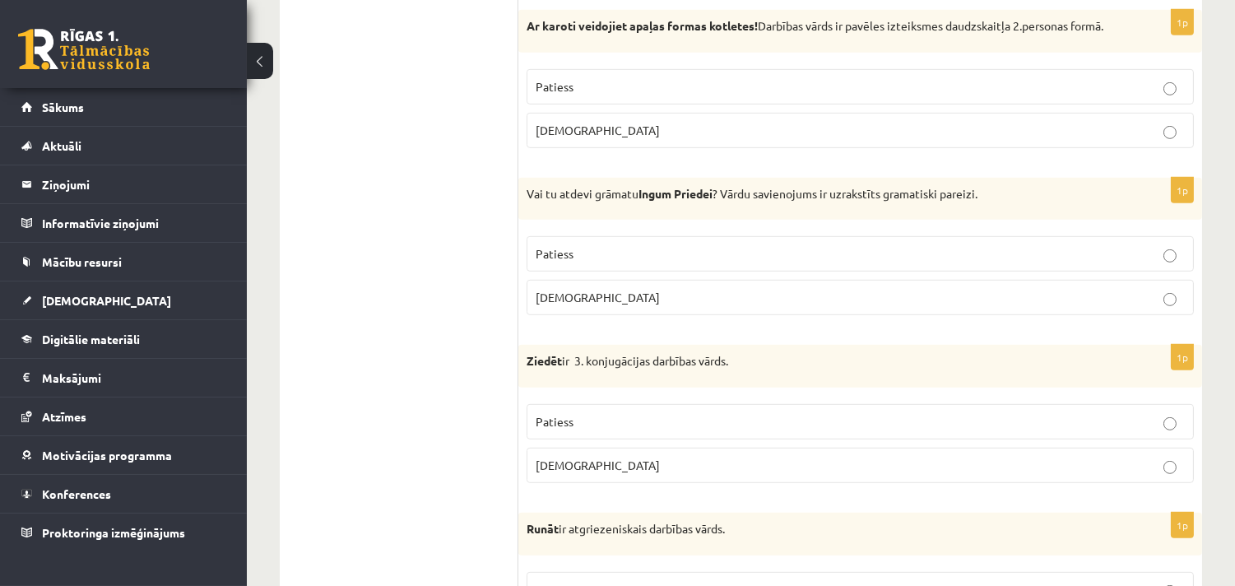
scroll to position [1455, 0]
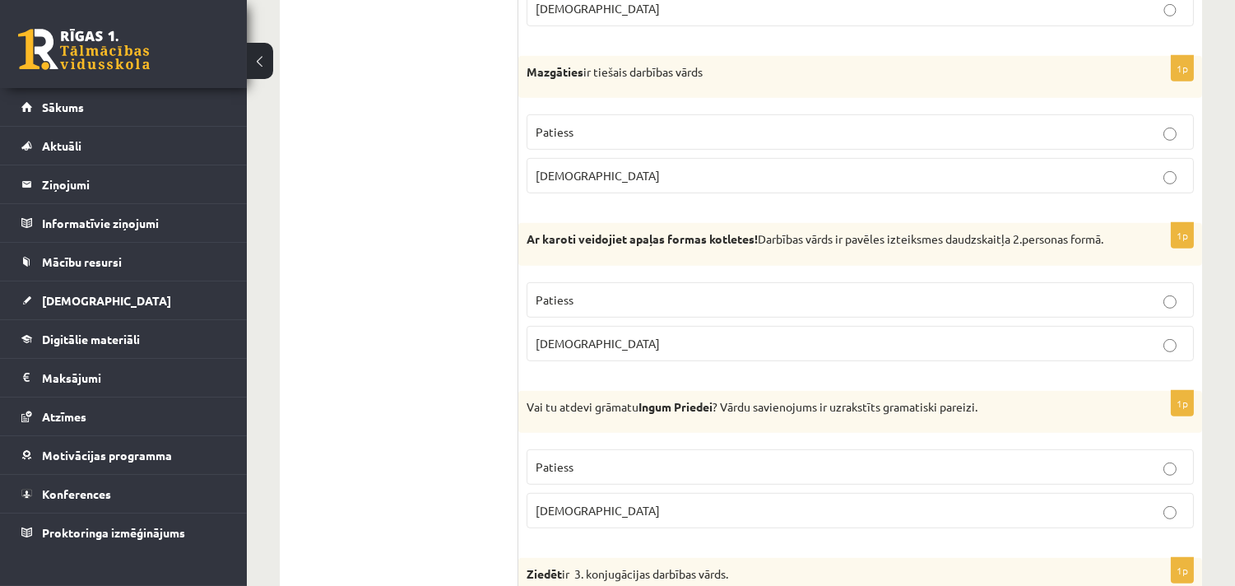
click at [552, 307] on span "Patiess" at bounding box center [555, 299] width 38 height 15
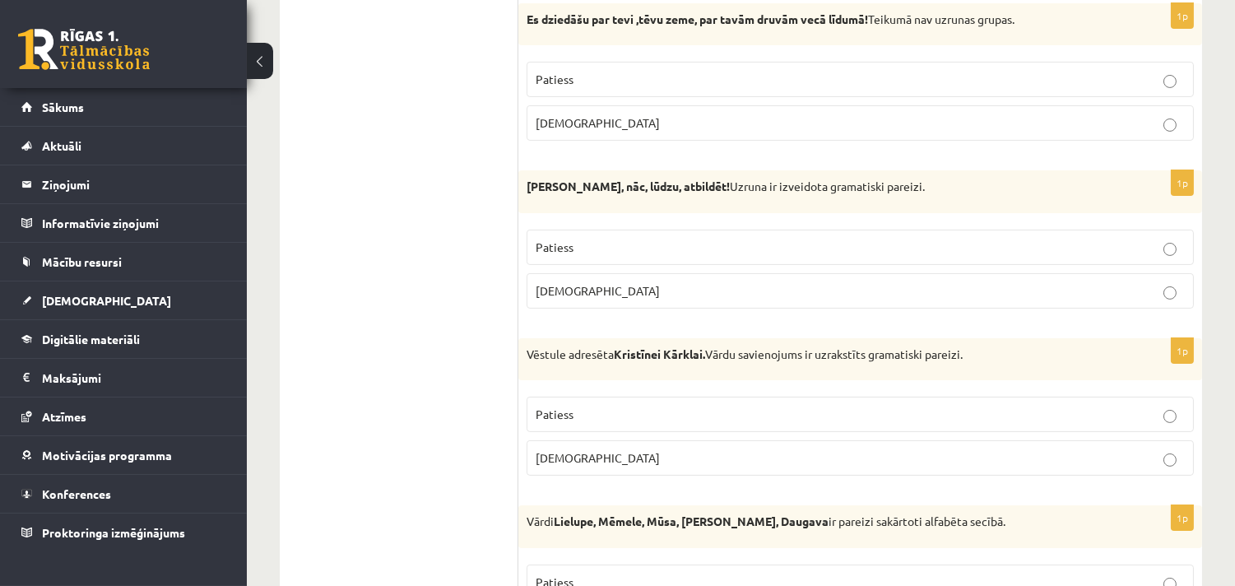
scroll to position [601, 0]
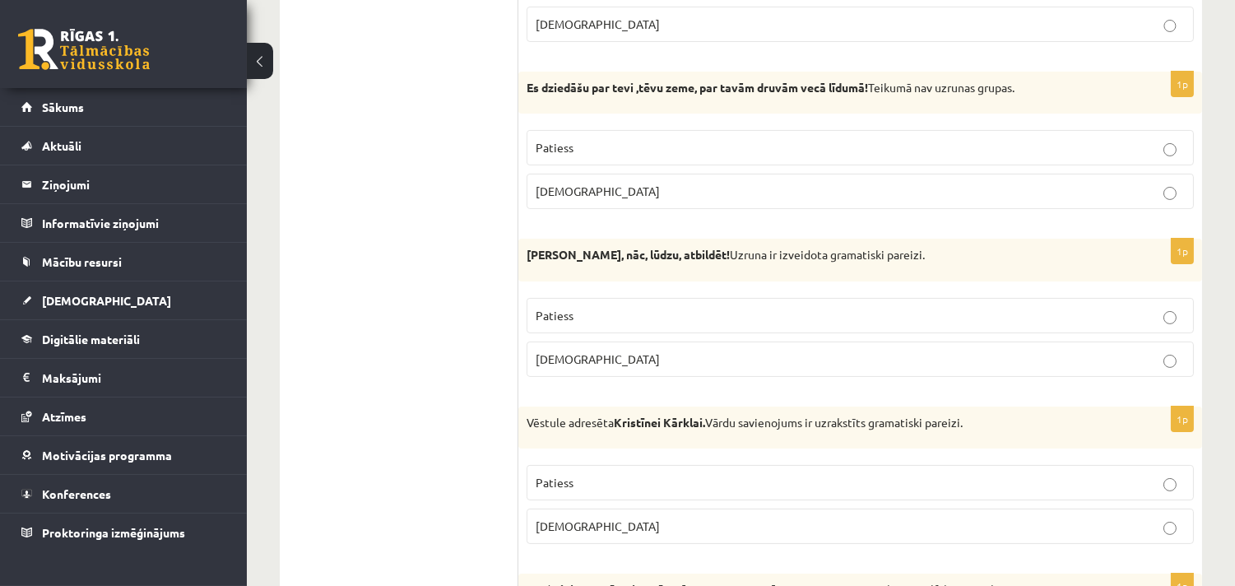
click at [561, 360] on span "[DEMOGRAPHIC_DATA]" at bounding box center [598, 358] width 124 height 15
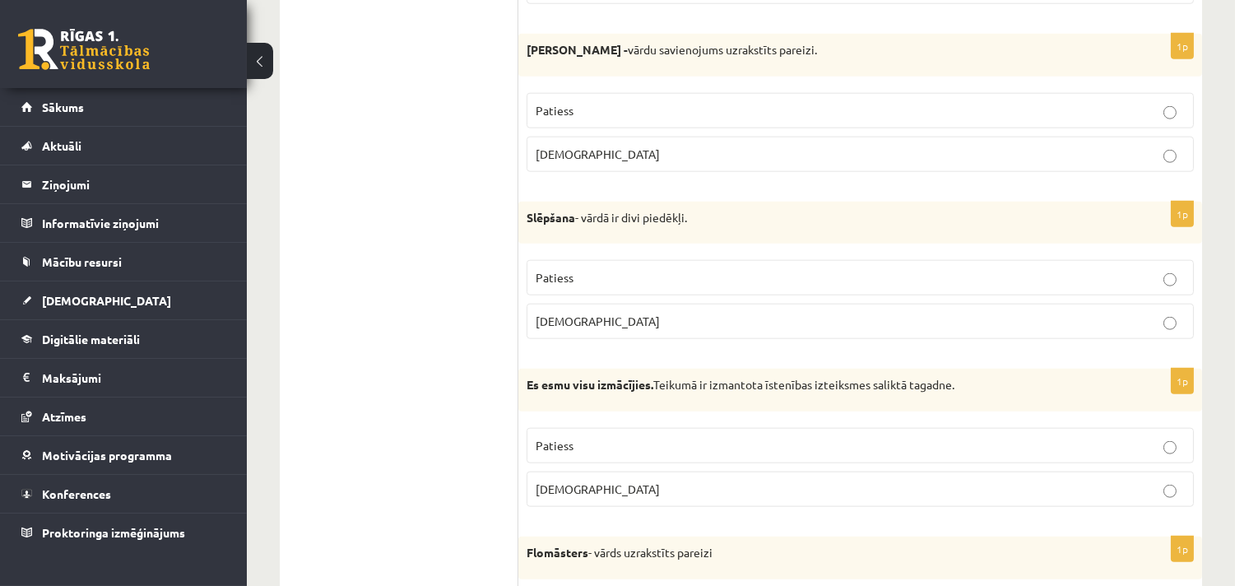
scroll to position [3412, 0]
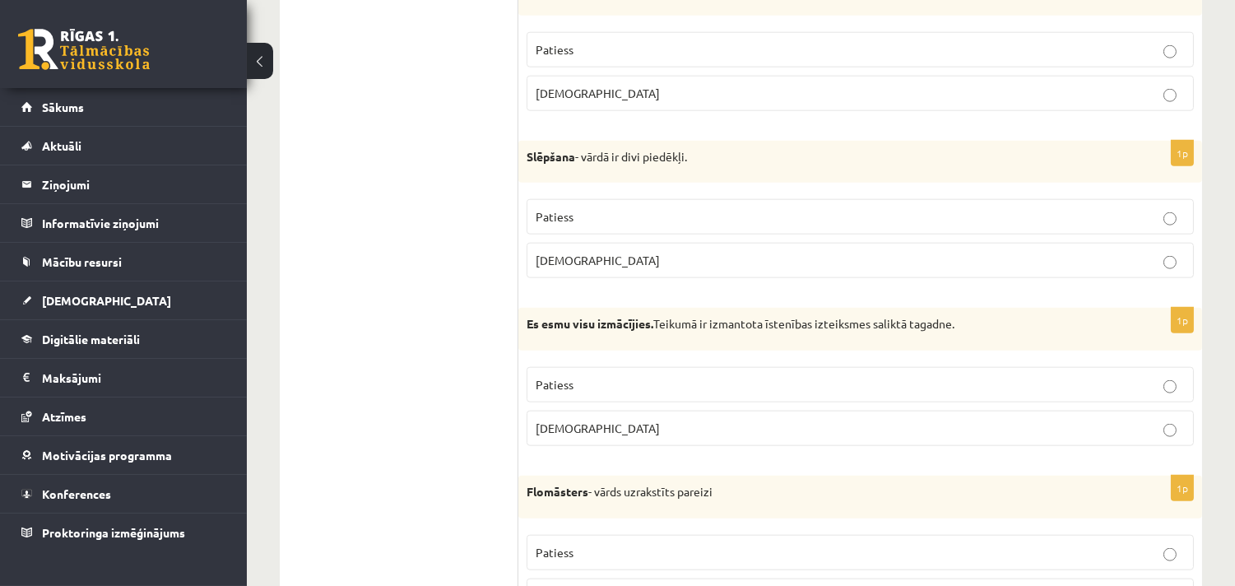
click at [565, 392] on span "Patiess" at bounding box center [555, 384] width 38 height 15
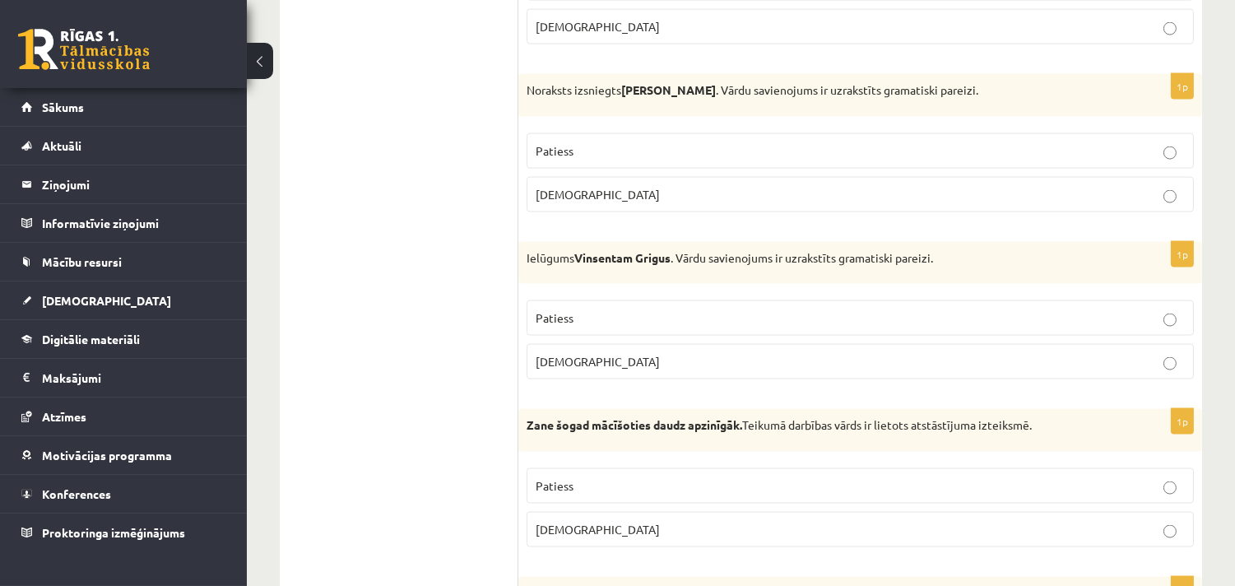
scroll to position [4693, 0]
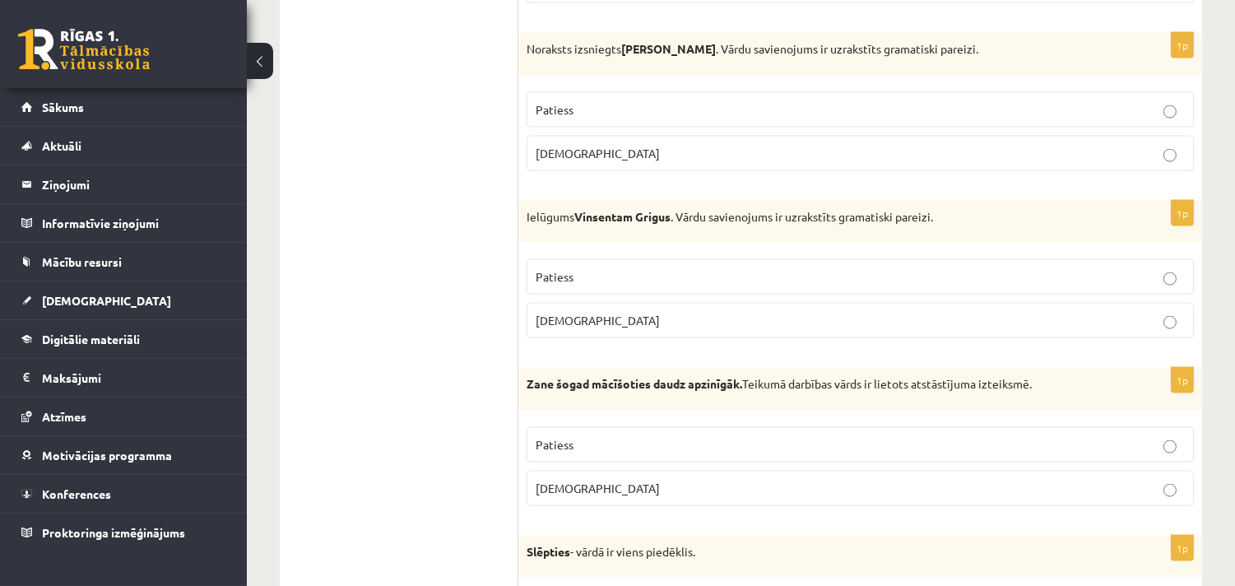
click at [546, 327] on span "[DEMOGRAPHIC_DATA]" at bounding box center [598, 320] width 124 height 15
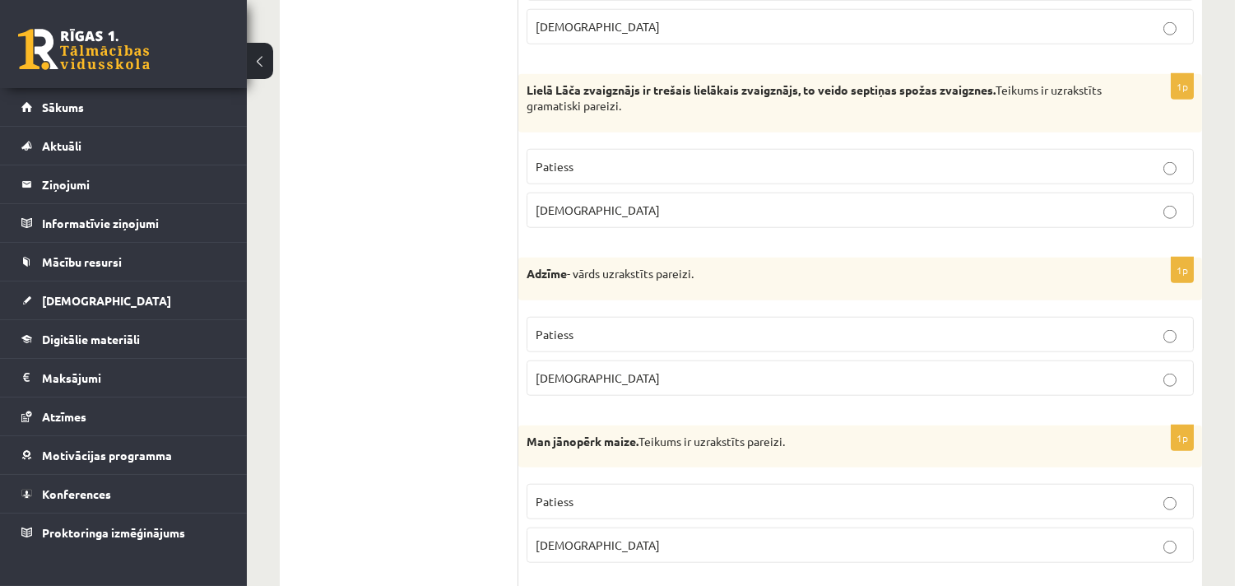
scroll to position [2735, 0]
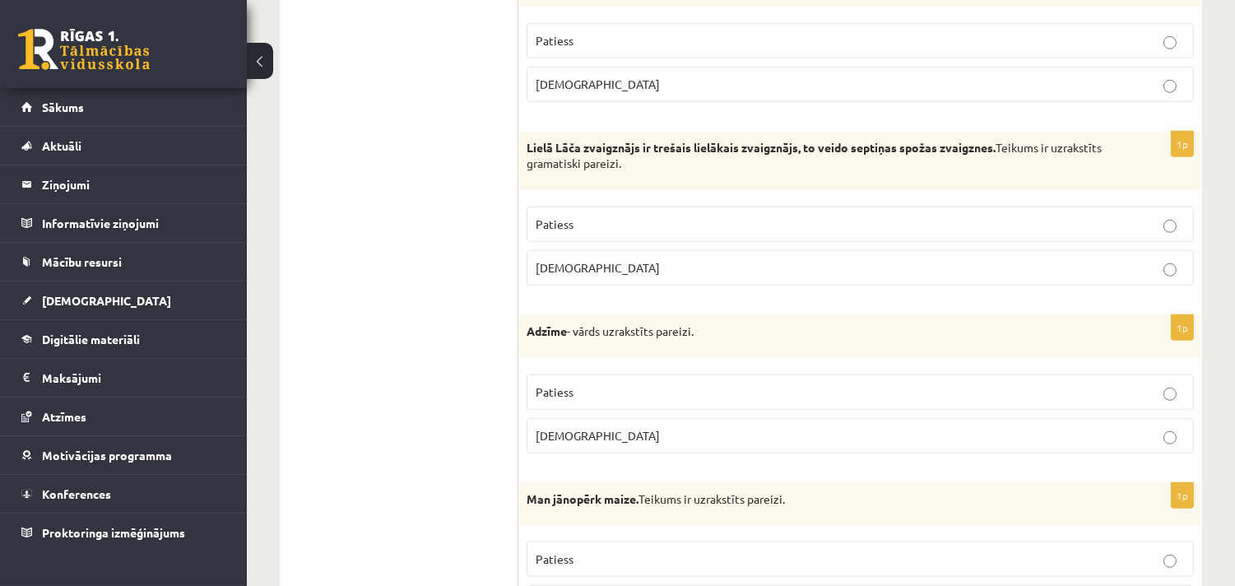
click at [618, 233] on p "Patiess" at bounding box center [860, 224] width 649 height 17
click at [420, 421] on ul "Tests Izvērtējums!" at bounding box center [407, 102] width 222 height 5084
click at [598, 444] on p "[DEMOGRAPHIC_DATA]" at bounding box center [860, 435] width 649 height 17
click at [406, 508] on ul "Tests Izvērtējums!" at bounding box center [407, 102] width 222 height 5084
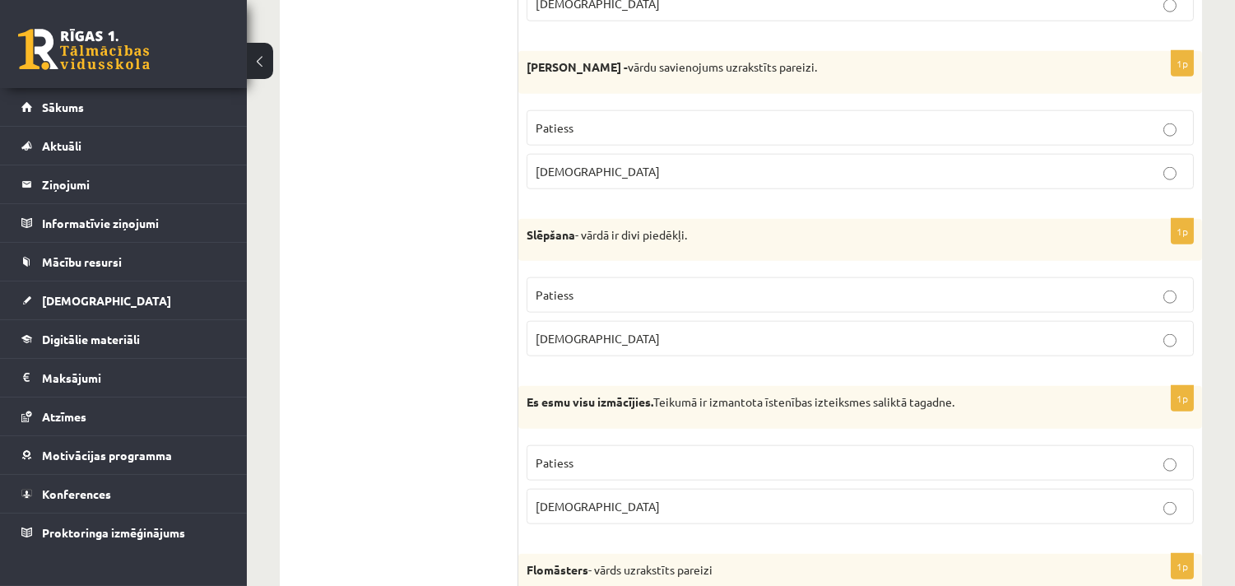
scroll to position [3375, 0]
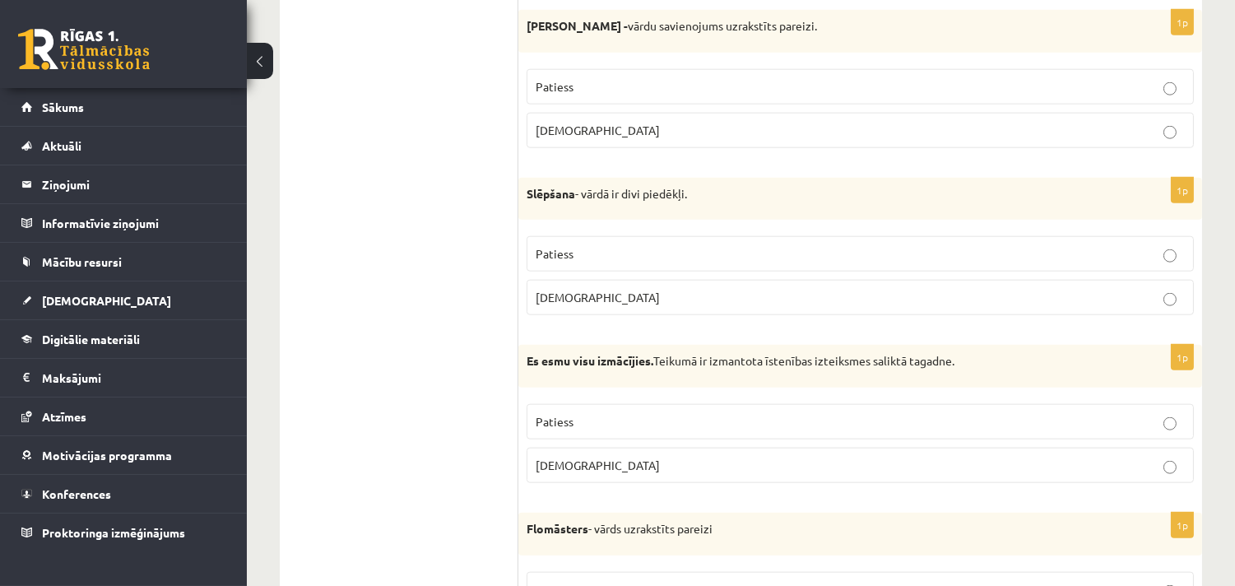
click at [586, 306] on p "[DEMOGRAPHIC_DATA]" at bounding box center [860, 297] width 649 height 17
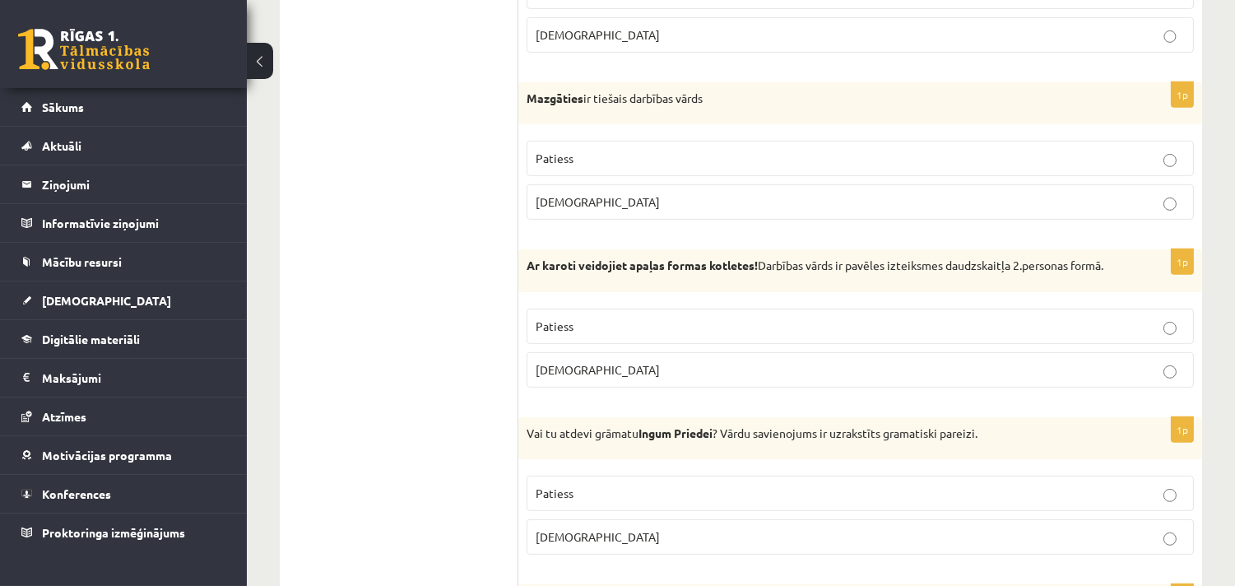
scroll to position [1493, 0]
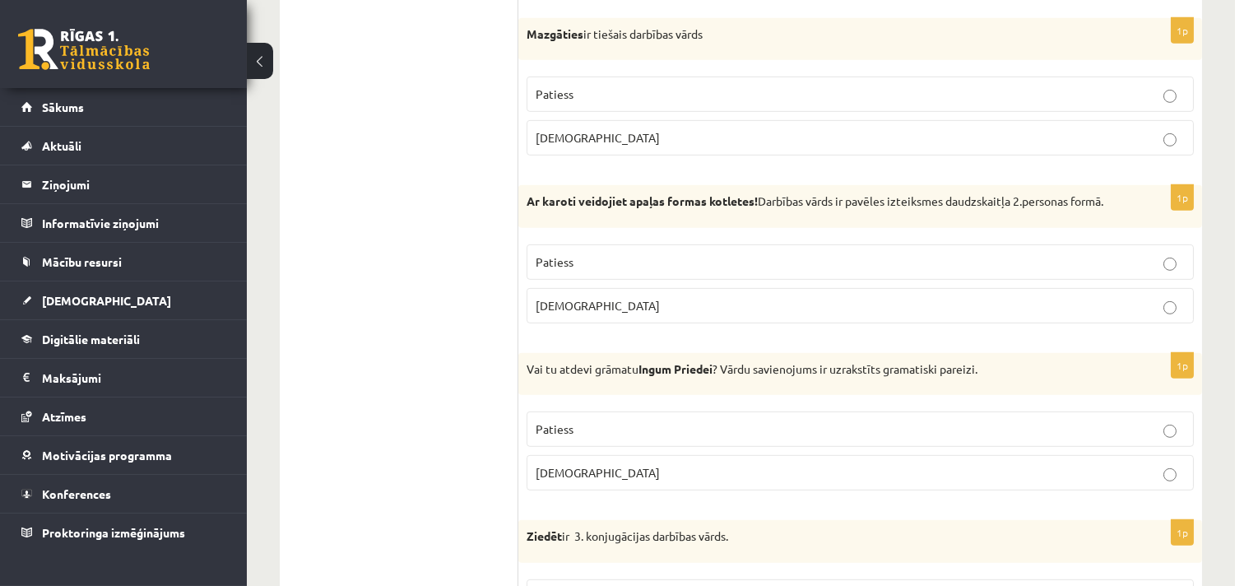
click at [566, 481] on p "[DEMOGRAPHIC_DATA]" at bounding box center [860, 472] width 649 height 17
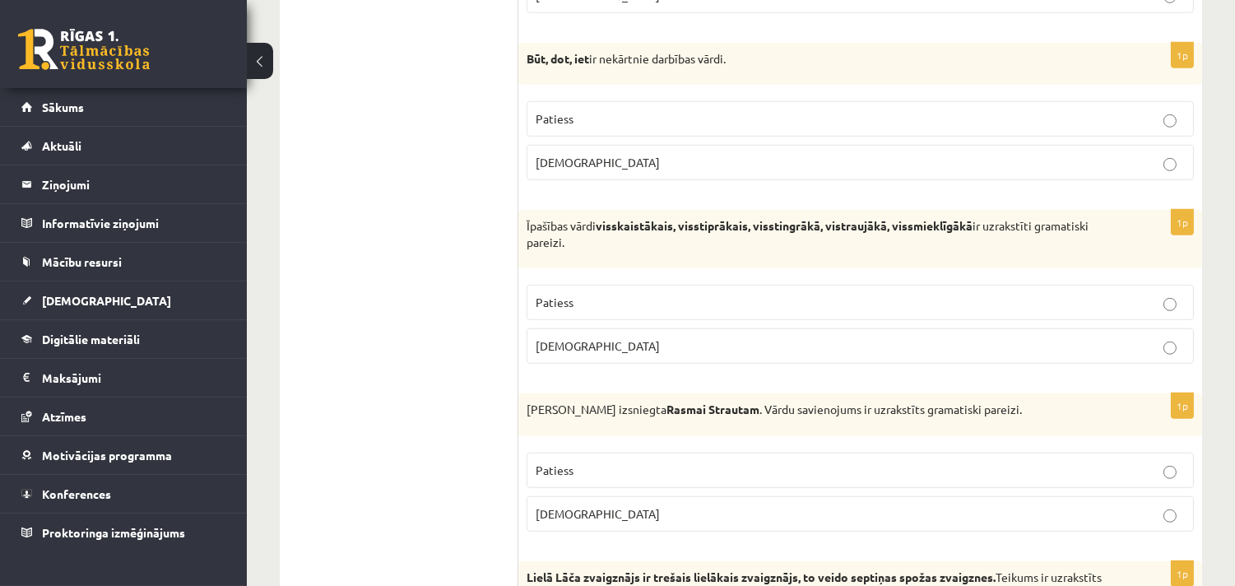
scroll to position [2347, 0]
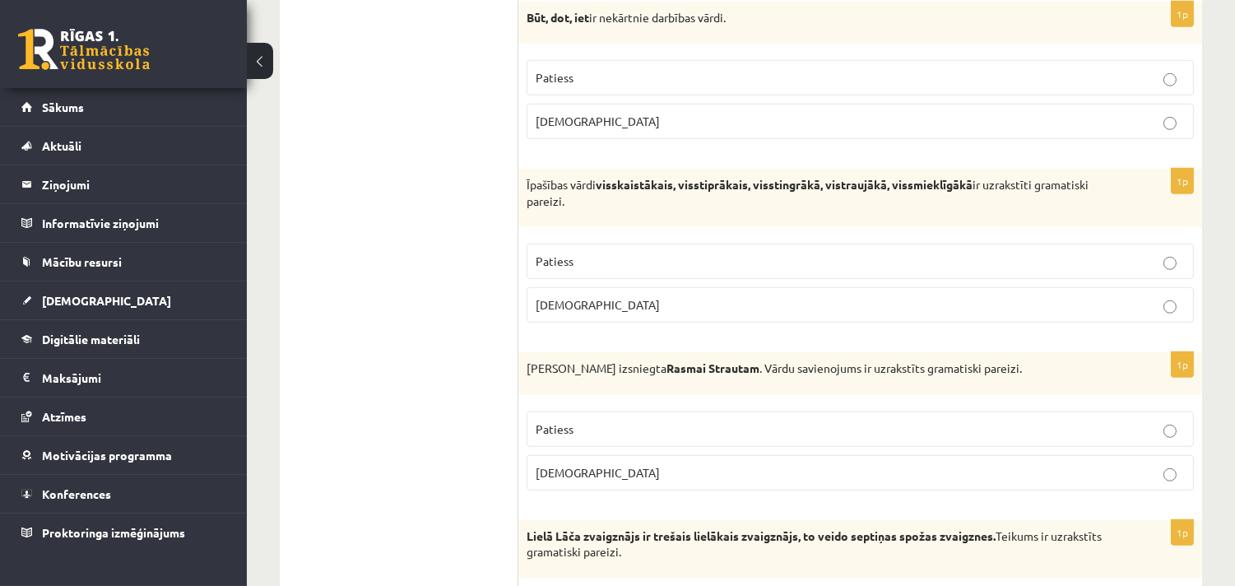
click at [576, 313] on p "Aplams" at bounding box center [860, 304] width 649 height 17
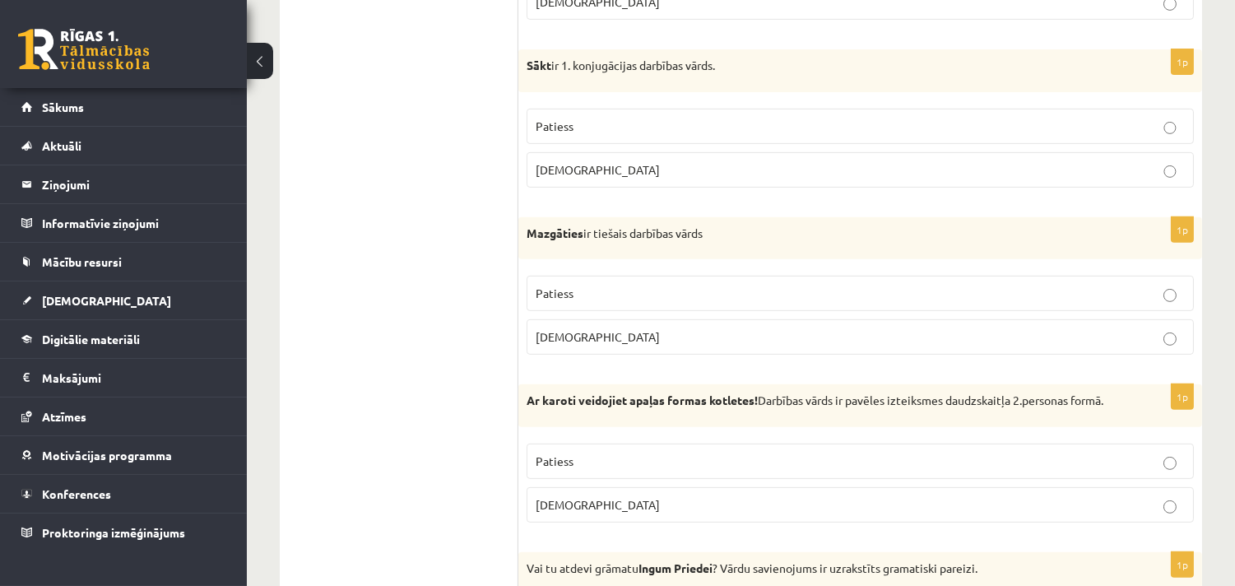
scroll to position [1279, 0]
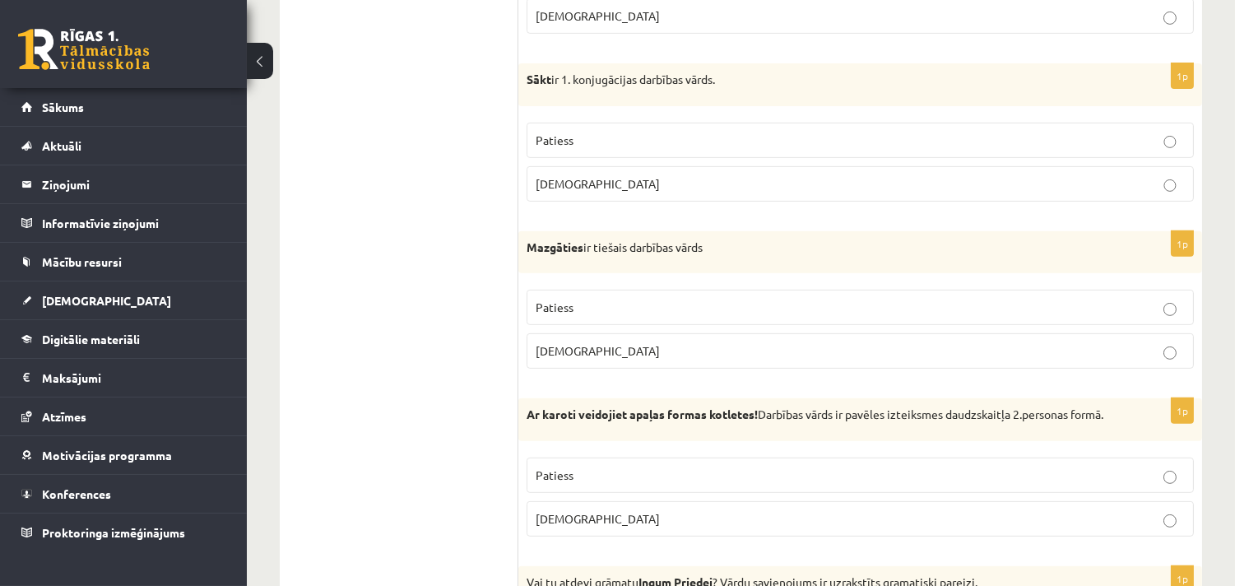
click at [560, 313] on span "Patiess" at bounding box center [555, 307] width 38 height 15
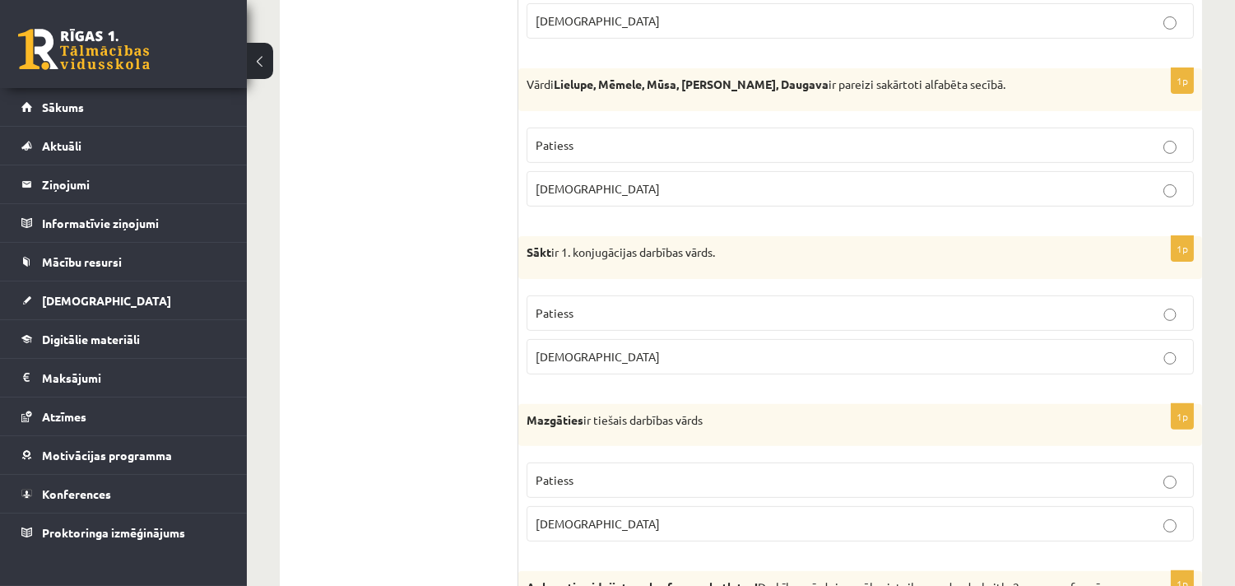
scroll to position [1066, 0]
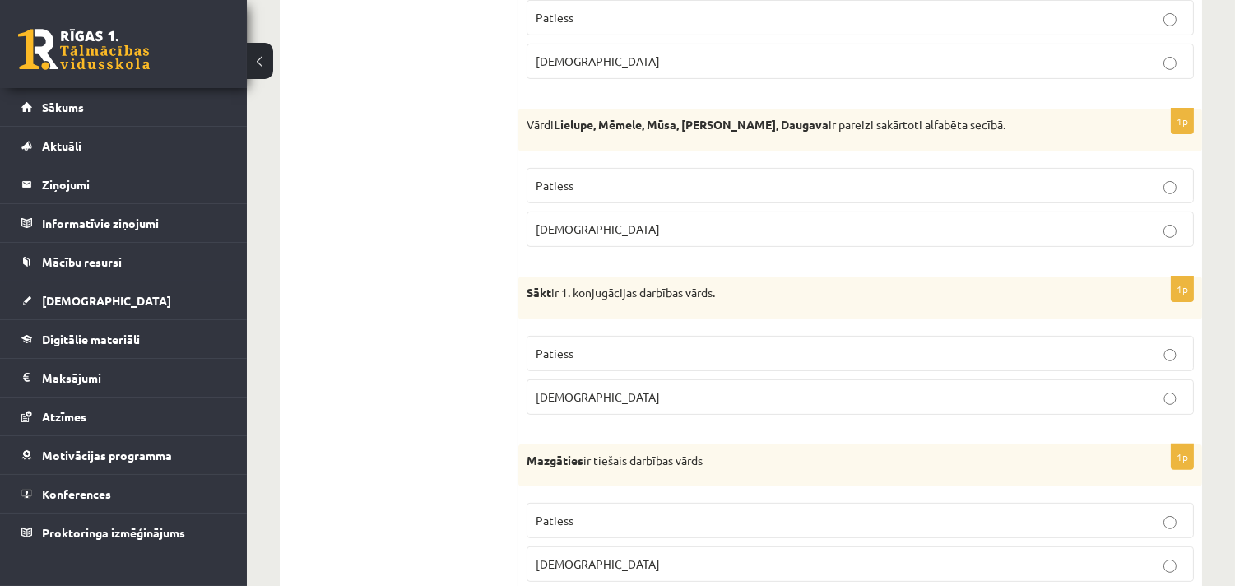
click at [627, 358] on p "Patiess" at bounding box center [860, 353] width 649 height 17
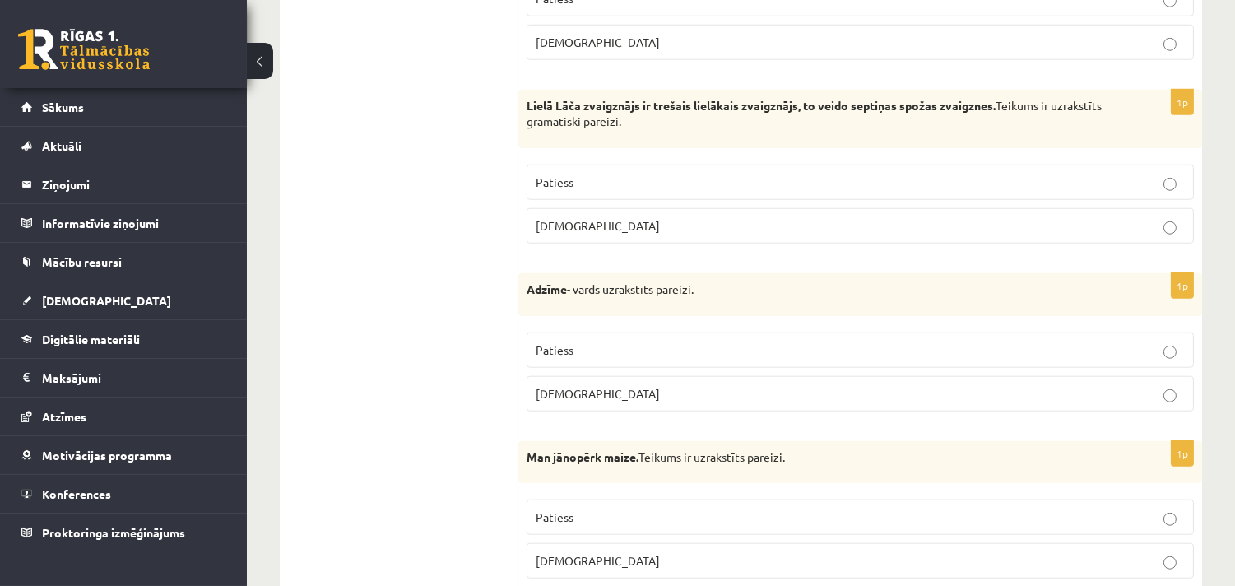
scroll to position [2987, 0]
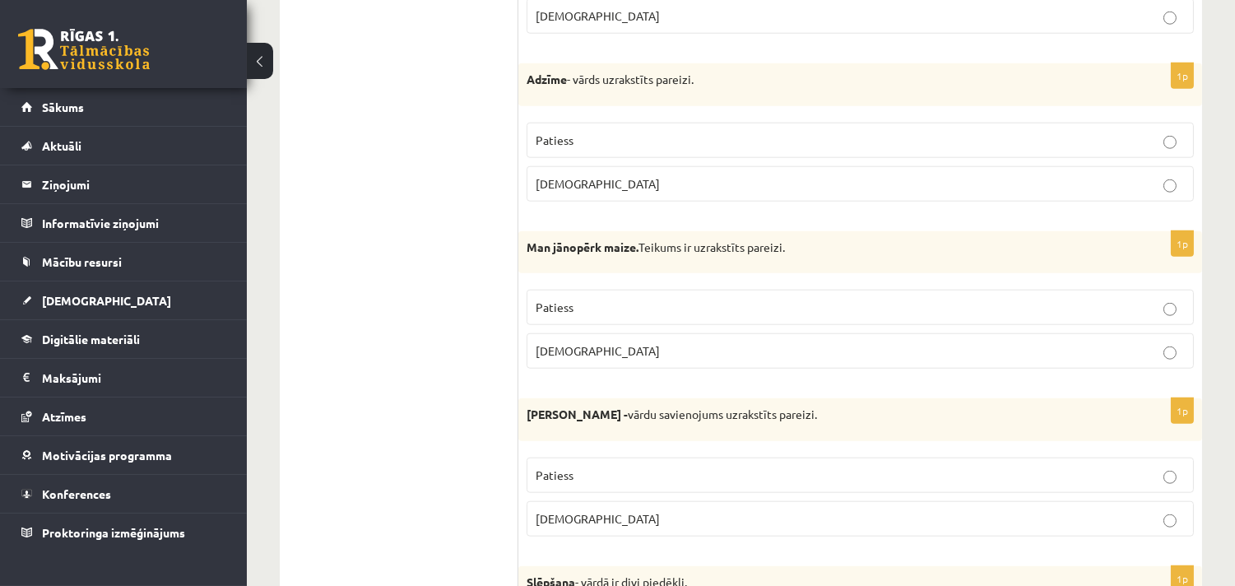
click at [564, 314] on span "Patiess" at bounding box center [555, 307] width 38 height 15
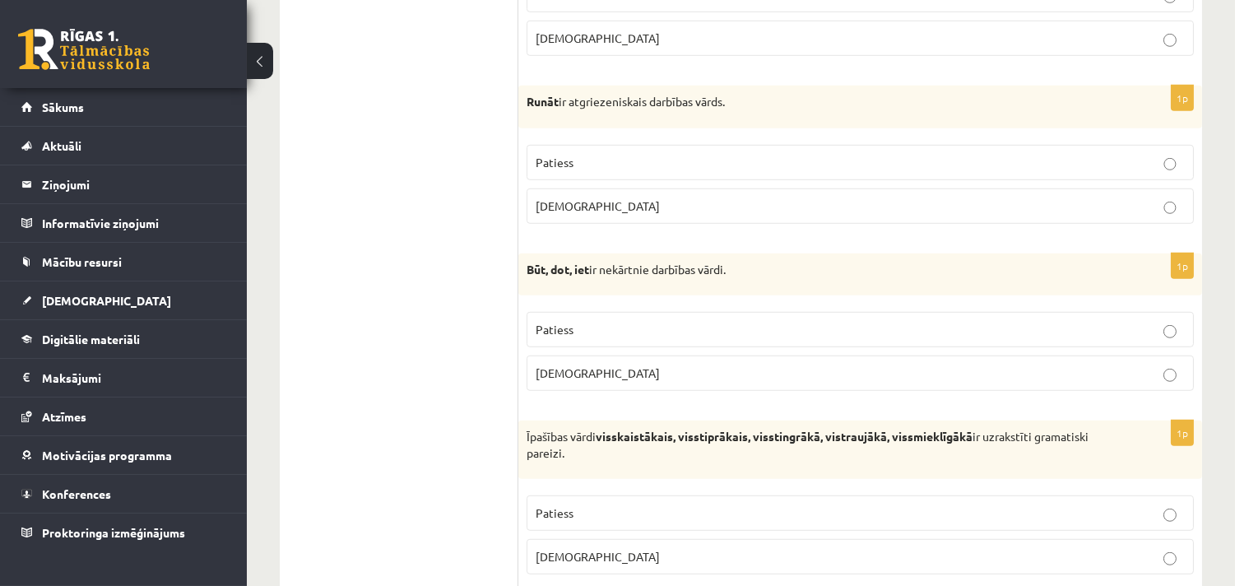
scroll to position [1881, 0]
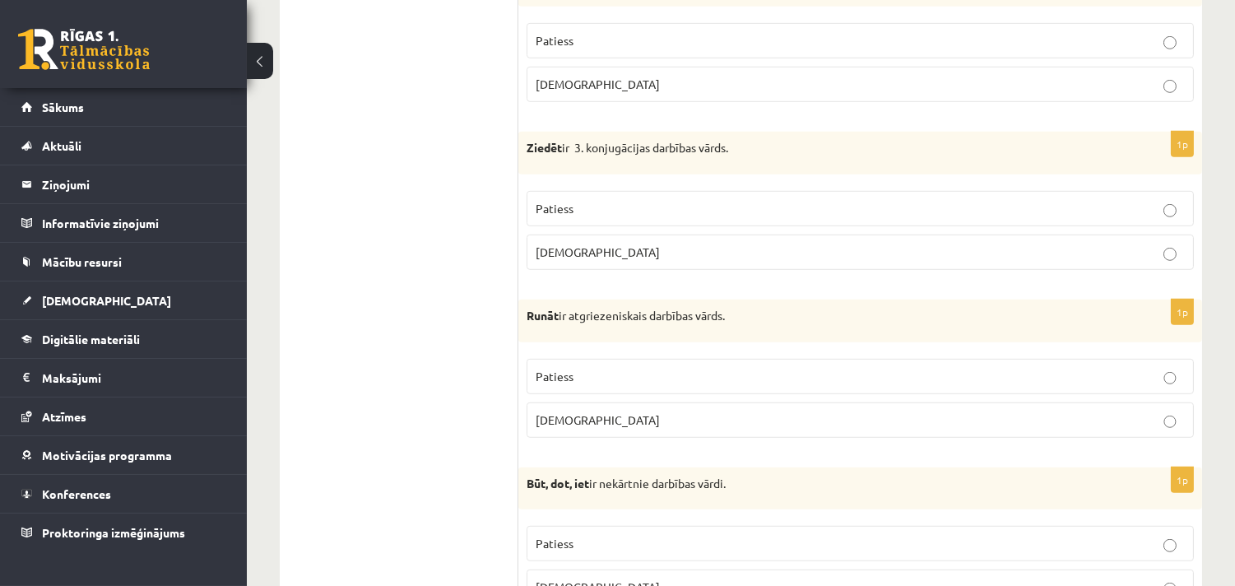
click at [661, 217] on p "Patiess" at bounding box center [860, 208] width 649 height 17
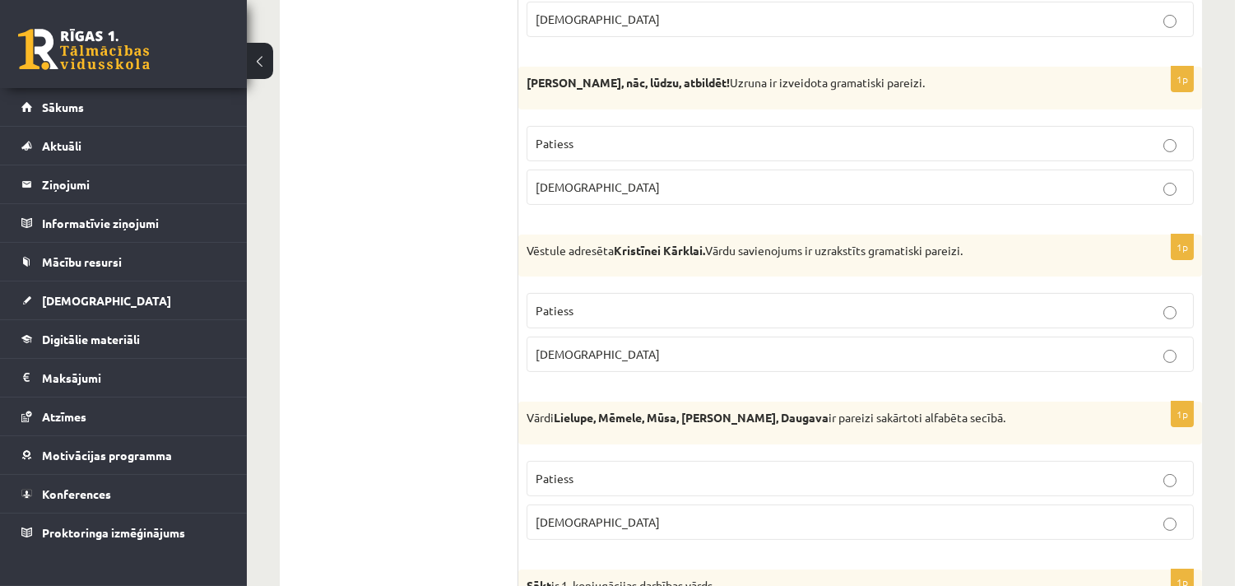
scroll to position [601, 0]
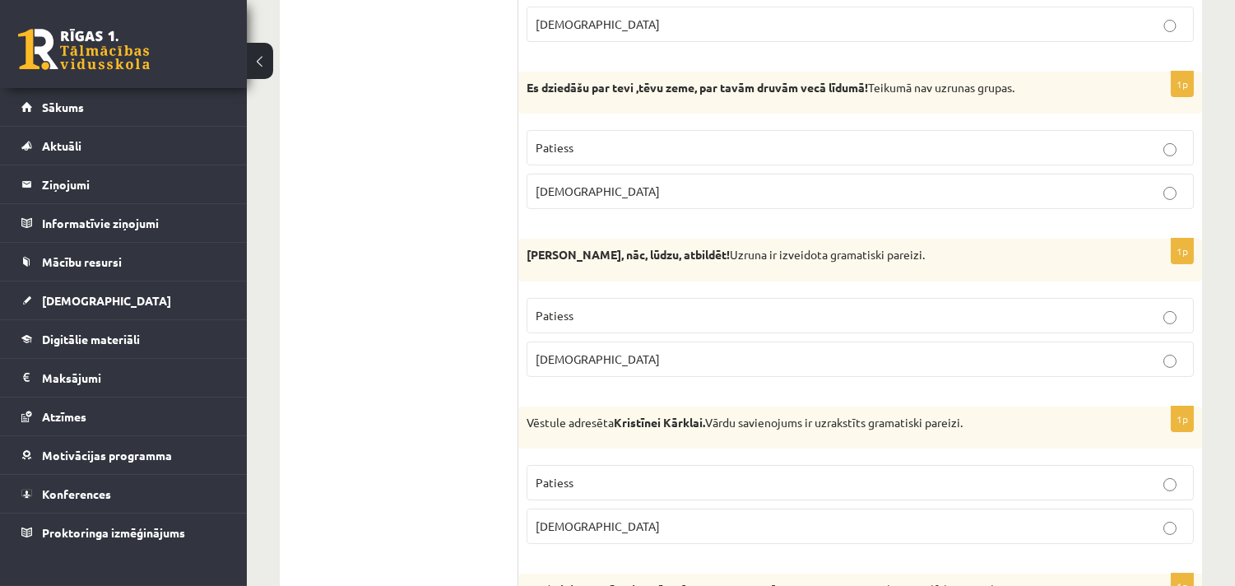
click at [574, 479] on p "Patiess" at bounding box center [860, 482] width 649 height 17
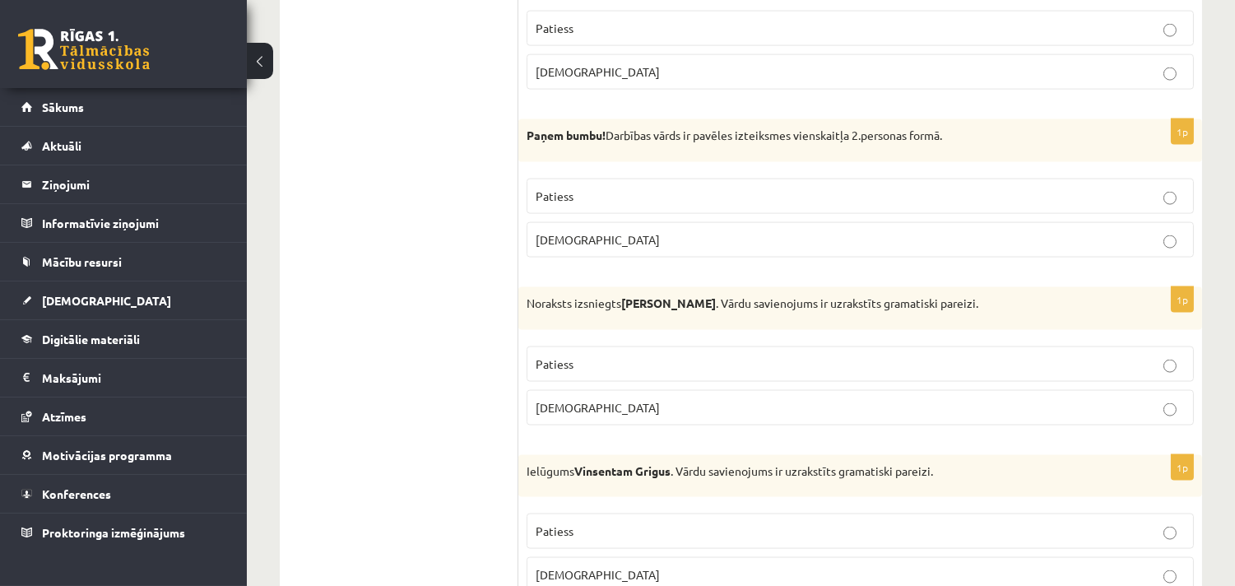
scroll to position [4479, 0]
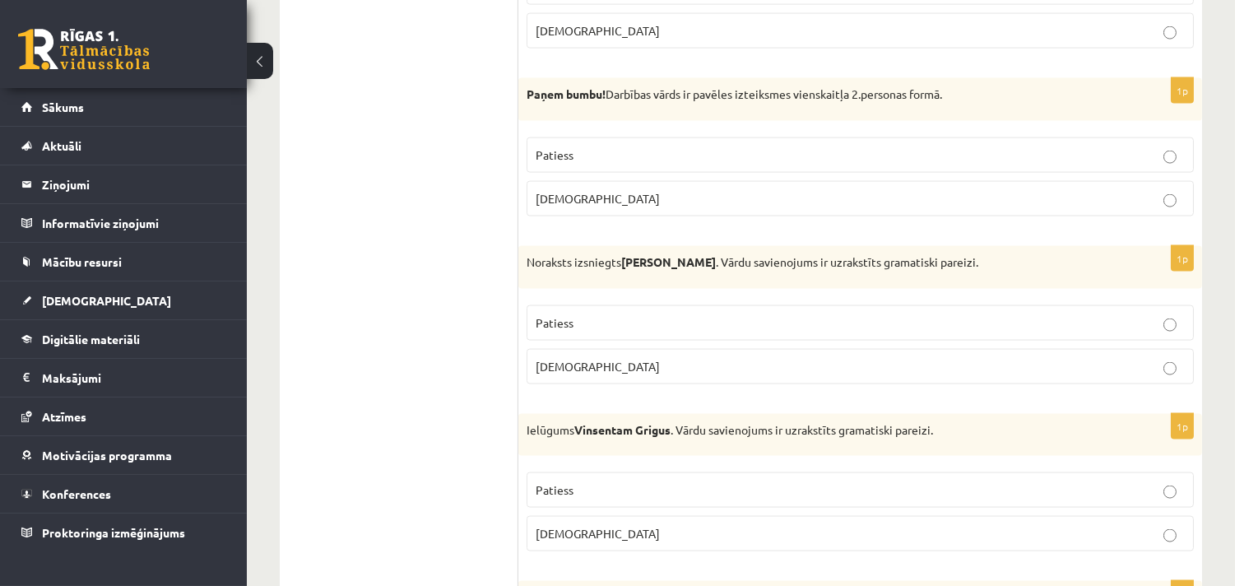
click at [606, 332] on p "Patiess" at bounding box center [860, 322] width 649 height 17
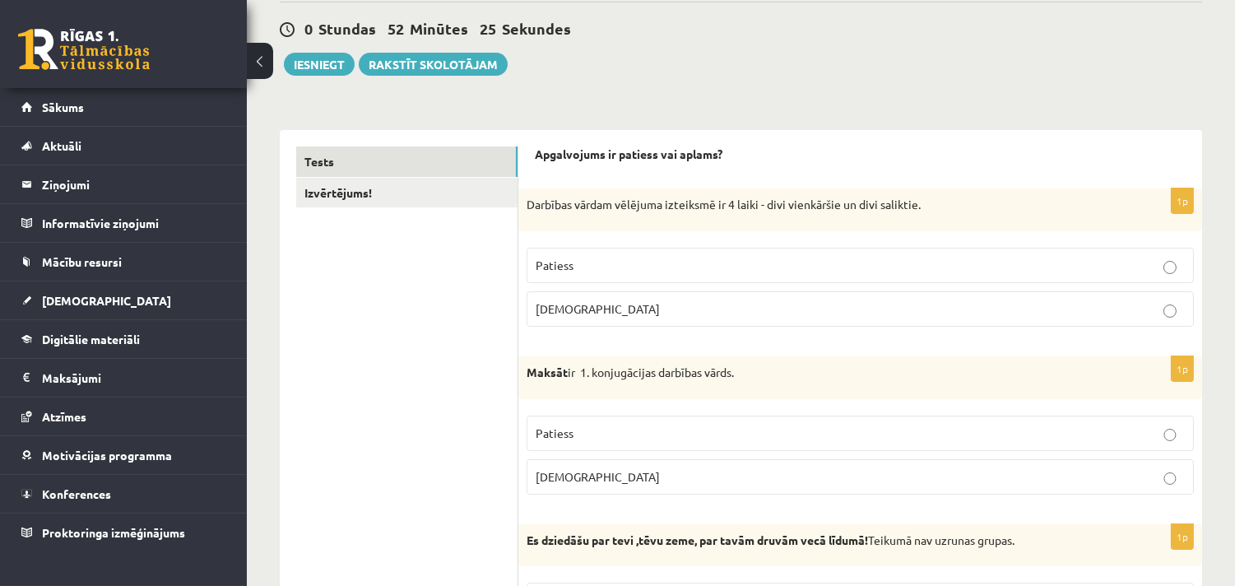
scroll to position [212, 0]
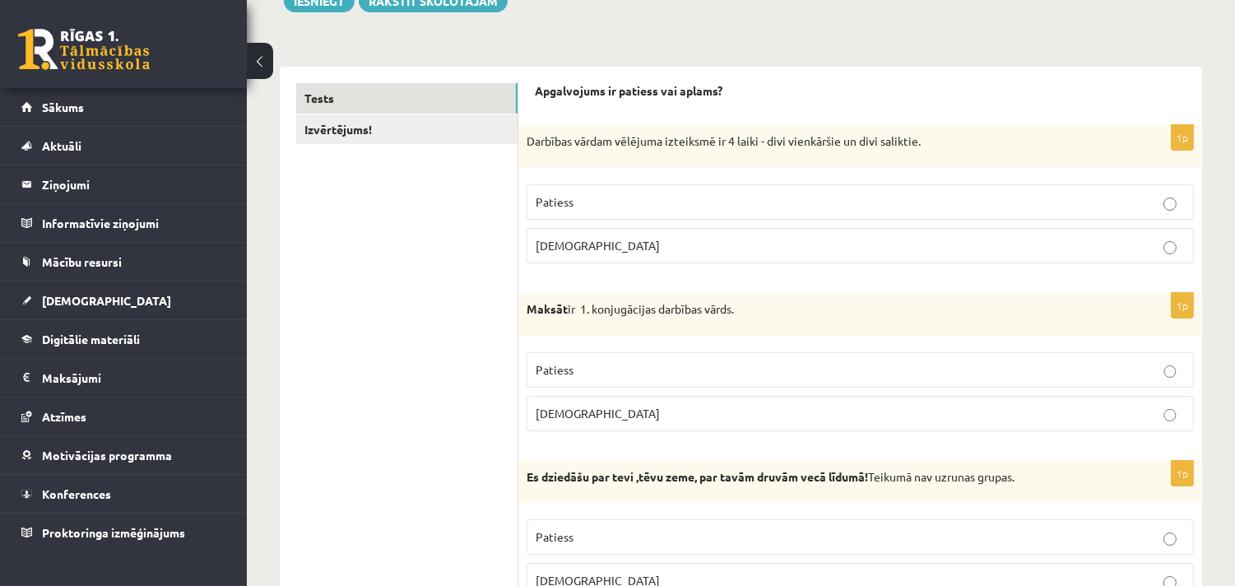
click at [573, 245] on span "Aplams" at bounding box center [598, 245] width 124 height 15
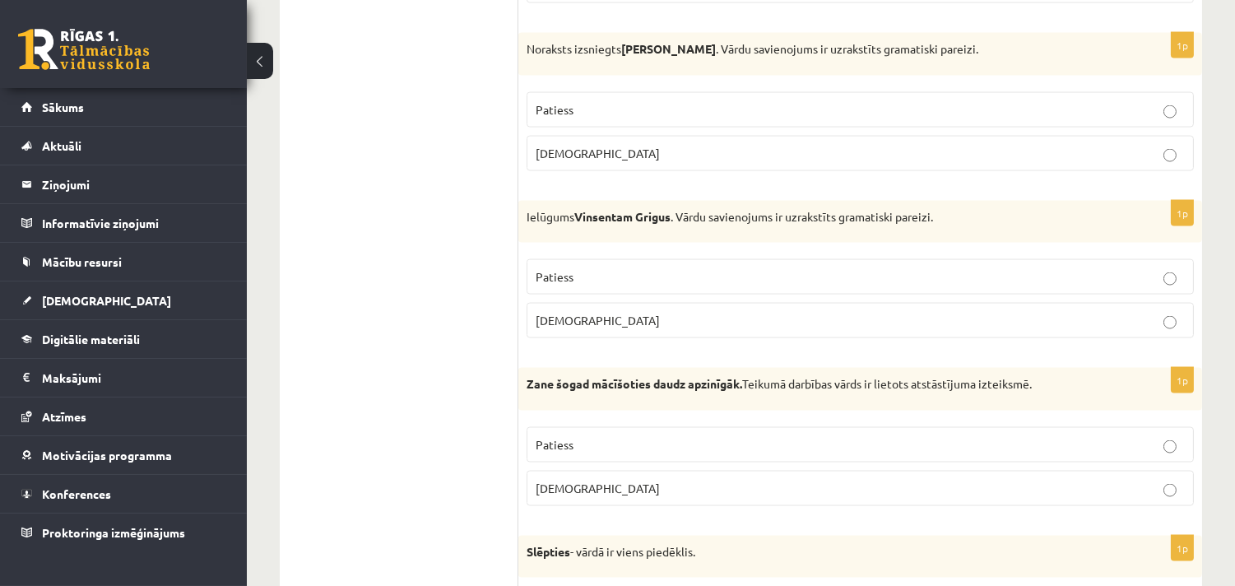
scroll to position [4868, 0]
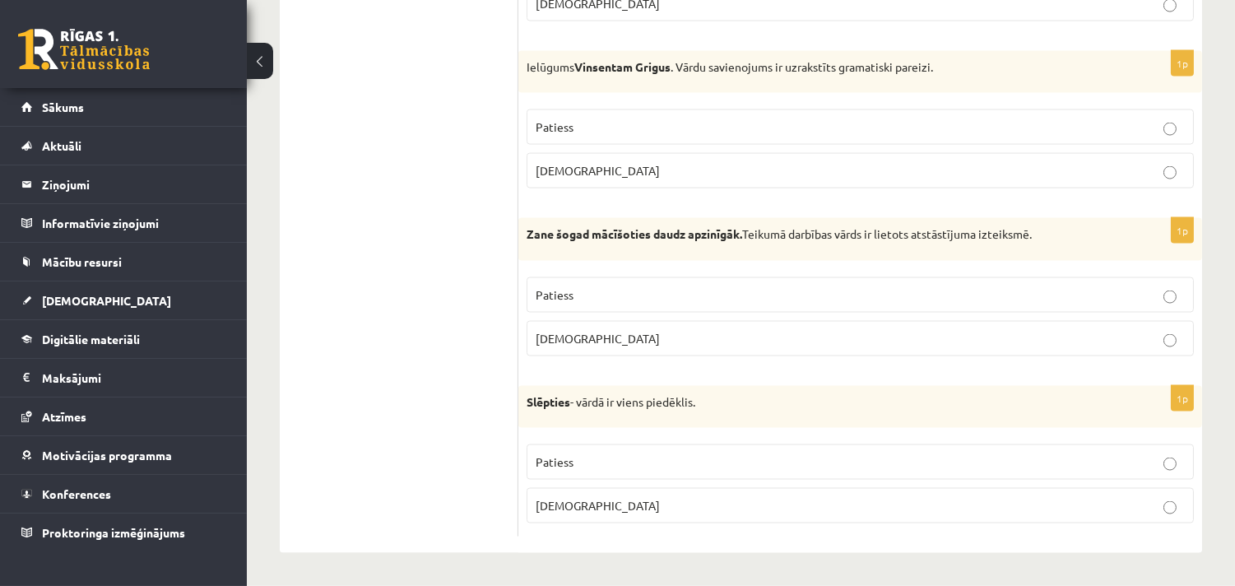
click at [565, 498] on span "Aplams" at bounding box center [598, 505] width 124 height 15
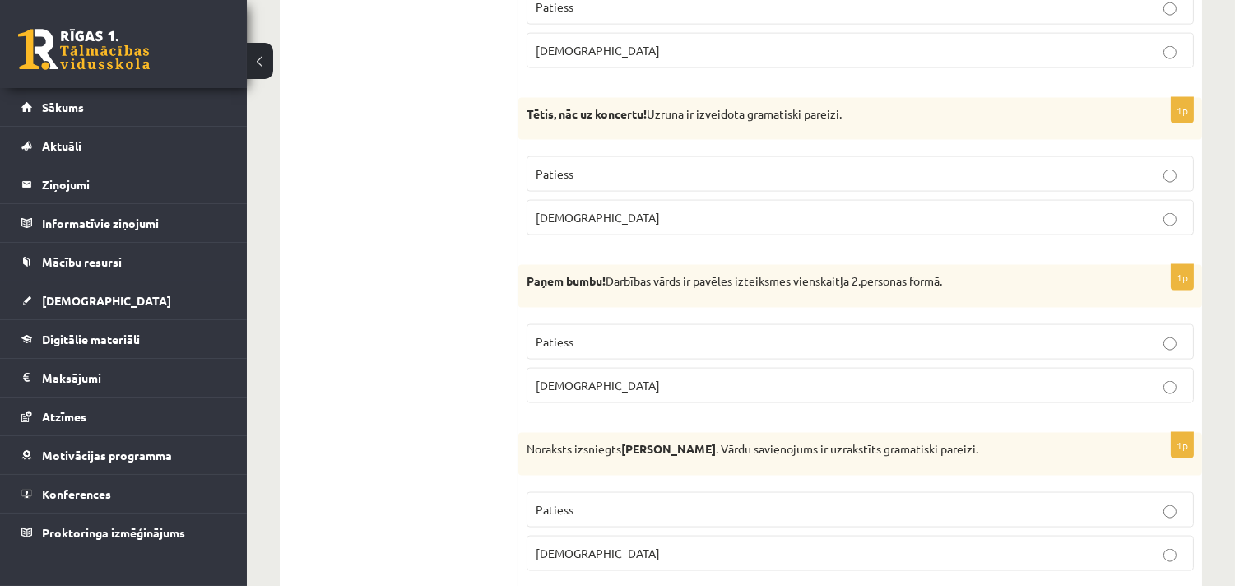
scroll to position [4228, 0]
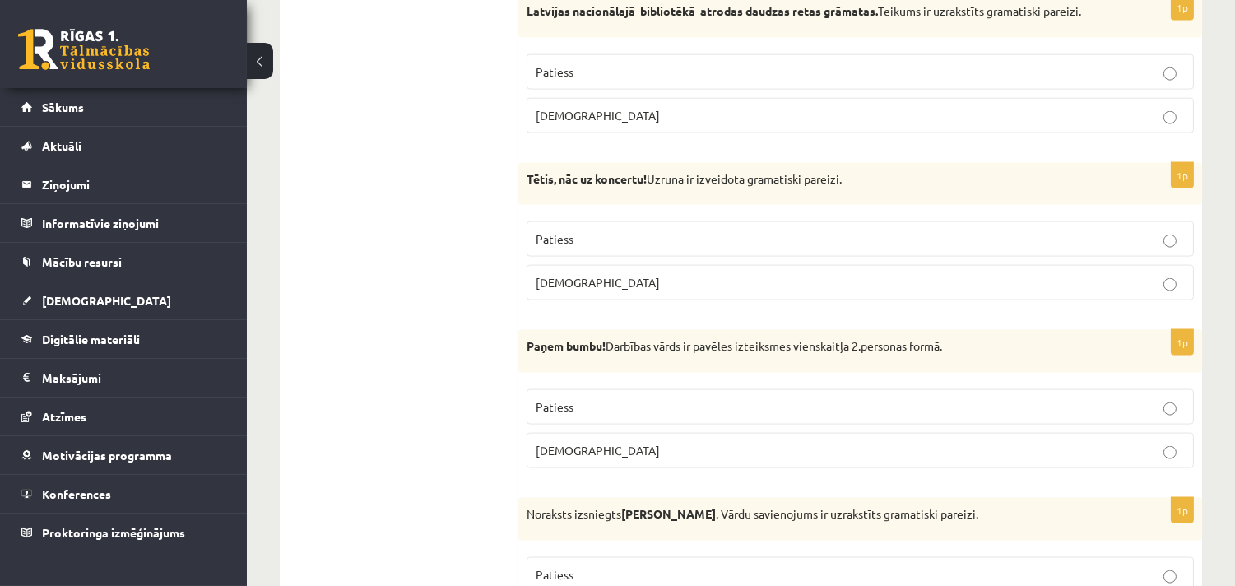
click at [587, 291] on p "Aplams" at bounding box center [860, 282] width 649 height 17
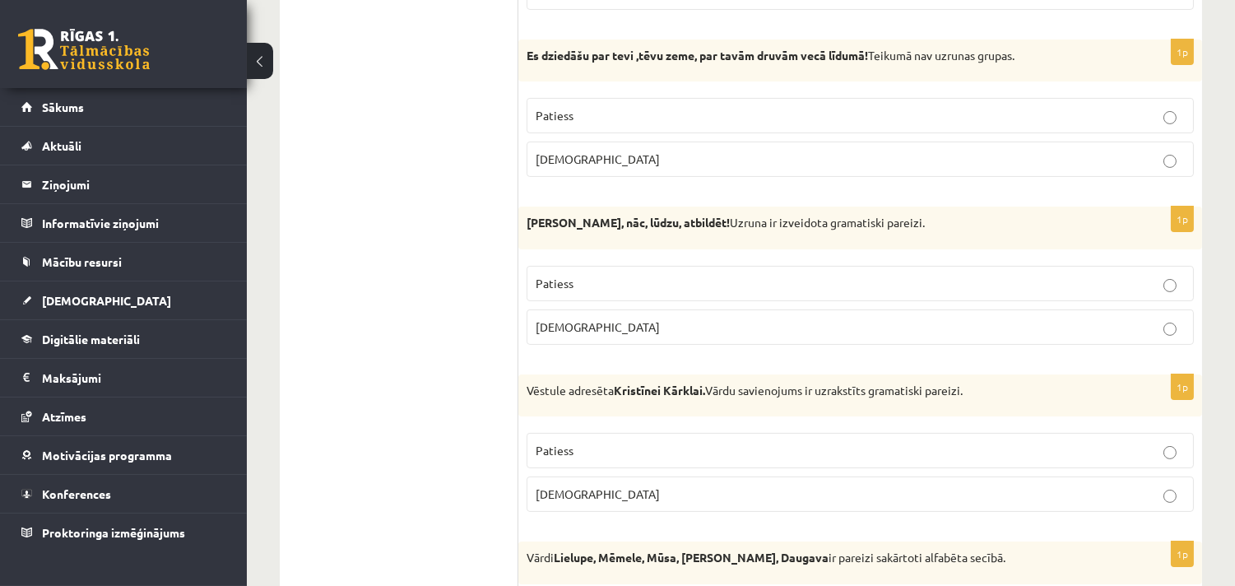
scroll to position [601, 0]
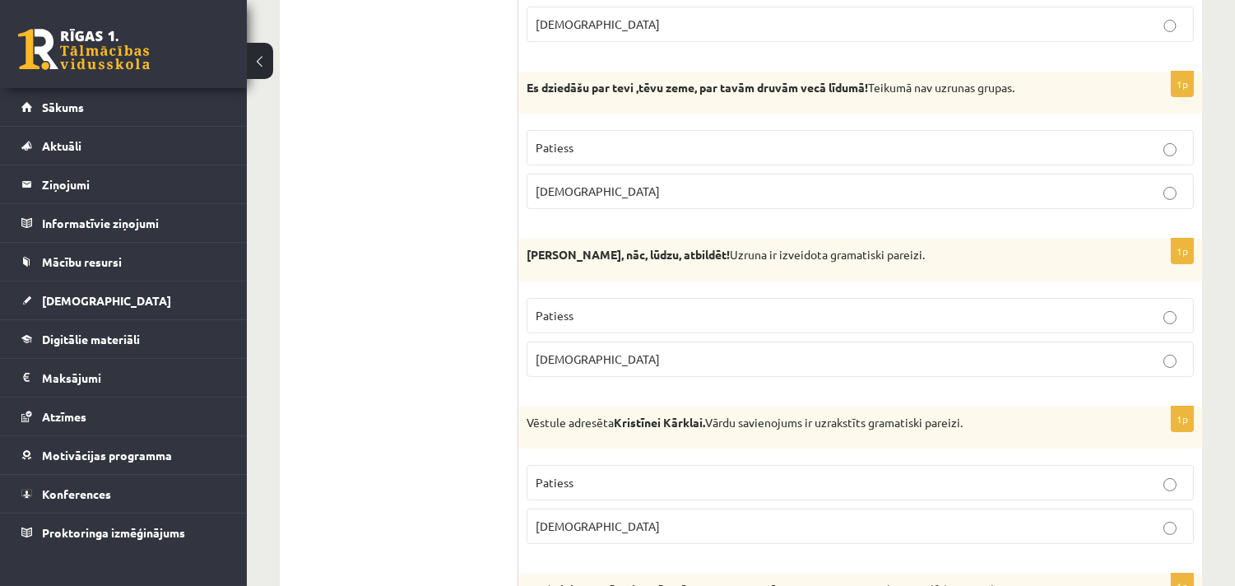
click at [569, 179] on label "Aplams" at bounding box center [860, 191] width 667 height 35
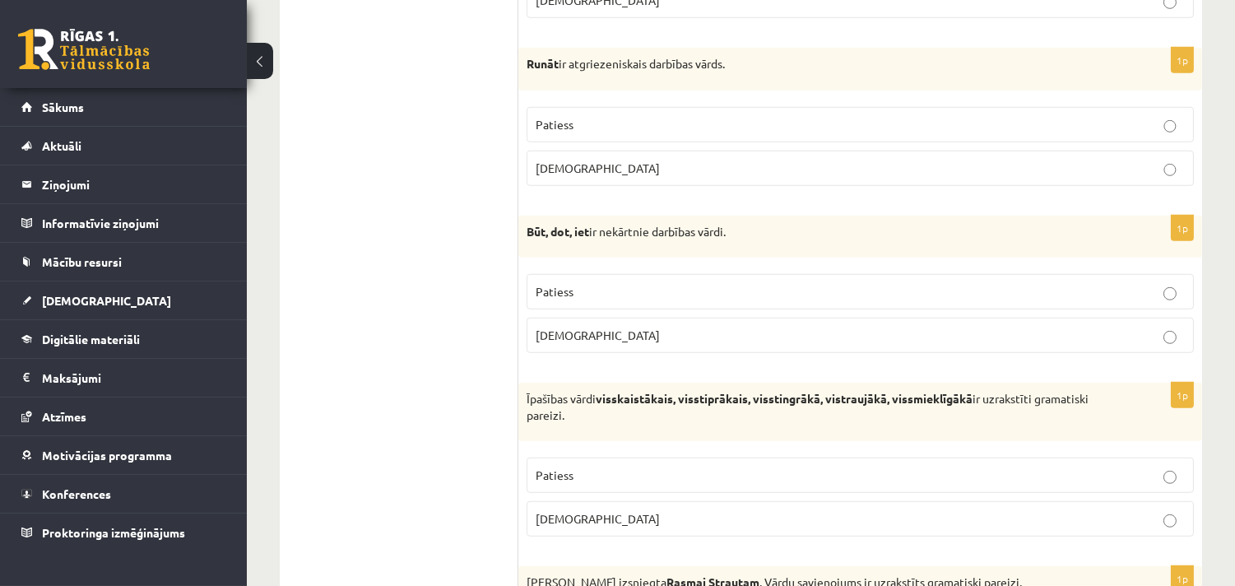
scroll to position [2347, 0]
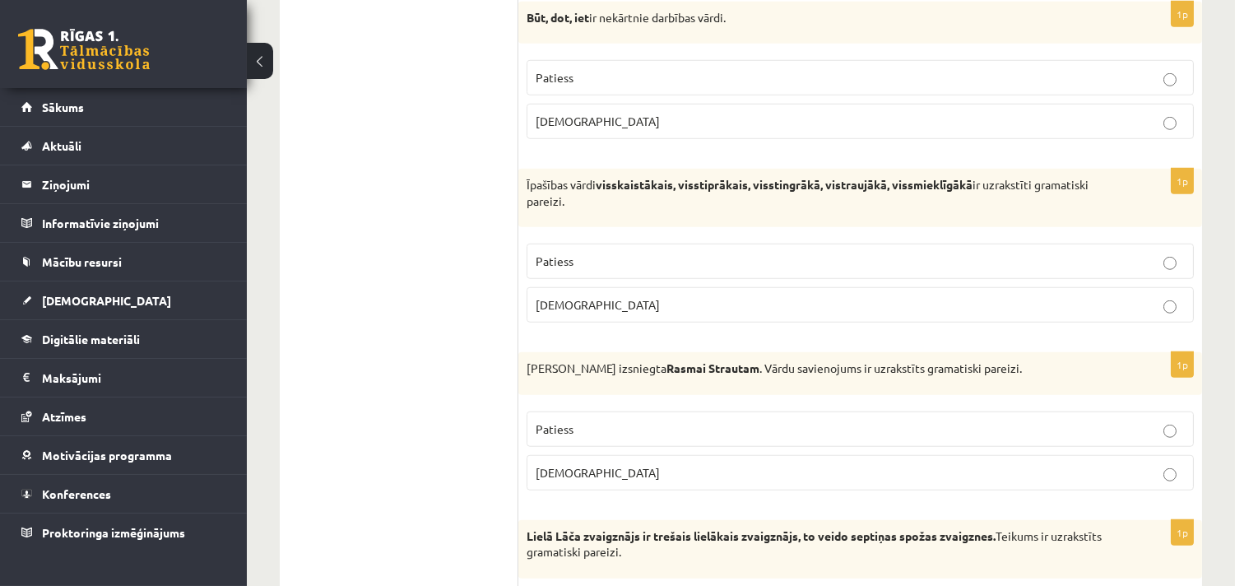
click at [544, 480] on span "Aplams" at bounding box center [598, 472] width 124 height 15
click at [432, 462] on ul "Tests Izvērtējums!" at bounding box center [407, 491] width 222 height 5084
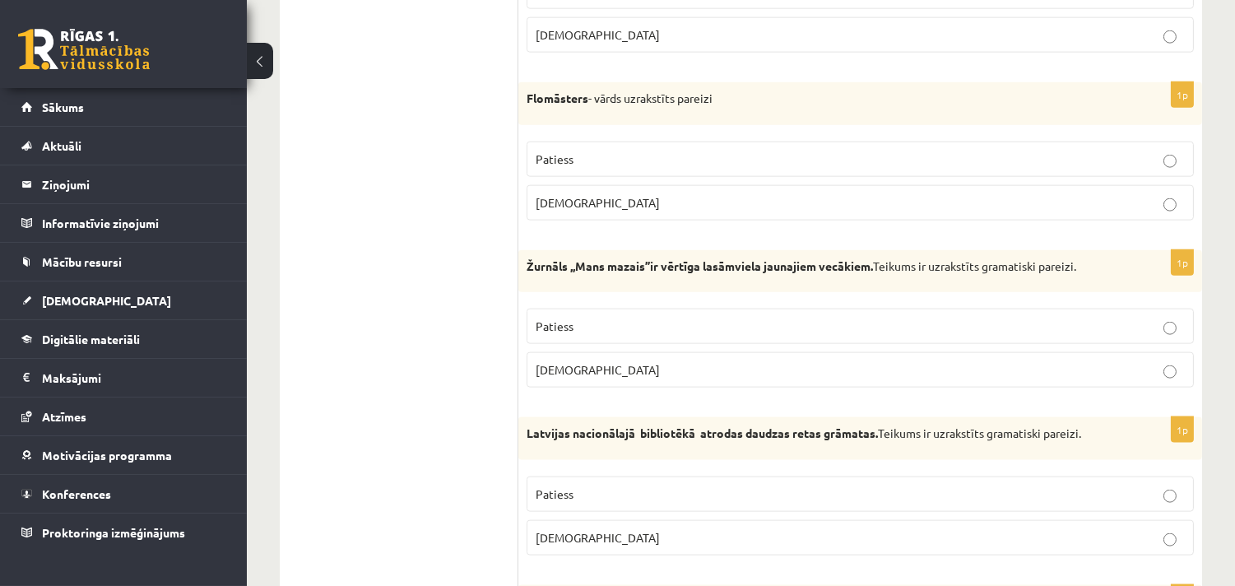
scroll to position [3801, 0]
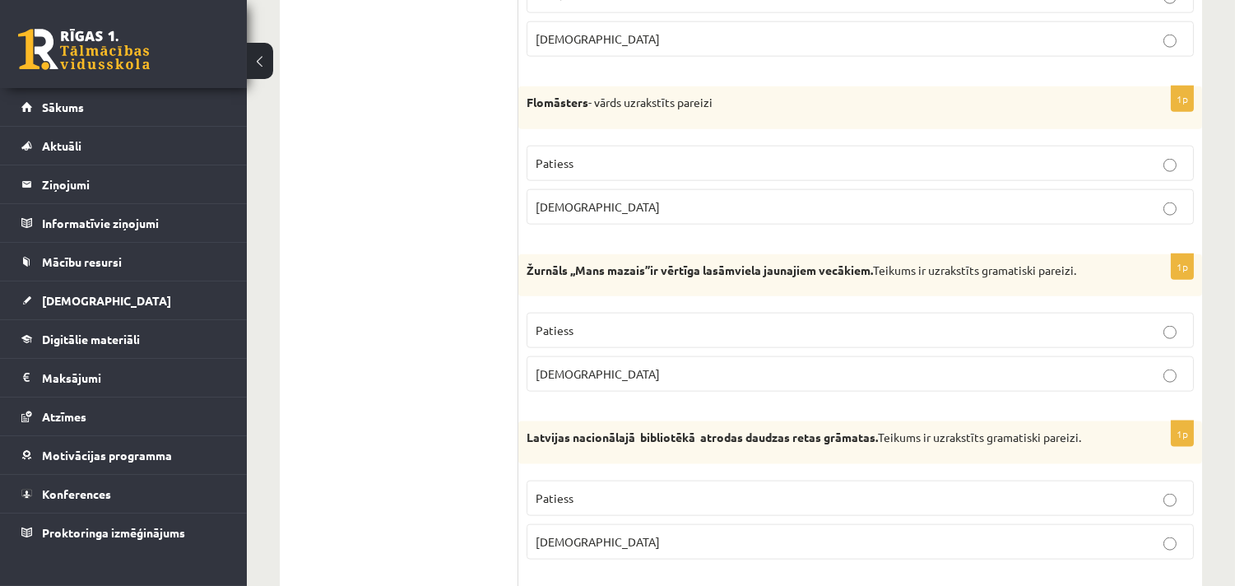
click at [623, 172] on p "Patiess" at bounding box center [860, 163] width 649 height 17
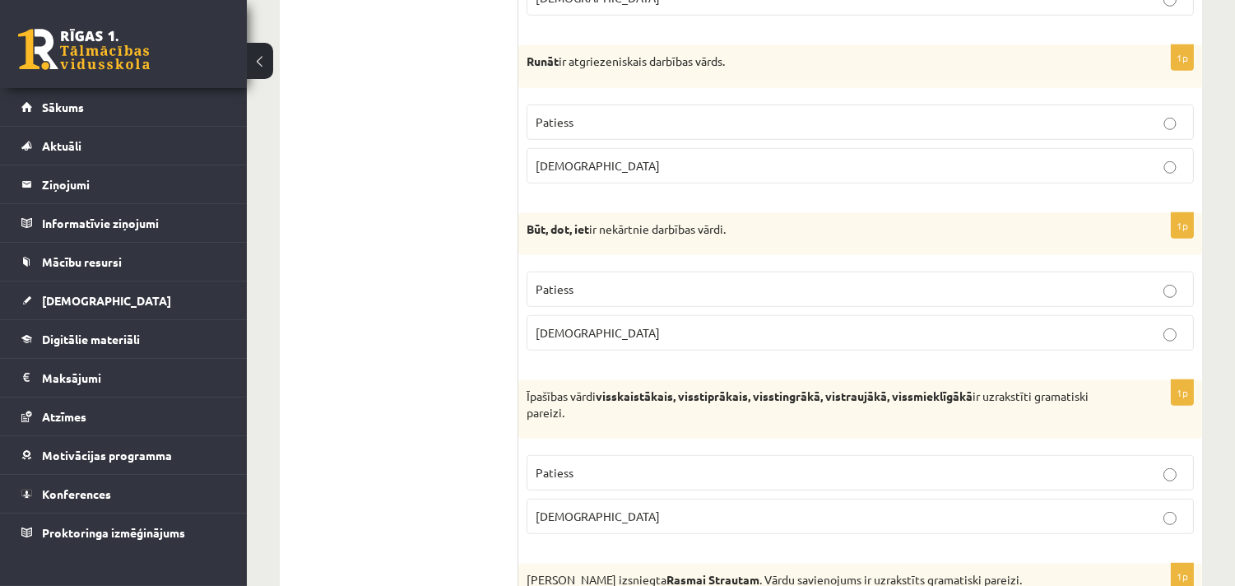
scroll to position [2095, 0]
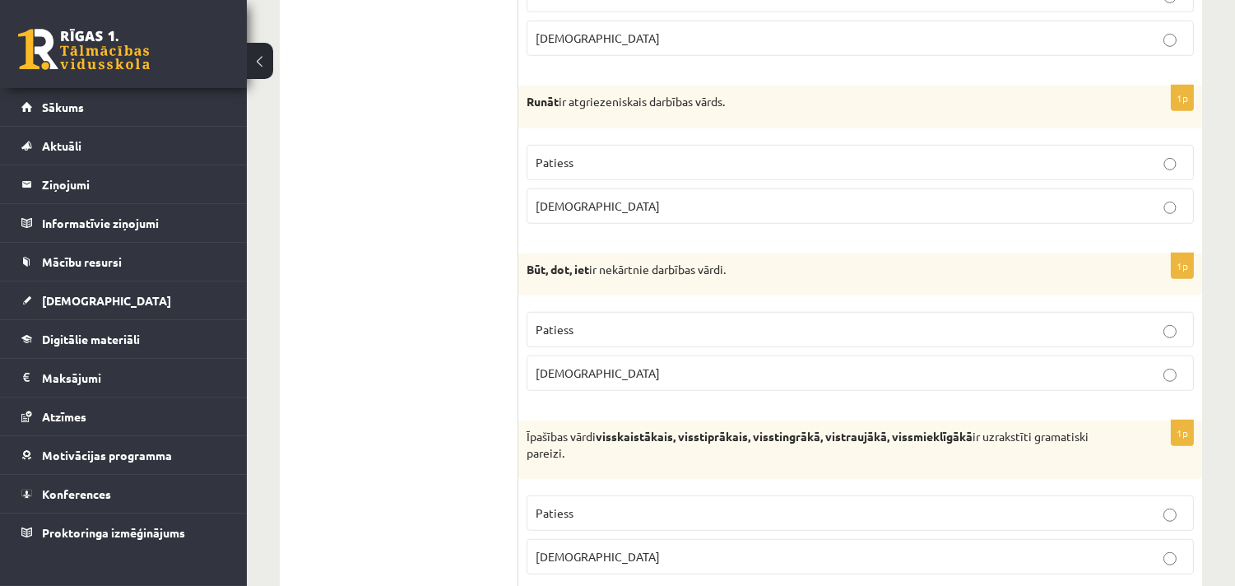
click at [572, 213] on span "Aplams" at bounding box center [598, 205] width 124 height 15
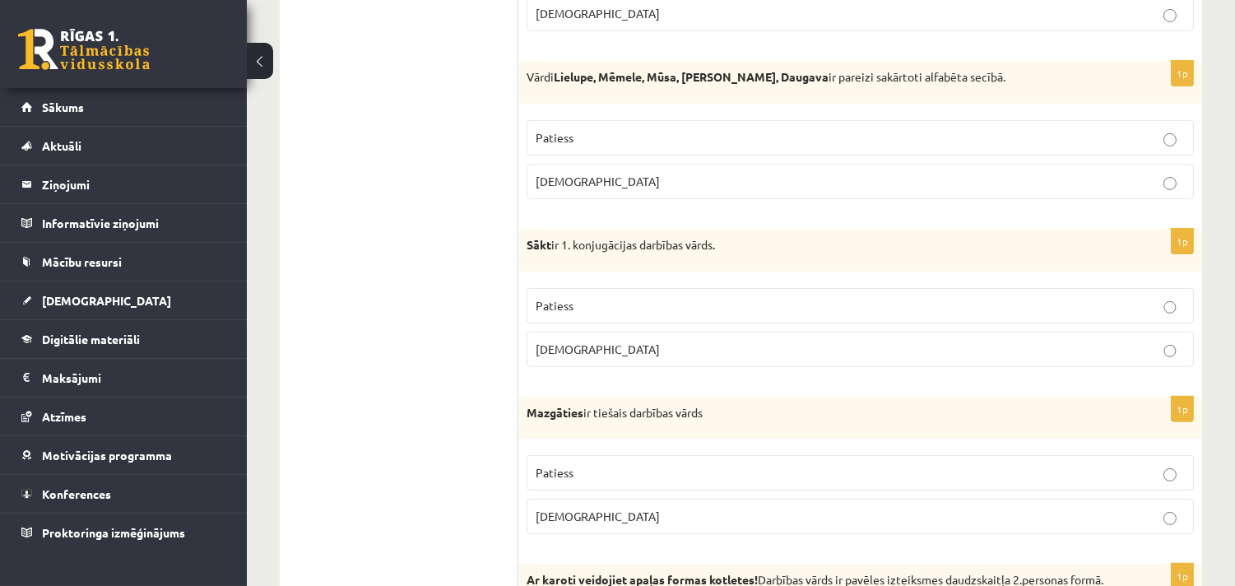
scroll to position [1029, 0]
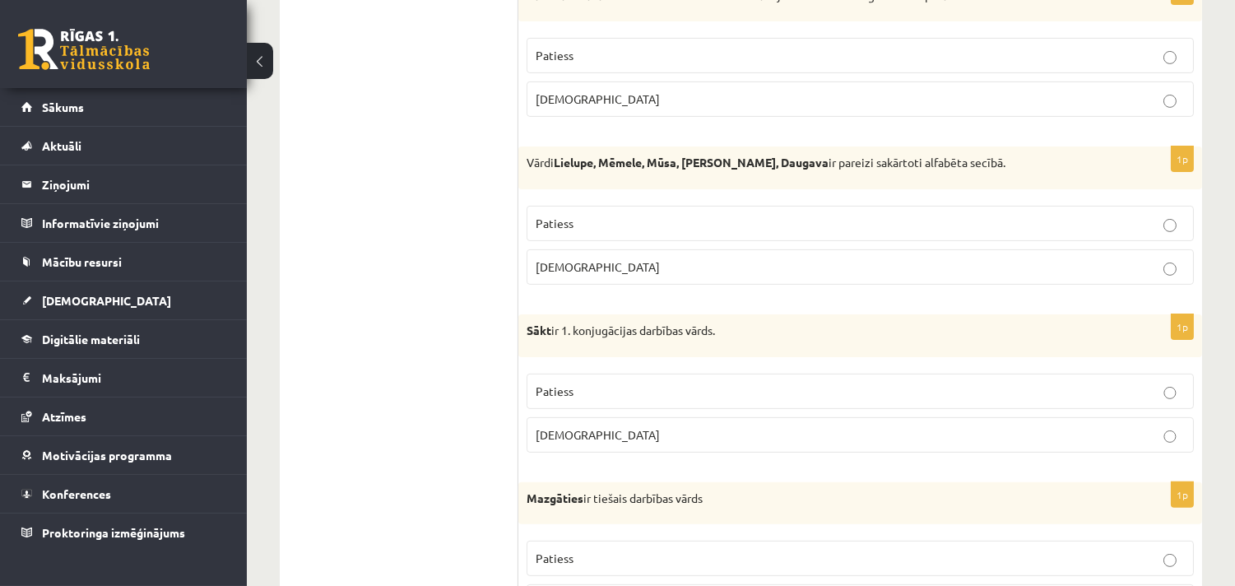
click at [560, 276] on p "Aplams" at bounding box center [860, 266] width 649 height 17
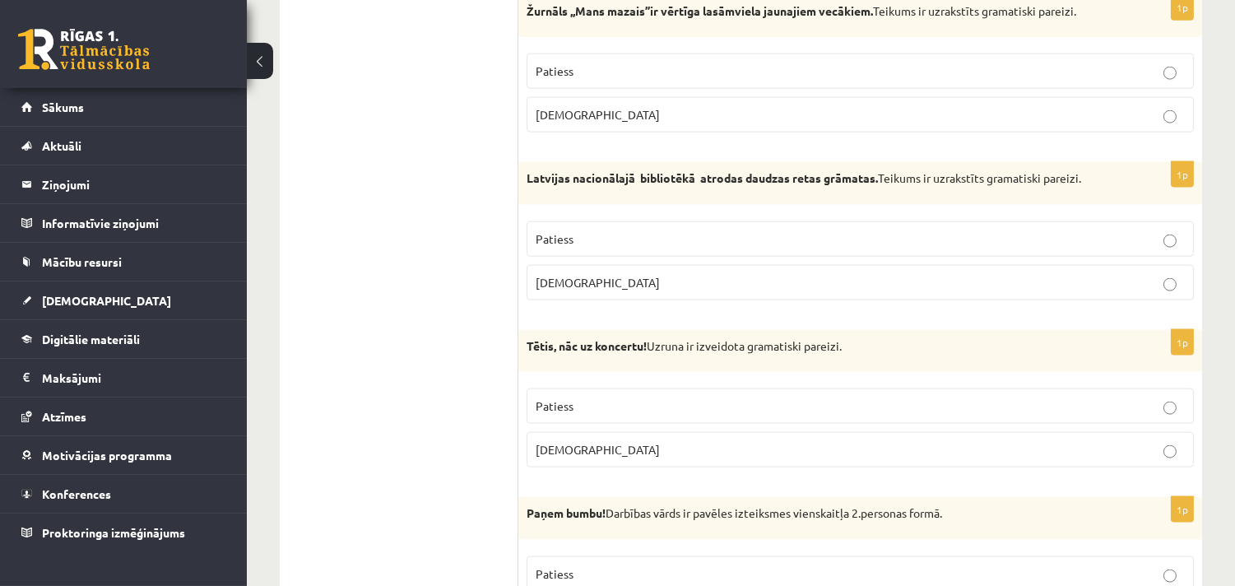
scroll to position [4015, 0]
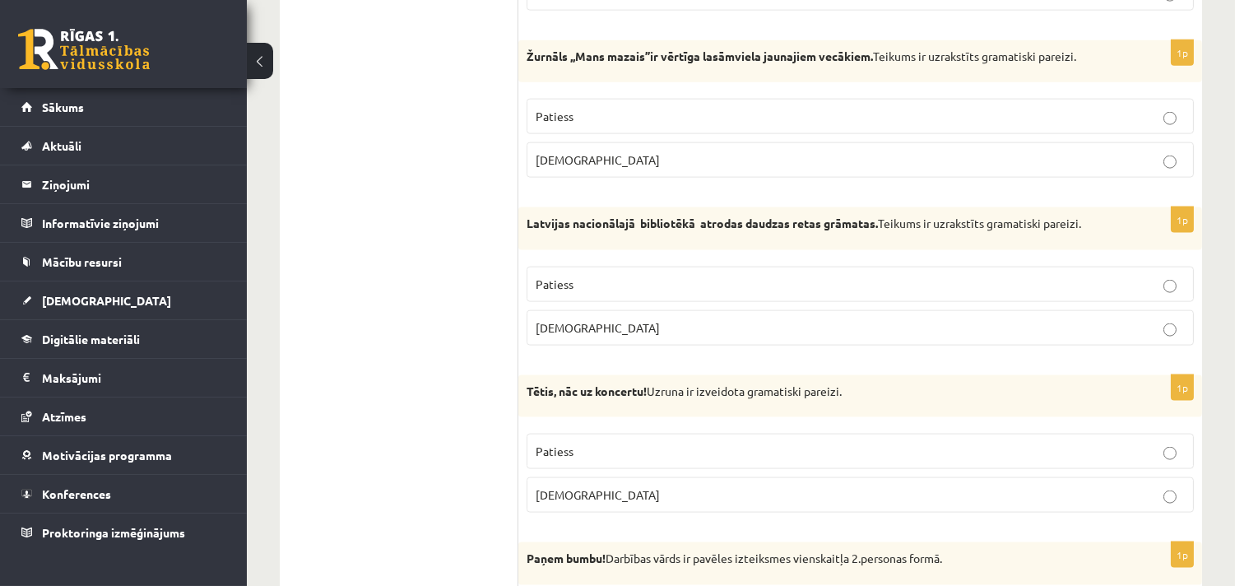
click at [579, 293] on p "Patiess" at bounding box center [860, 284] width 649 height 17
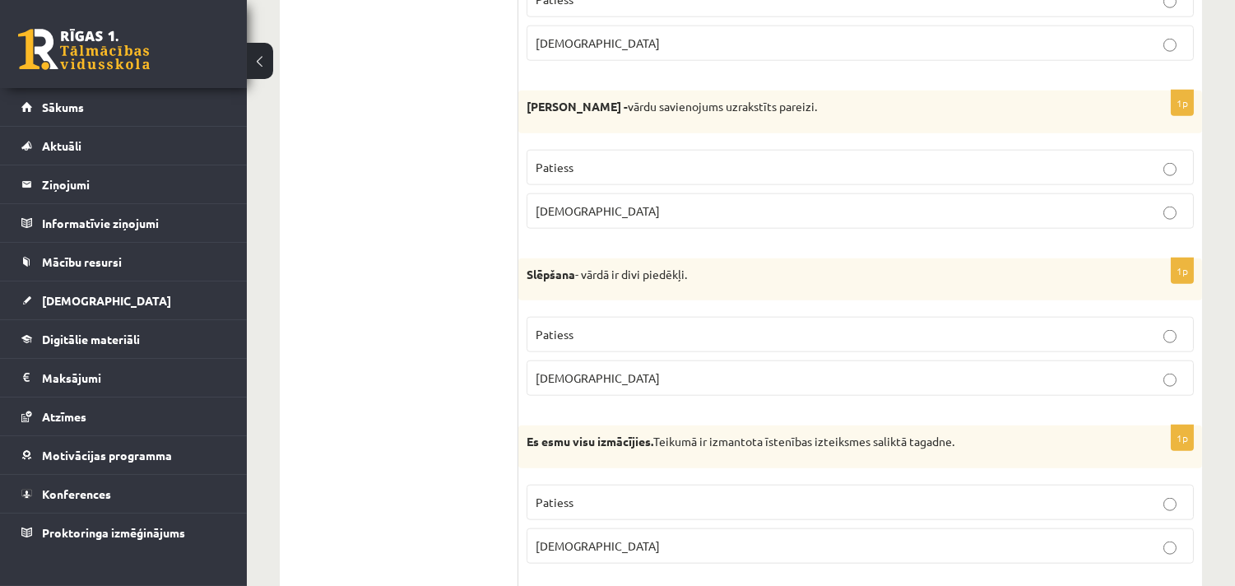
scroll to position [3161, 0]
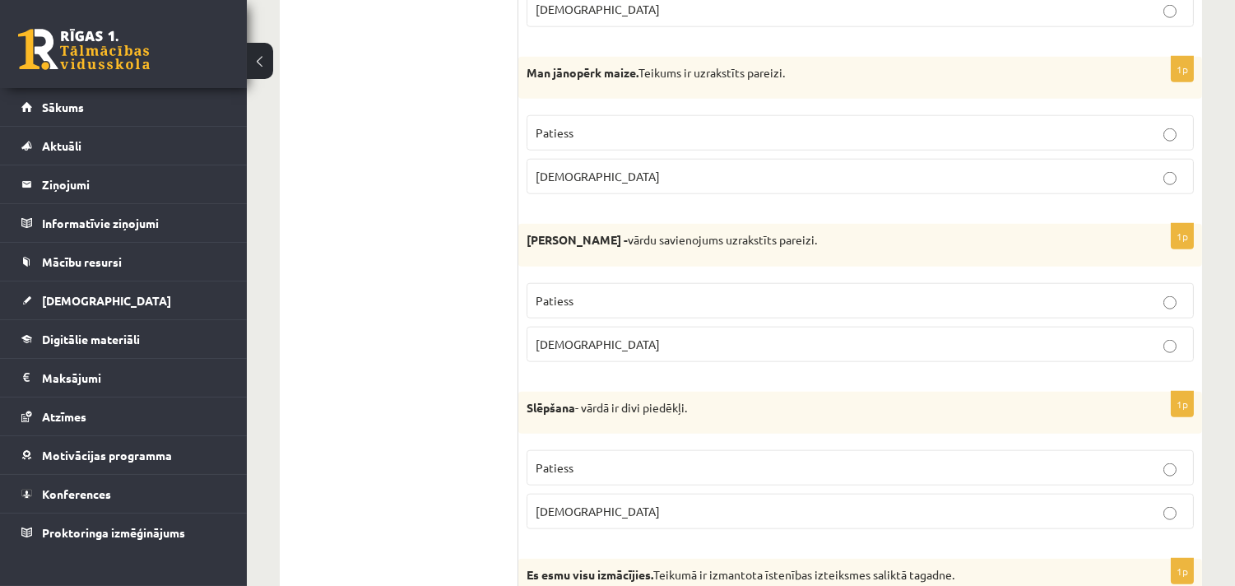
click at [578, 353] on p "Aplams" at bounding box center [860, 344] width 649 height 17
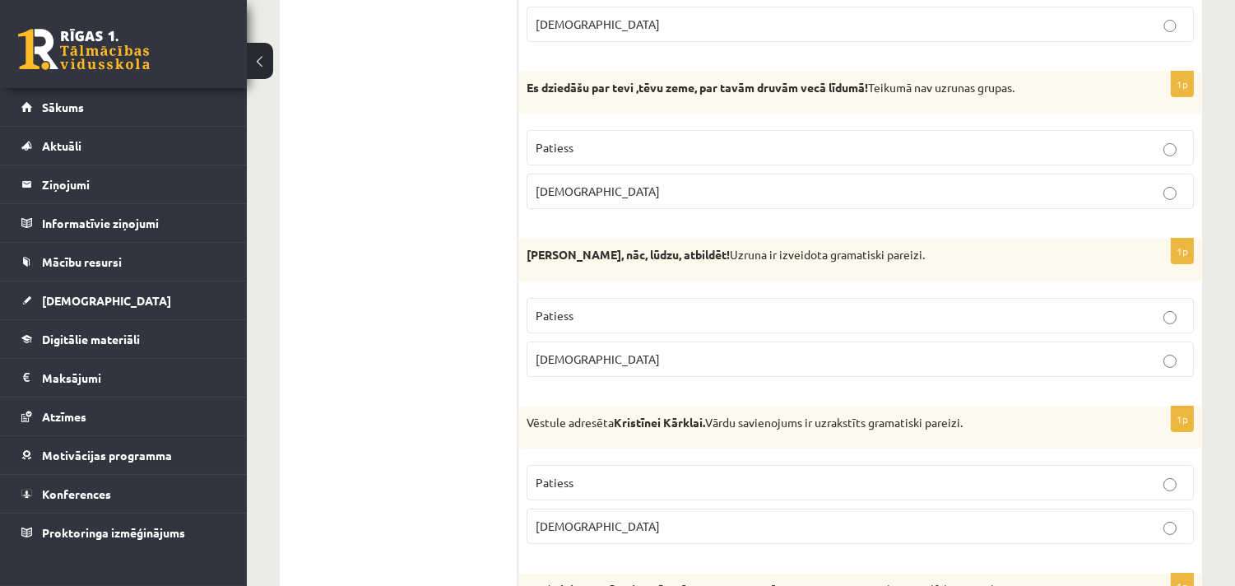
scroll to position [0, 0]
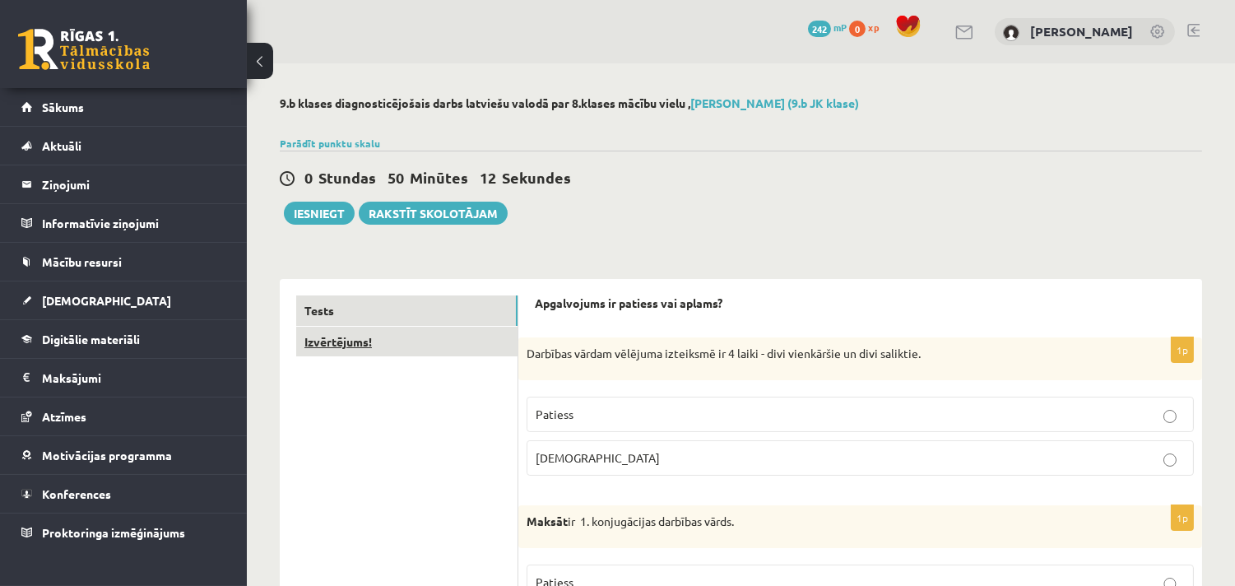
click at [396, 346] on link "Izvērtējums!" at bounding box center [406, 342] width 221 height 30
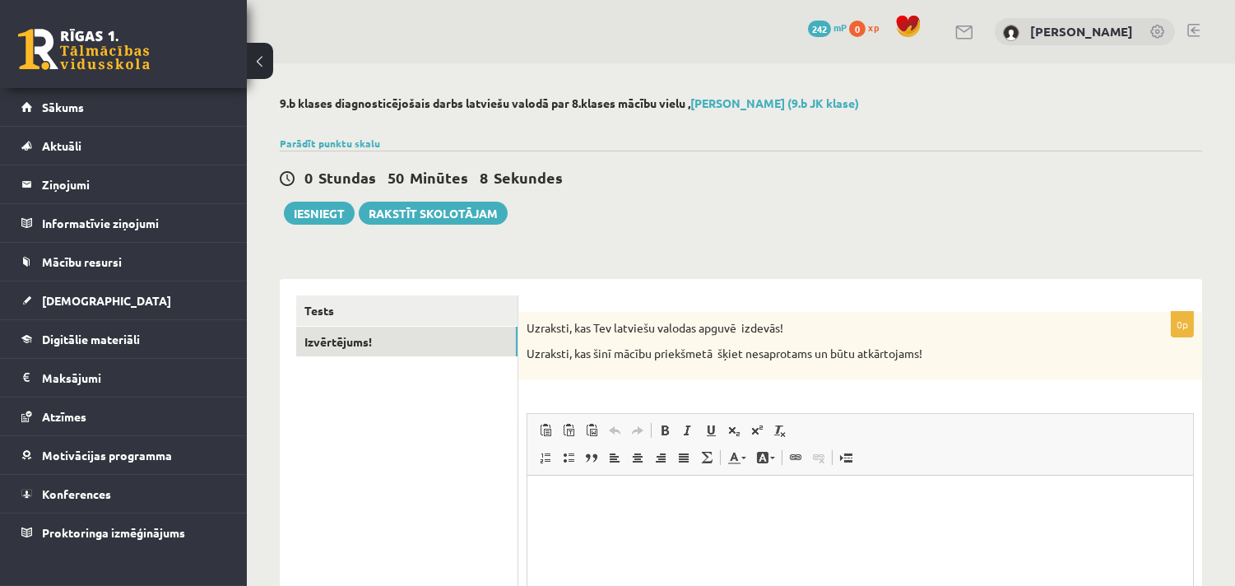
drag, startPoint x: 578, startPoint y: 500, endPoint x: 618, endPoint y: 492, distance: 40.3
click at [582, 500] on p "Bagātinātā teksta redaktors, wiswyg-editor-user-answer-47024915957640" at bounding box center [859, 499] width 633 height 17
click at [642, 499] on p "**********" at bounding box center [859, 499] width 633 height 17
click at [319, 208] on button "Iesniegt" at bounding box center [319, 213] width 71 height 23
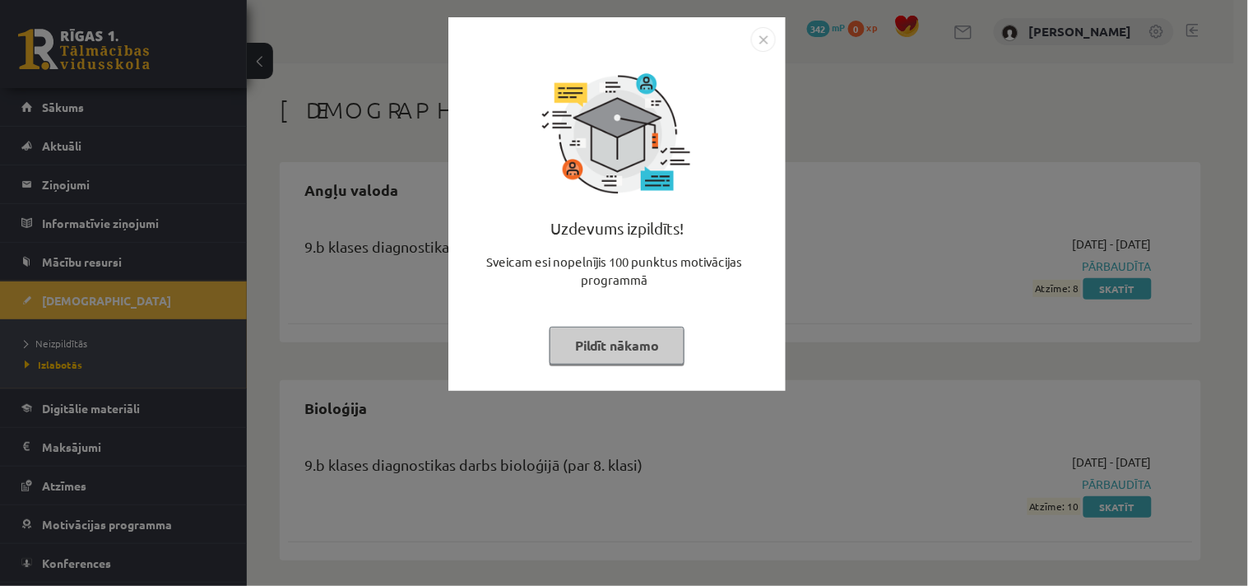
click at [764, 38] on img "Close" at bounding box center [763, 39] width 25 height 25
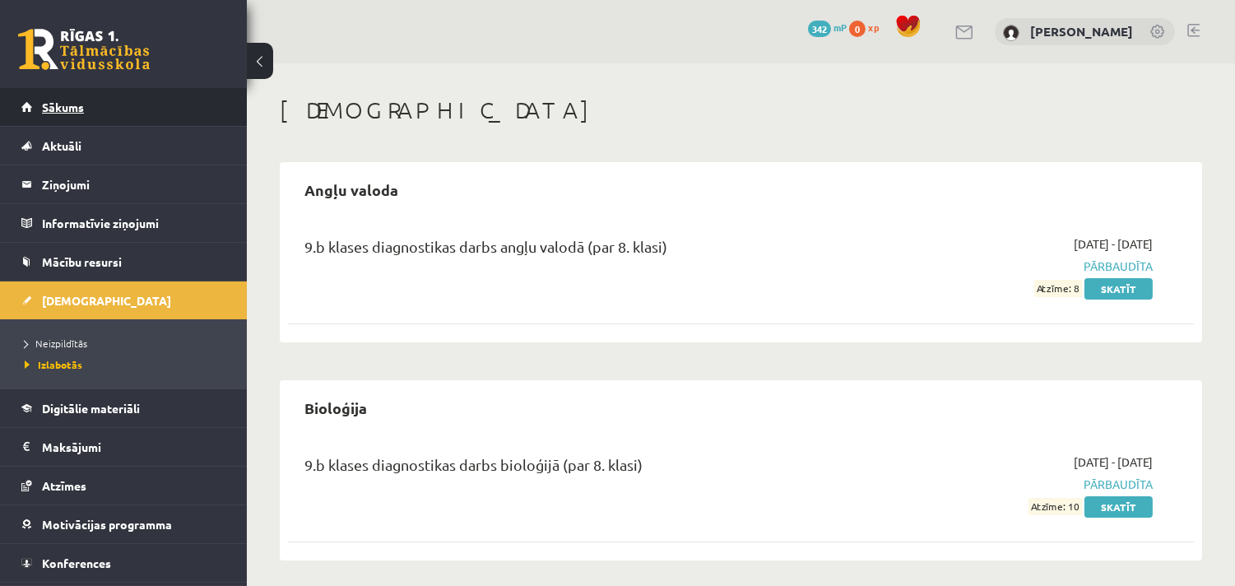
click at [67, 100] on span "Sākums" at bounding box center [63, 107] width 42 height 15
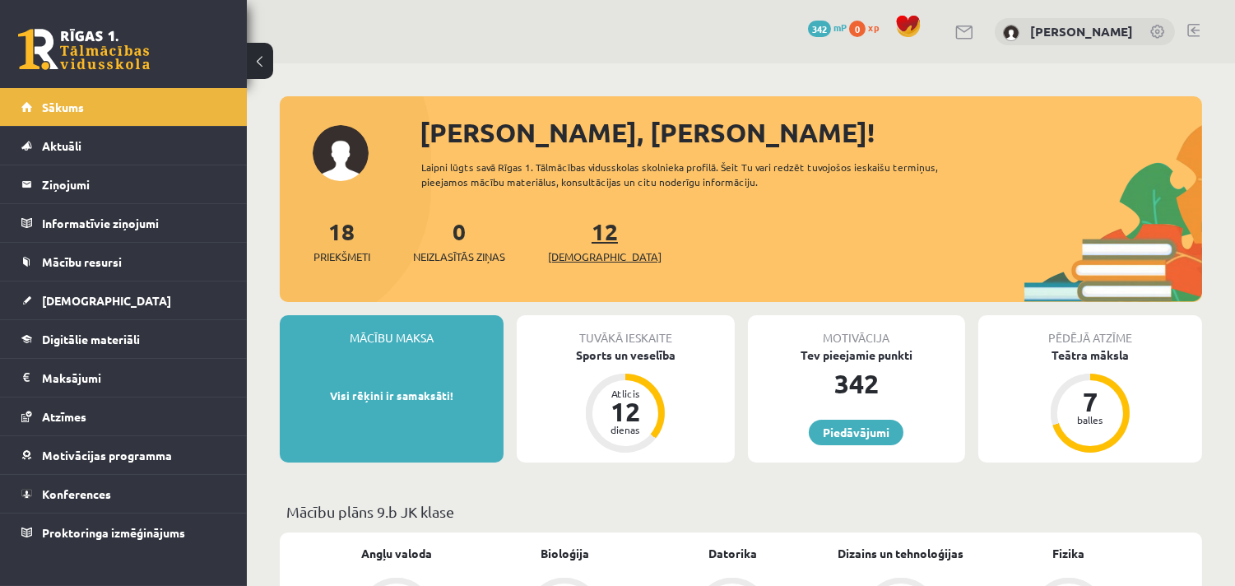
click at [571, 251] on span "[DEMOGRAPHIC_DATA]" at bounding box center [605, 256] width 114 height 16
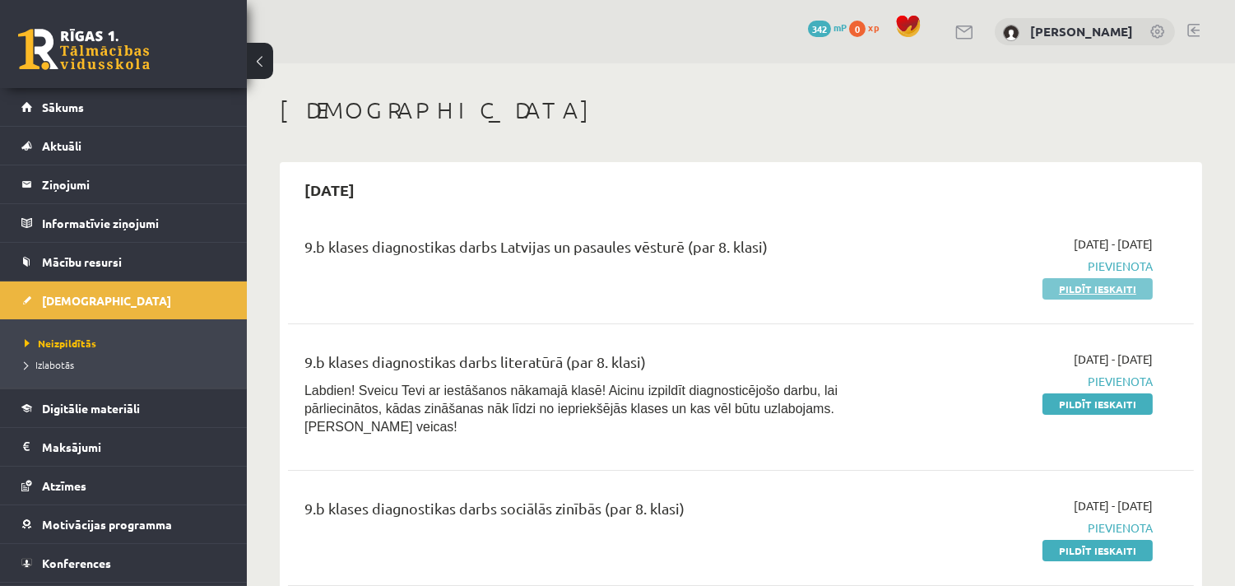
click at [1092, 286] on link "Pildīt ieskaiti" at bounding box center [1098, 288] width 110 height 21
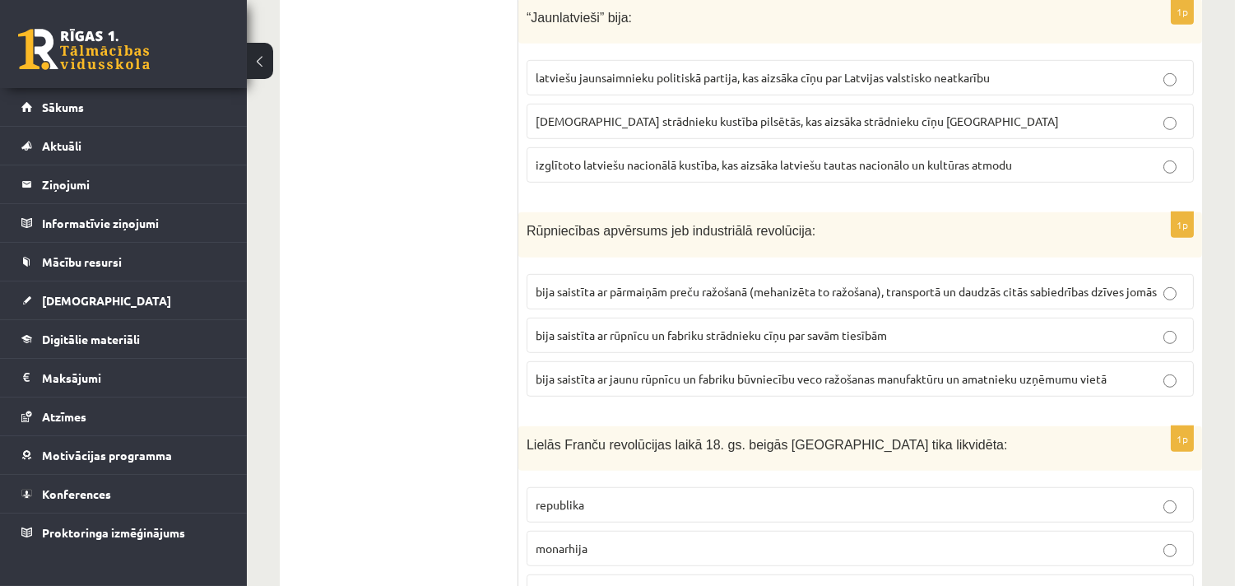
scroll to position [1920, 0]
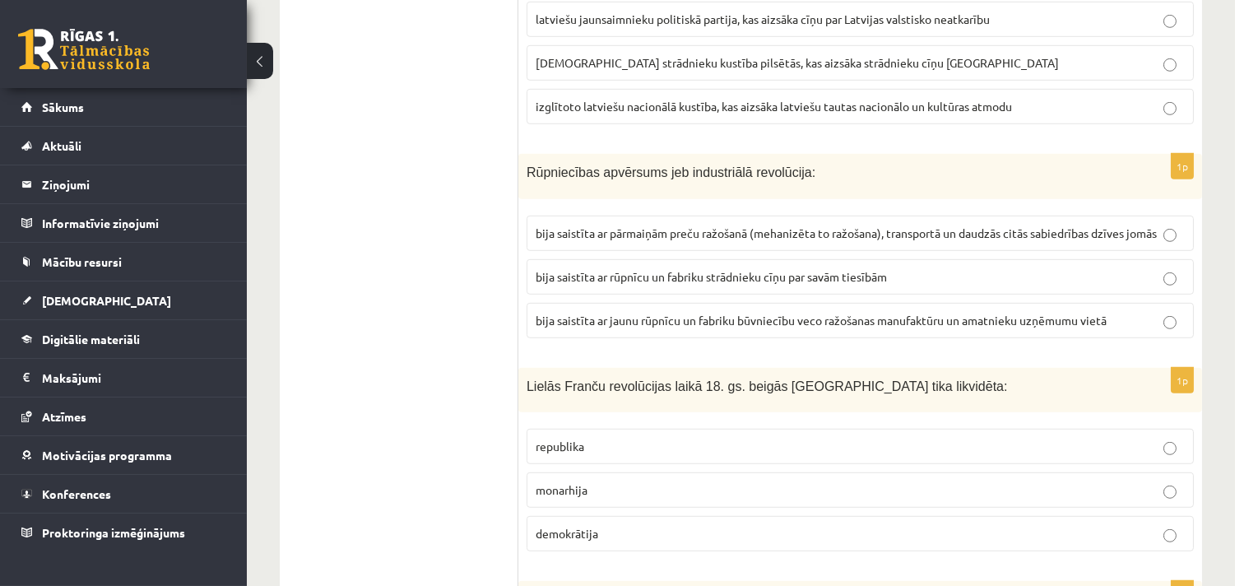
click at [625, 225] on span "bija saistīta ar pārmaiņām preču ražošanā (mehanizēta to ražošana), transportā …" at bounding box center [846, 232] width 621 height 15
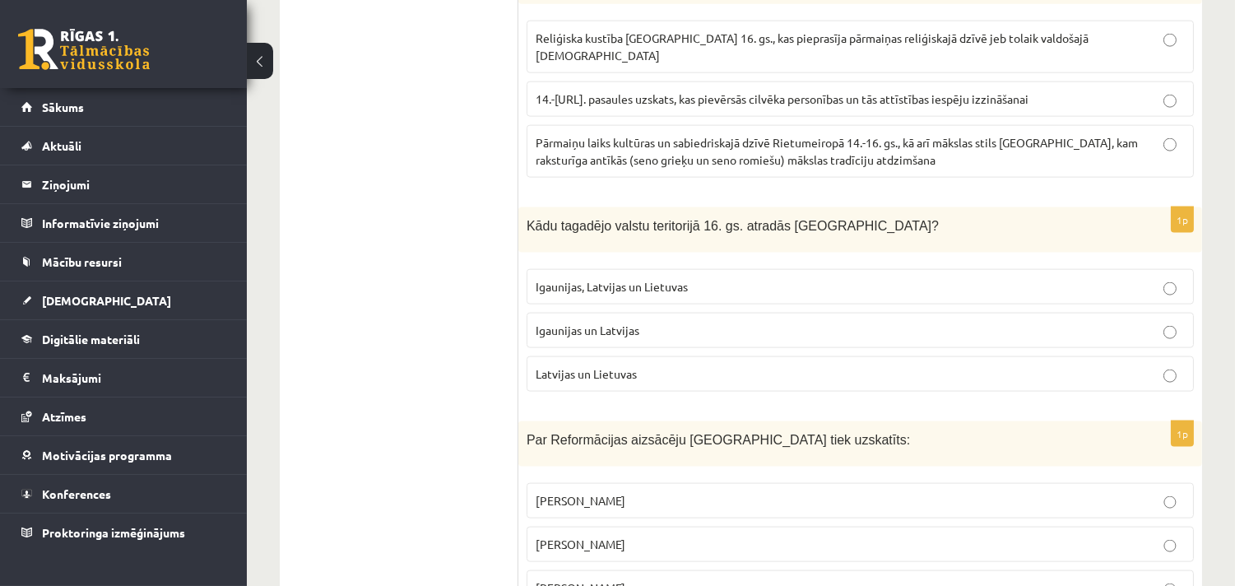
scroll to position [4266, 0]
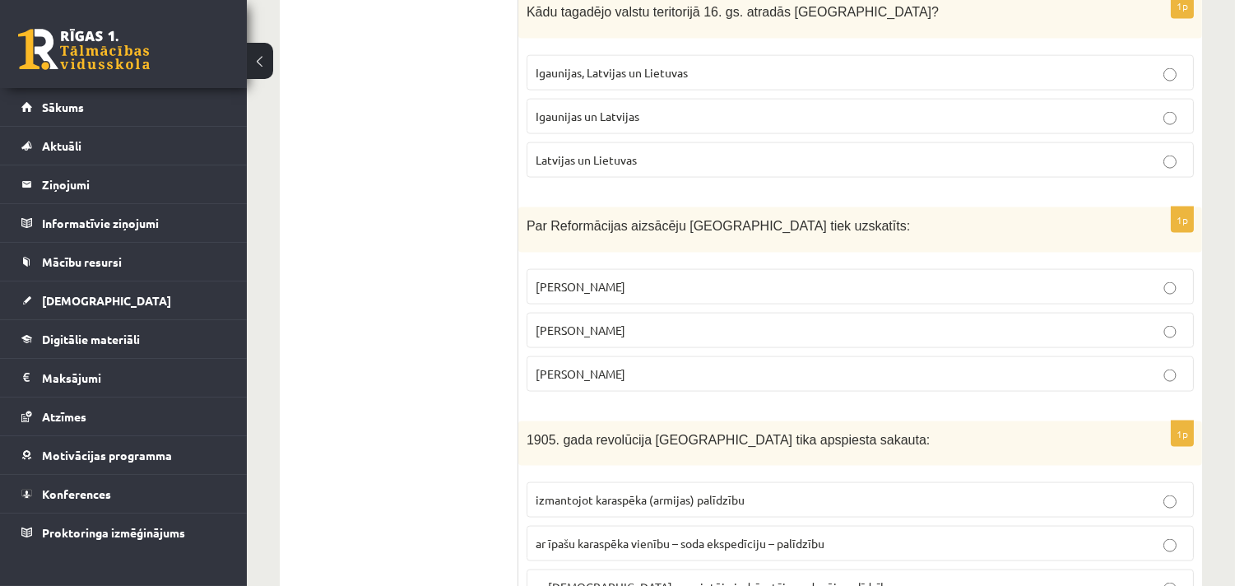
click at [611, 322] on p "[PERSON_NAME]" at bounding box center [860, 330] width 649 height 17
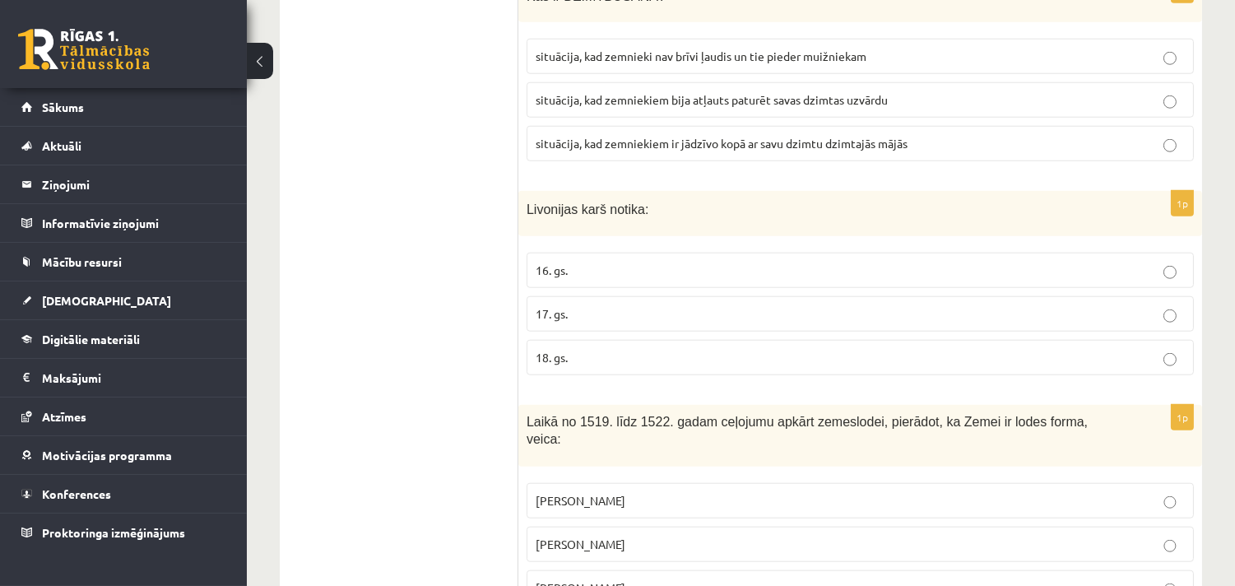
scroll to position [2987, 0]
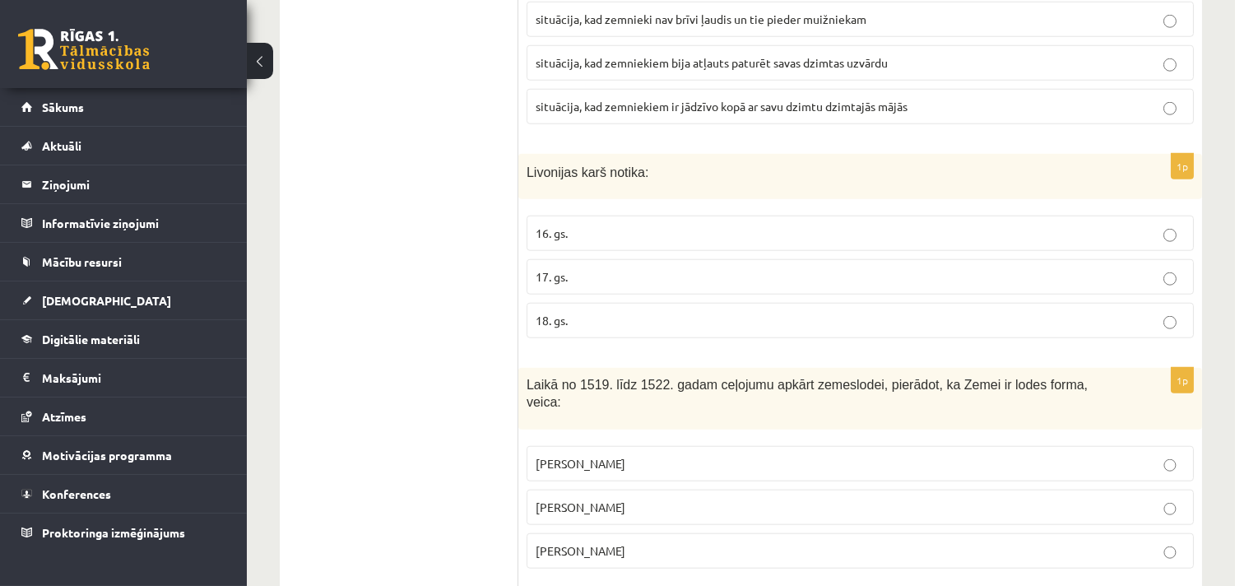
click at [595, 543] on span "[PERSON_NAME]" at bounding box center [581, 550] width 90 height 15
click at [453, 508] on ul "Tests" at bounding box center [407, 591] width 222 height 6564
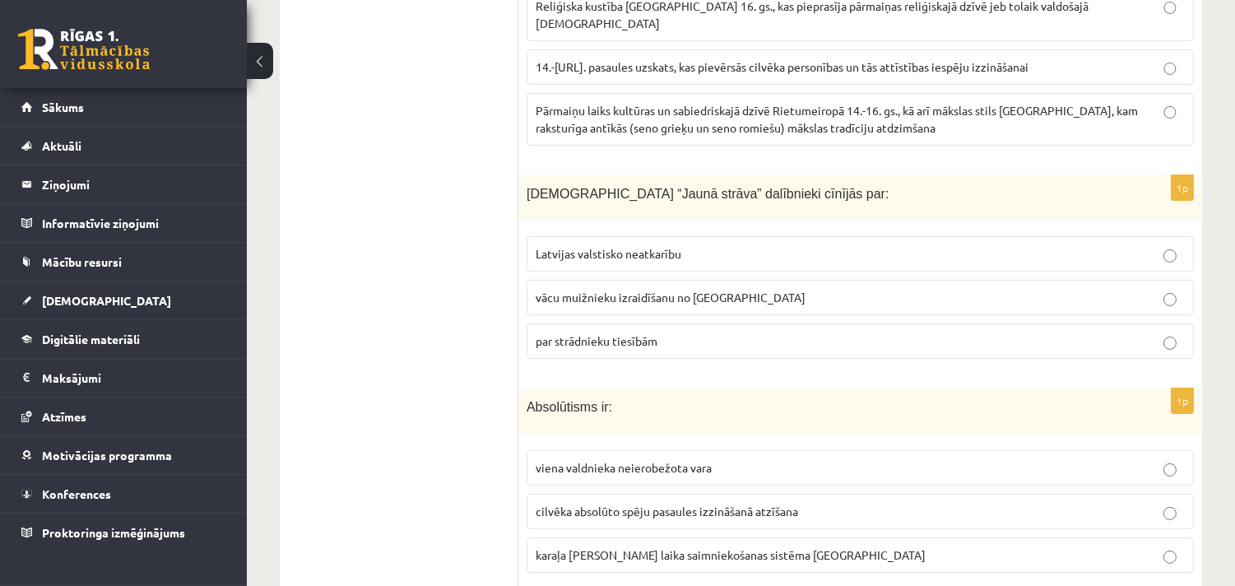
scroll to position [852, 0]
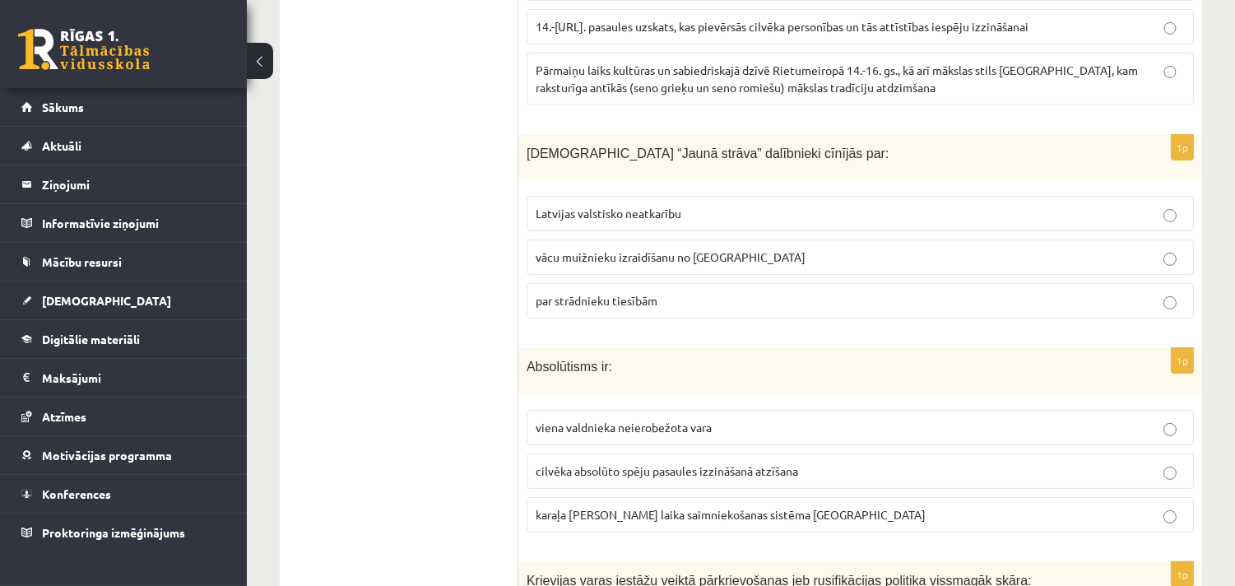
click at [612, 293] on span "par strādnieku tiesībām" at bounding box center [597, 300] width 122 height 15
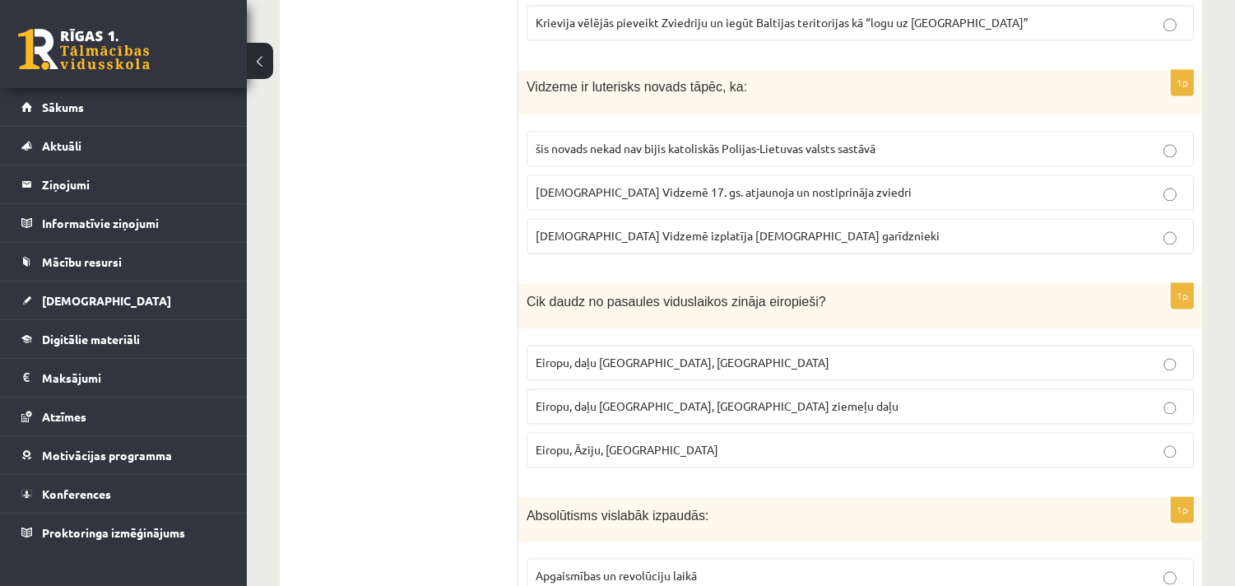
scroll to position [5972, 0]
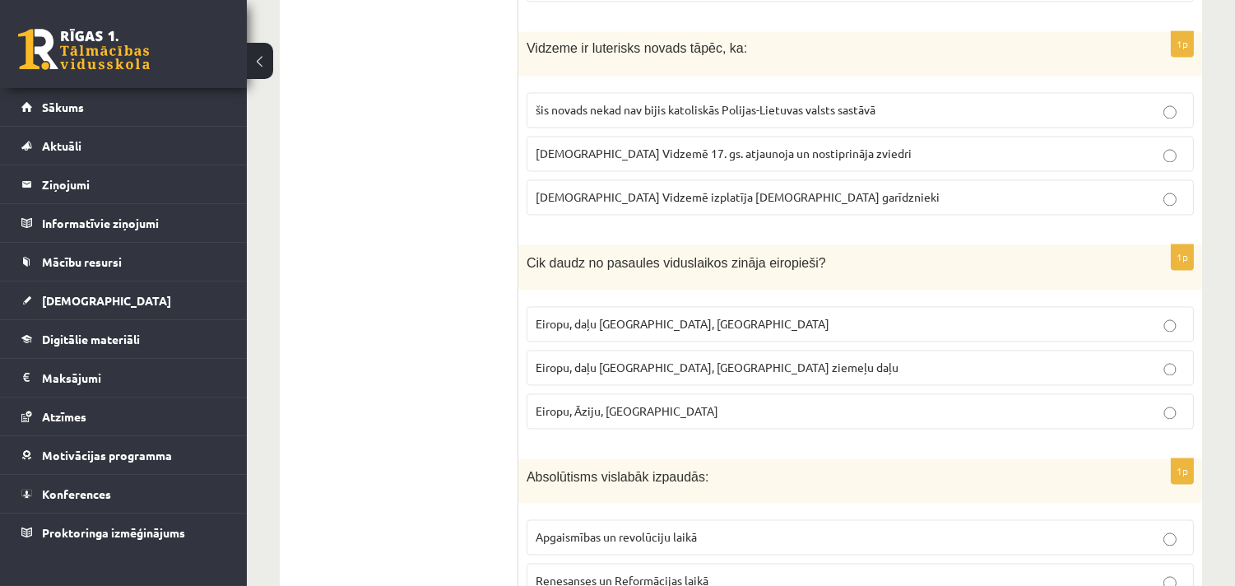
click at [617, 360] on span "Eiropu, daļu [GEOGRAPHIC_DATA], [GEOGRAPHIC_DATA] ziemeļu daļu" at bounding box center [717, 367] width 363 height 15
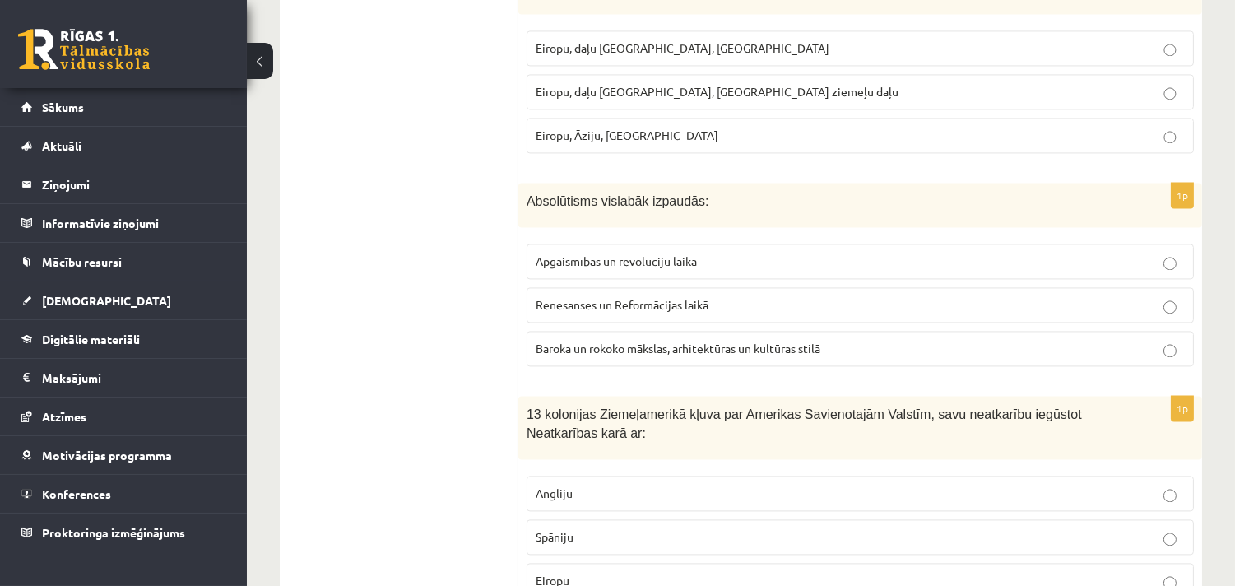
scroll to position [6281, 0]
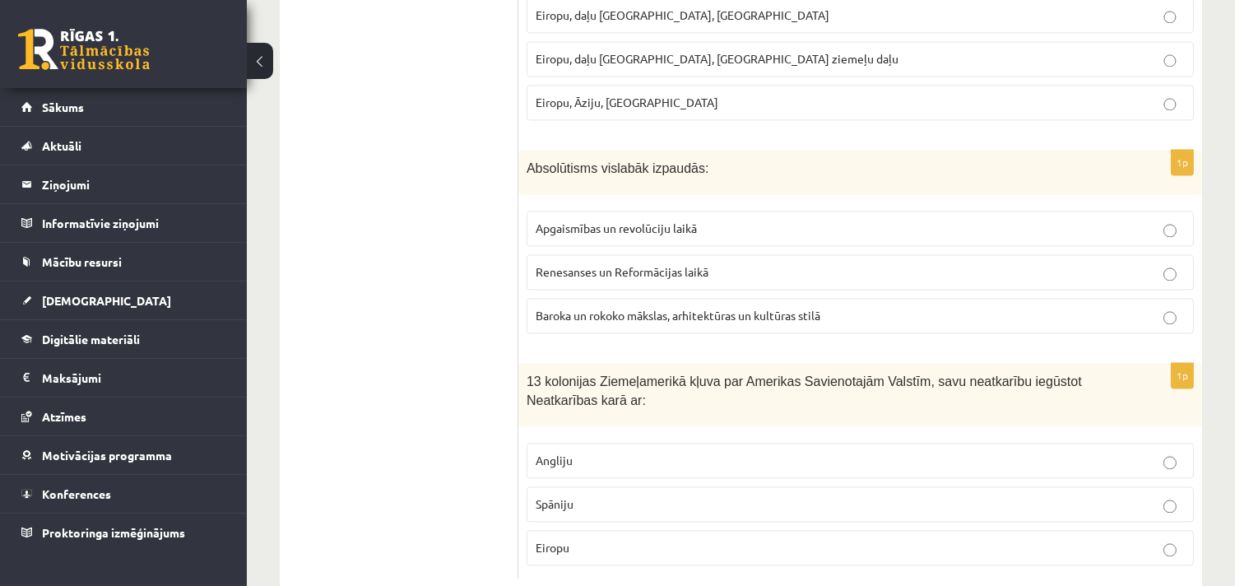
click at [574, 452] on p "Angliju" at bounding box center [860, 460] width 649 height 17
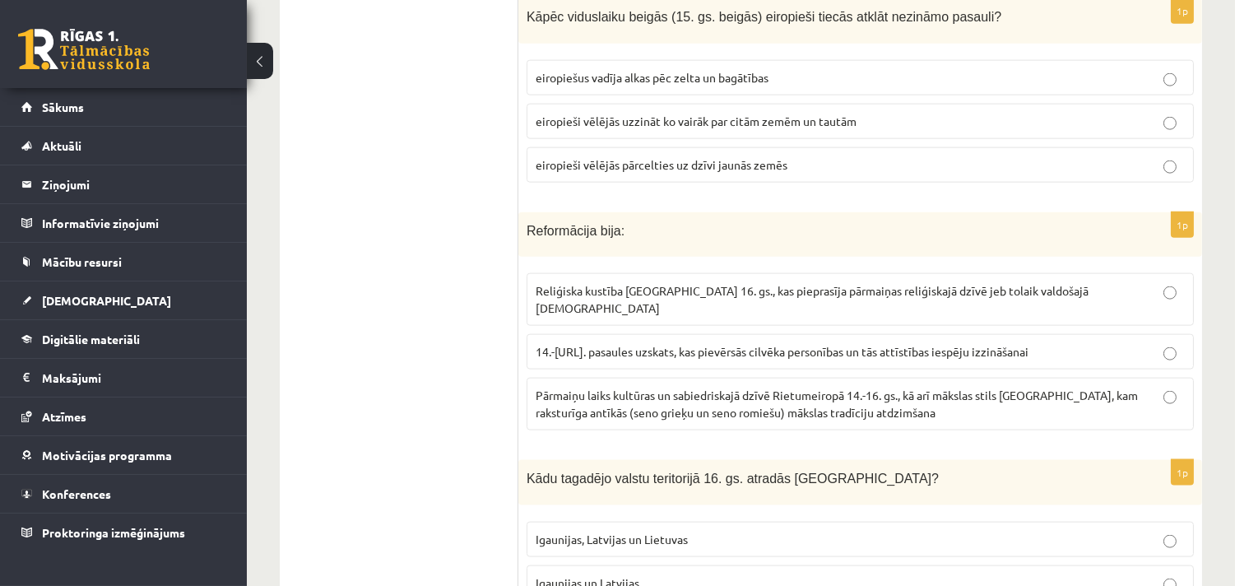
scroll to position [3839, 0]
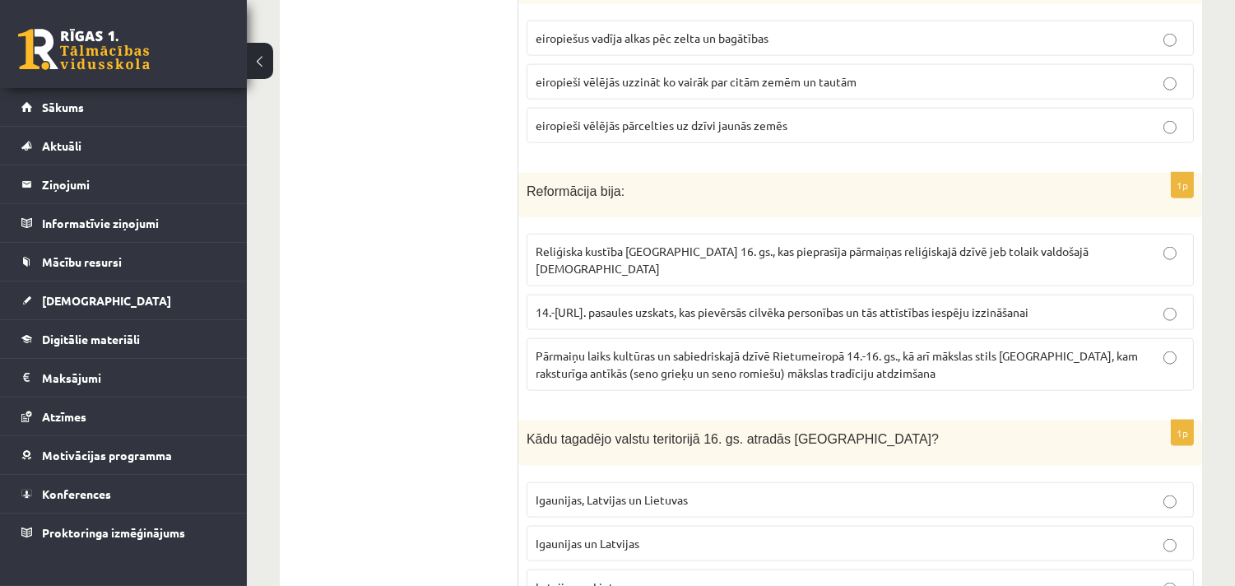
click at [610, 243] on fieldset "Reliģiska kustība [GEOGRAPHIC_DATA] 16. gs., kas pieprasīja pārmaiņas reliģiska…" at bounding box center [860, 310] width 667 height 170
click at [613, 244] on span "Reliģiska kustība [GEOGRAPHIC_DATA] 16. gs., kas pieprasīja pārmaiņas reliģiska…" at bounding box center [812, 260] width 553 height 32
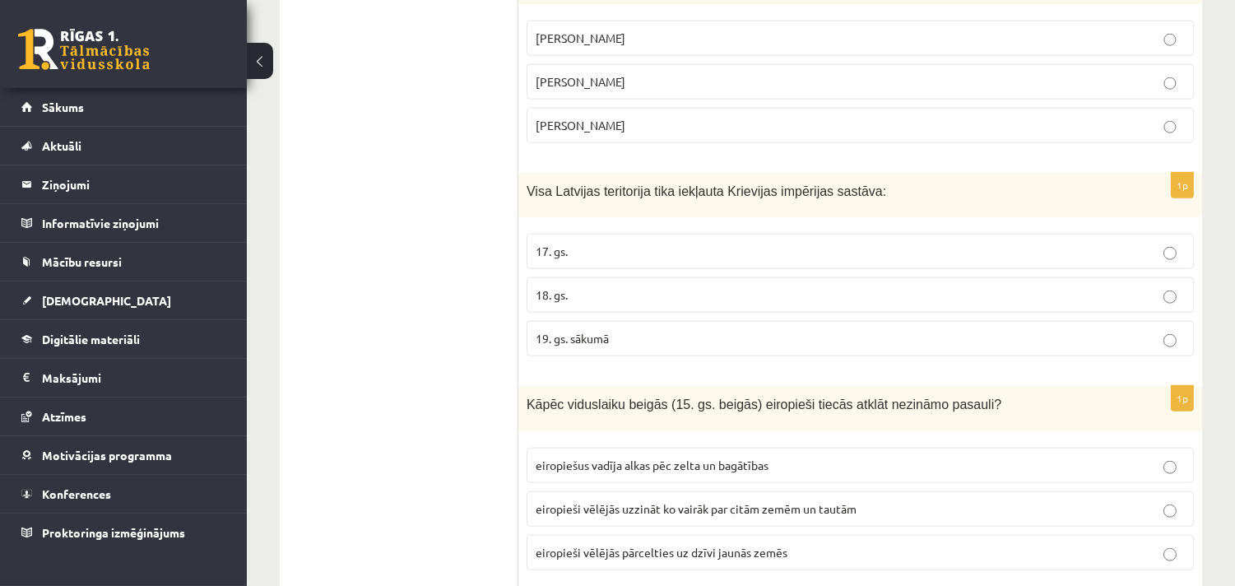
scroll to position [2987, 0]
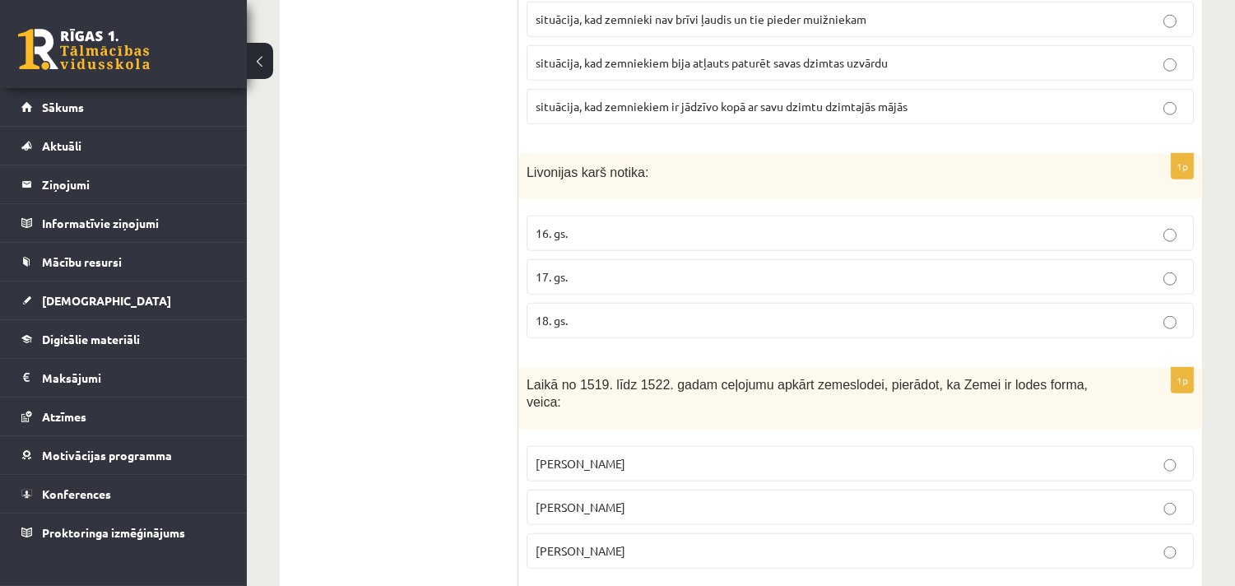
click at [563, 225] on span "16. gs." at bounding box center [552, 232] width 32 height 15
click at [347, 382] on ul "Tests" at bounding box center [407, 591] width 222 height 6564
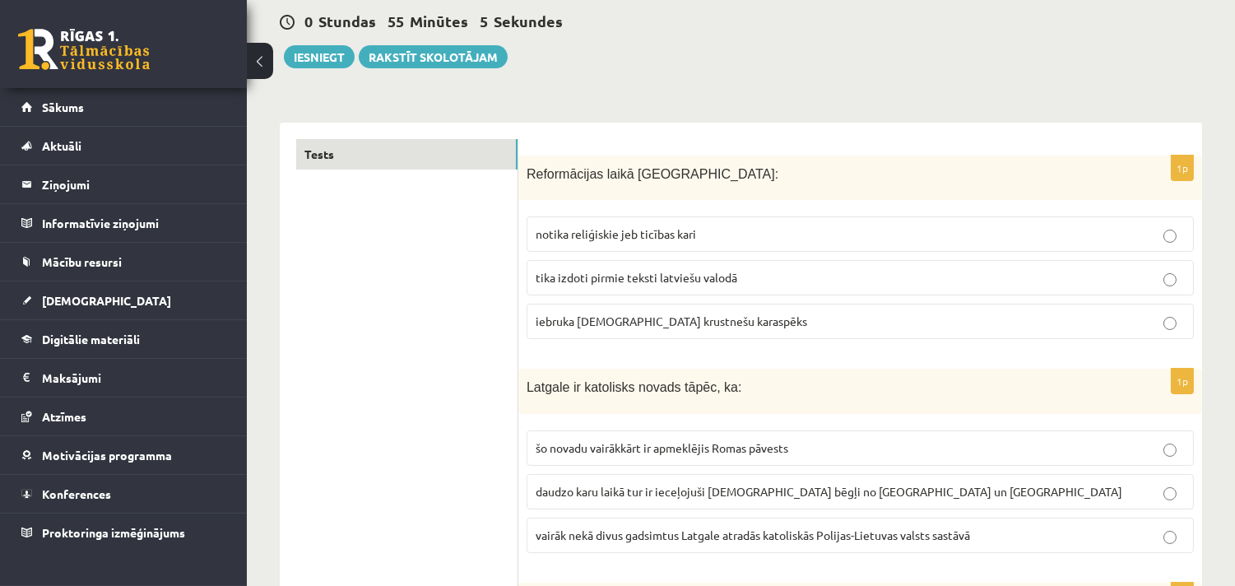
scroll to position [212, 0]
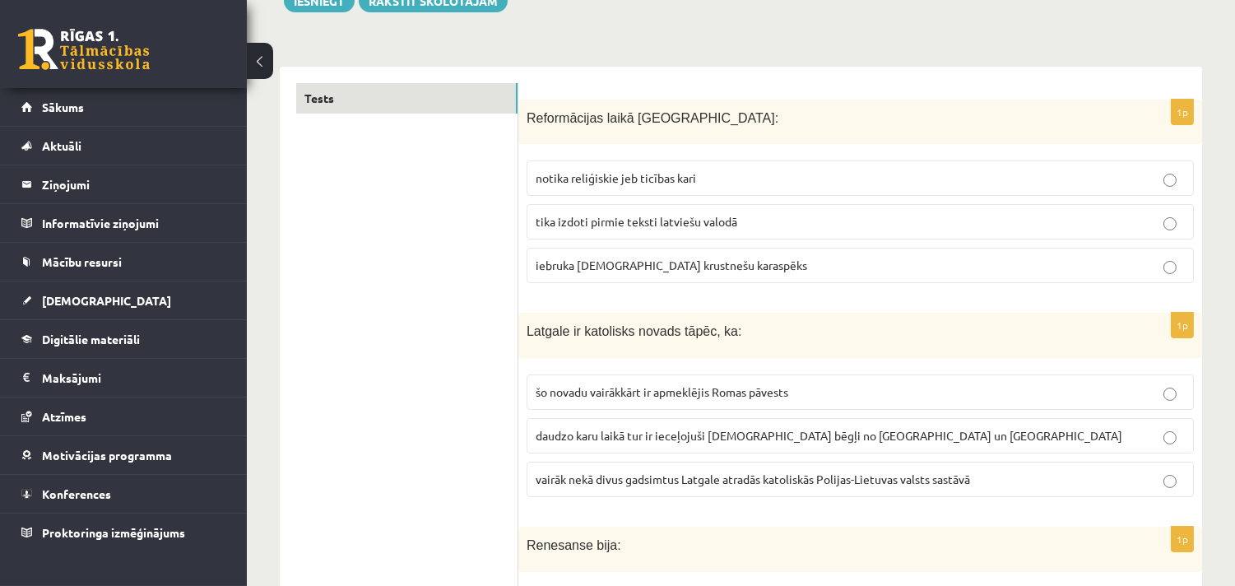
click at [590, 215] on span "tika izdoti pirmie teksti latviešu valodā" at bounding box center [637, 221] width 202 height 15
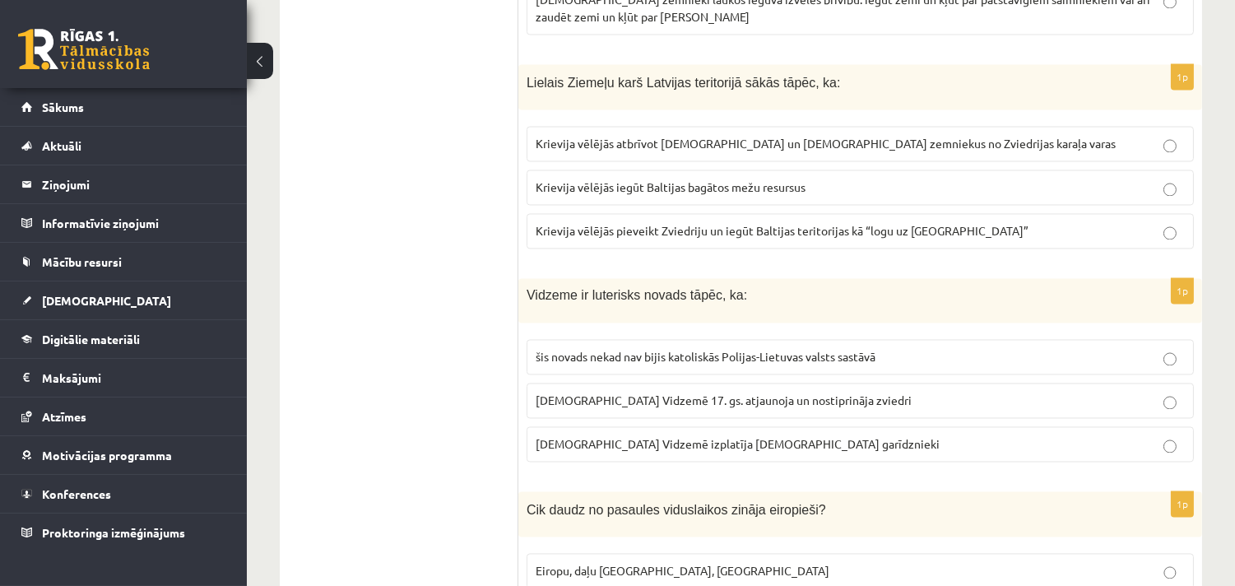
scroll to position [5760, 0]
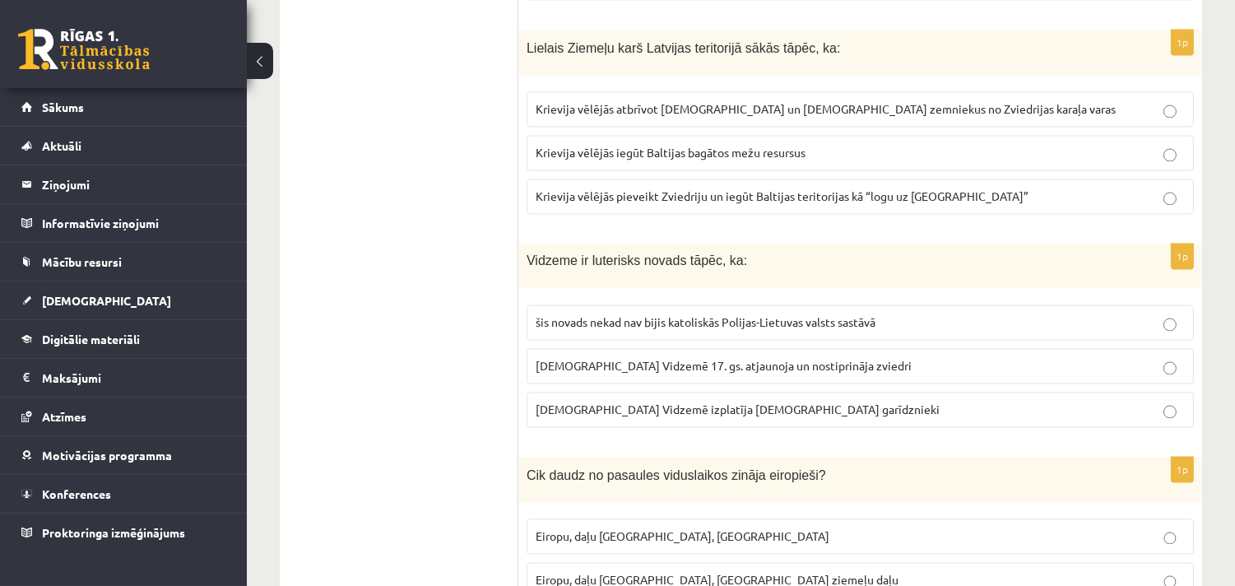
click at [603, 358] on span "luterānismu Vidzemē 17. gs. atjaunoja un nostiprināja zviedri" at bounding box center [724, 365] width 376 height 15
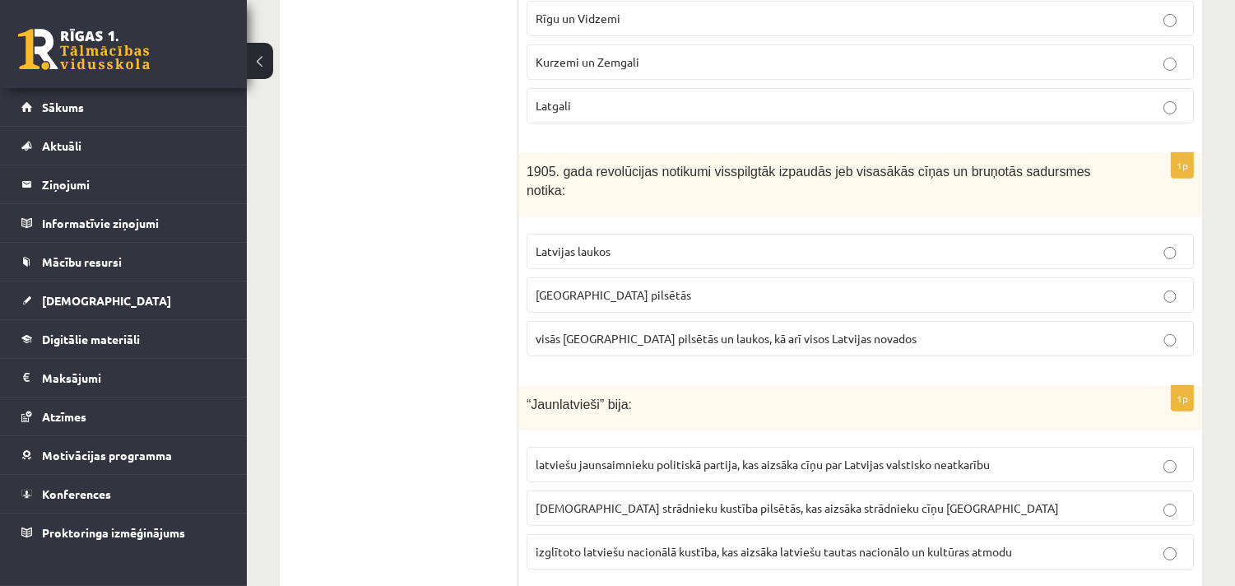
scroll to position [1493, 0]
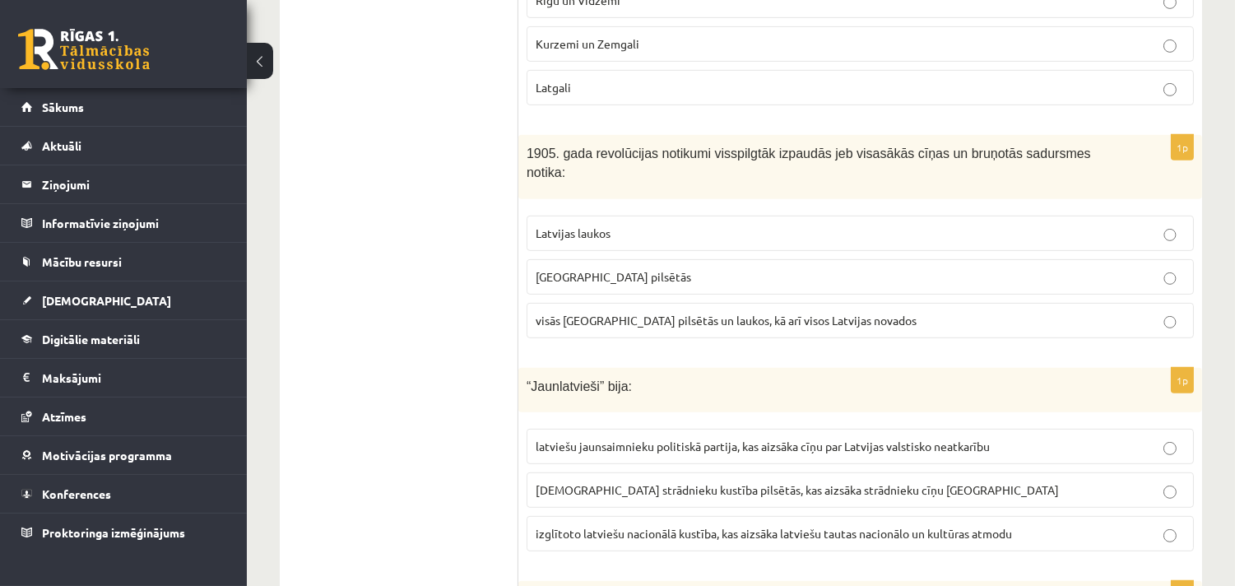
click at [787, 526] on span "izglītoto latviešu nacionālā kustība, kas aizsāka latviešu tautas nacionālo un …" at bounding box center [774, 533] width 476 height 15
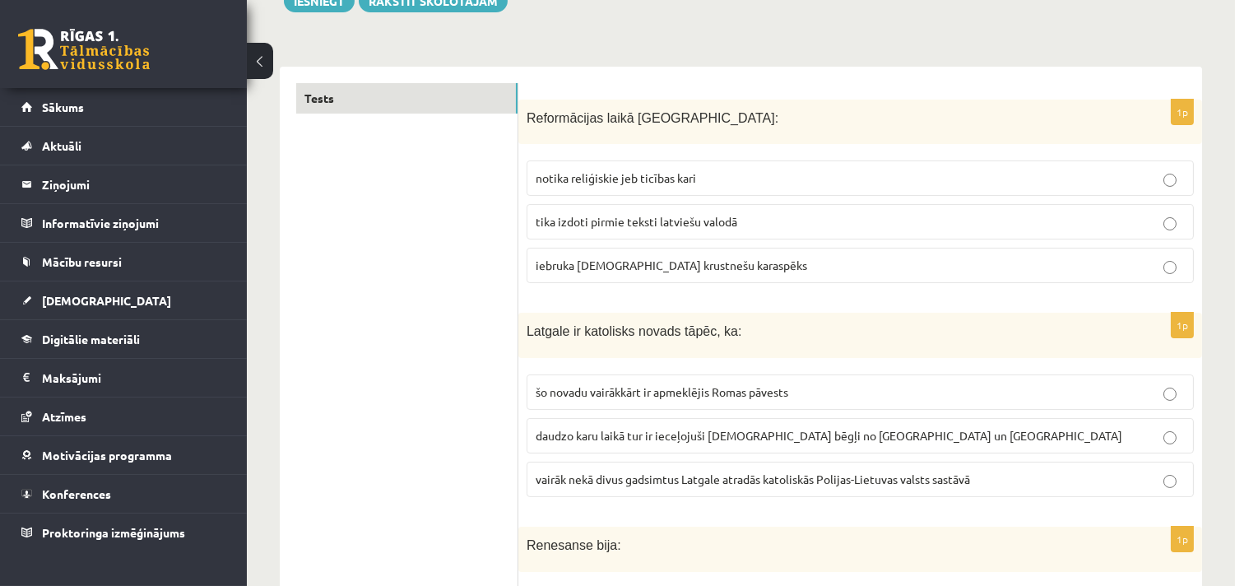
scroll to position [426, 0]
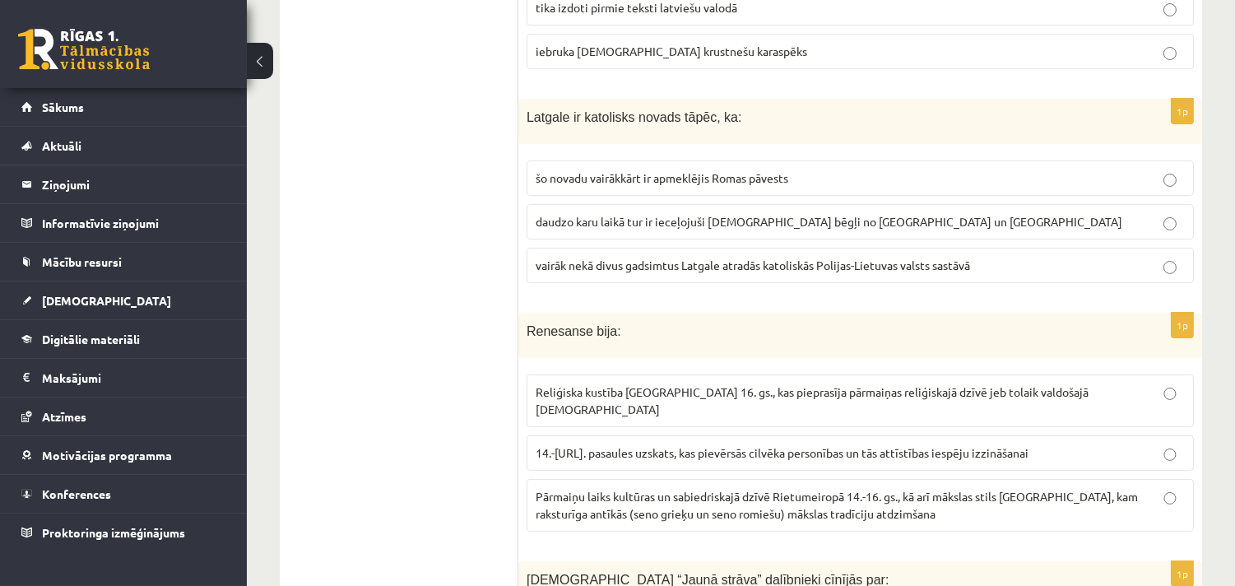
click at [651, 488] on p "Pārmaiņu laiks kultūras un sabiedriskajā dzīvē Rietumeiropā 14.-16. gs., kā arī…" at bounding box center [860, 505] width 649 height 35
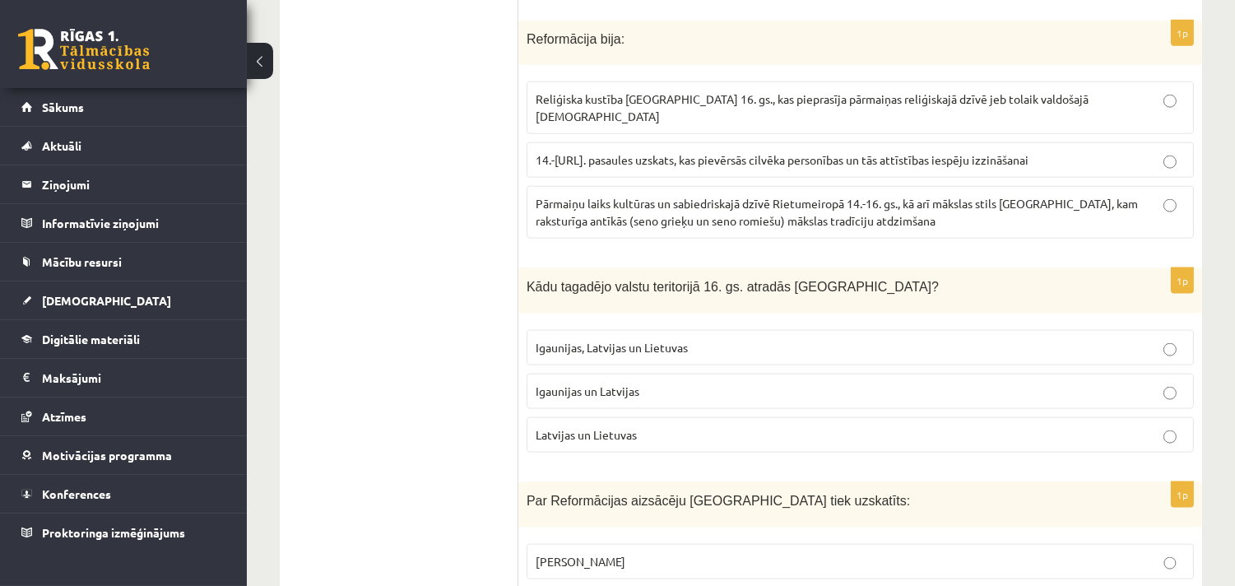
scroll to position [4052, 0]
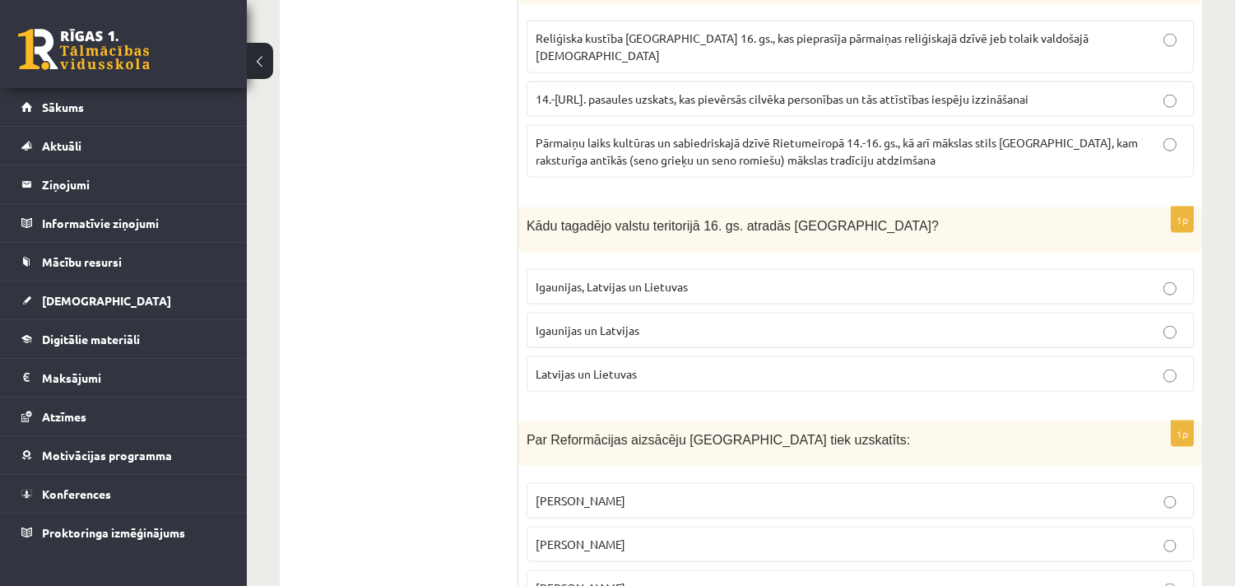
click at [642, 322] on p "Igaunijas un Latvijas" at bounding box center [860, 330] width 649 height 17
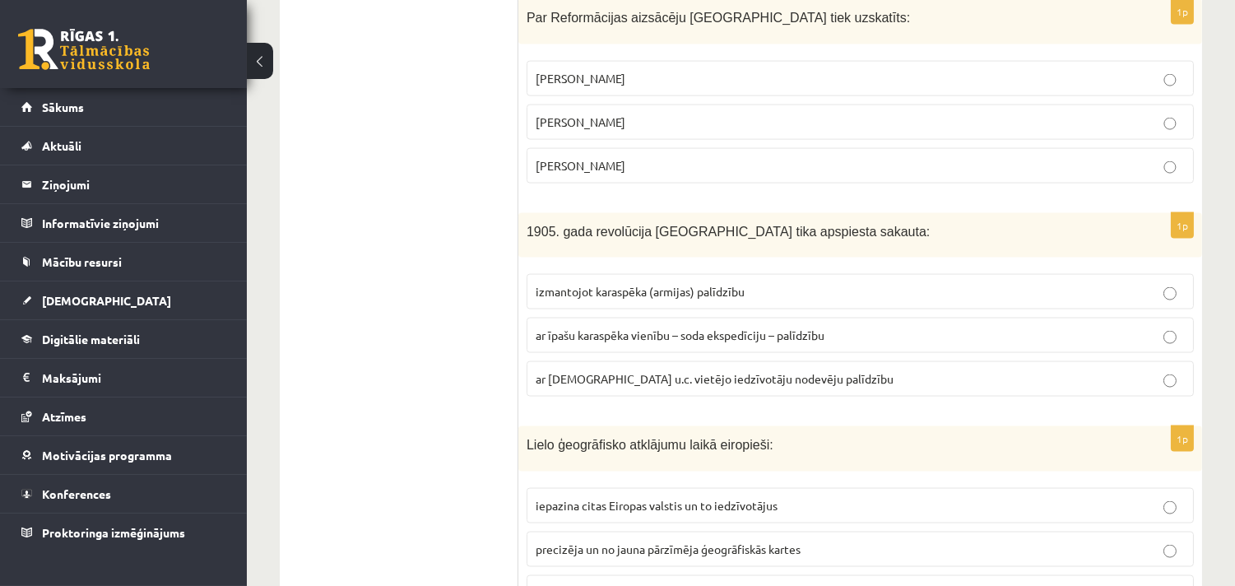
scroll to position [4479, 0]
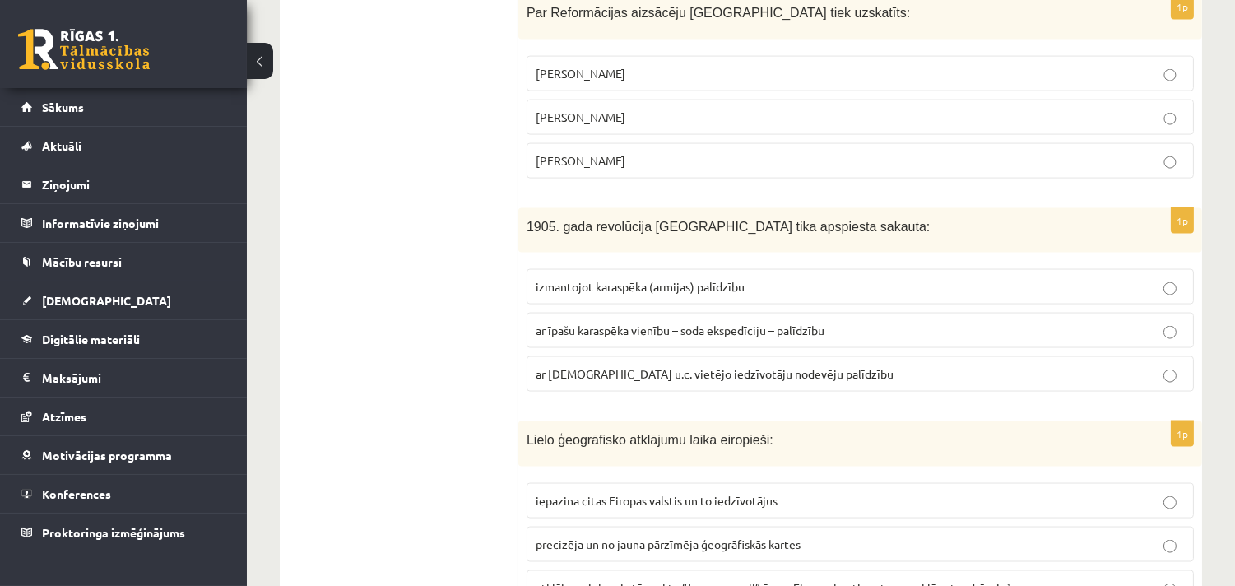
click at [623, 279] on span "izmantojot karaspēka (armijas) palīdzību" at bounding box center [640, 286] width 209 height 15
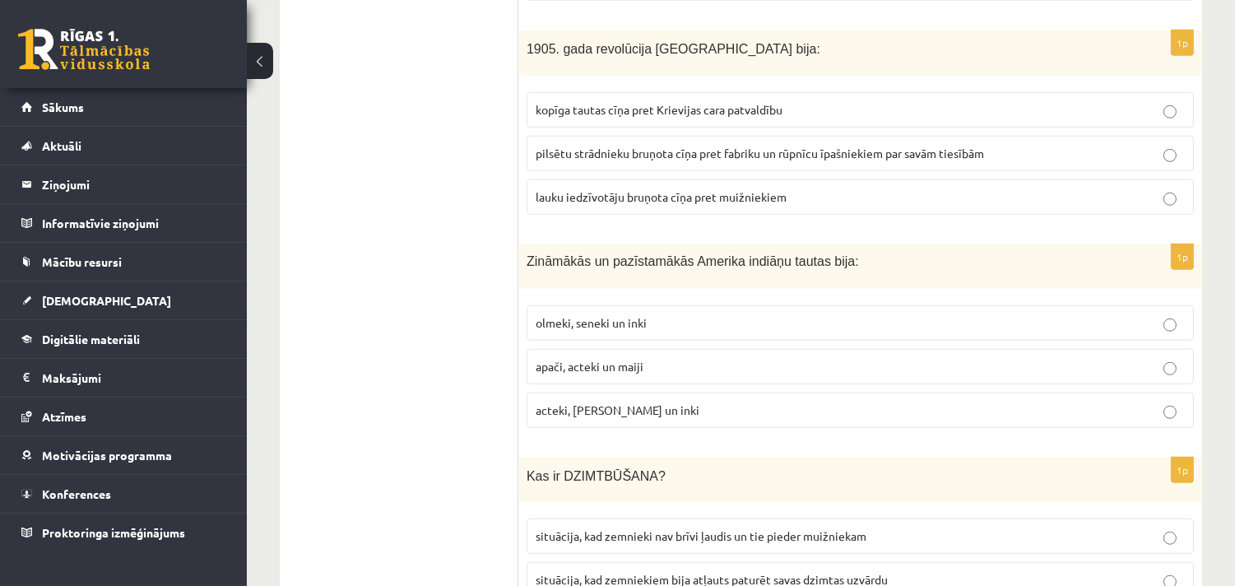
scroll to position [2440, 0]
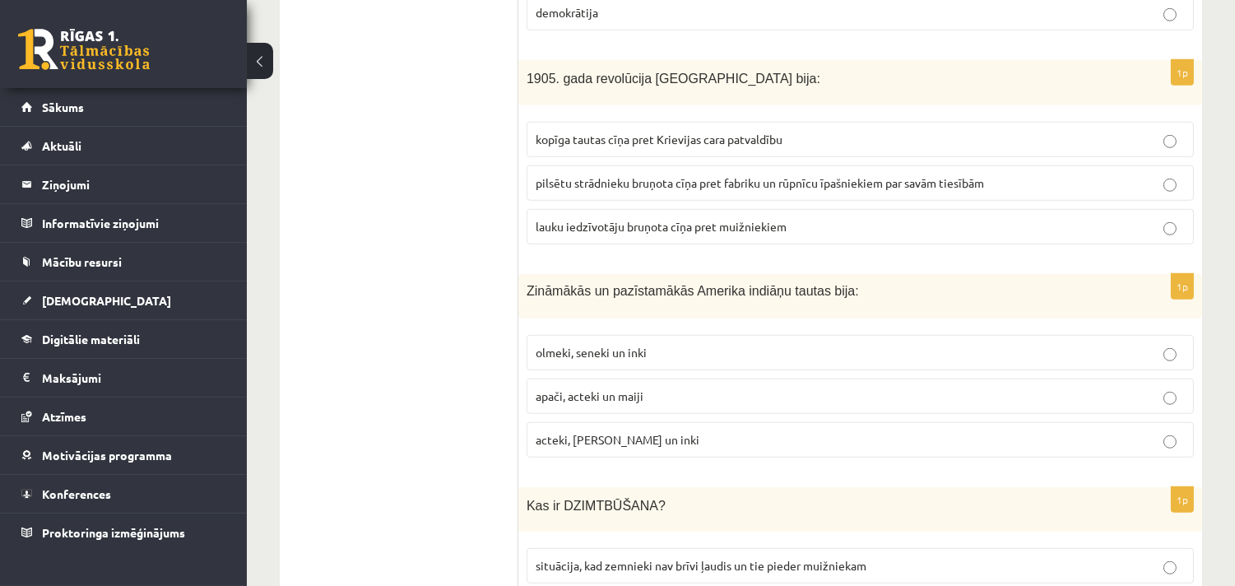
click at [632, 132] on span "kopīga tautas cīņa pret Krievijas cara patvaldību" at bounding box center [659, 139] width 247 height 15
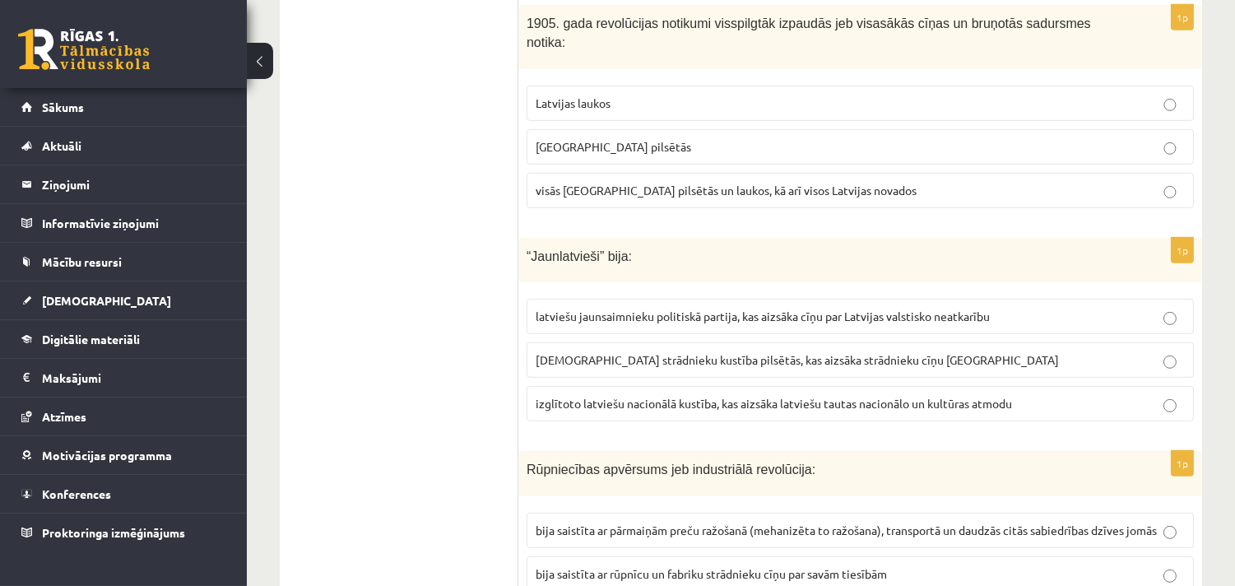
scroll to position [1588, 0]
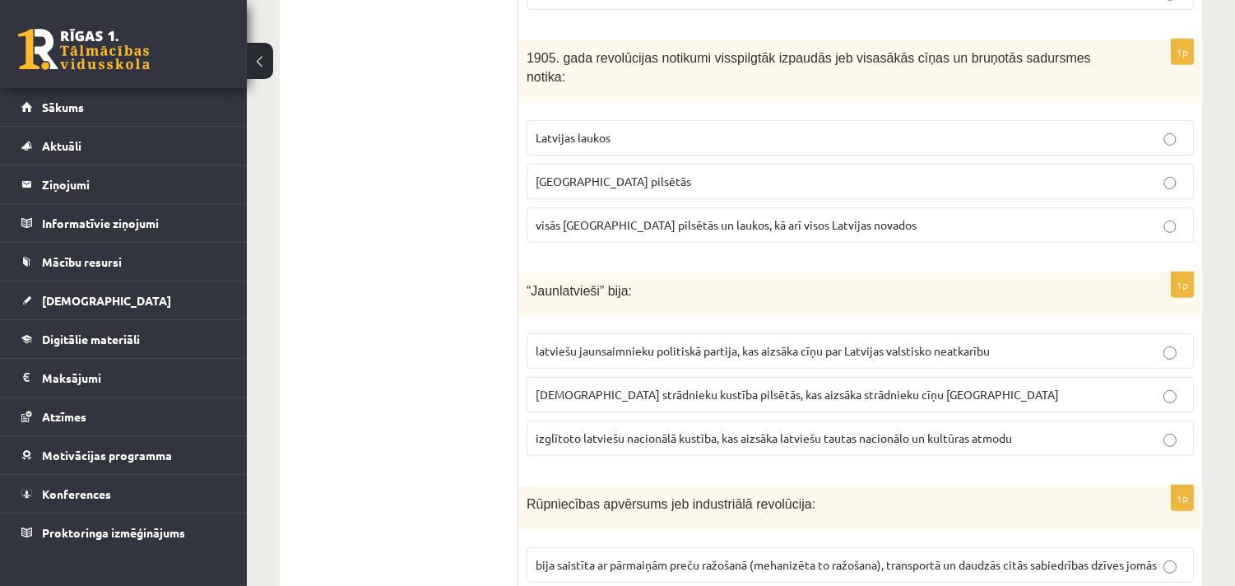
click at [609, 130] on span "Latvijas laukos" at bounding box center [573, 137] width 75 height 15
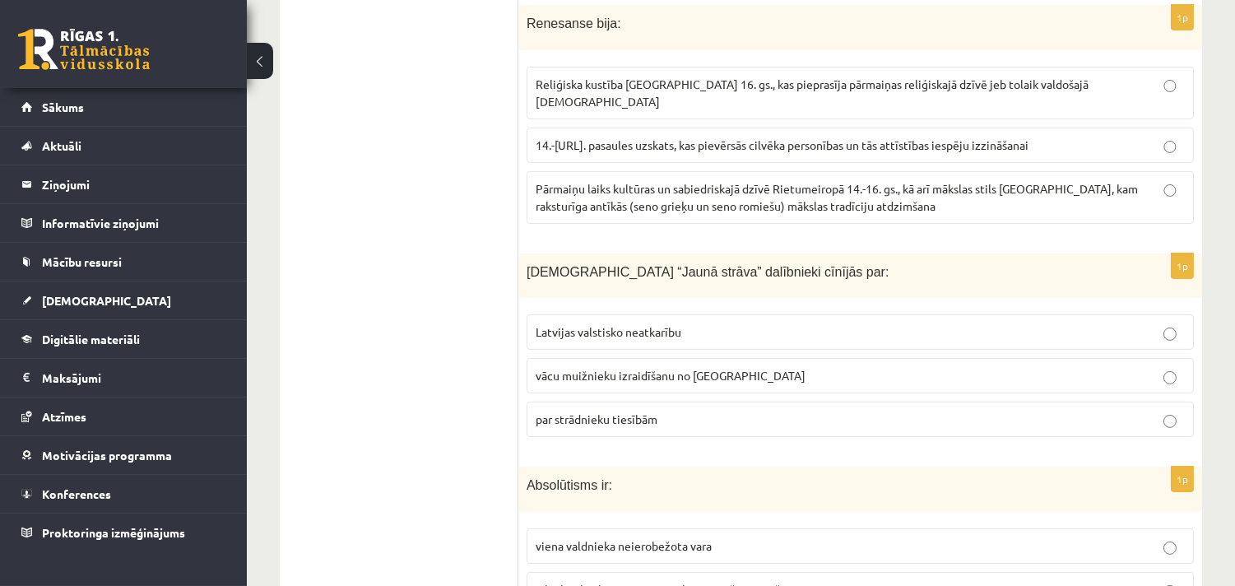
scroll to position [308, 0]
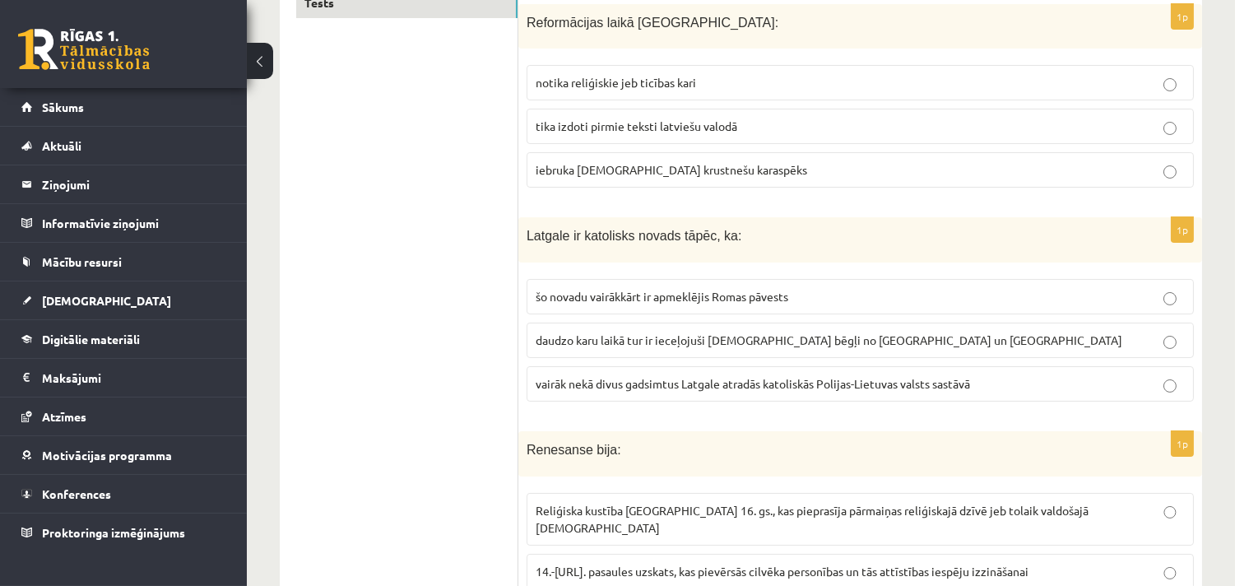
click at [727, 377] on span "vairāk nekā divus gadsimtus Latgale atradās katoliskās Polijas-Lietuvas valsts …" at bounding box center [753, 383] width 434 height 15
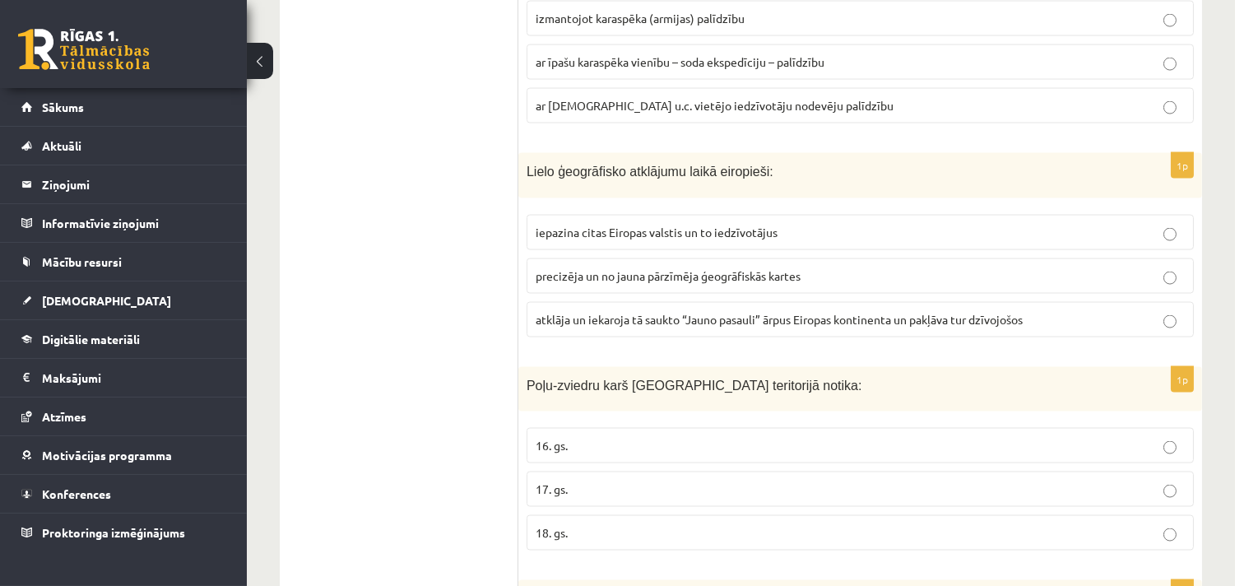
scroll to position [4787, 0]
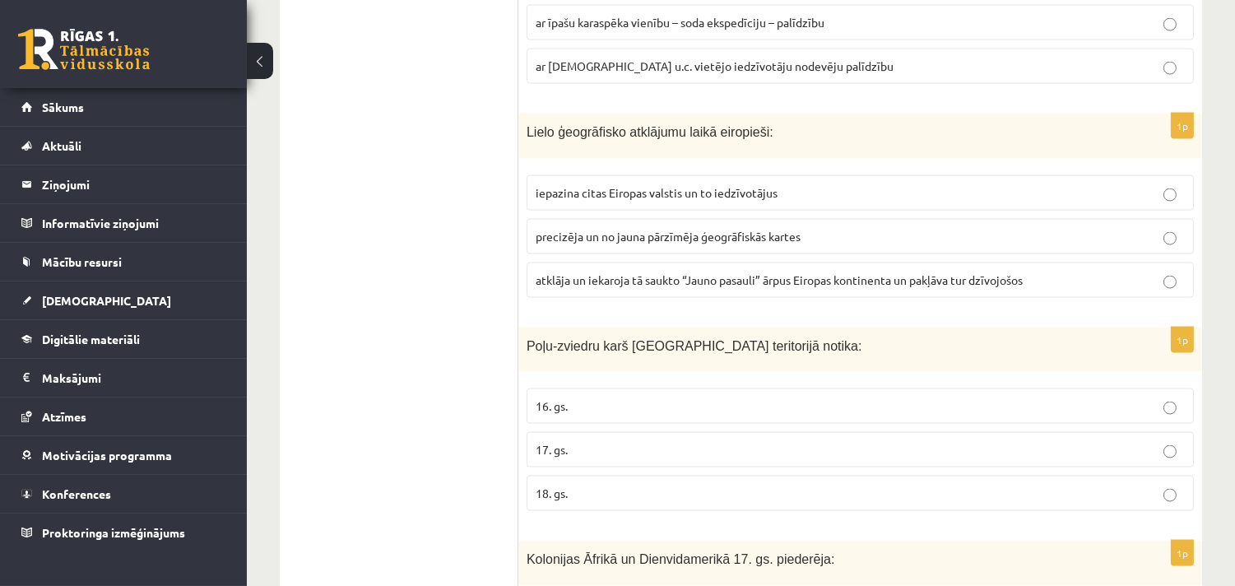
click at [606, 441] on p "17. gs." at bounding box center [860, 449] width 649 height 17
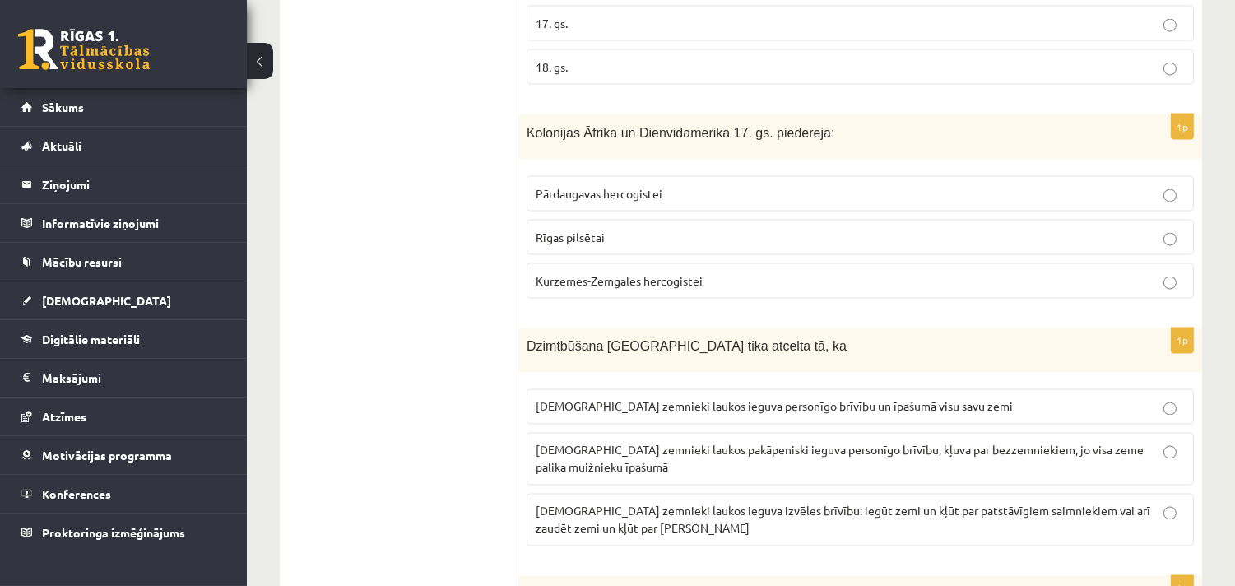
scroll to position [5000, 0]
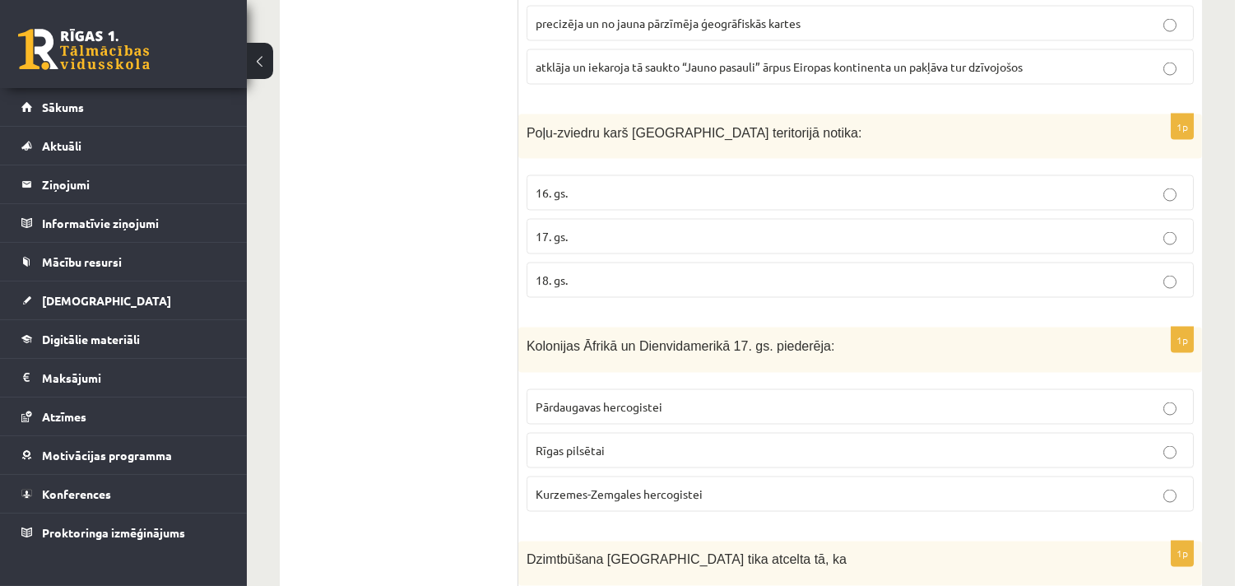
click at [861, 485] on p "Kurzemes-Zemgales hercogistei" at bounding box center [860, 493] width 649 height 17
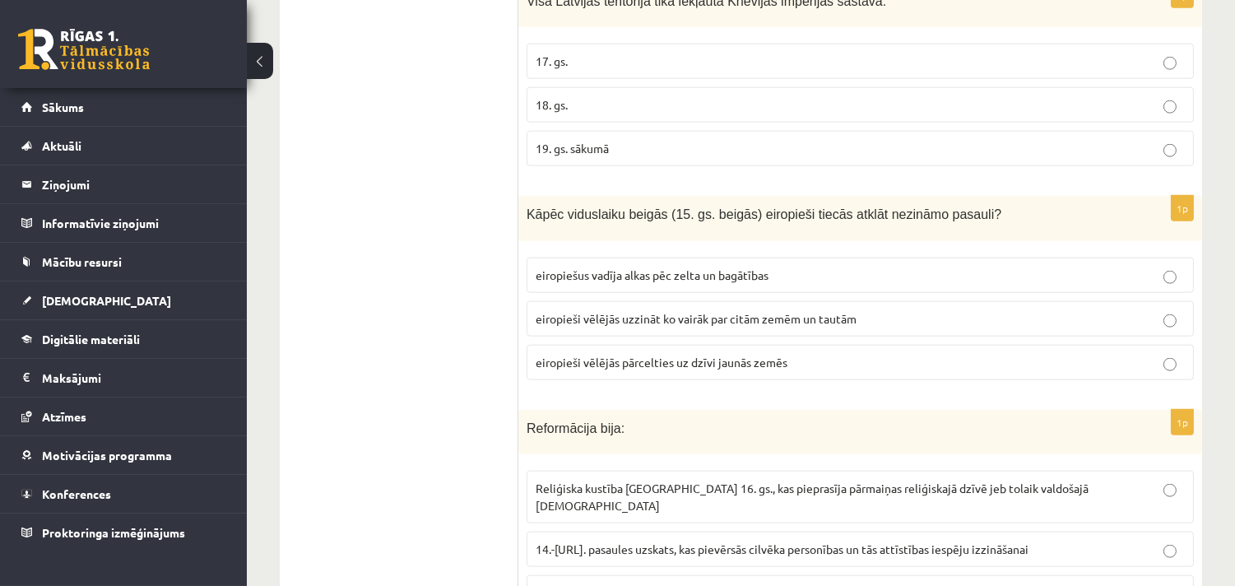
scroll to position [3508, 0]
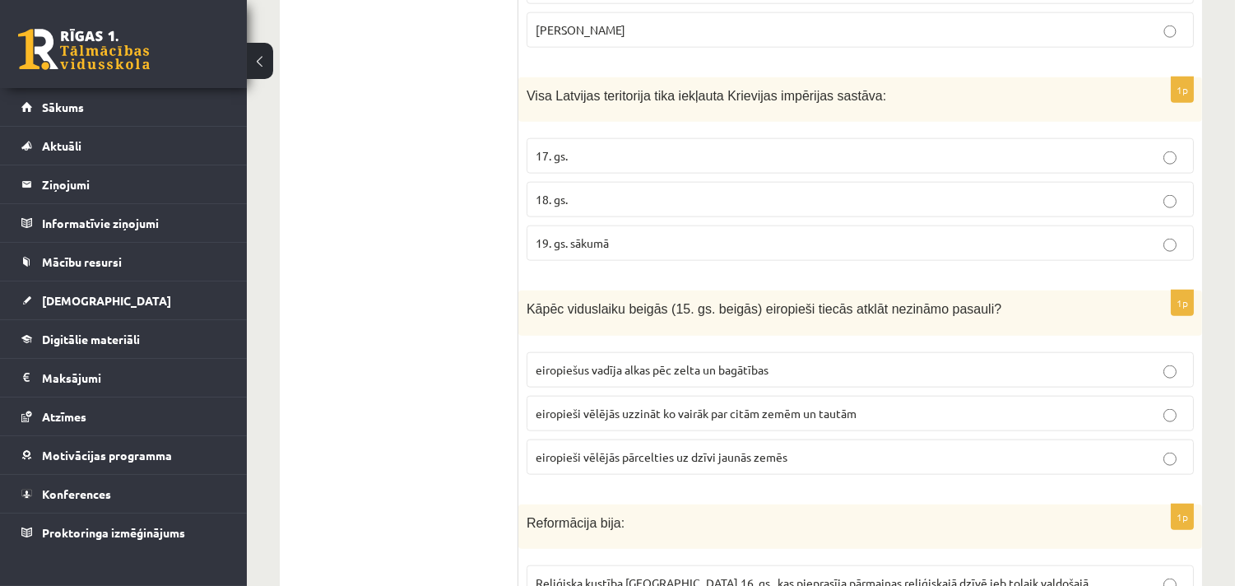
click at [638, 362] on span "eiropiešus vadīja alkas pēc zelta un bagātības" at bounding box center [652, 369] width 233 height 15
click at [388, 453] on ul "Tests" at bounding box center [407, 70] width 222 height 6564
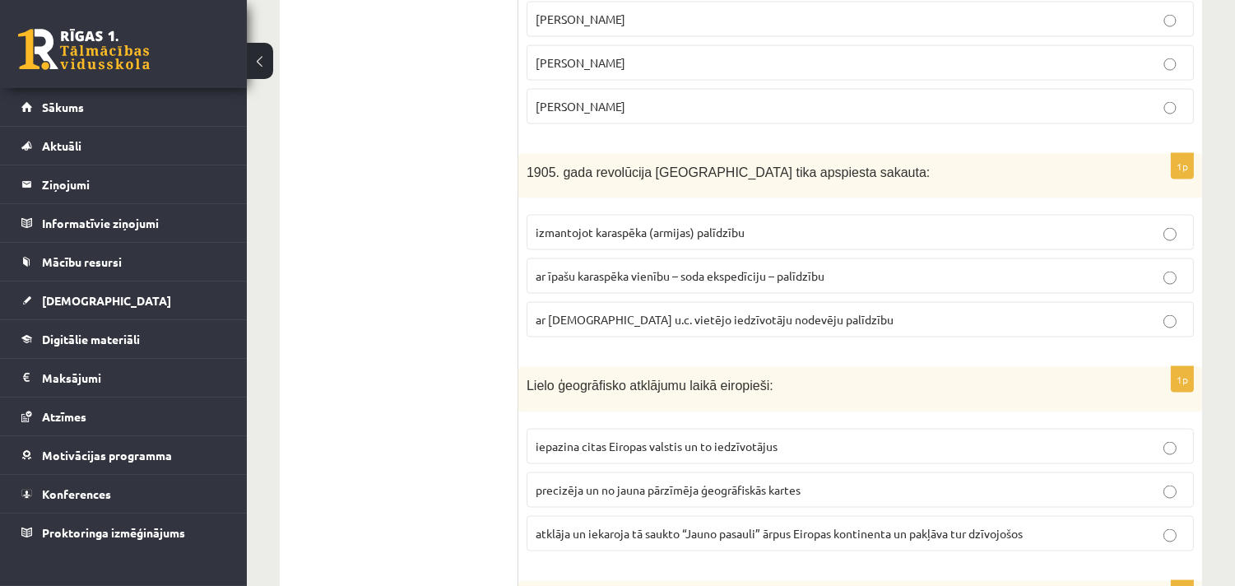
scroll to position [4573, 0]
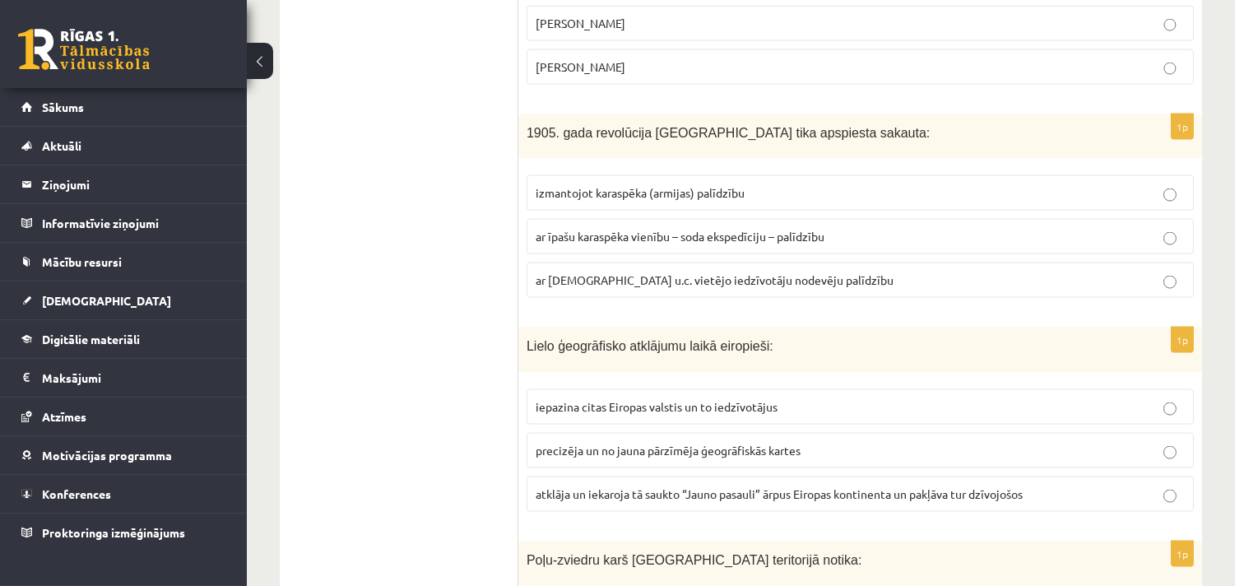
click at [759, 486] on span "atklāja un iekaroja tā saukto “Jauno pasauli” ārpus Eiropas kontinenta un pakļā…" at bounding box center [779, 493] width 487 height 15
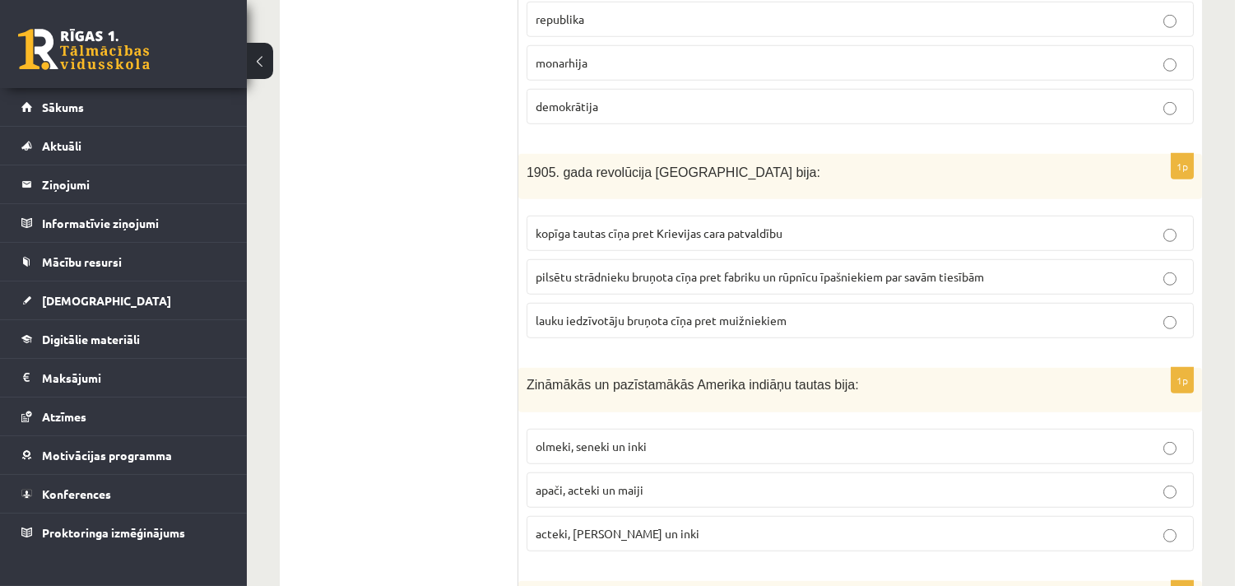
scroll to position [2560, 0]
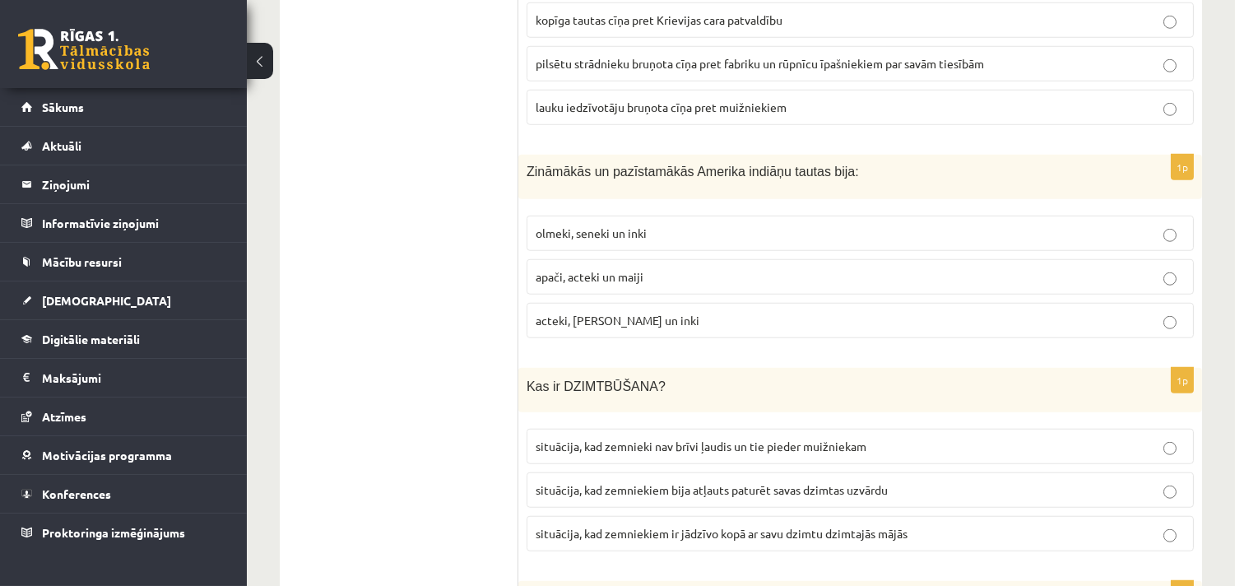
click at [591, 313] on p "acteki, maiji un inki" at bounding box center [860, 320] width 649 height 17
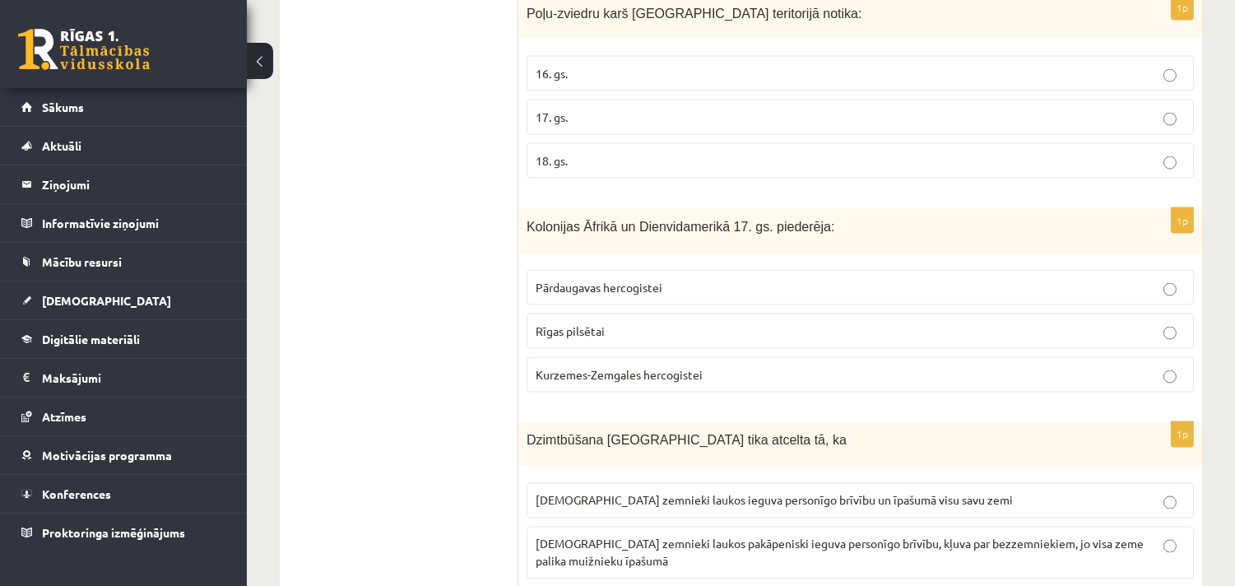
scroll to position [5333, 0]
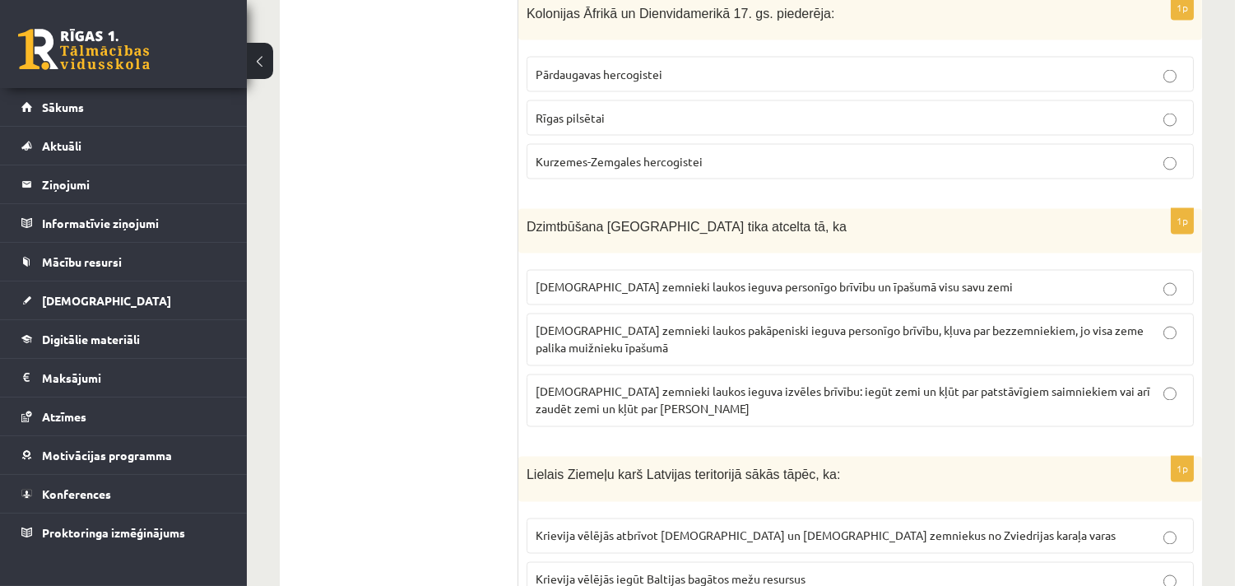
click at [658, 323] on p "latviešu zemnieki laukos pakāpeniski ieguva personīgo brīvību, kļuva par bezzem…" at bounding box center [860, 340] width 649 height 35
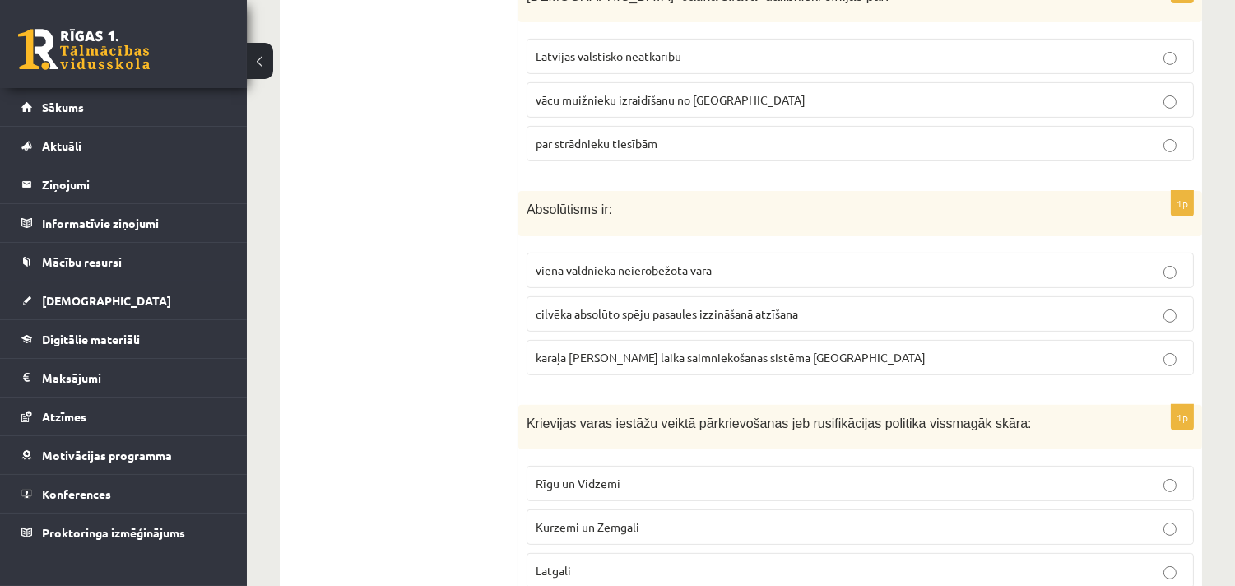
scroll to position [948, 0]
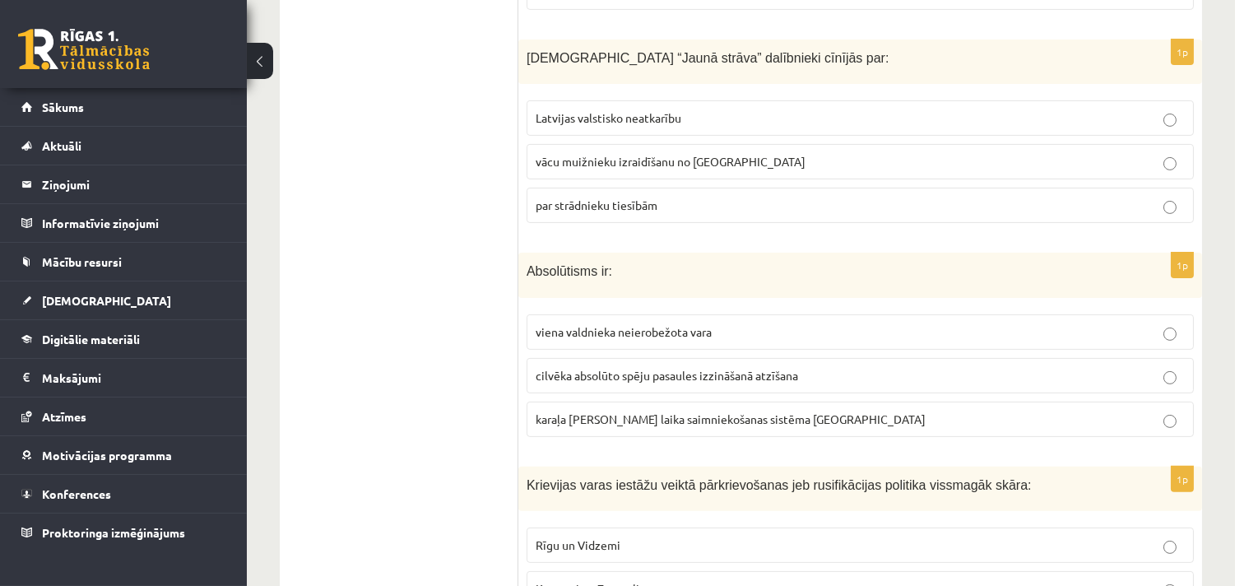
click at [584, 324] on span "viena valdnieka neierobežota vara" at bounding box center [624, 331] width 176 height 15
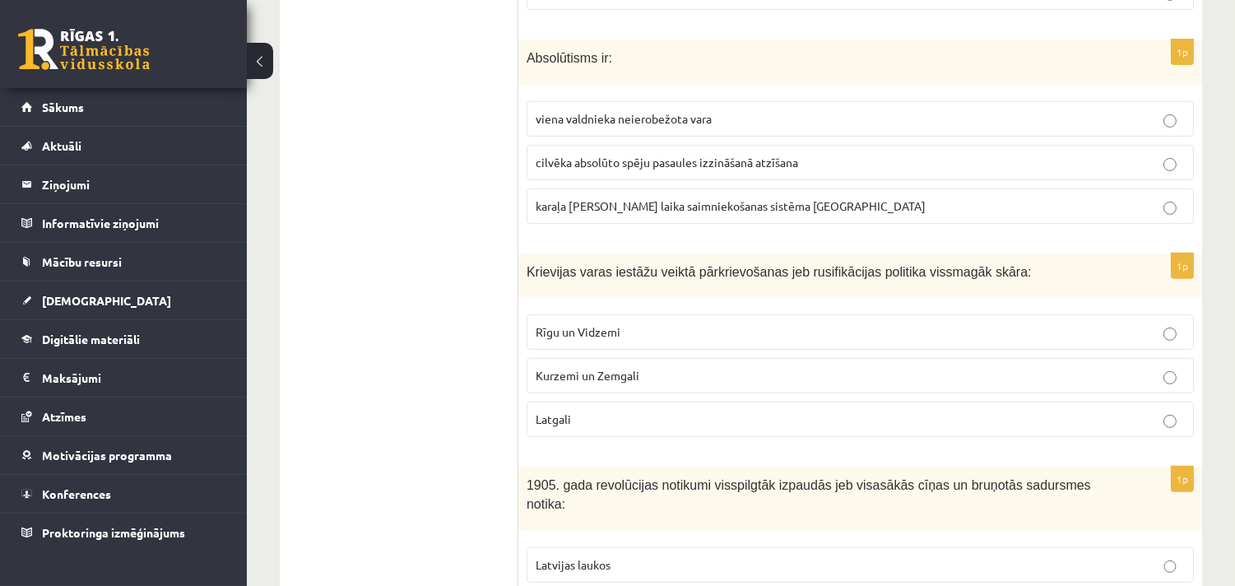
click at [539, 411] on span "Latgali" at bounding box center [553, 418] width 35 height 15
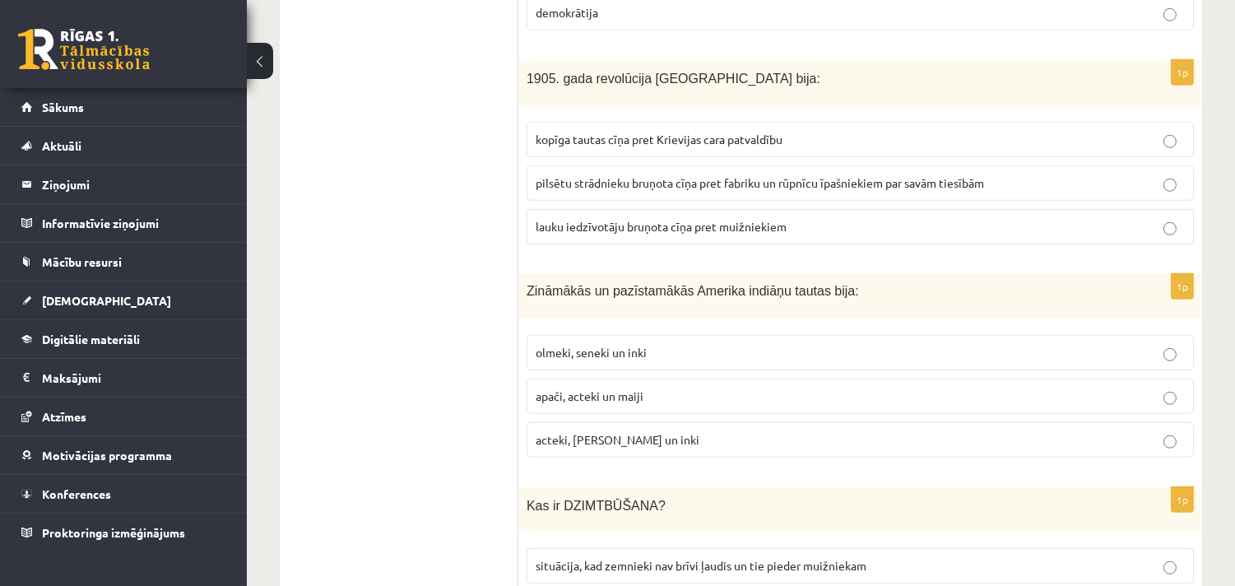
scroll to position [2654, 0]
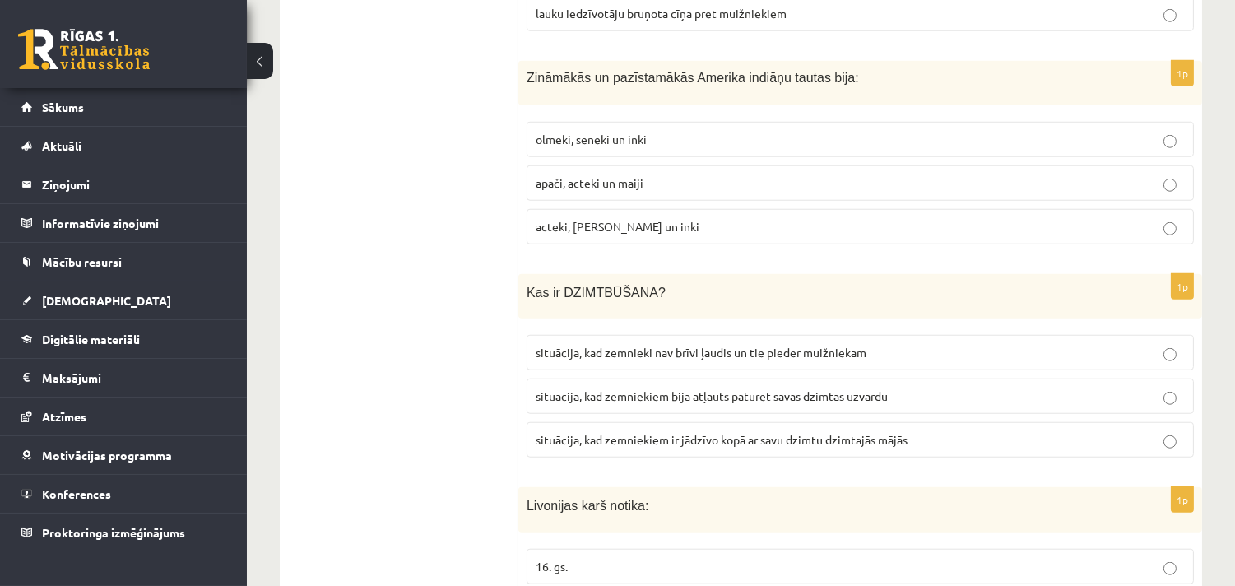
click at [634, 345] on span "situācija, kad zemnieki nav brīvi ļaudis un tie pieder muižniekam" at bounding box center [701, 352] width 331 height 15
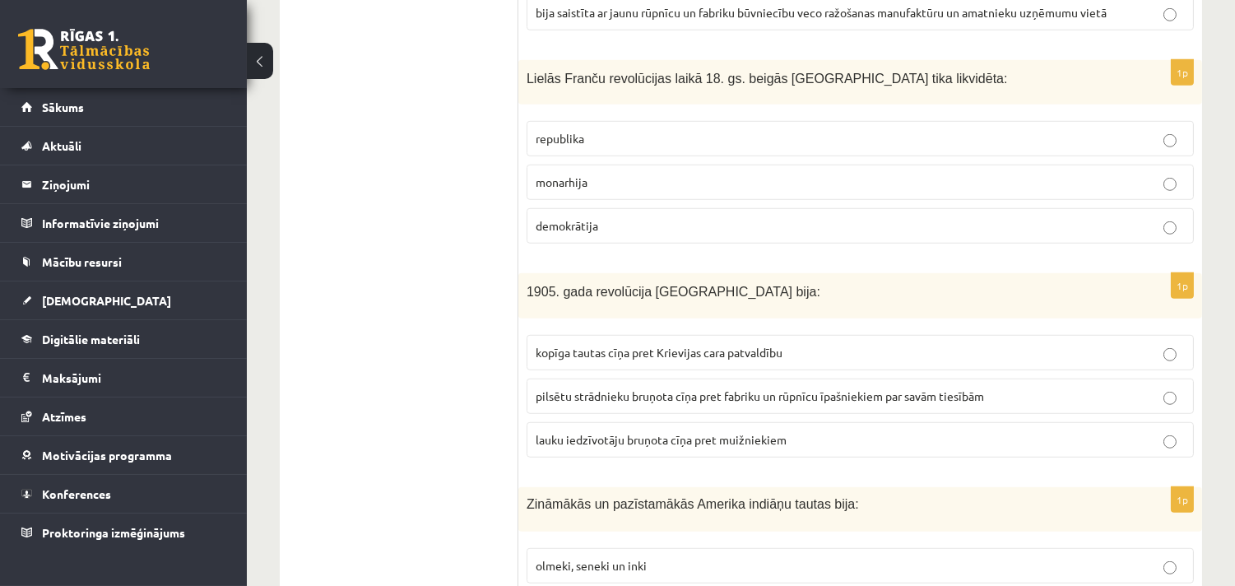
scroll to position [2013, 0]
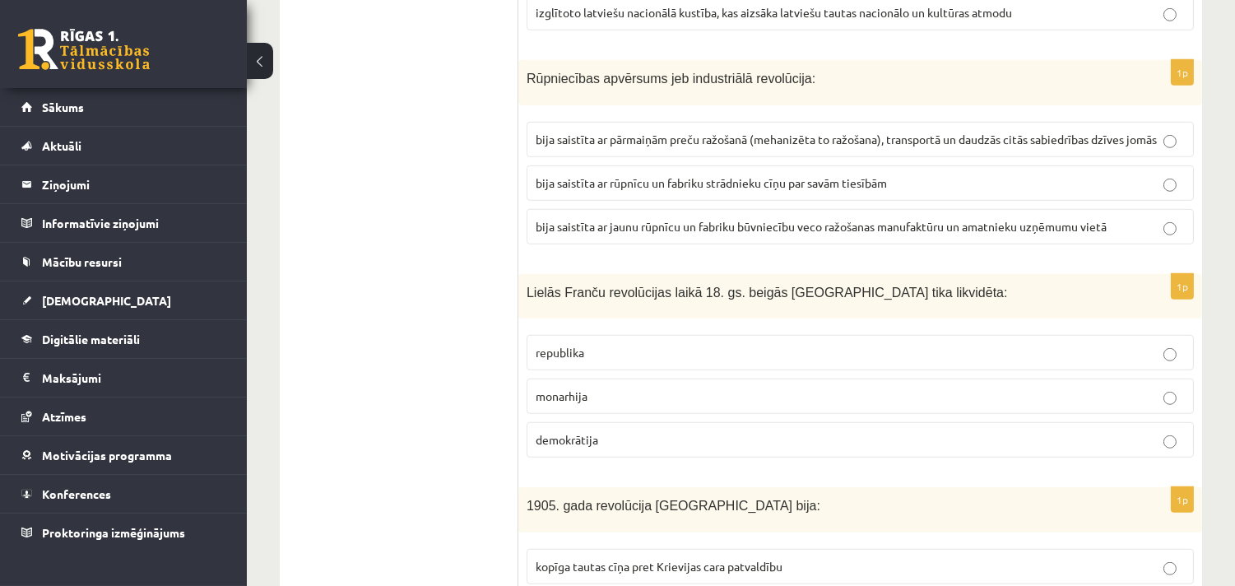
click at [572, 388] on span "monarhija" at bounding box center [562, 395] width 52 height 15
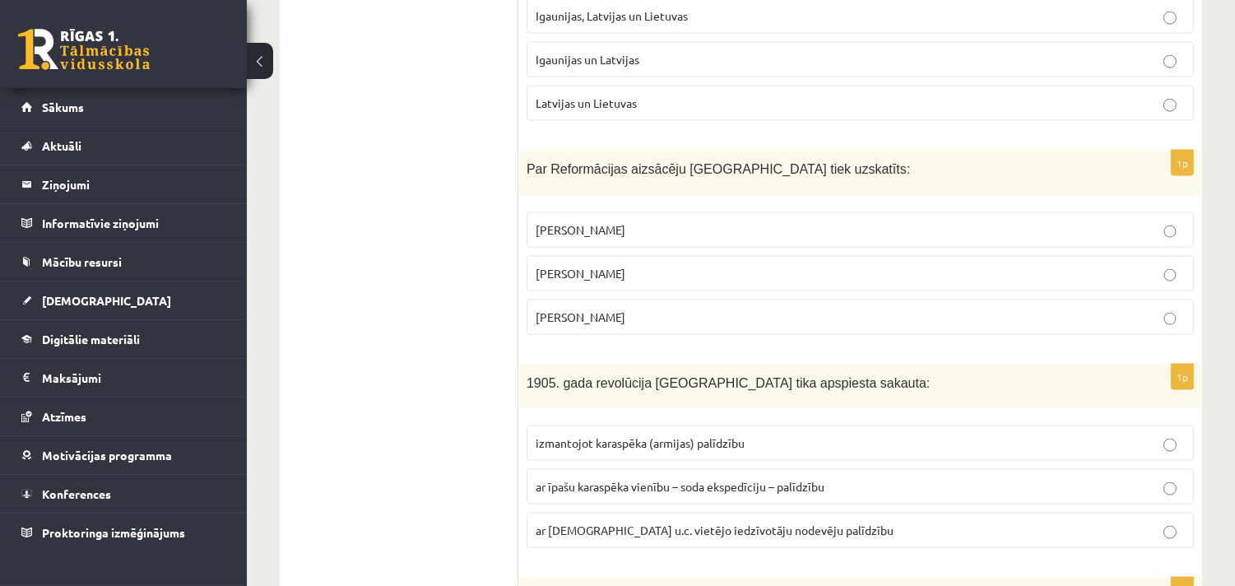
scroll to position [4361, 0]
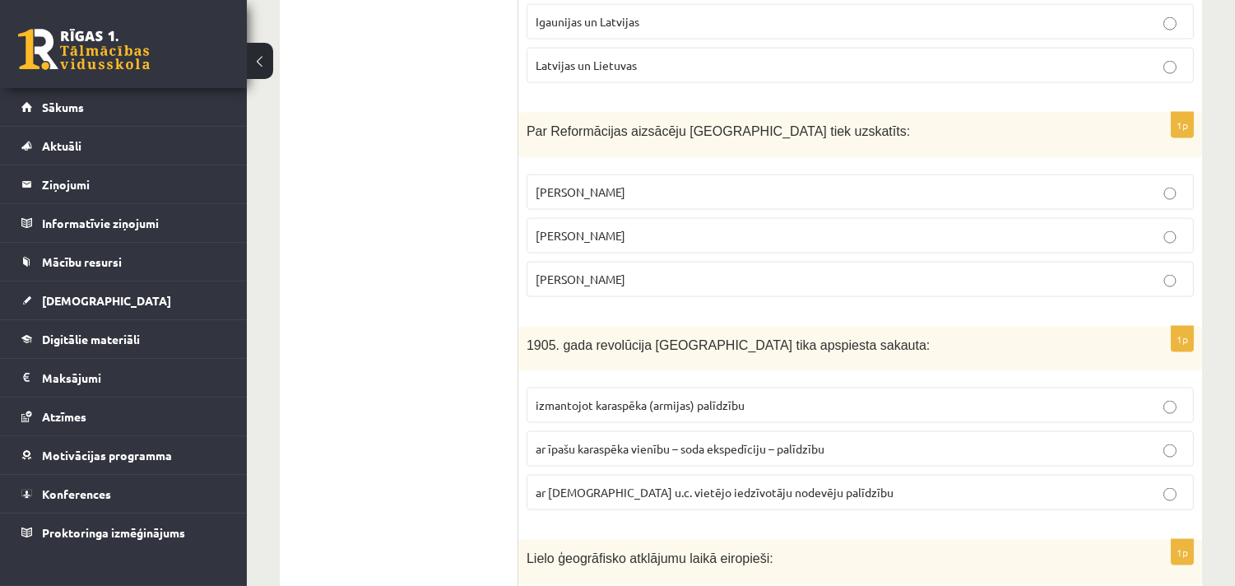
click at [566, 431] on label "ar īpašu karaspēka vienību – soda ekspedīciju – palīdzību" at bounding box center [860, 448] width 667 height 35
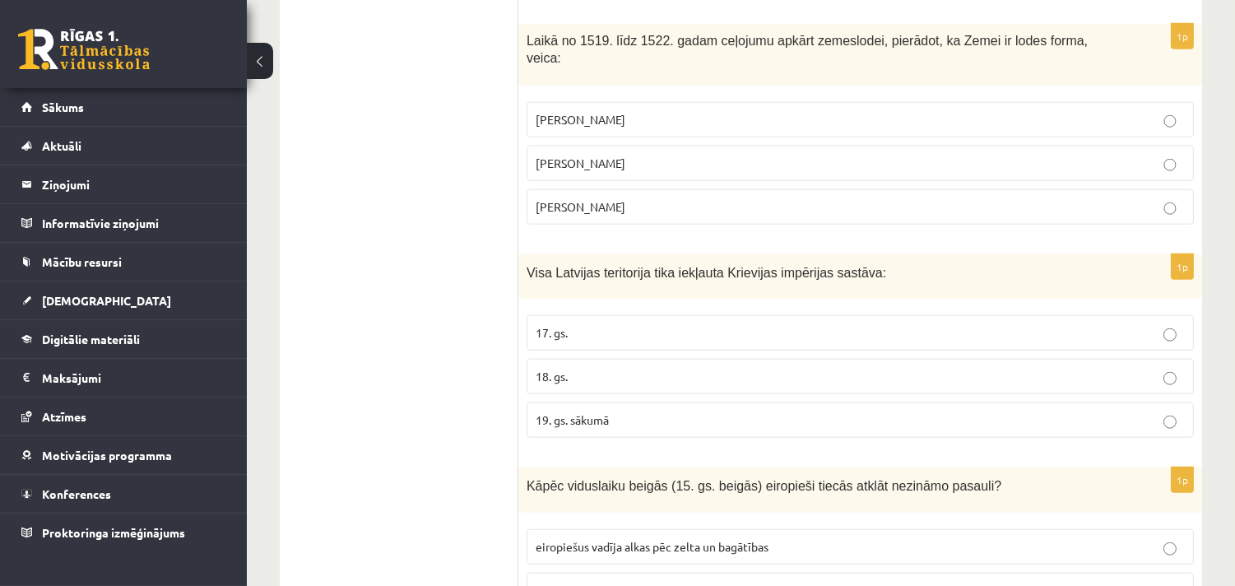
scroll to position [3294, 0]
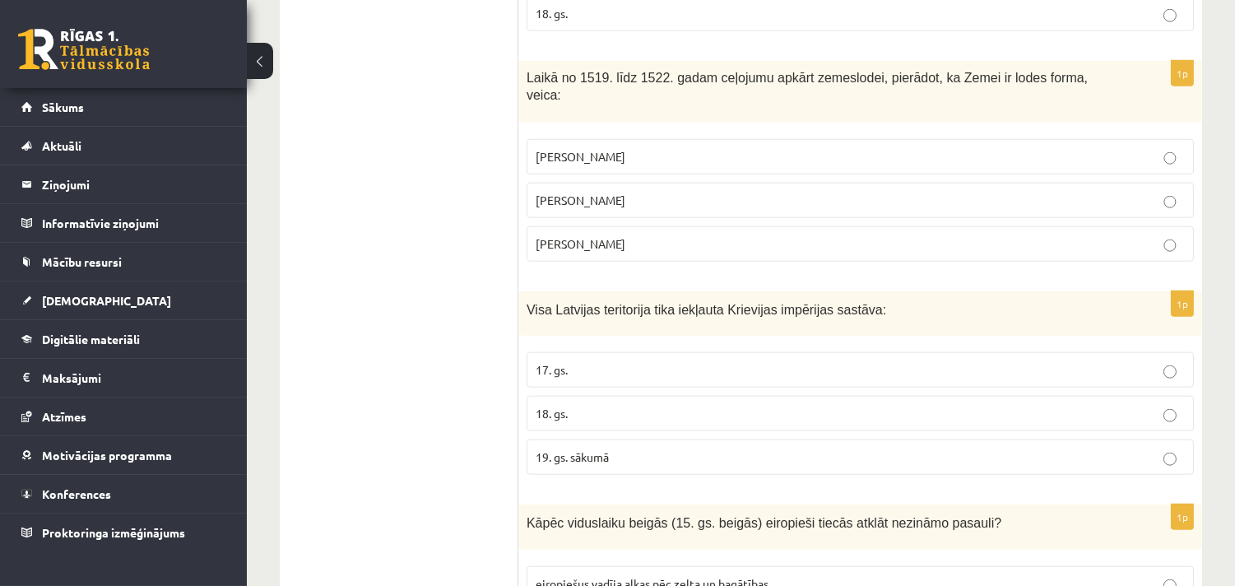
click at [544, 405] on p "18. gs." at bounding box center [860, 413] width 649 height 17
drag, startPoint x: 383, startPoint y: 391, endPoint x: 378, endPoint y: 413, distance: 22.8
click at [383, 392] on ul "Tests" at bounding box center [407, 284] width 222 height 6564
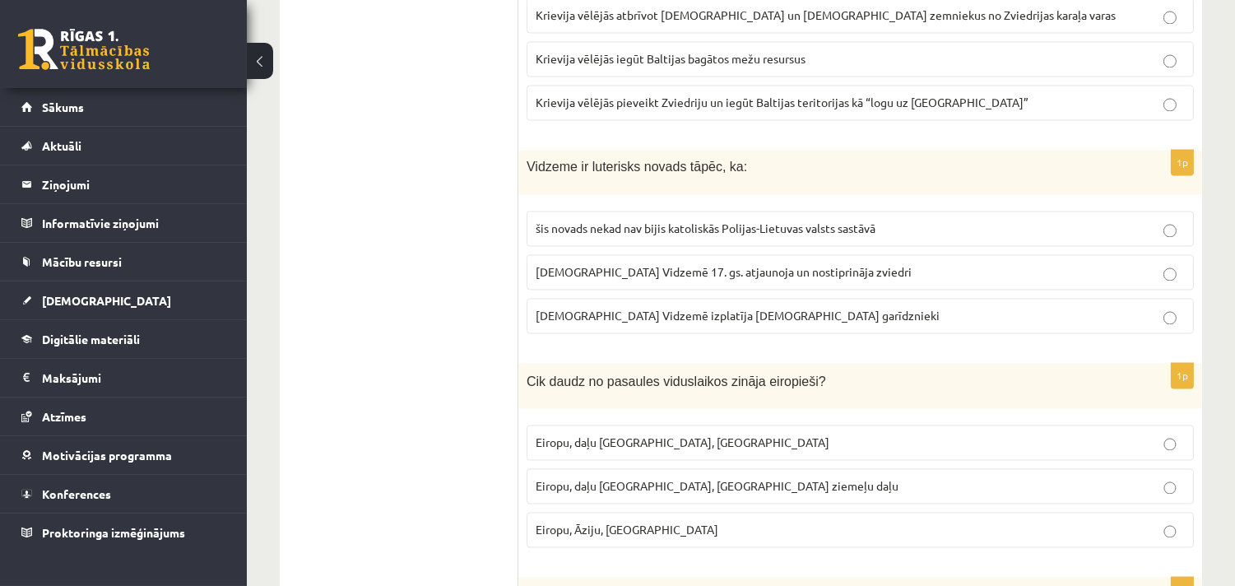
scroll to position [5640, 0]
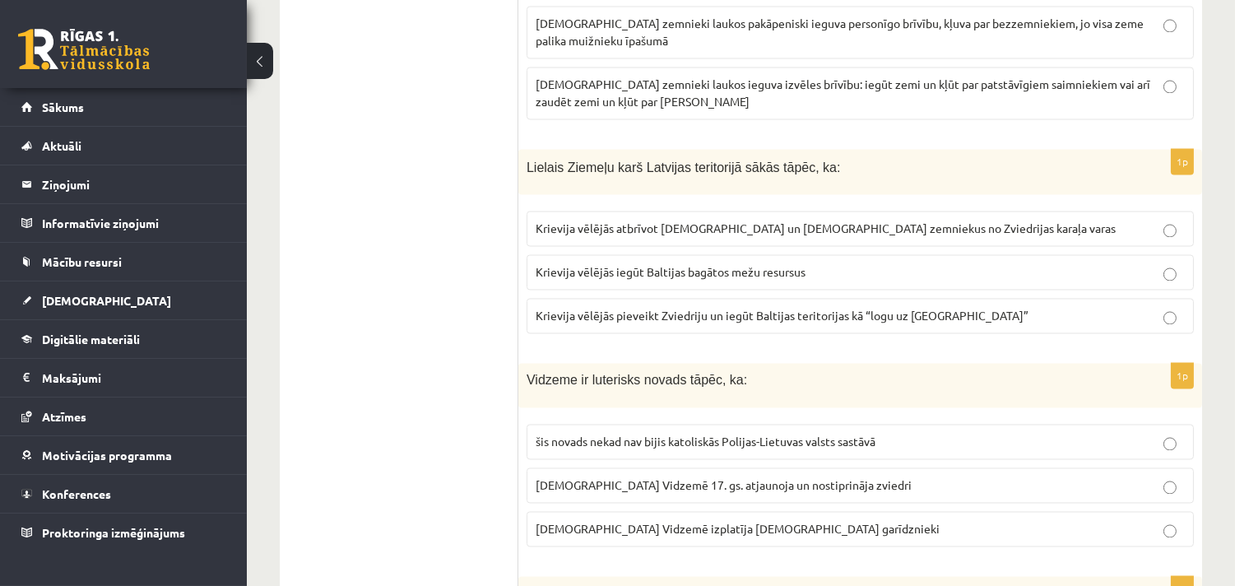
click at [602, 308] on span "Krievija vēlējās pieveikt Zviedriju un iegūt Baltijas teritorijas kā “logu uz E…" at bounding box center [782, 315] width 493 height 15
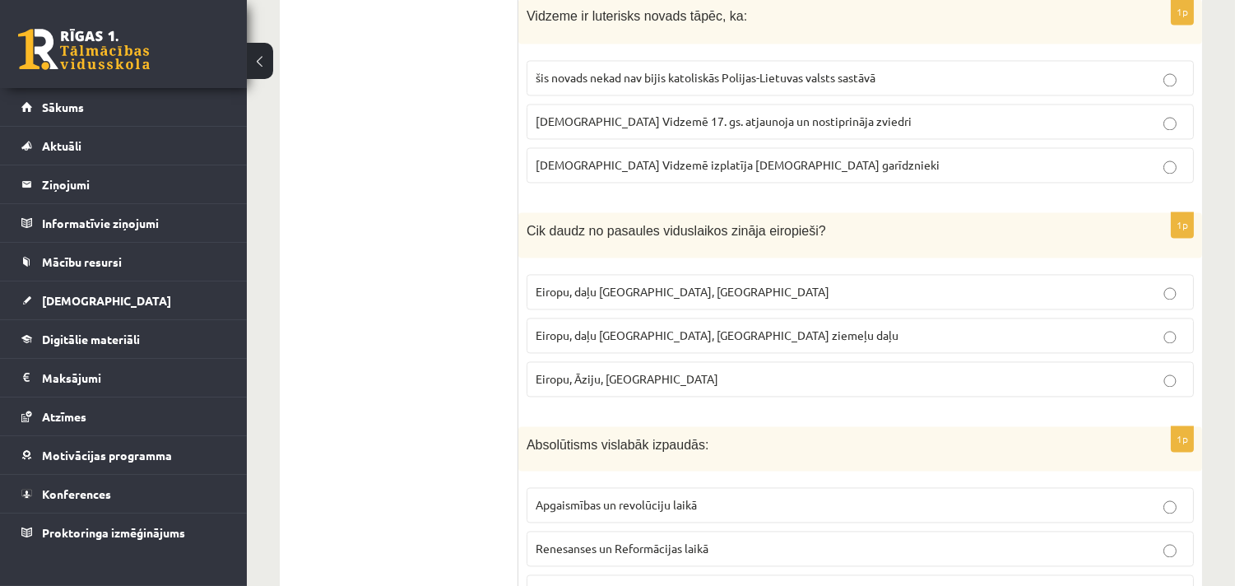
scroll to position [6067, 0]
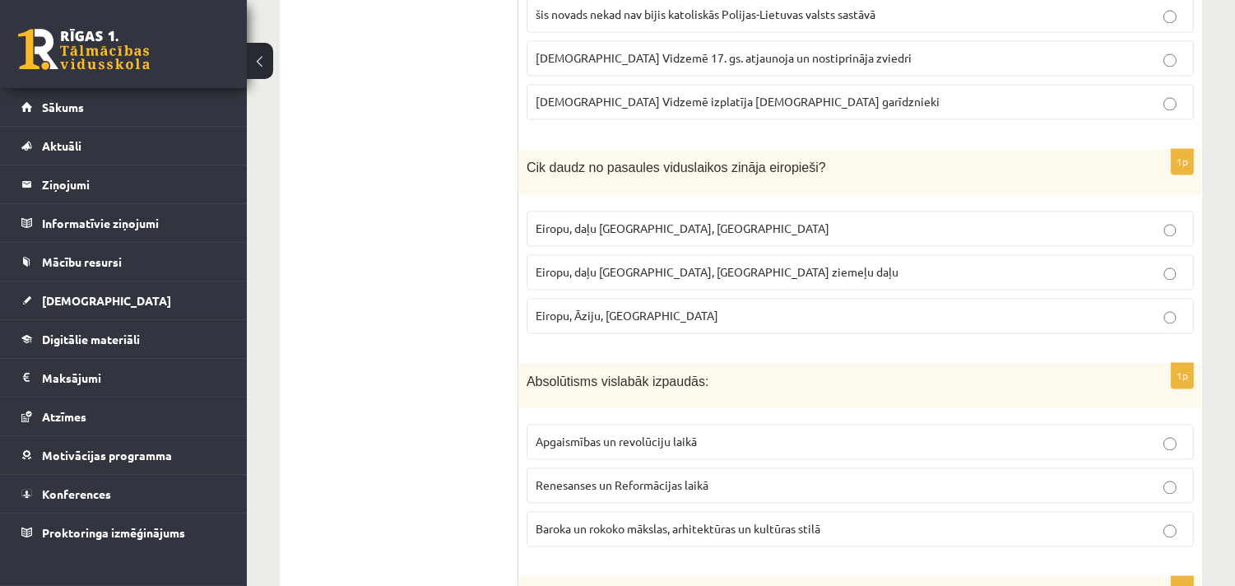
click at [621, 521] on span "Baroka un rokoko mākslas, arhitektūras un kultūras stilā" at bounding box center [678, 528] width 285 height 15
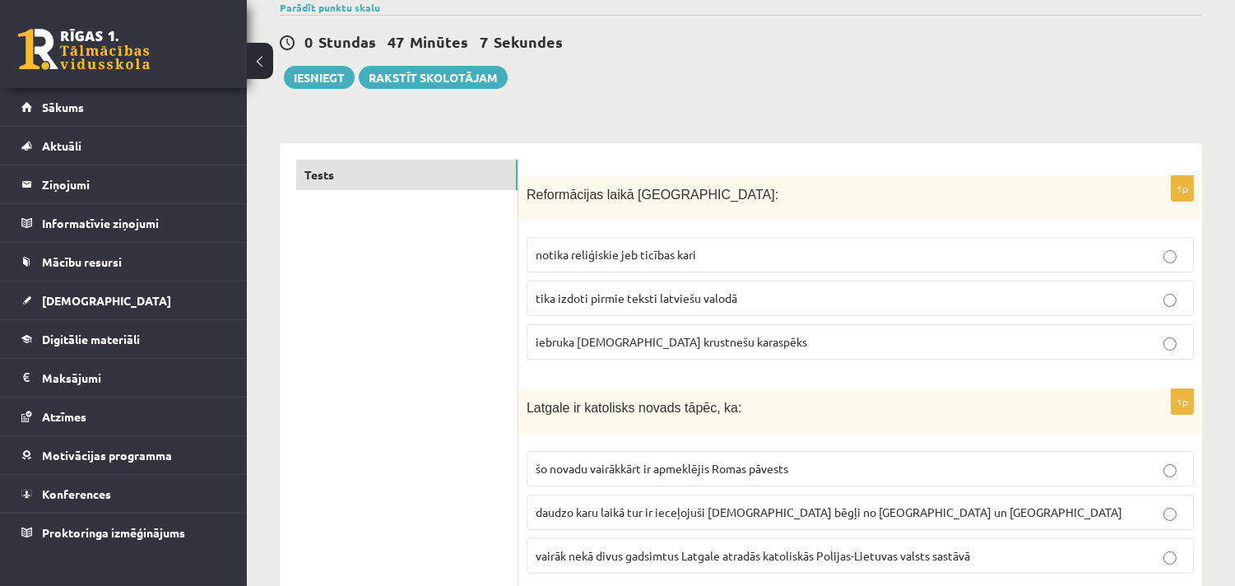
scroll to position [0, 0]
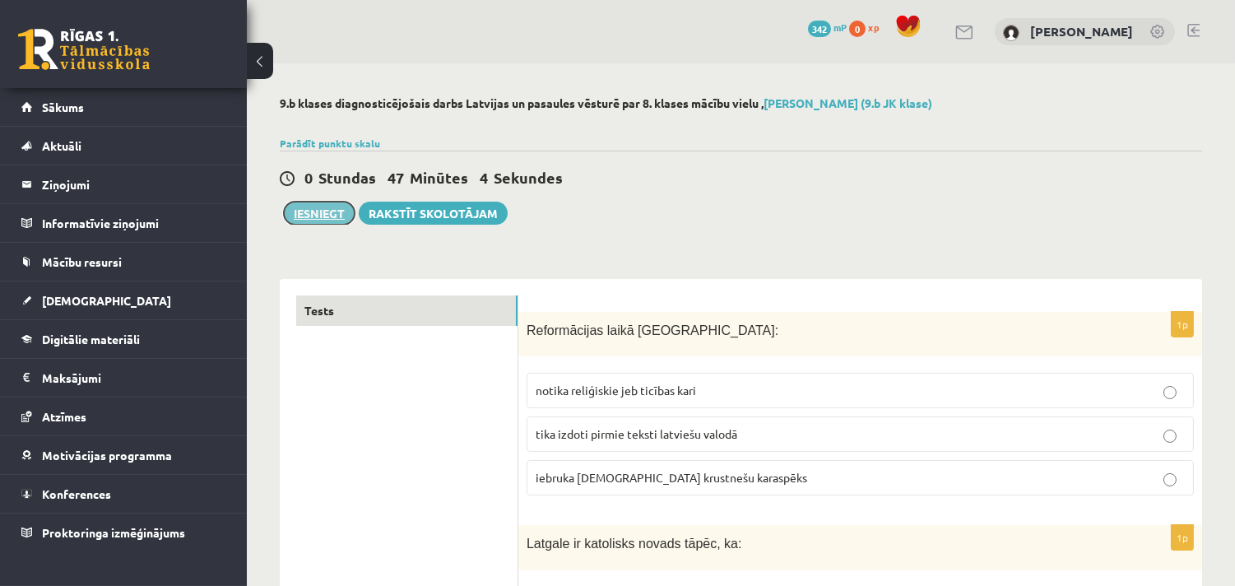
click at [323, 218] on button "Iesniegt" at bounding box center [319, 213] width 71 height 23
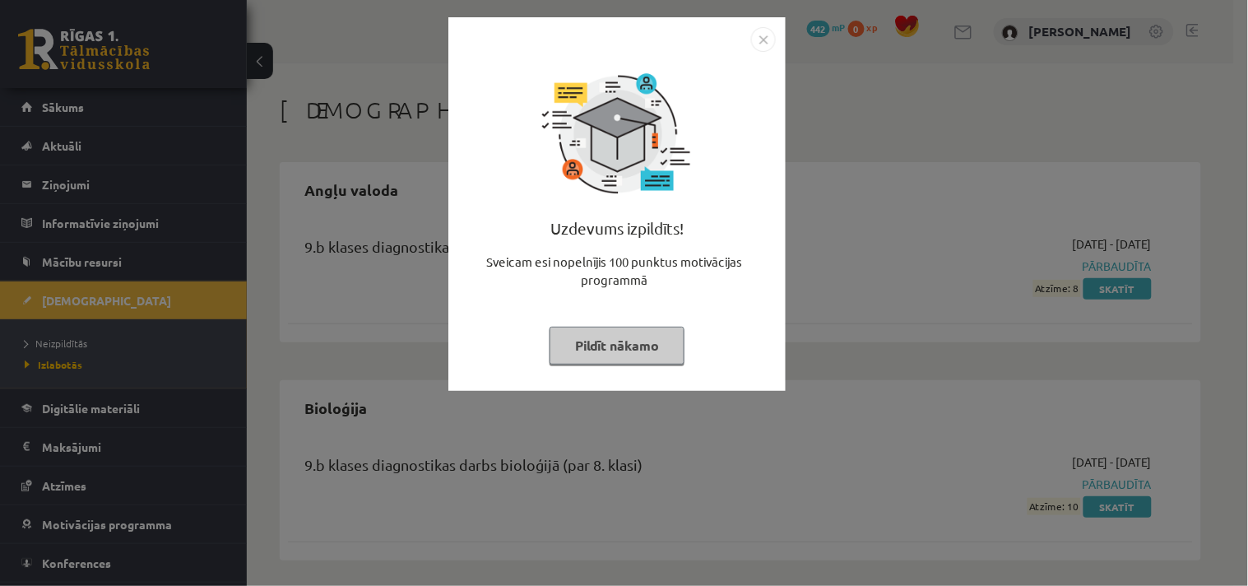
click at [759, 37] on img "Close" at bounding box center [763, 39] width 25 height 25
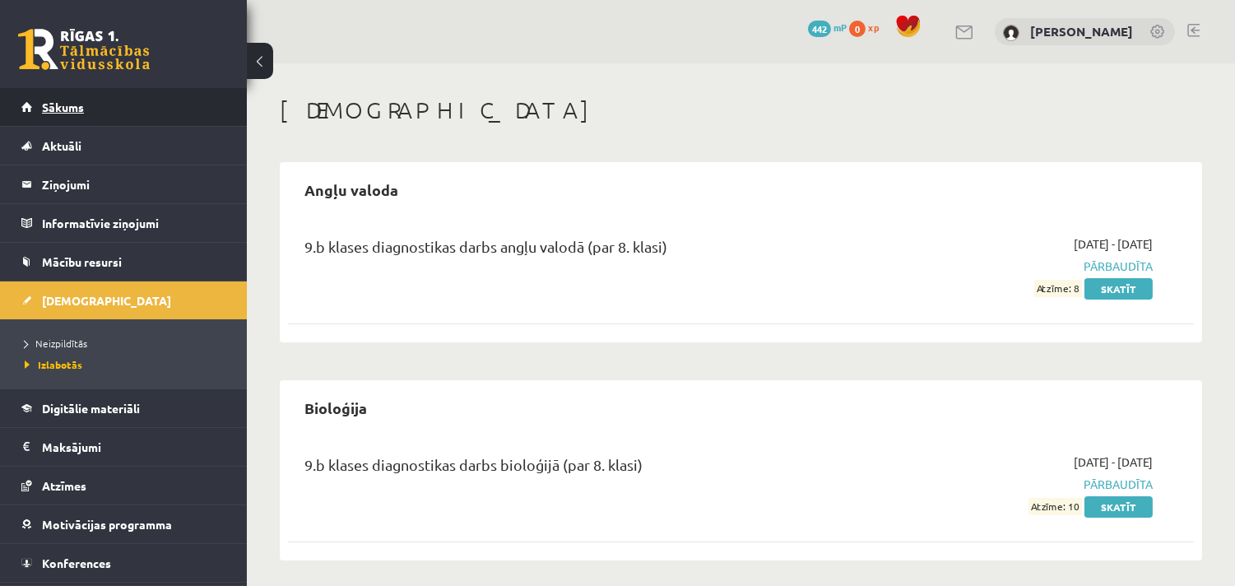
click at [58, 103] on span "Sākums" at bounding box center [63, 107] width 42 height 15
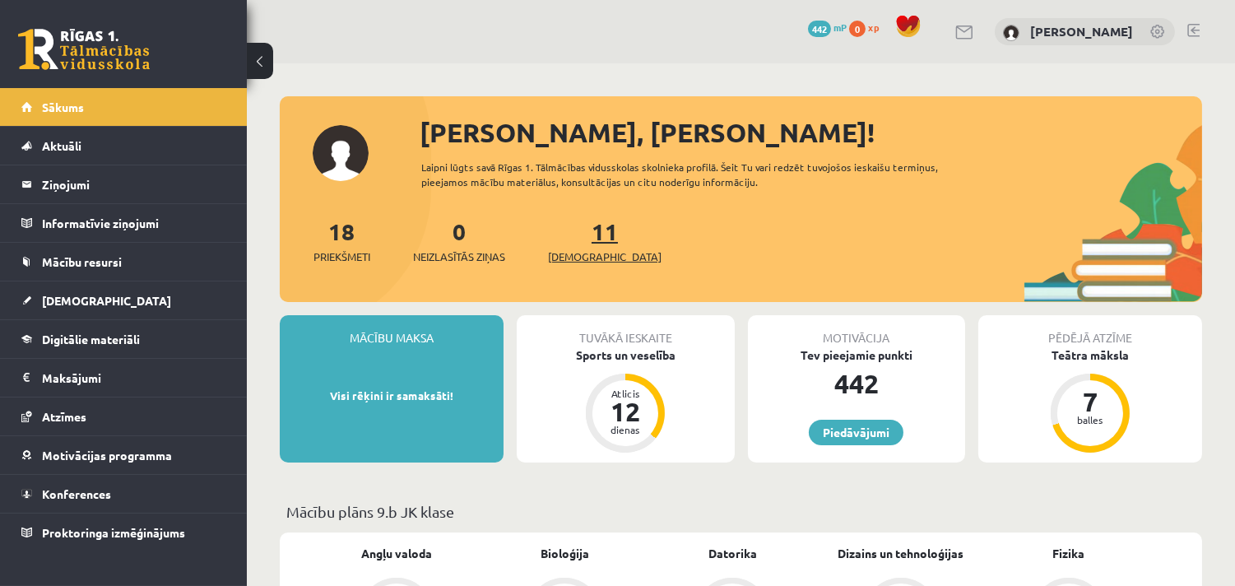
click at [589, 251] on span "[DEMOGRAPHIC_DATA]" at bounding box center [605, 256] width 114 height 16
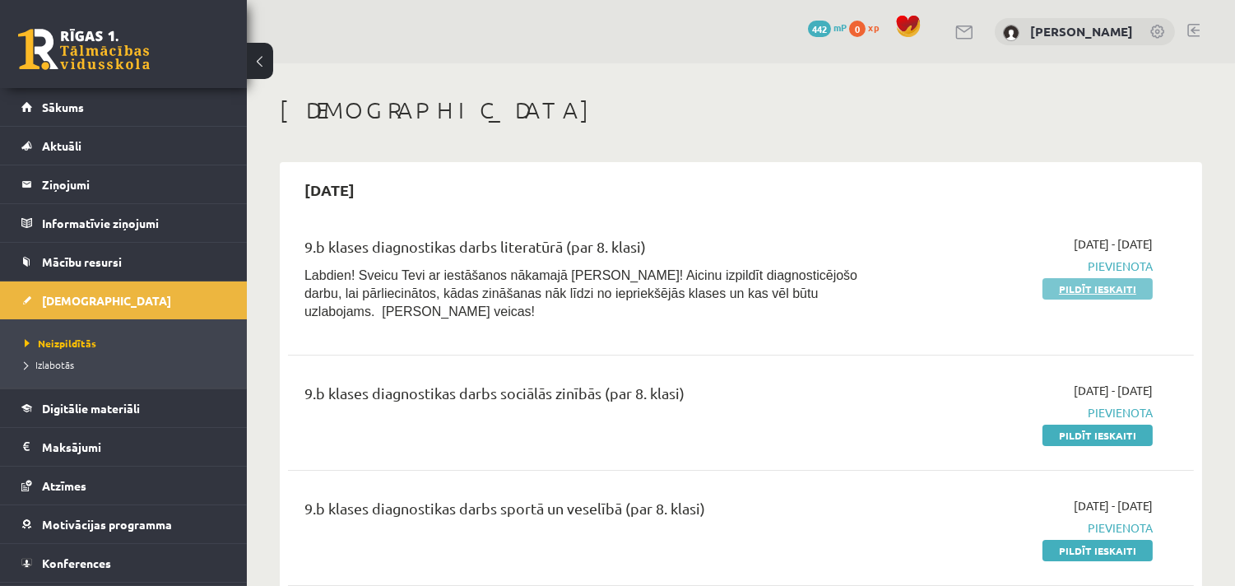
click at [1083, 283] on link "Pildīt ieskaiti" at bounding box center [1098, 288] width 110 height 21
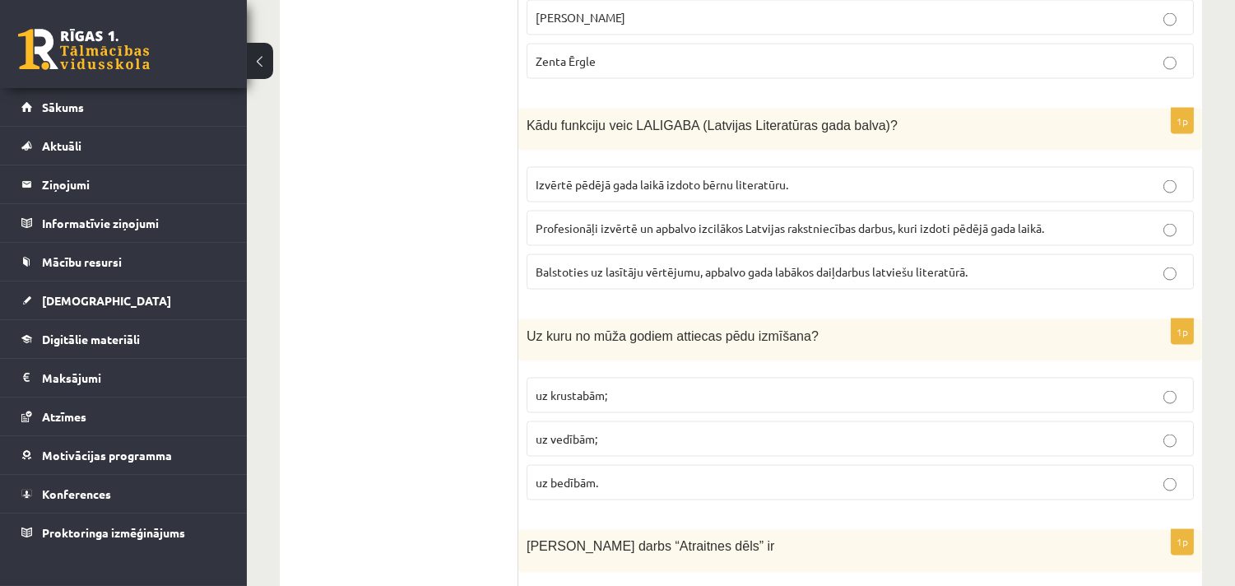
scroll to position [5120, 0]
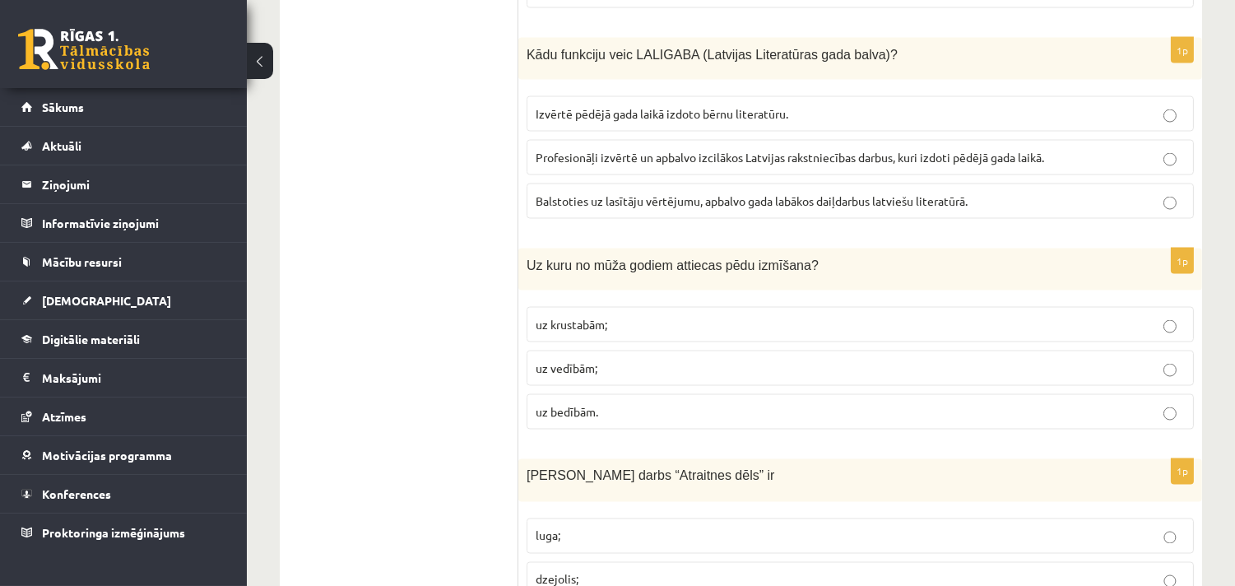
click at [623, 403] on p "uz bedībām." at bounding box center [860, 411] width 649 height 17
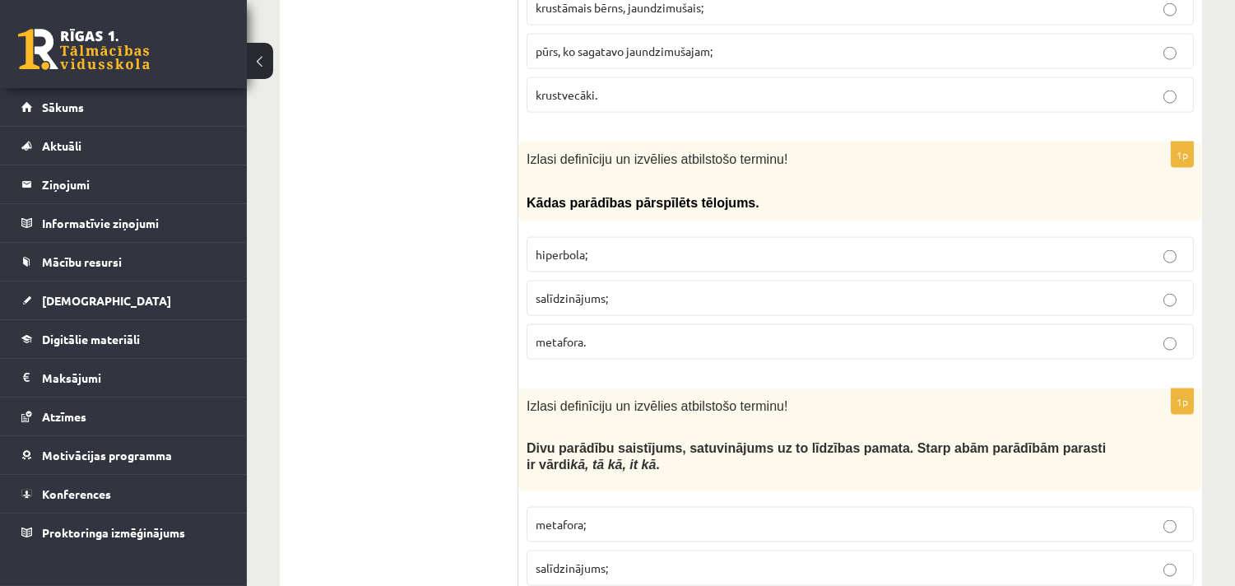
scroll to position [4479, 0]
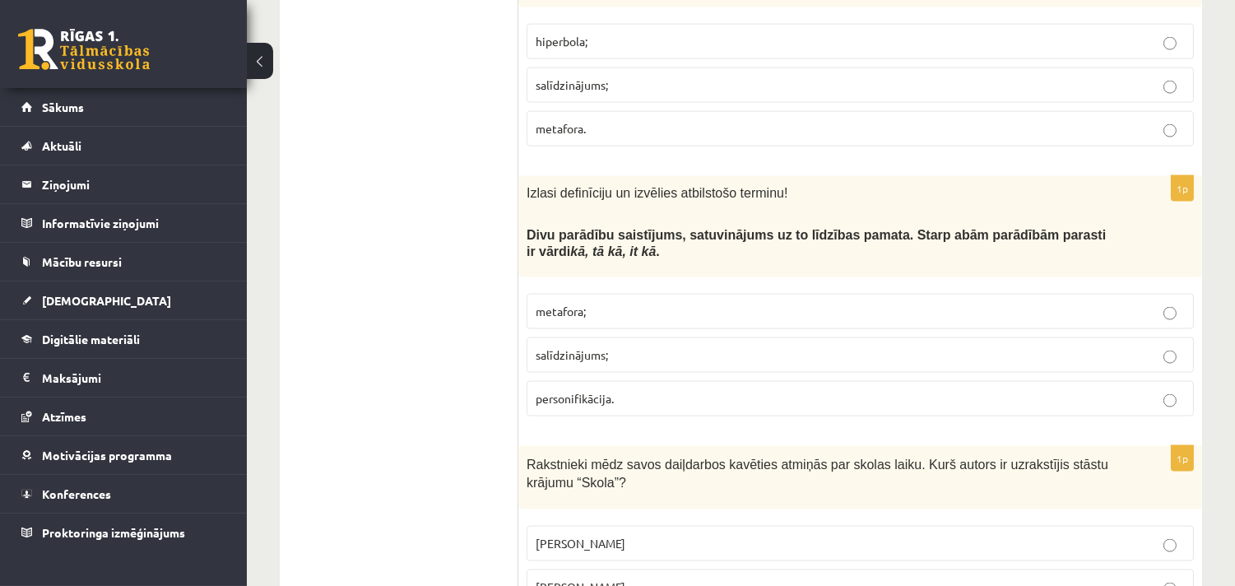
click at [574, 347] on span "salīdzinājums;" at bounding box center [572, 354] width 72 height 15
click at [1145, 216] on div "Izlasi definīciju un izvēlies atbilstošo terminu! Divu parādību saistījums, sat…" at bounding box center [860, 226] width 684 height 101
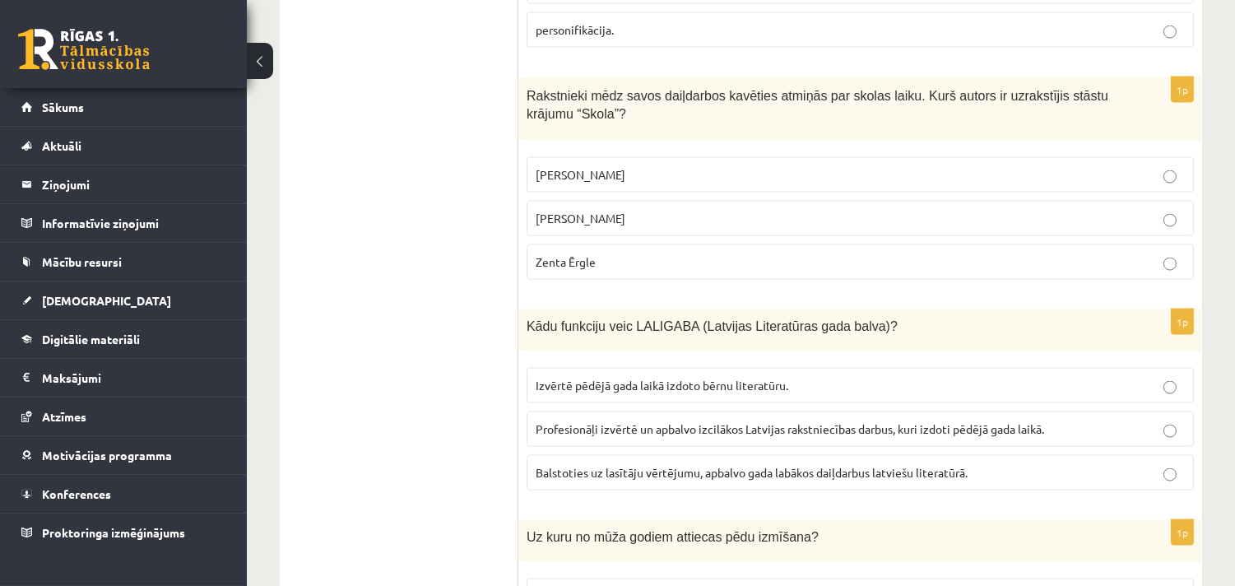
scroll to position [4906, 0]
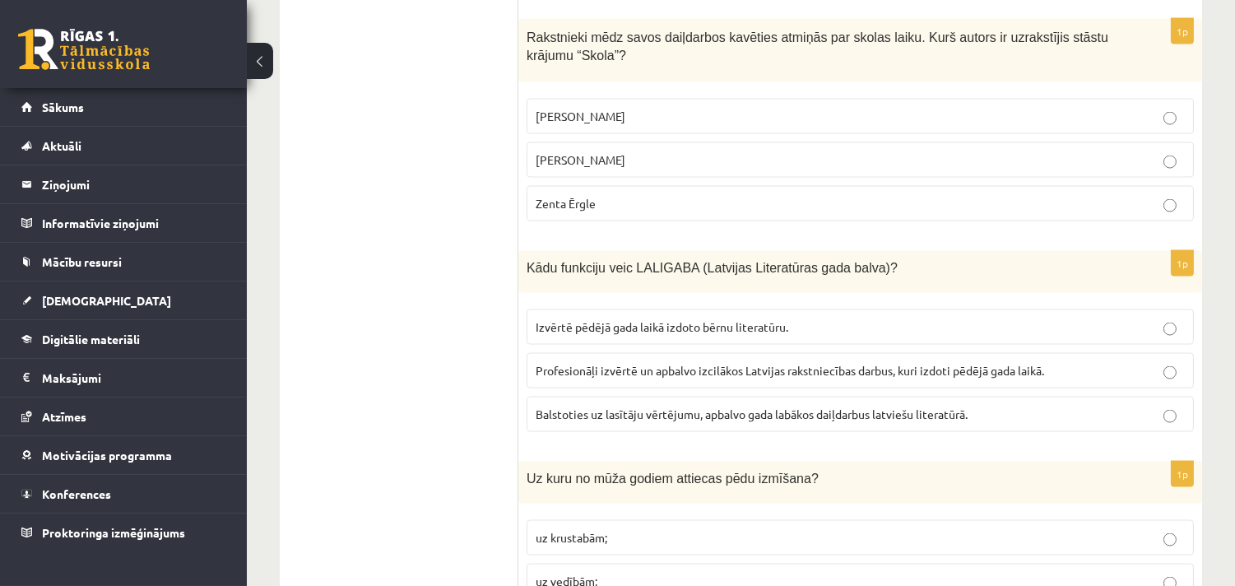
click at [659, 363] on span "Profesionāļi izvērtē un apbalvo izcilākos Latvijas rakstniecības darbus, kuri i…" at bounding box center [790, 370] width 508 height 15
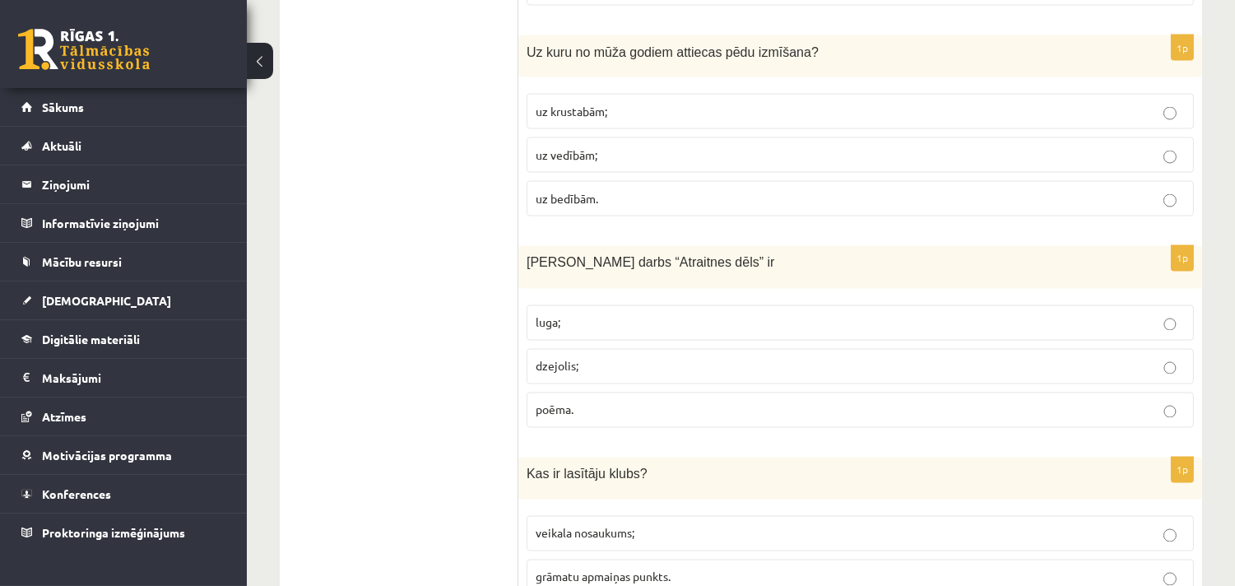
scroll to position [5547, 0]
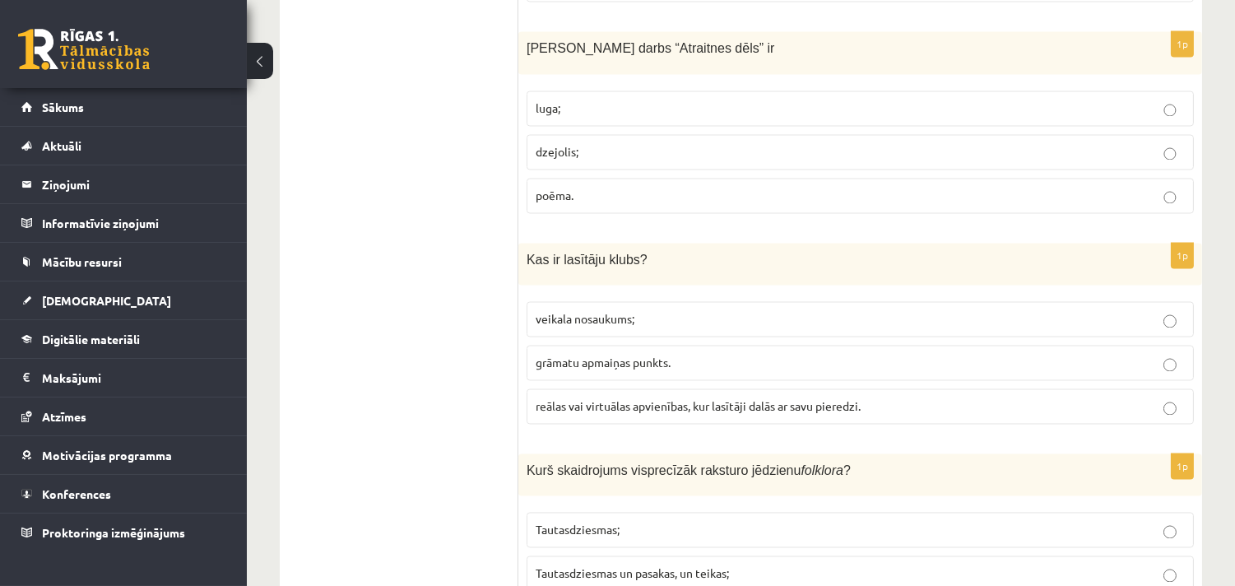
click at [617, 399] on span "reālas vai virtuālas apvienības, kur lasītāji dalās ar savu pieredzi." at bounding box center [698, 406] width 325 height 15
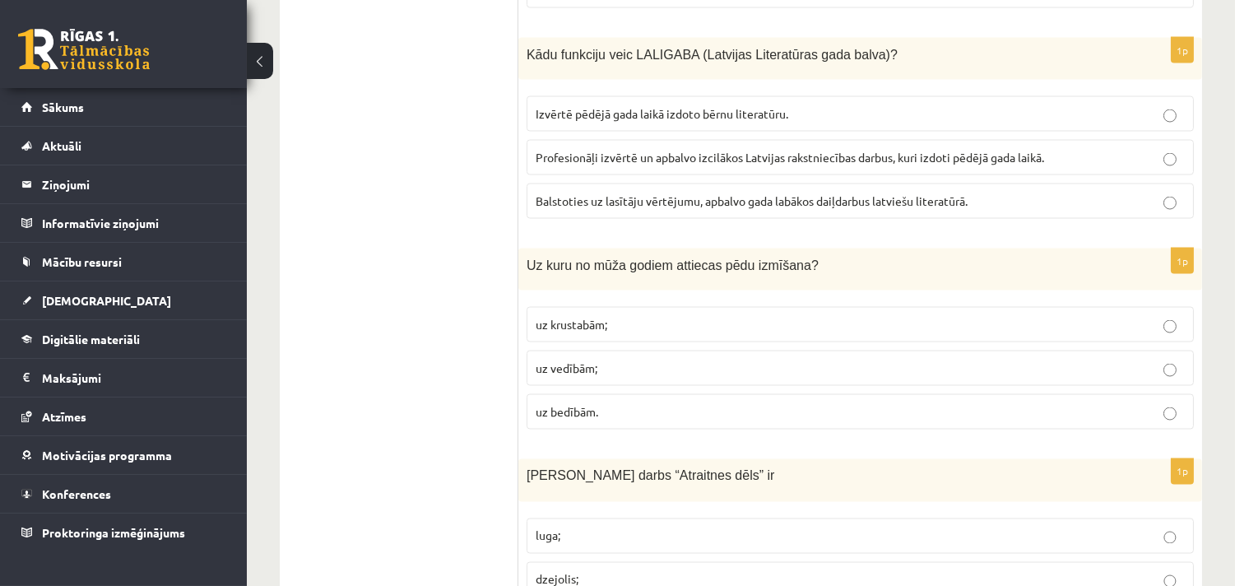
scroll to position [5333, 0]
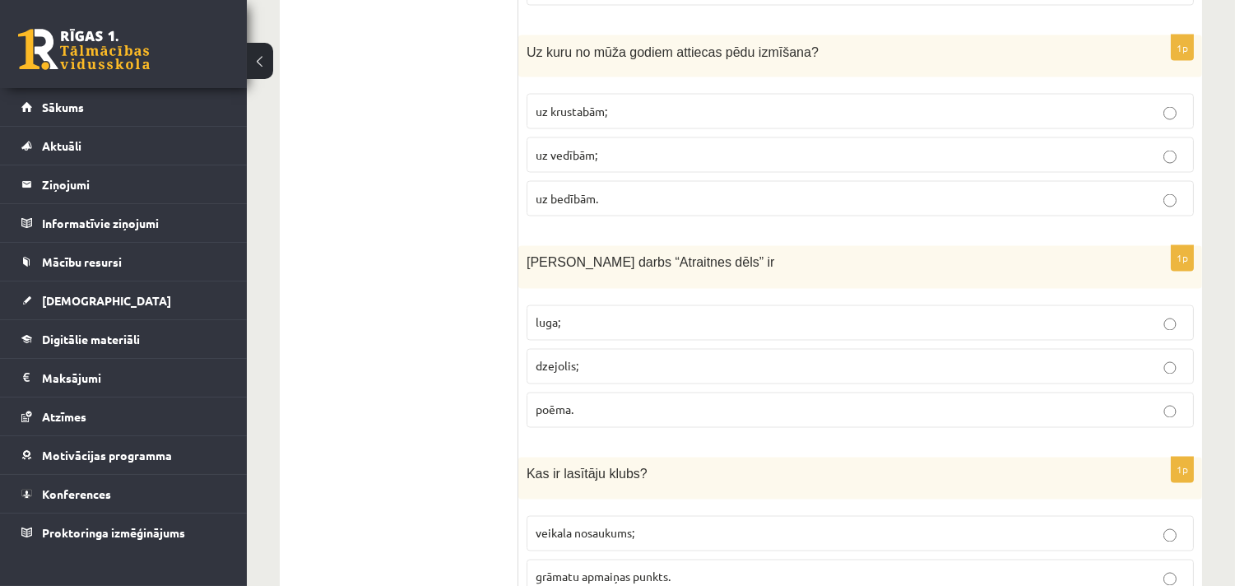
click at [586, 402] on p "poēma." at bounding box center [860, 410] width 649 height 17
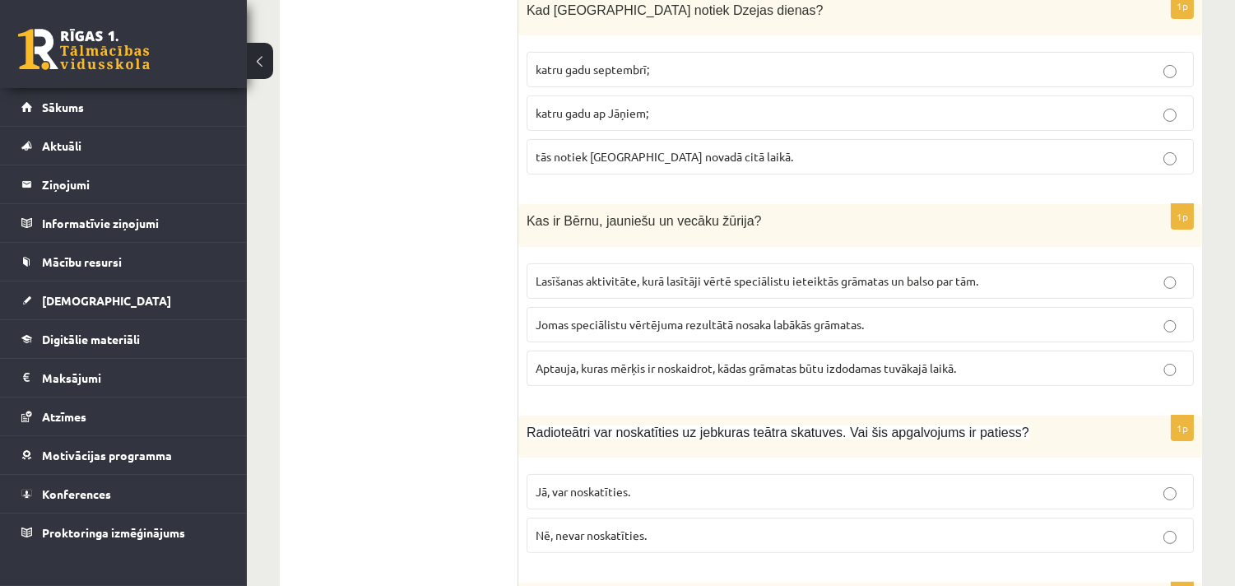
scroll to position [639, 0]
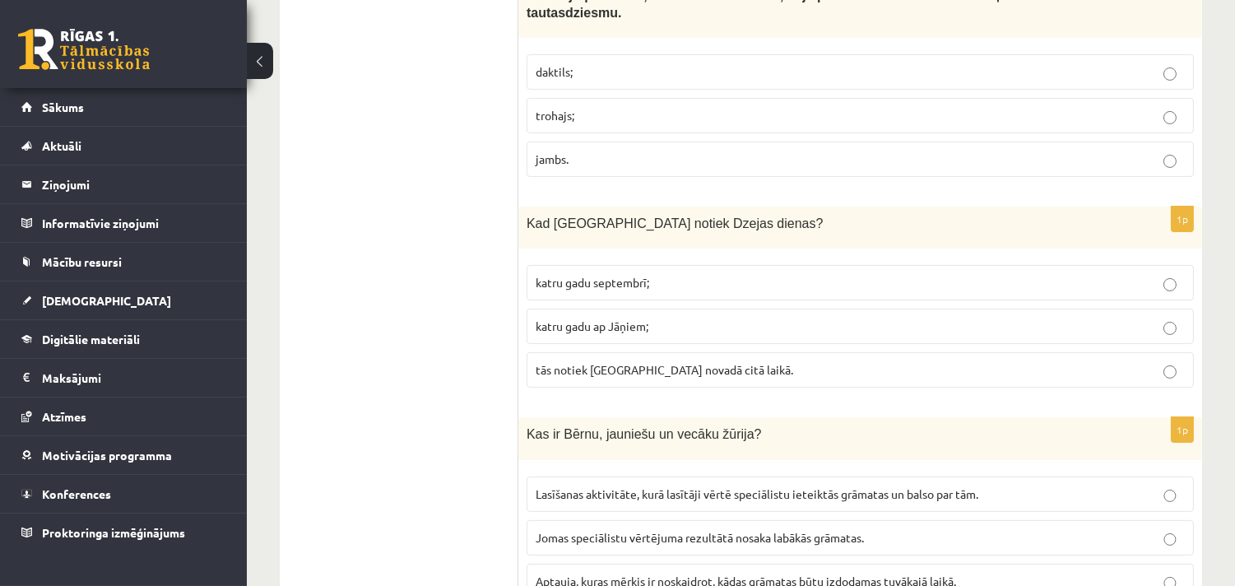
click at [624, 362] on span "tās notiek katrā novadā citā laikā." at bounding box center [665, 369] width 258 height 15
click at [578, 265] on label "katru gadu septembrī;" at bounding box center [860, 282] width 667 height 35
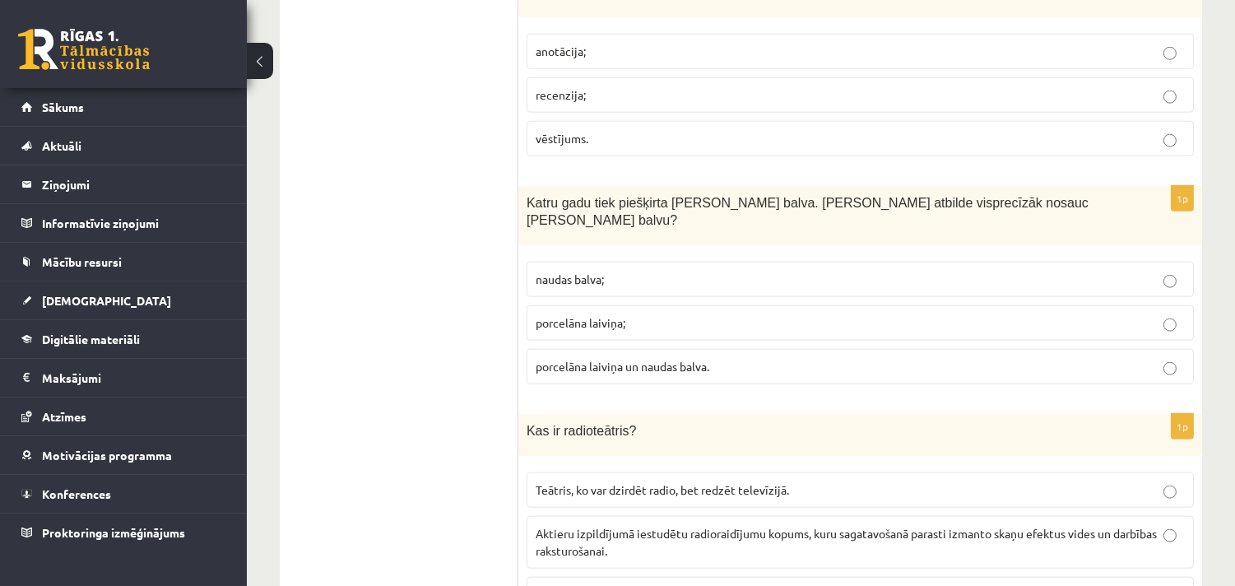
scroll to position [3626, 0]
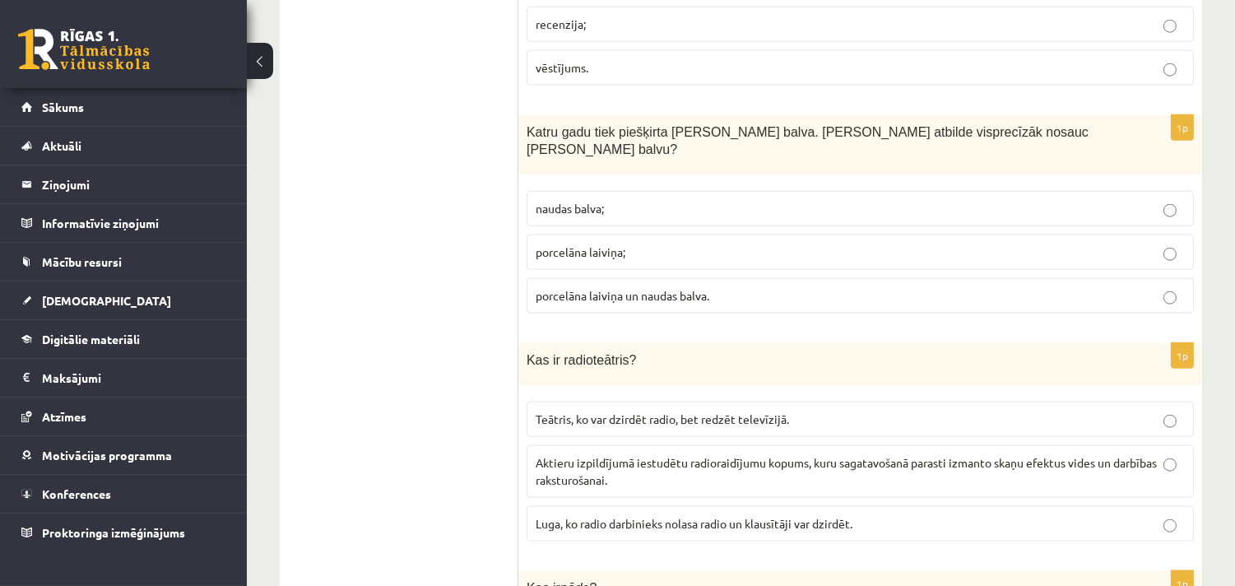
click at [598, 455] on span "Aktieru izpildījumā iestudētu radioraidījumu kopums, kuru sagatavošanā parasti …" at bounding box center [846, 471] width 621 height 32
click at [424, 445] on ul "Tests Izvērtējums!" at bounding box center [407, 63] width 222 height 6699
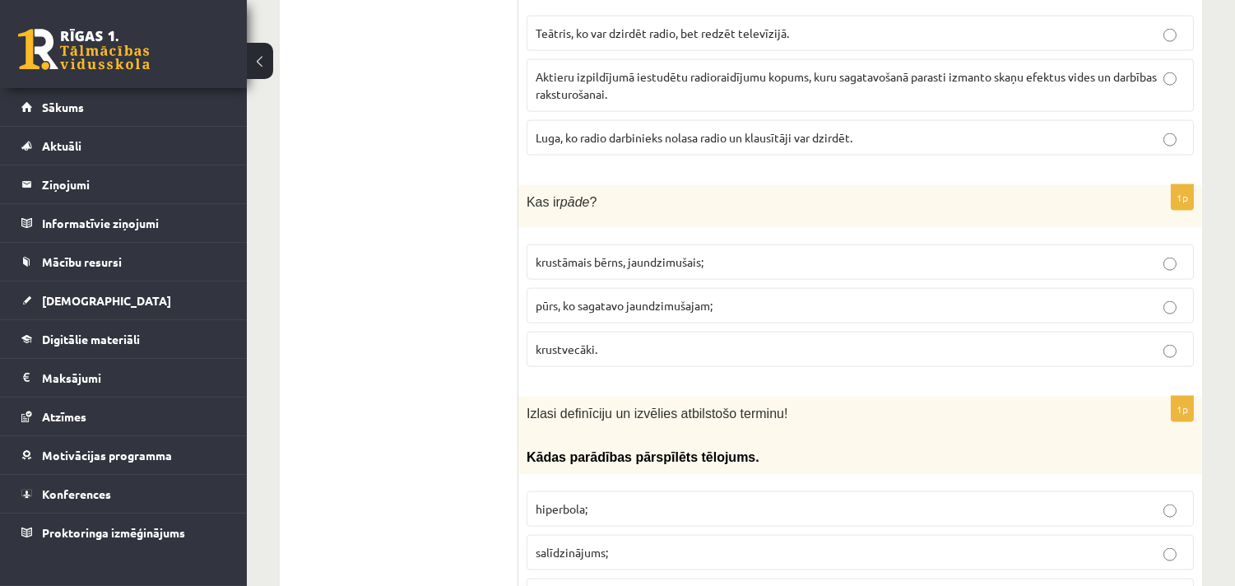
scroll to position [4052, 0]
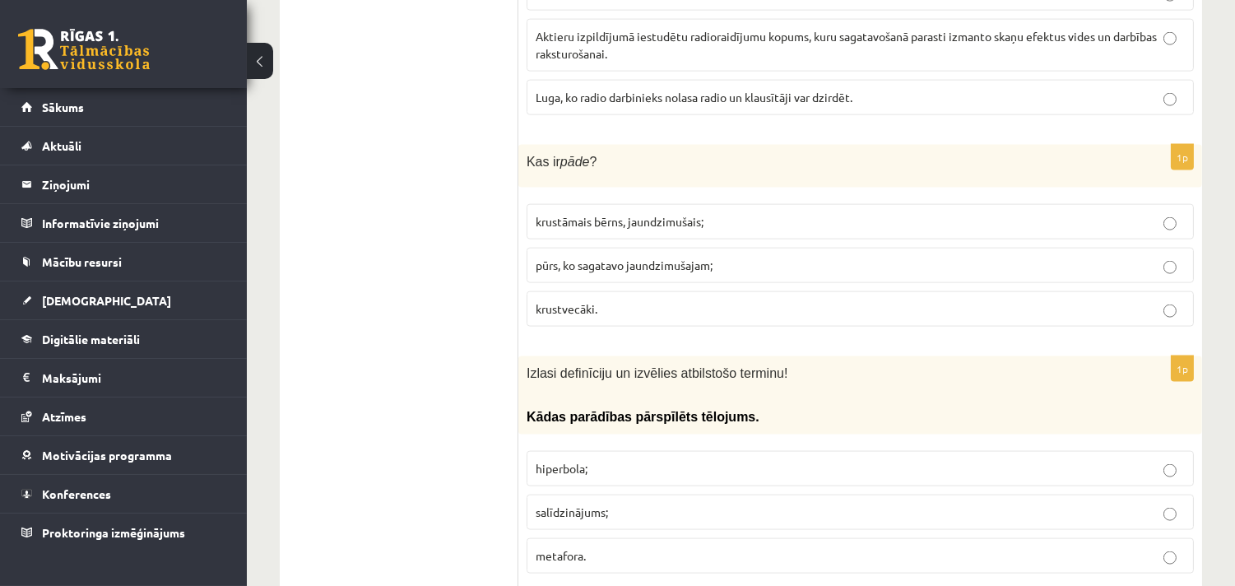
click at [589, 451] on label "hiperbola;" at bounding box center [860, 468] width 667 height 35
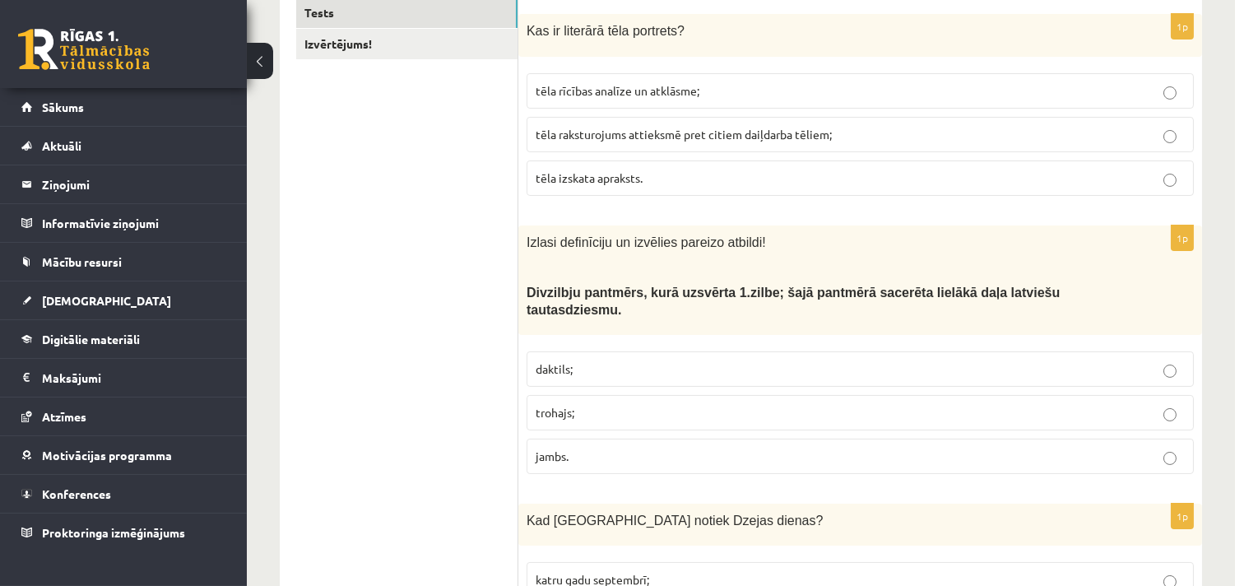
scroll to position [5895, 0]
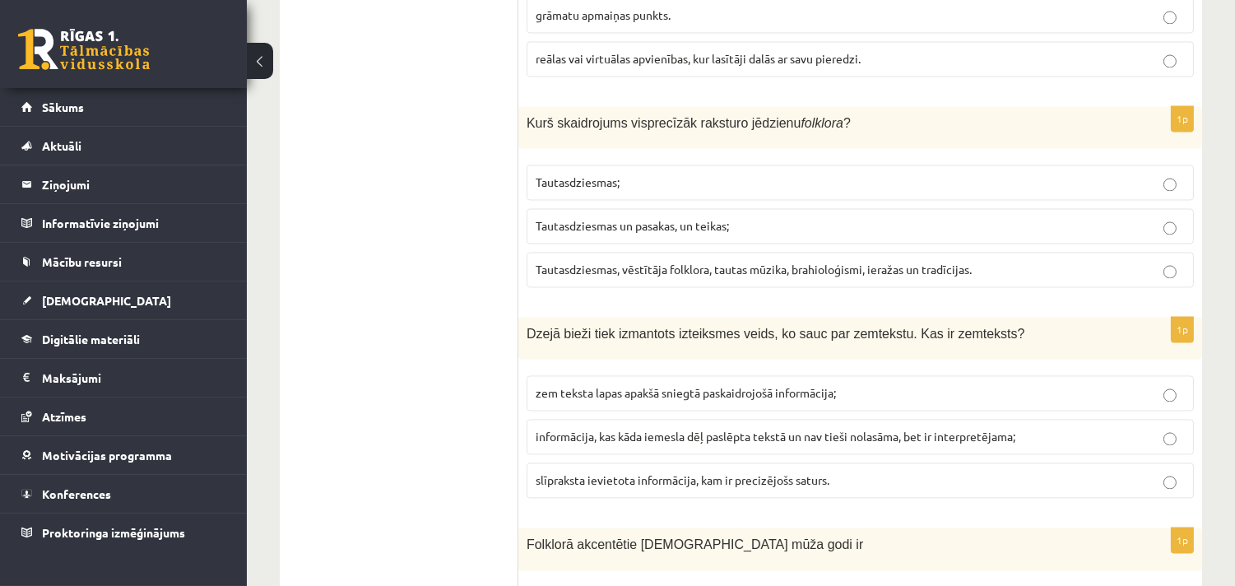
click at [650, 429] on span "informācija, kas kāda iemesla dēļ paslēpta tekstā un nav tieši nolasāma, bet ir…" at bounding box center [776, 436] width 480 height 15
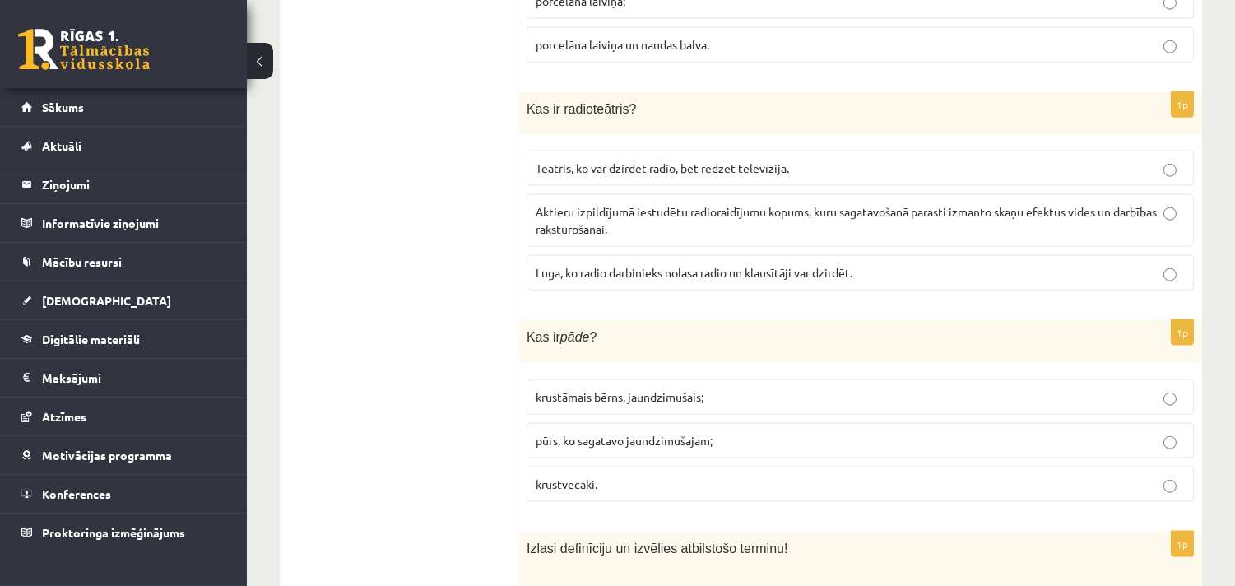
click at [724, 388] on p "krustāmais bērns, jaundzimušais;" at bounding box center [860, 396] width 649 height 17
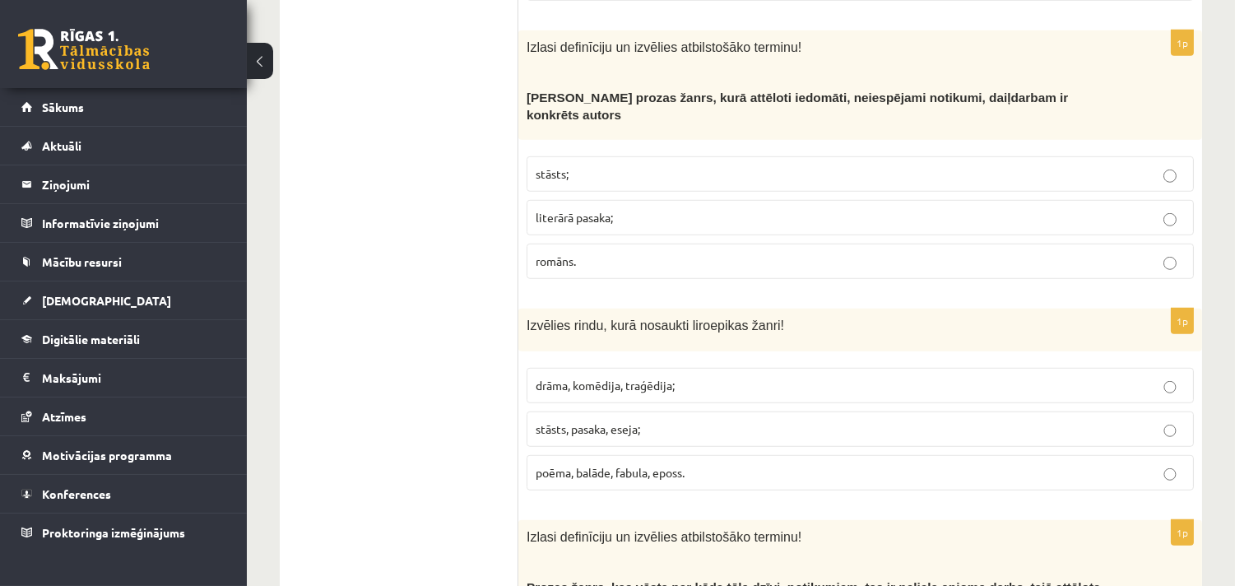
click at [676, 465] on span "poēma, balāde, fabula, eposs." at bounding box center [610, 472] width 149 height 15
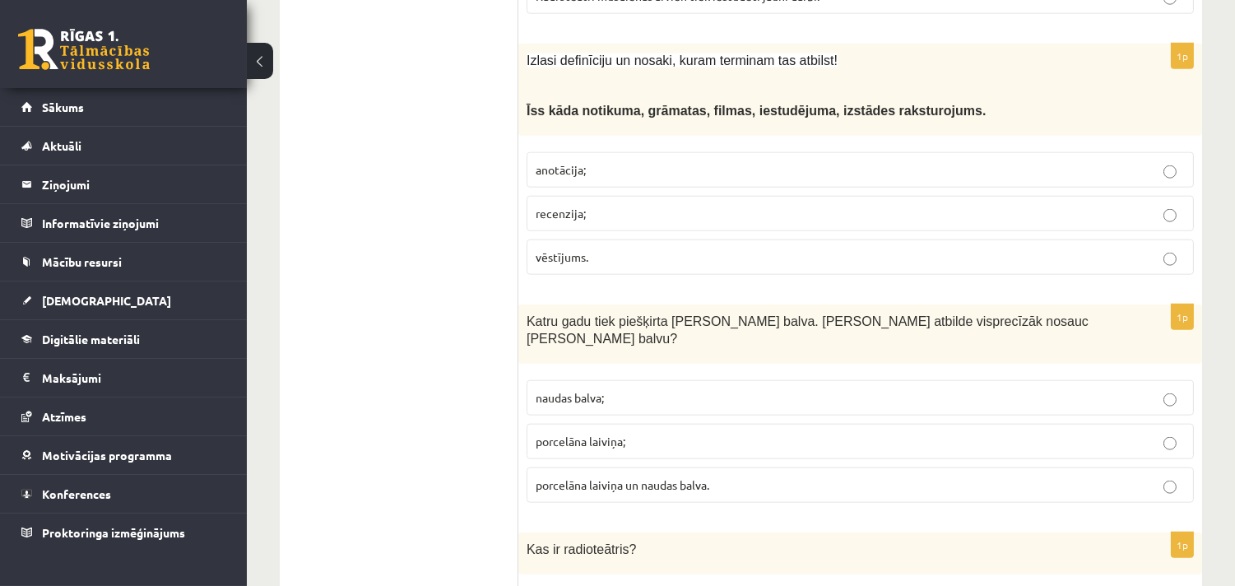
scroll to position [6463, 0]
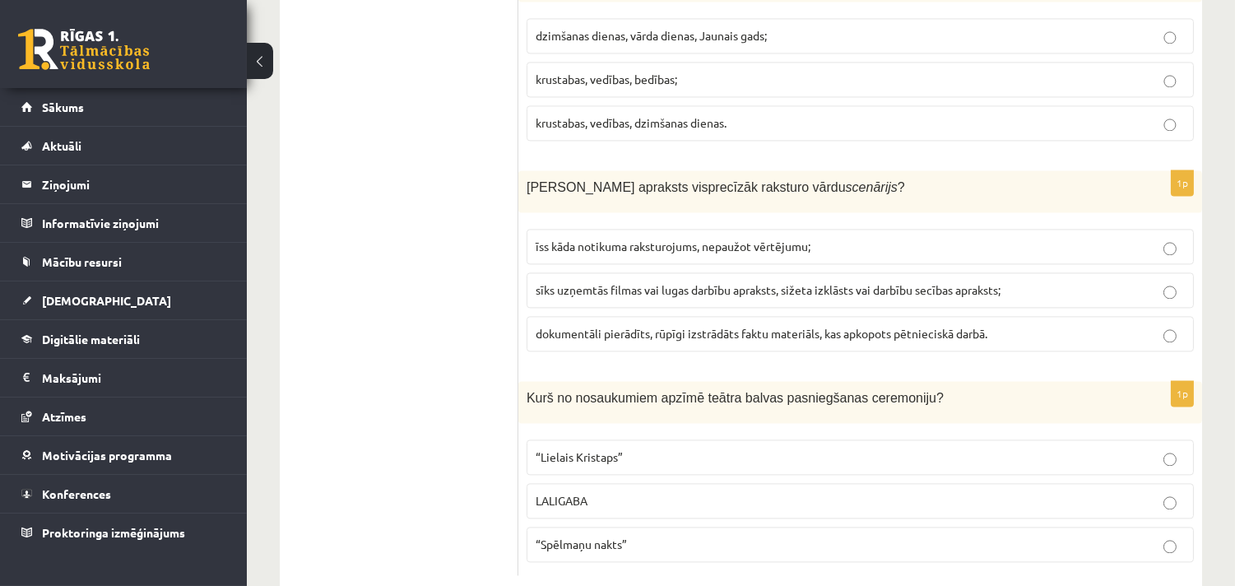
click at [701, 536] on p "“Spēlmaņu nakts”" at bounding box center [860, 544] width 649 height 17
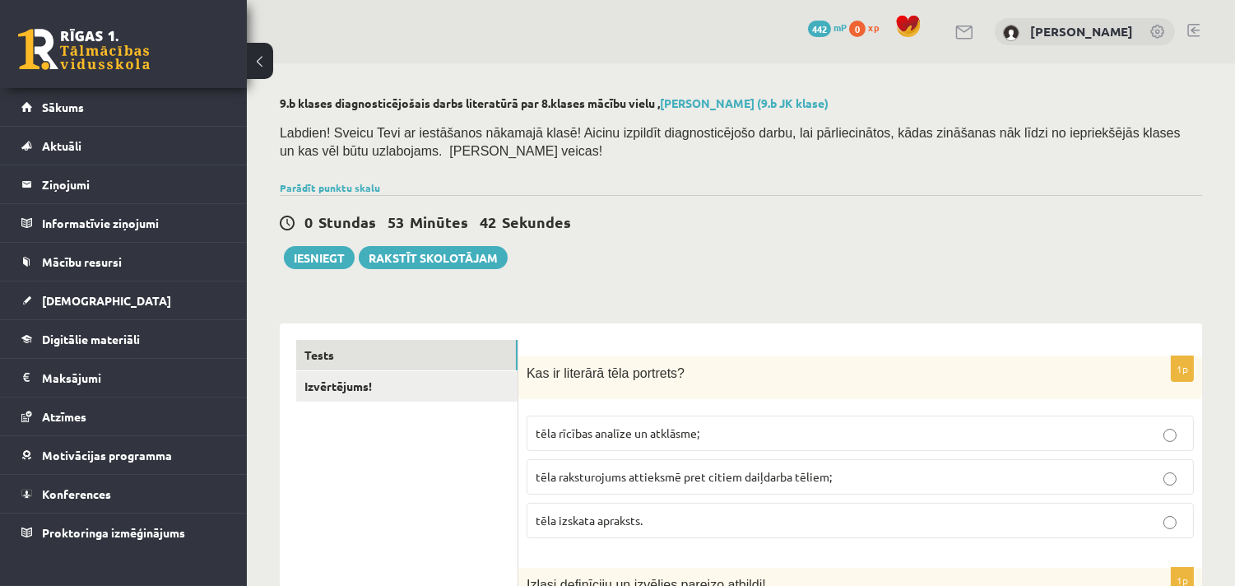
scroll to position [2584, 0]
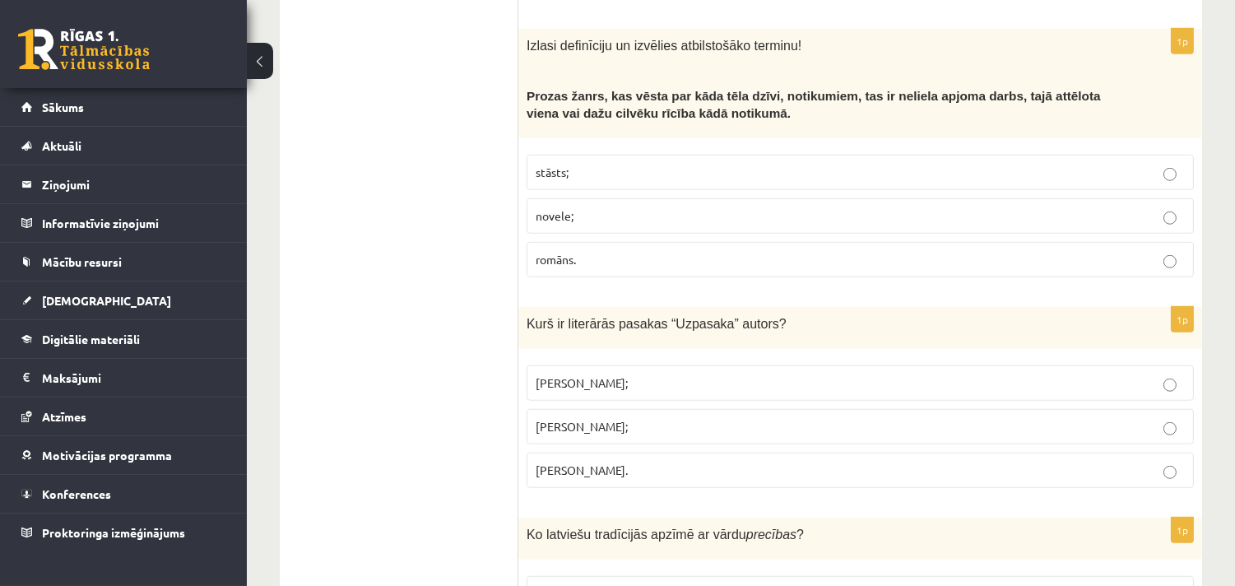
click at [873, 374] on p "Imants Ziedonis;" at bounding box center [860, 382] width 649 height 17
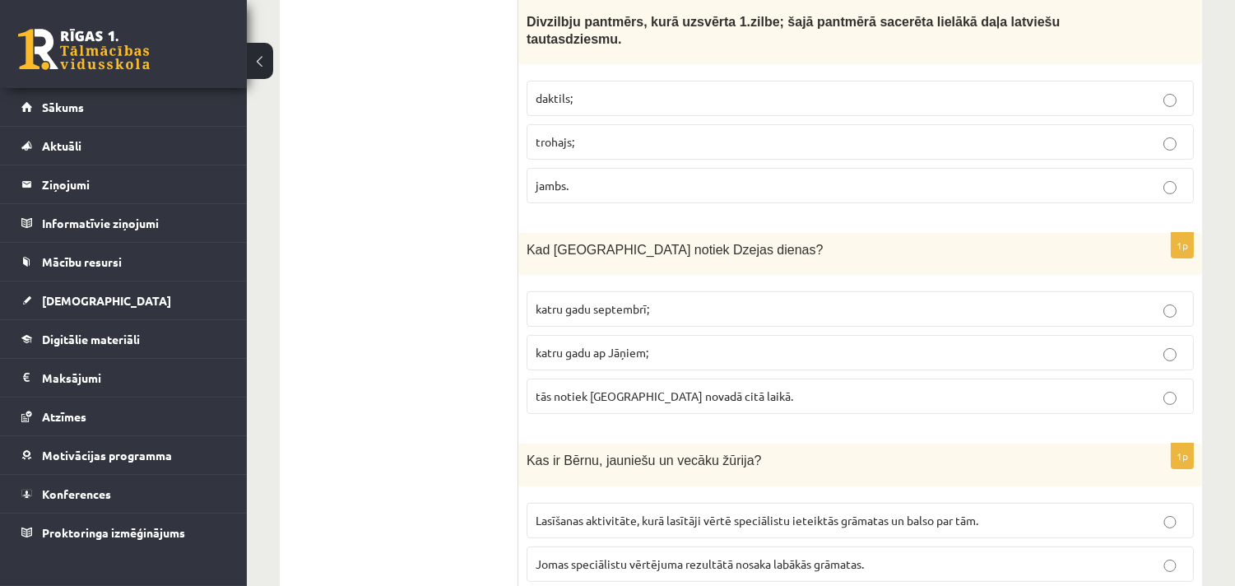
scroll to position [3225, 0]
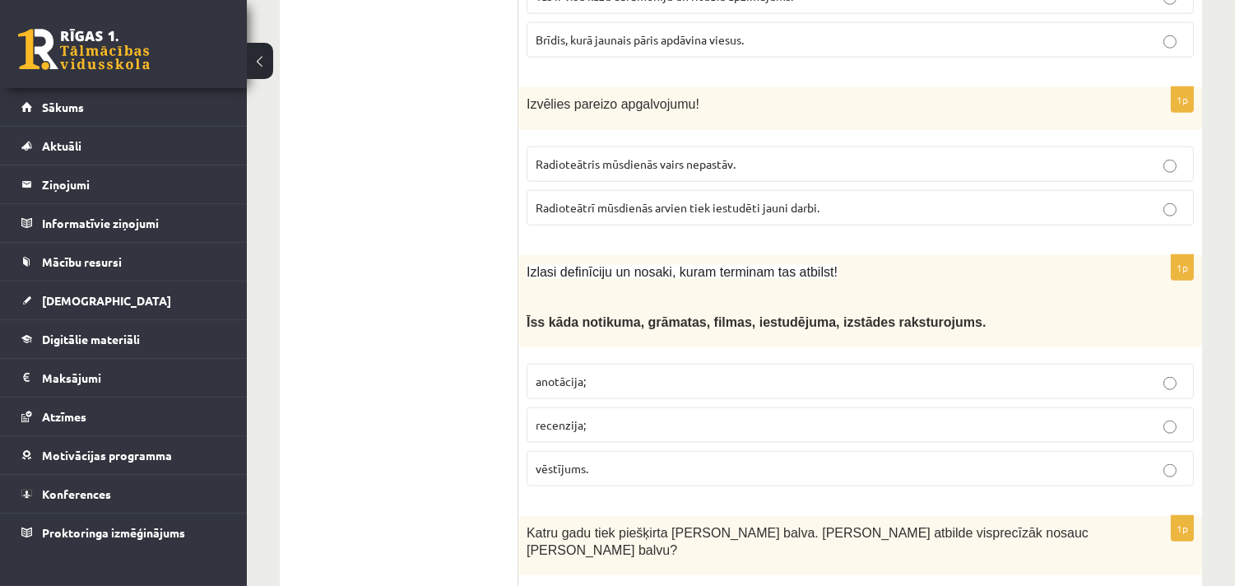
click at [571, 374] on span "anotācija;" at bounding box center [561, 381] width 50 height 15
click at [424, 391] on ul "Tests Izvērtējums!" at bounding box center [407, 463] width 222 height 6699
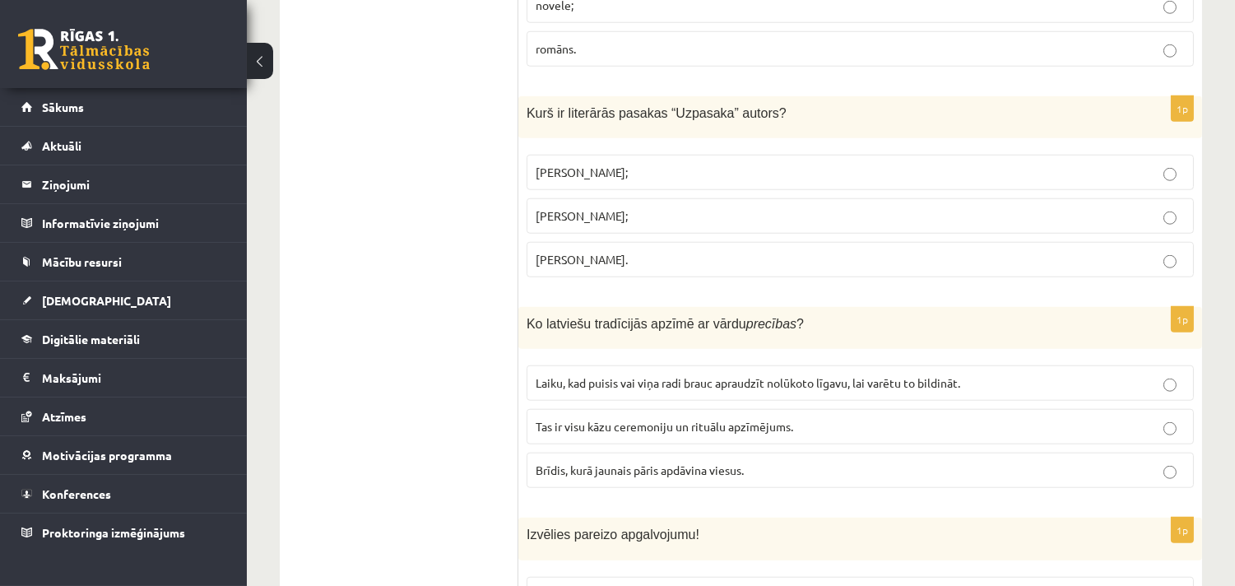
click at [750, 375] on span "Laiku, kad puisis vai viņa radi brauc apraudzīt nolūkoto līgavu, lai varētu to …" at bounding box center [748, 382] width 425 height 15
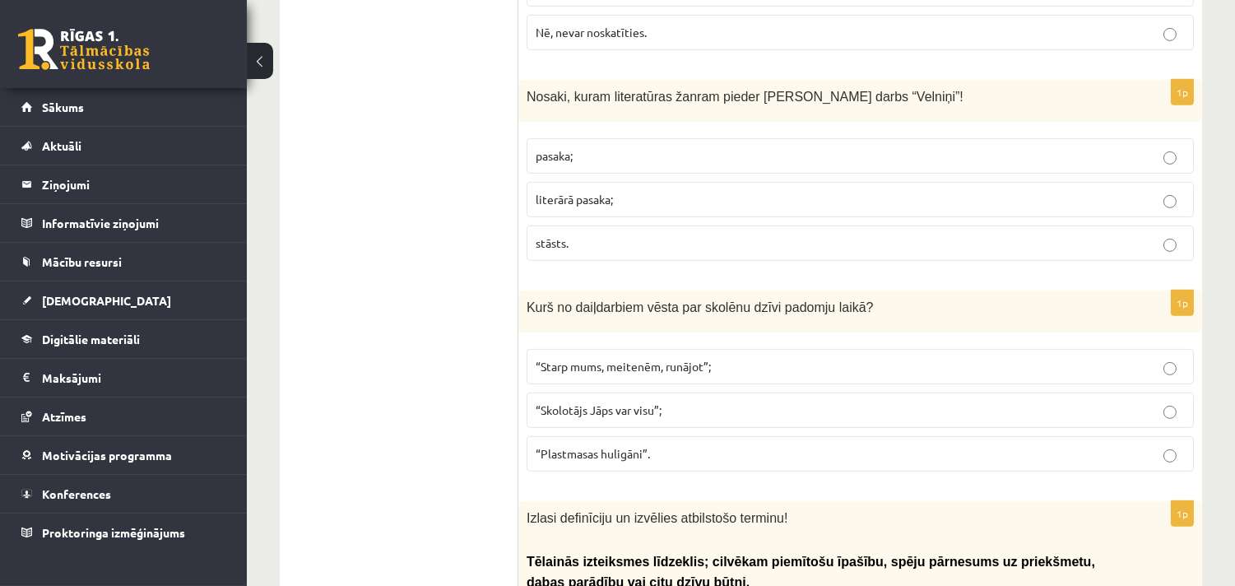
click at [708, 359] on span "“Starp mums, meitenēm, runājot”;" at bounding box center [623, 366] width 175 height 15
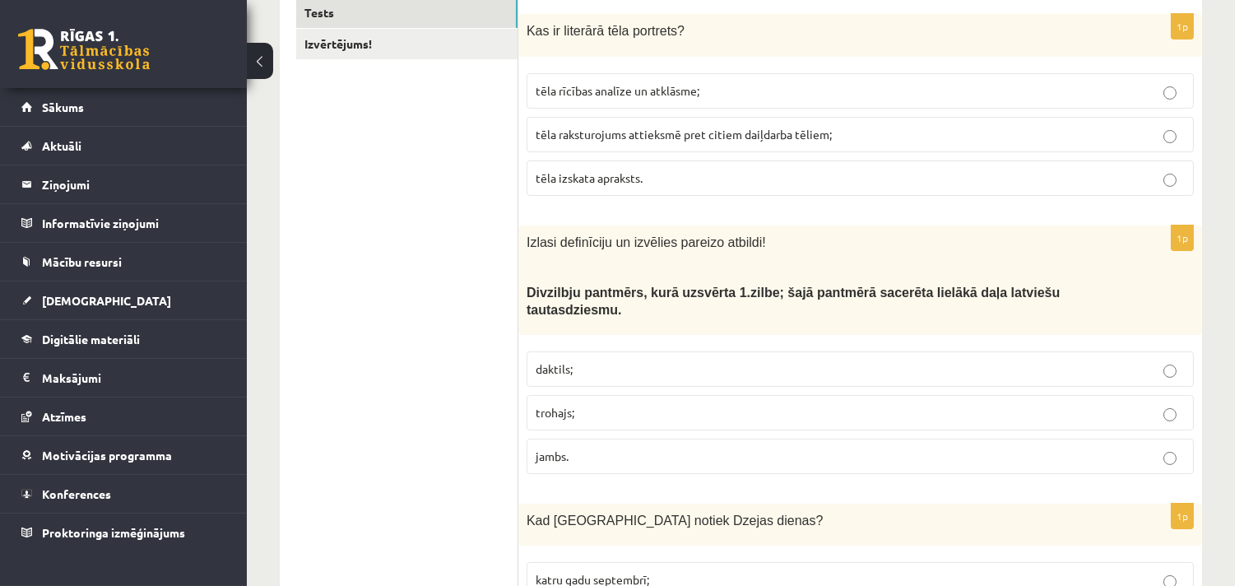
click at [555, 405] on span "trohajs;" at bounding box center [555, 412] width 39 height 15
click at [799, 133] on span "tēla raksturojums attieksmē pret citiem daiļdarba tēliem;" at bounding box center [684, 134] width 296 height 15
click at [622, 174] on span "tēla izskata apraksts." at bounding box center [589, 177] width 107 height 15
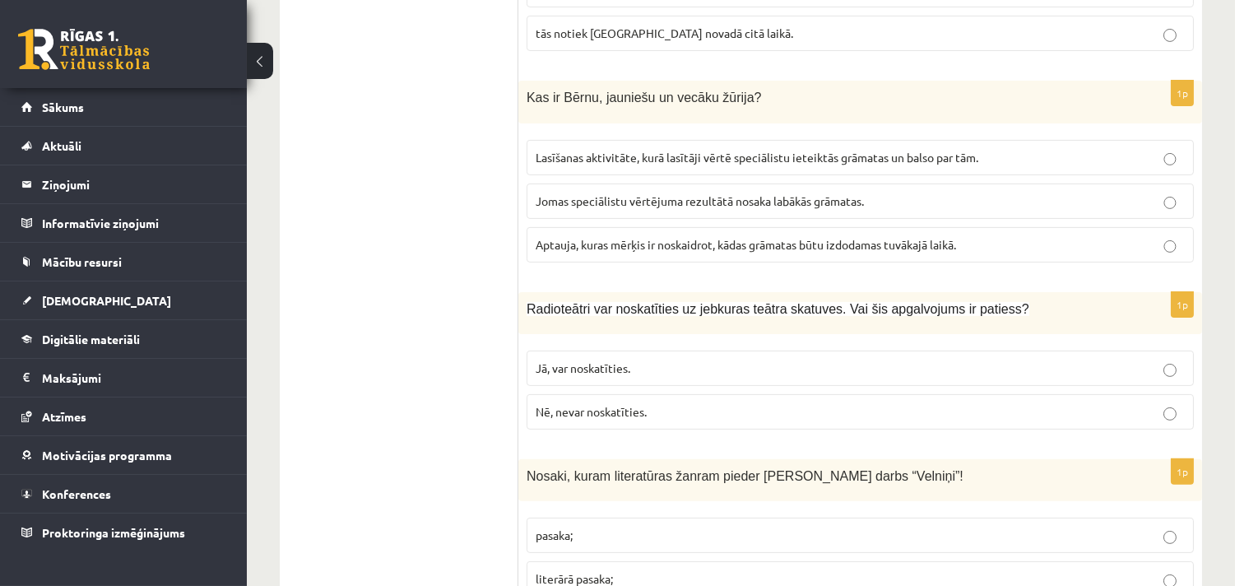
click at [601, 404] on span "Nē, nevar noskatīties." at bounding box center [591, 411] width 111 height 15
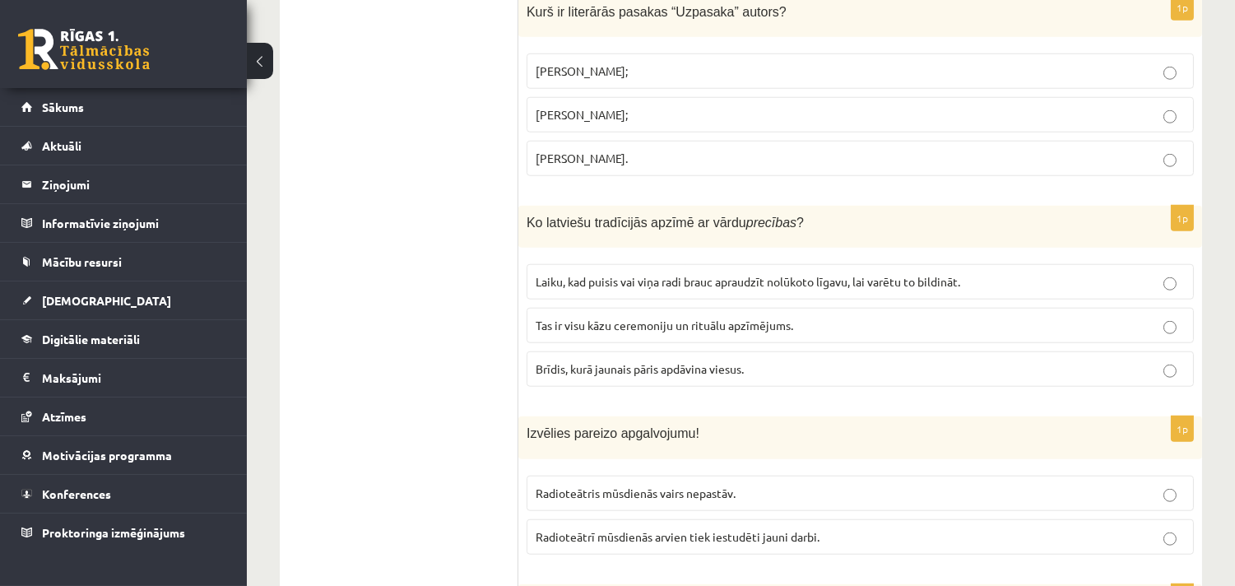
scroll to position [3109, 0]
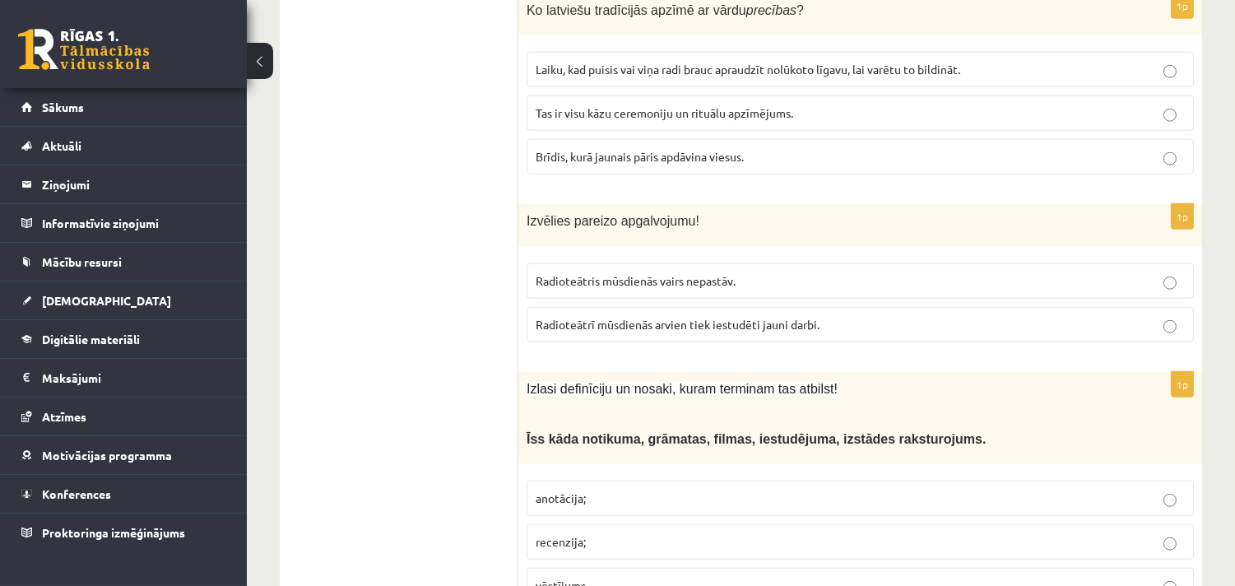
click at [700, 317] on span "Radioteātrī mūsdienās arvien tiek iestudēti jauni darbi." at bounding box center [678, 324] width 284 height 15
click at [423, 407] on ul "Tests Izvērtējums!" at bounding box center [407, 580] width 222 height 6699
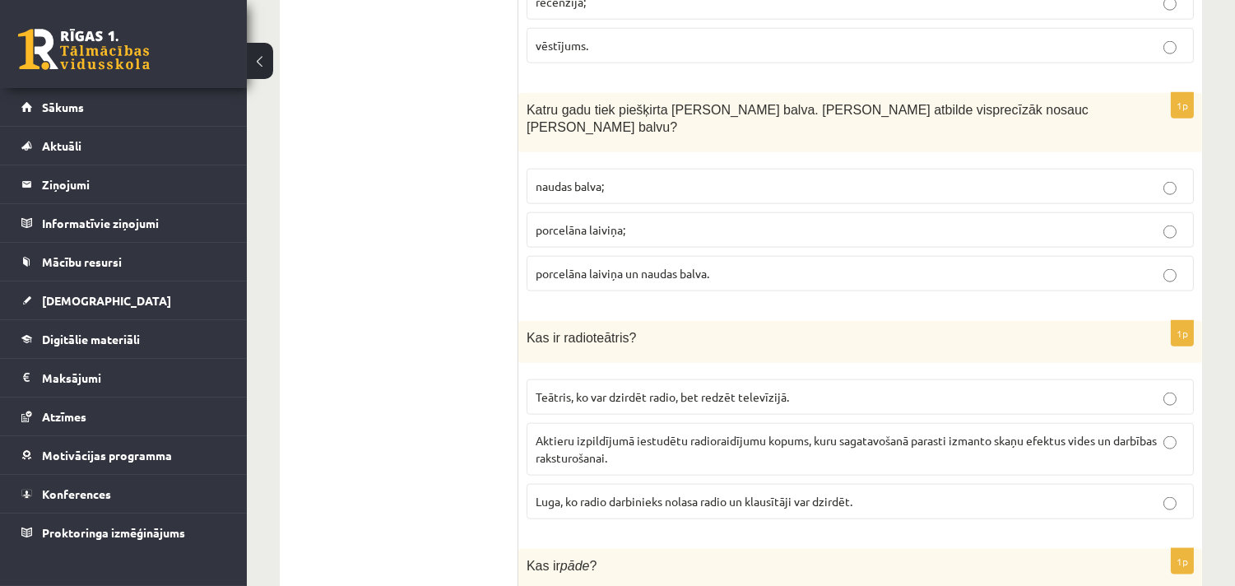
scroll to position [6317, 0]
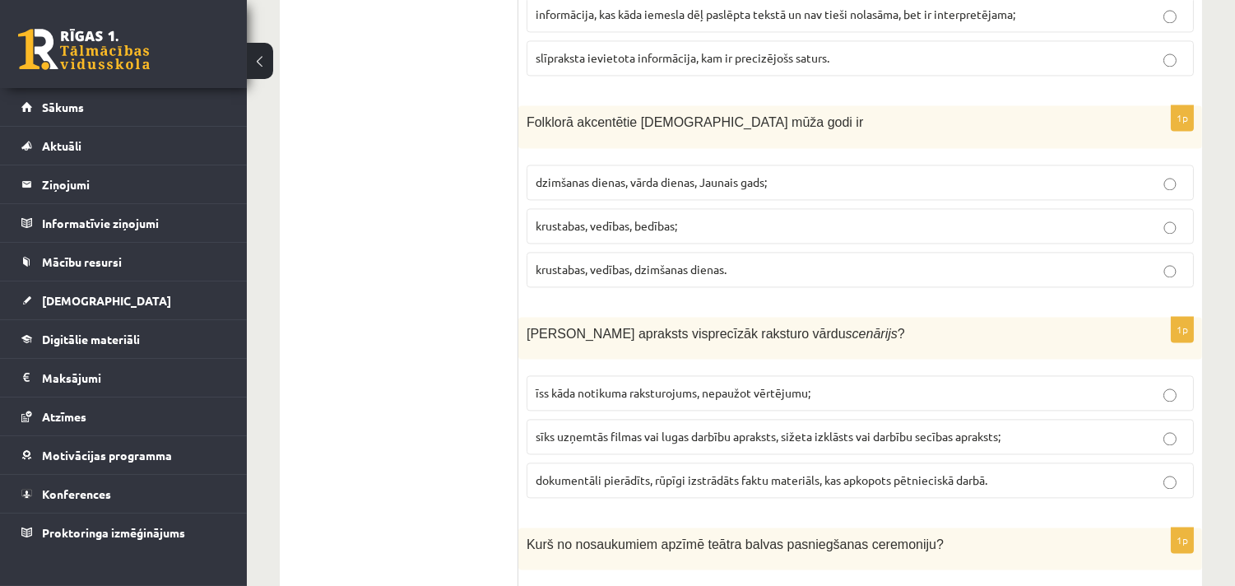
click at [612, 429] on span "sīks uzņemtās filmas vai lugas darbību apraksts, sižeta izklāsts vai darbību se…" at bounding box center [768, 436] width 465 height 15
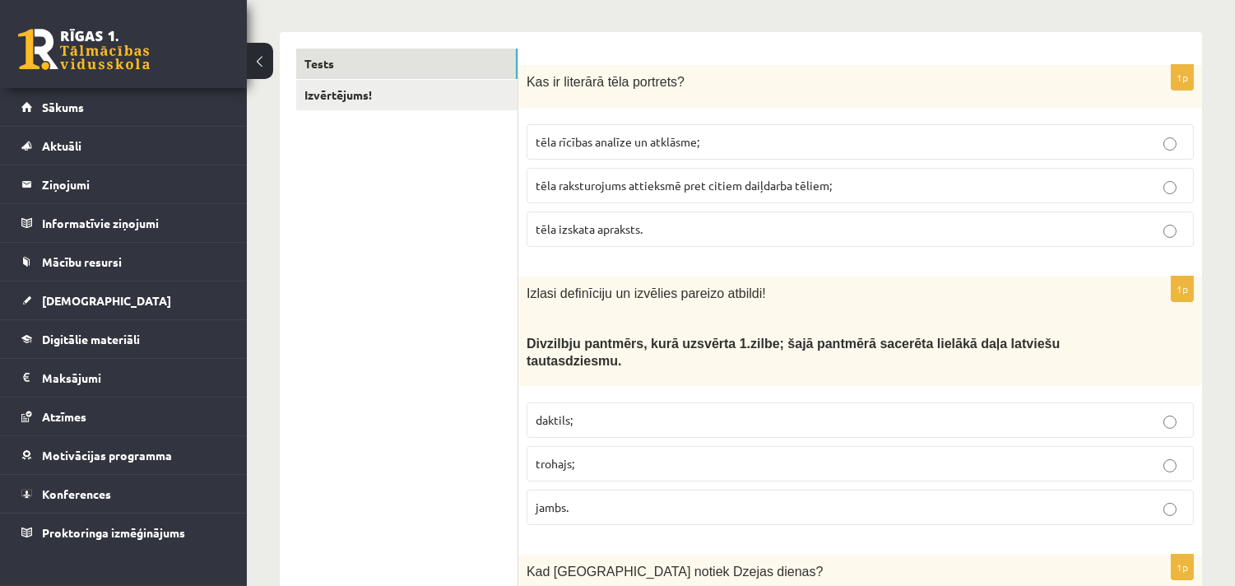
scroll to position [5682, 0]
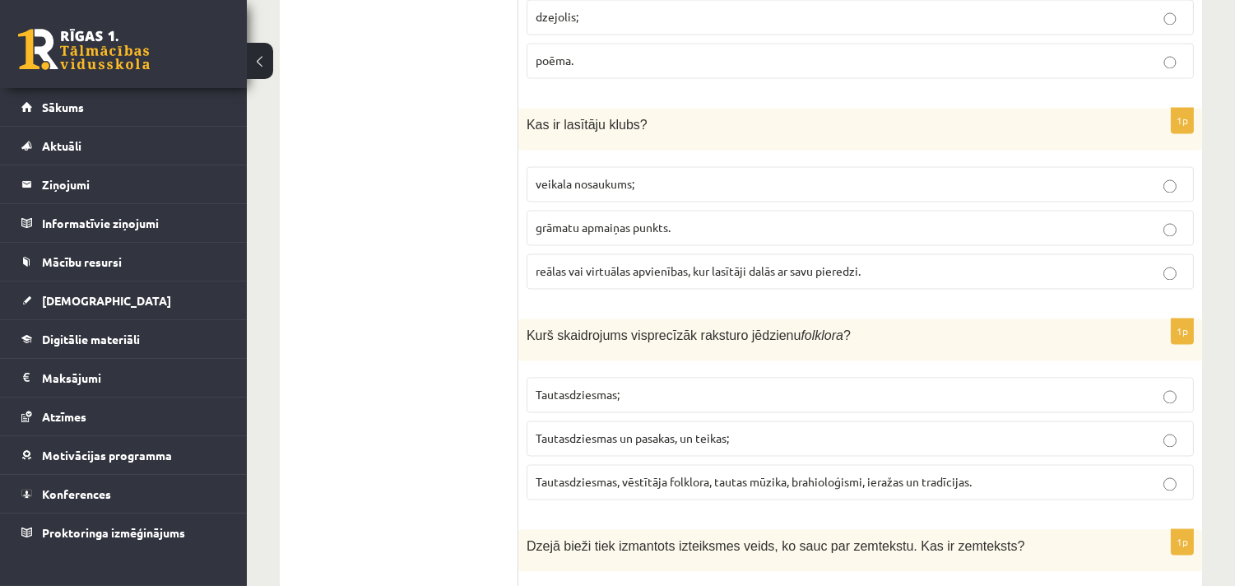
click at [730, 474] on span "Tautasdziesmas, vēstītāja folklora, tautas mūzika, brahioloģismi, ieražas un tr…" at bounding box center [754, 481] width 436 height 15
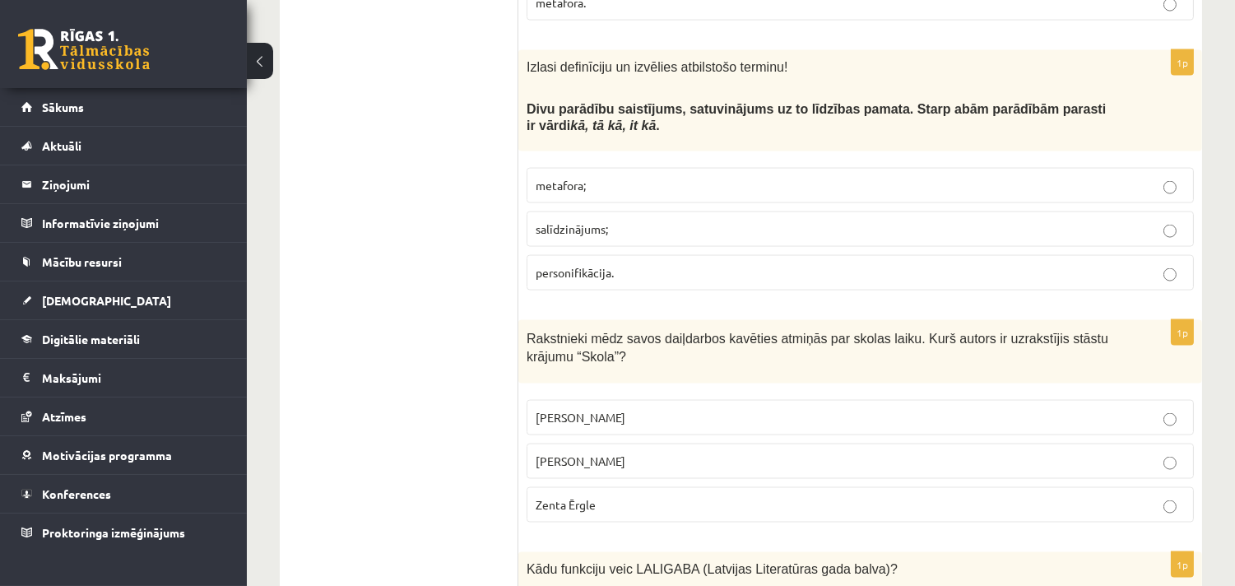
click at [576, 410] on span "Pauls Bankovskis" at bounding box center [581, 417] width 90 height 15
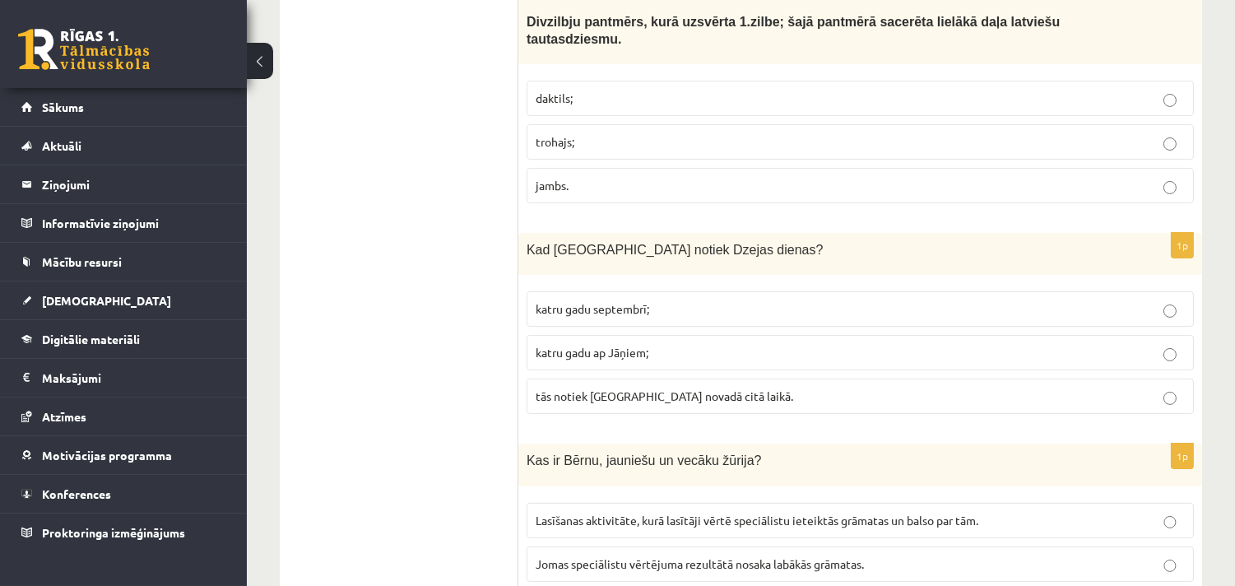
scroll to position [3437, 0]
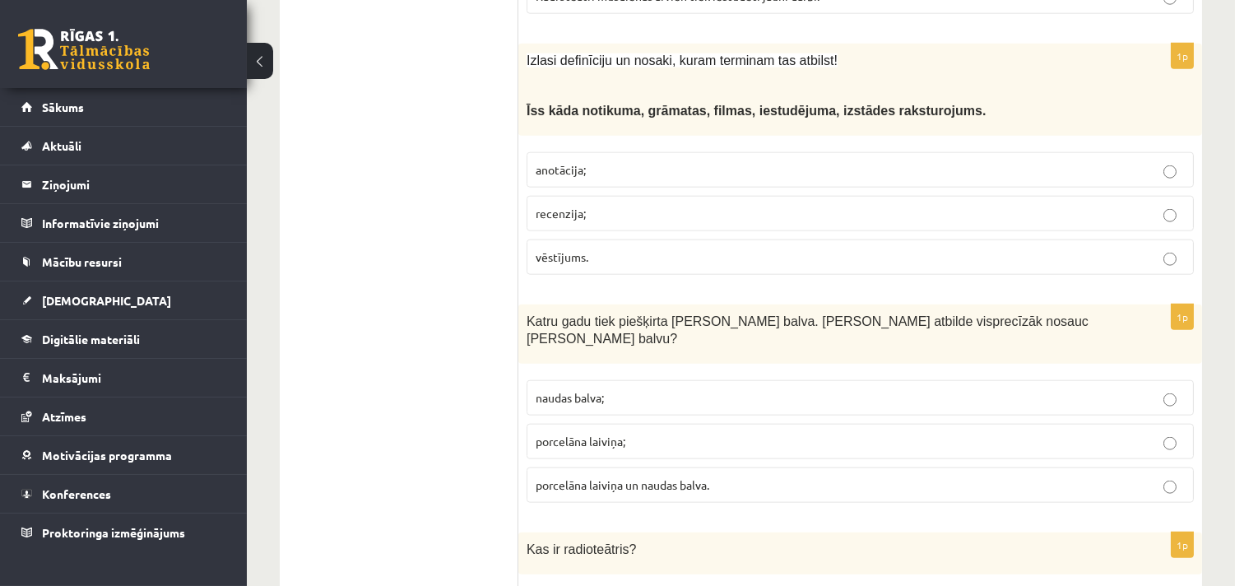
click at [669, 477] on span "porcelāna laiviņa un naudas balva." at bounding box center [623, 484] width 174 height 15
click at [354, 392] on ul "Tests Izvērtējums!" at bounding box center [407, 252] width 222 height 6699
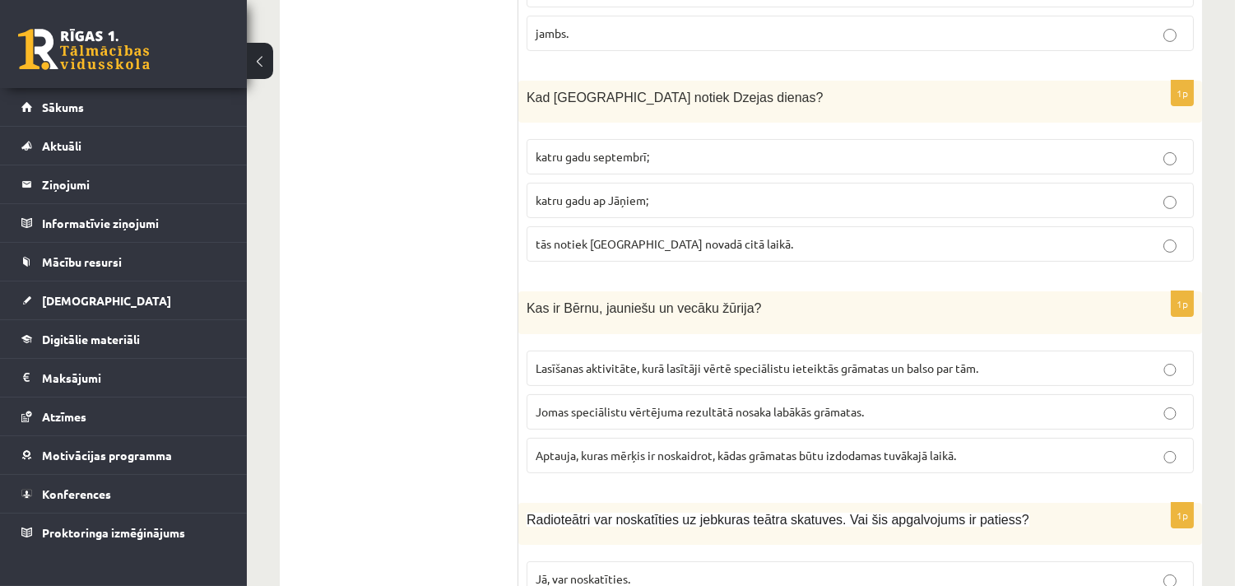
click at [617, 360] on span "Lasīšanas aktivitāte, kurā lasītāji vērtē speciālistu ieteiktās grāmatas un bal…" at bounding box center [757, 367] width 443 height 15
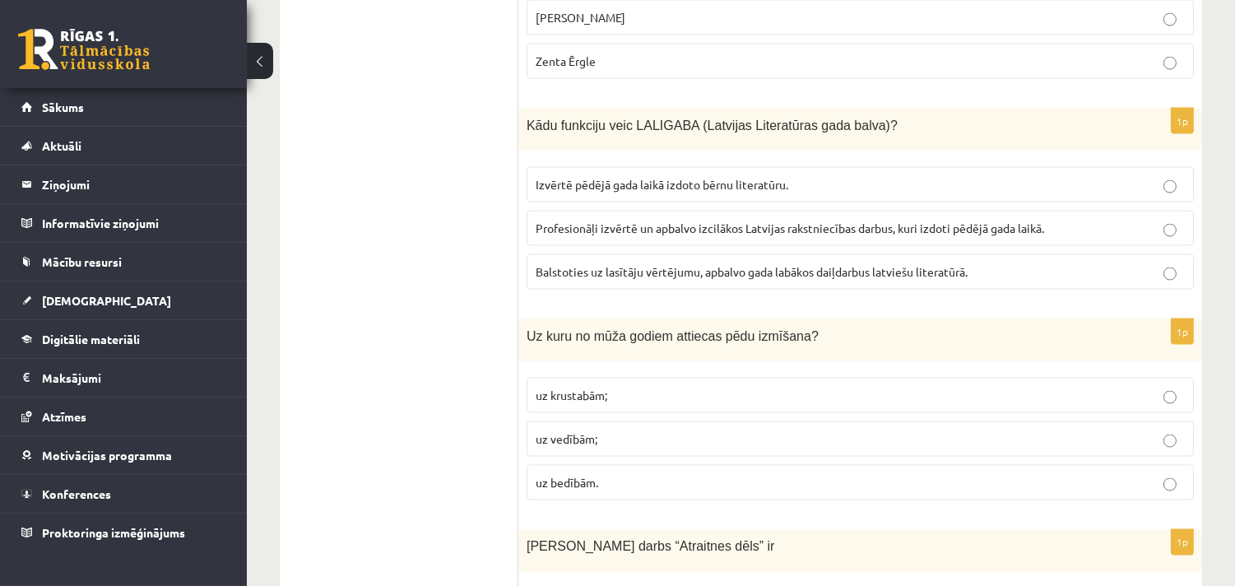
scroll to position [6106, 0]
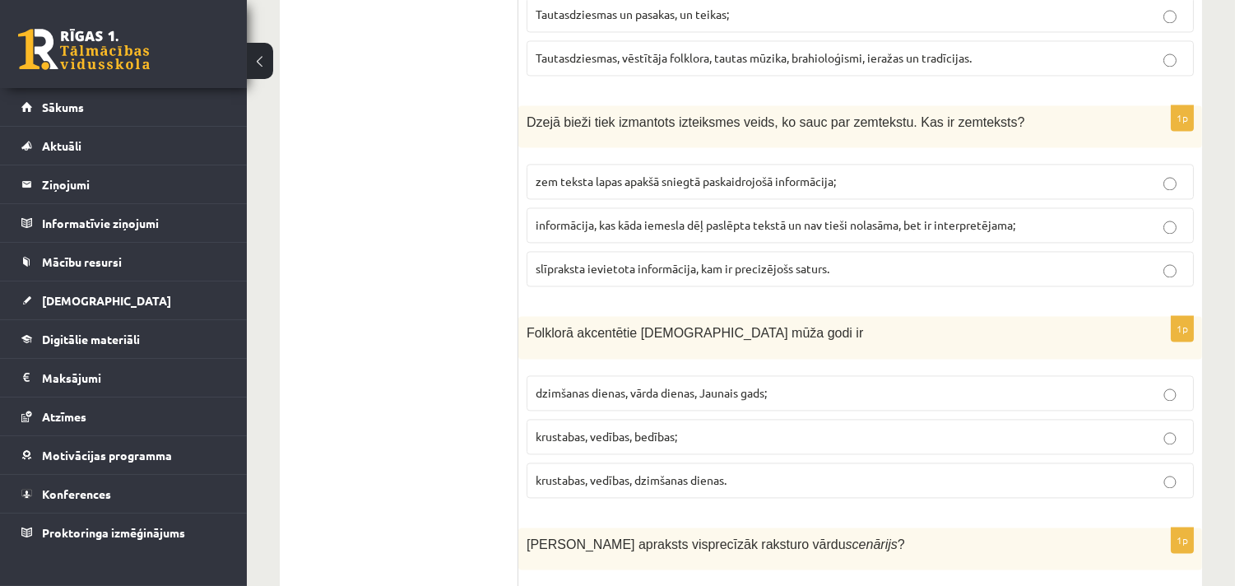
click at [614, 428] on p "krustabas, vedības, bedības;" at bounding box center [860, 436] width 649 height 17
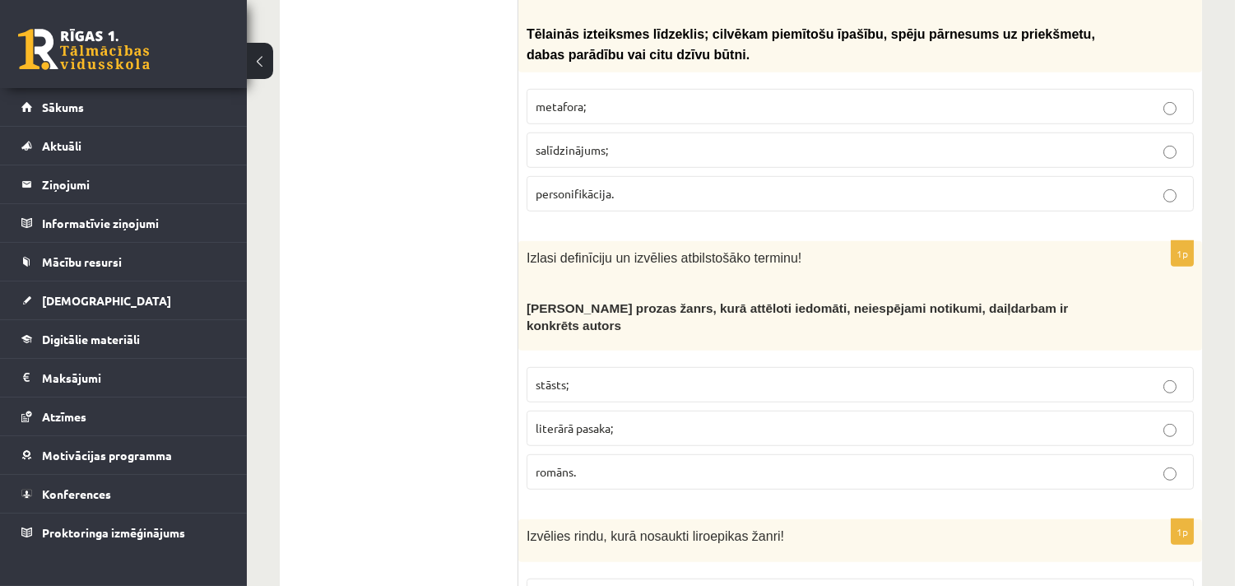
click at [589, 420] on span "literārā pasaka;" at bounding box center [574, 427] width 77 height 15
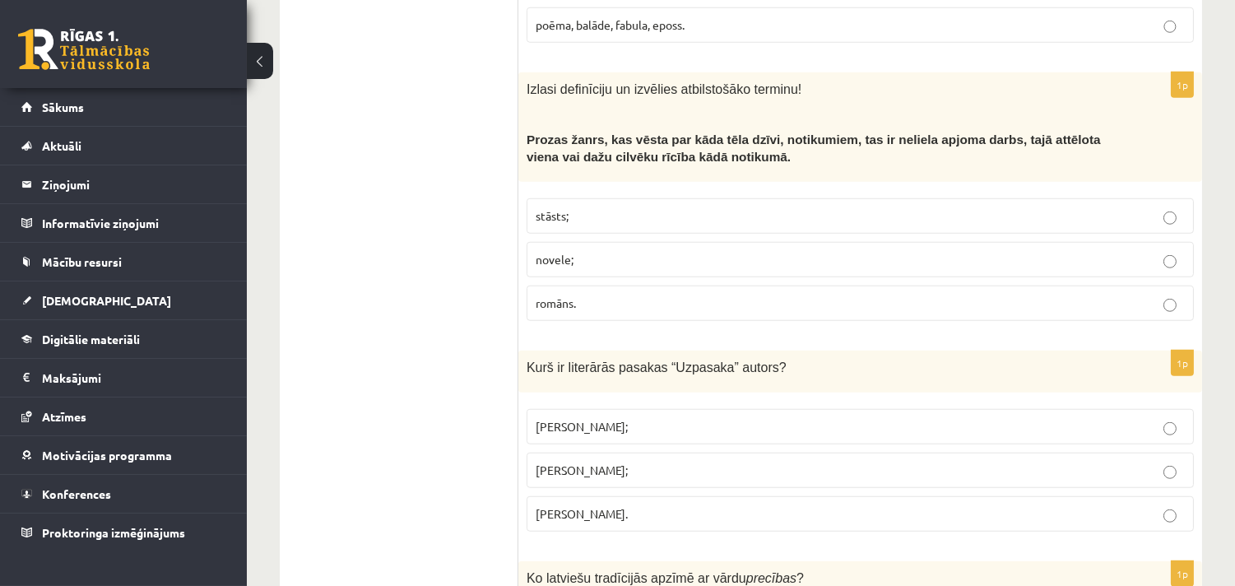
scroll to position [2560, 0]
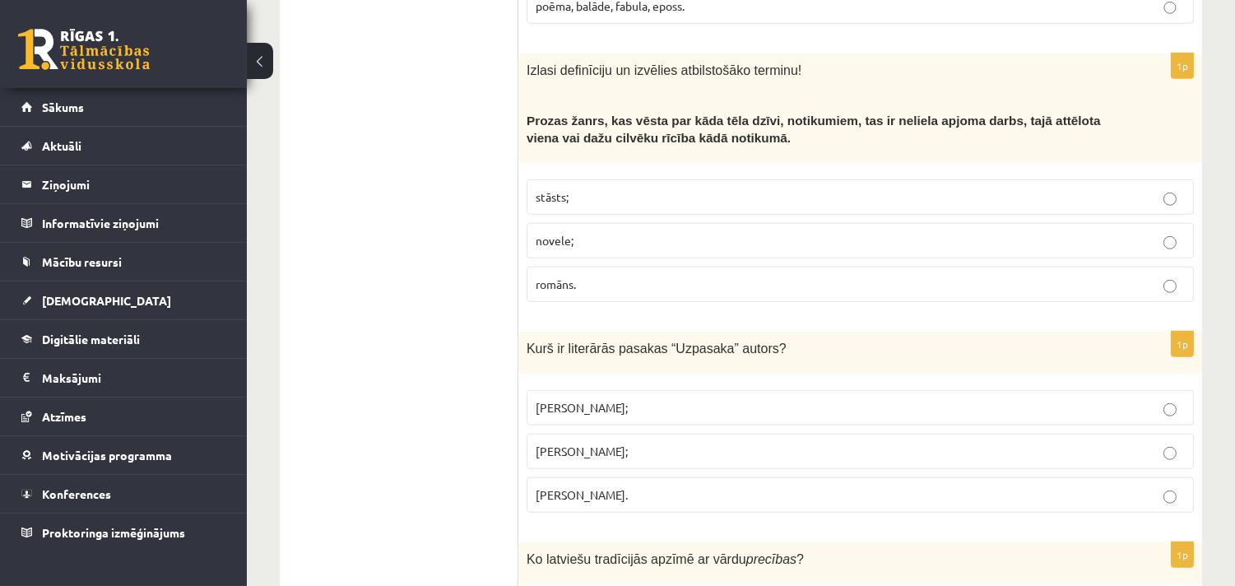
click at [675, 188] on p "stāsts;" at bounding box center [860, 196] width 649 height 17
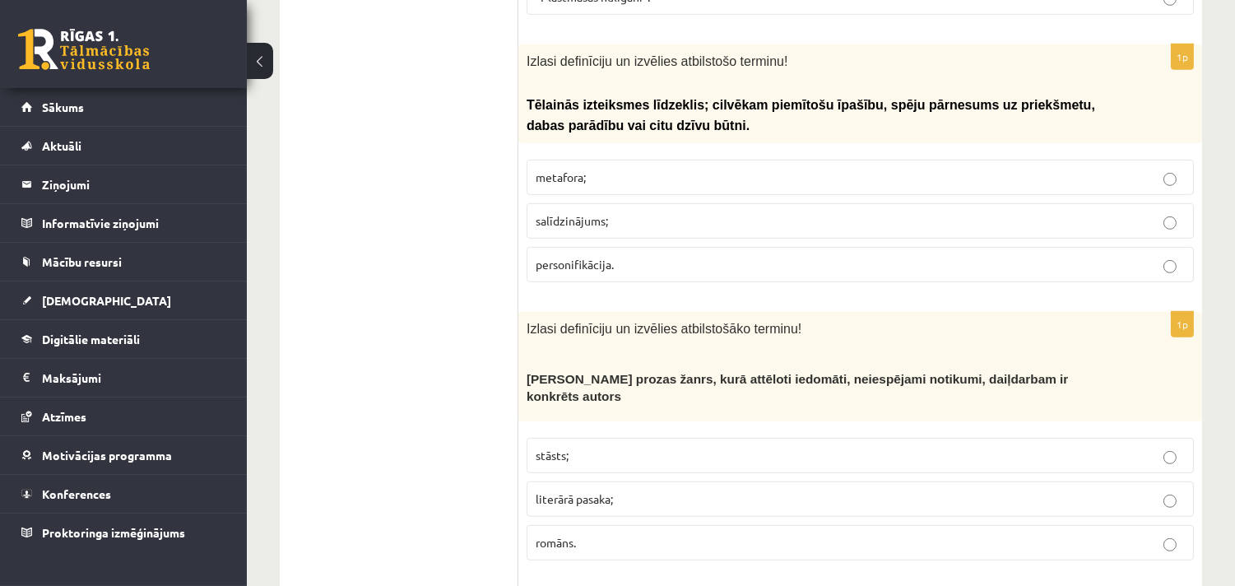
scroll to position [1771, 0]
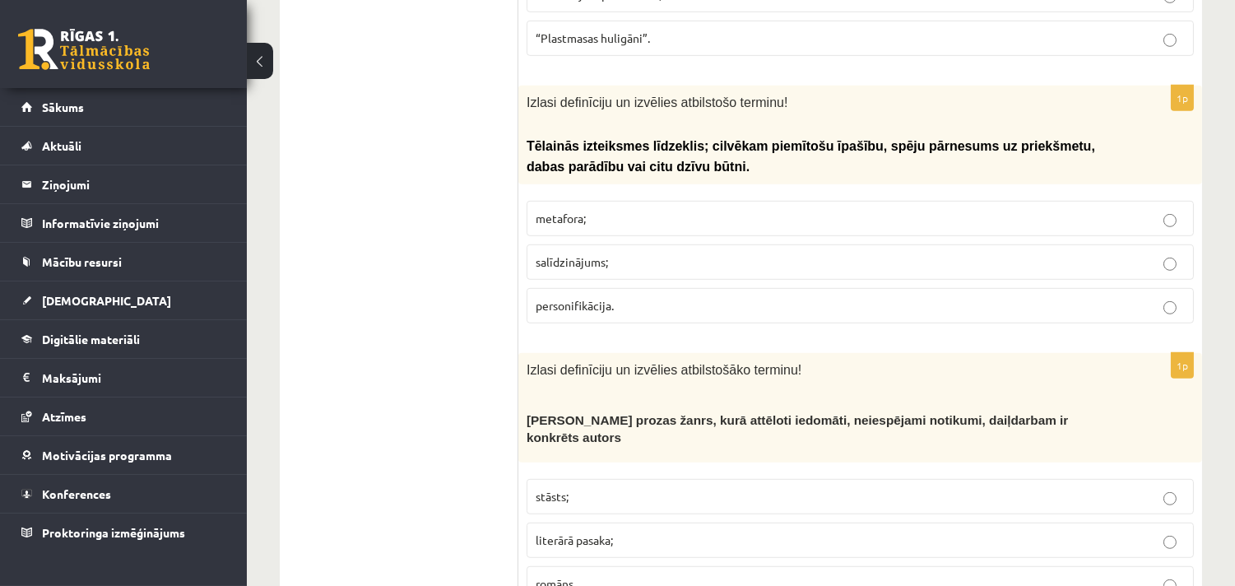
click at [574, 298] on span "personifikācija." at bounding box center [575, 305] width 78 height 15
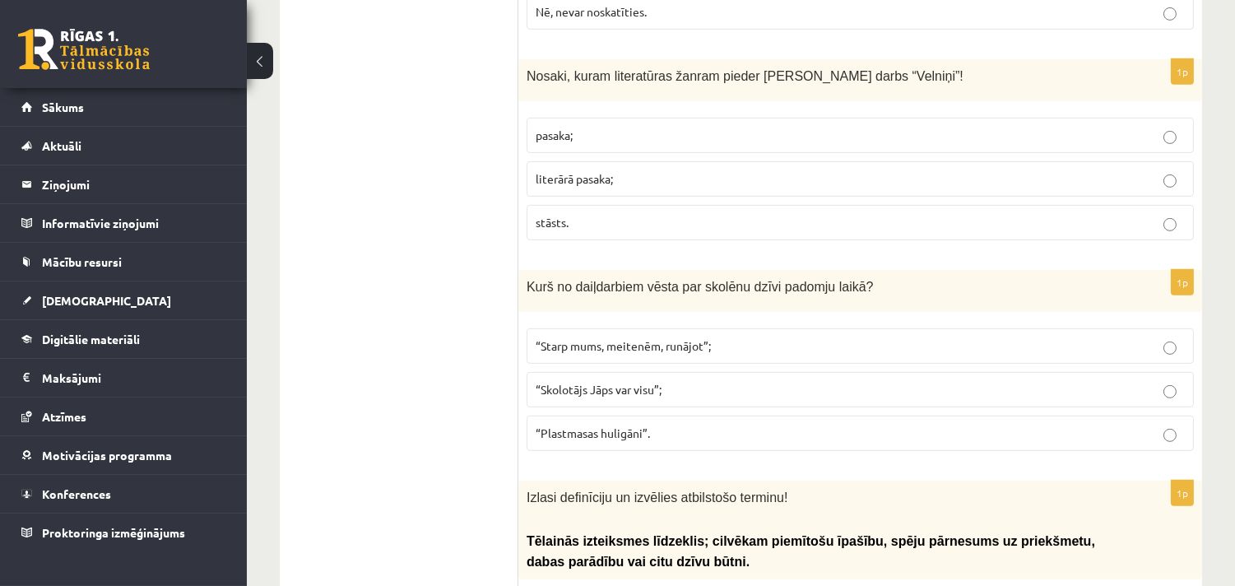
scroll to position [1344, 0]
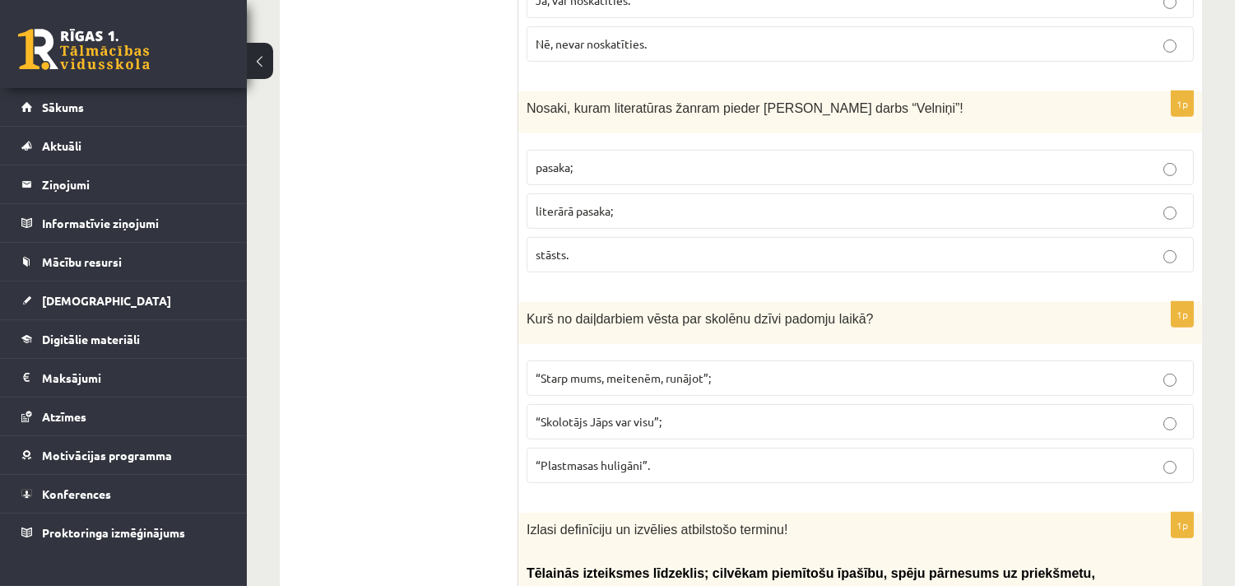
click at [561, 203] on span "literārā pasaka;" at bounding box center [574, 210] width 77 height 15
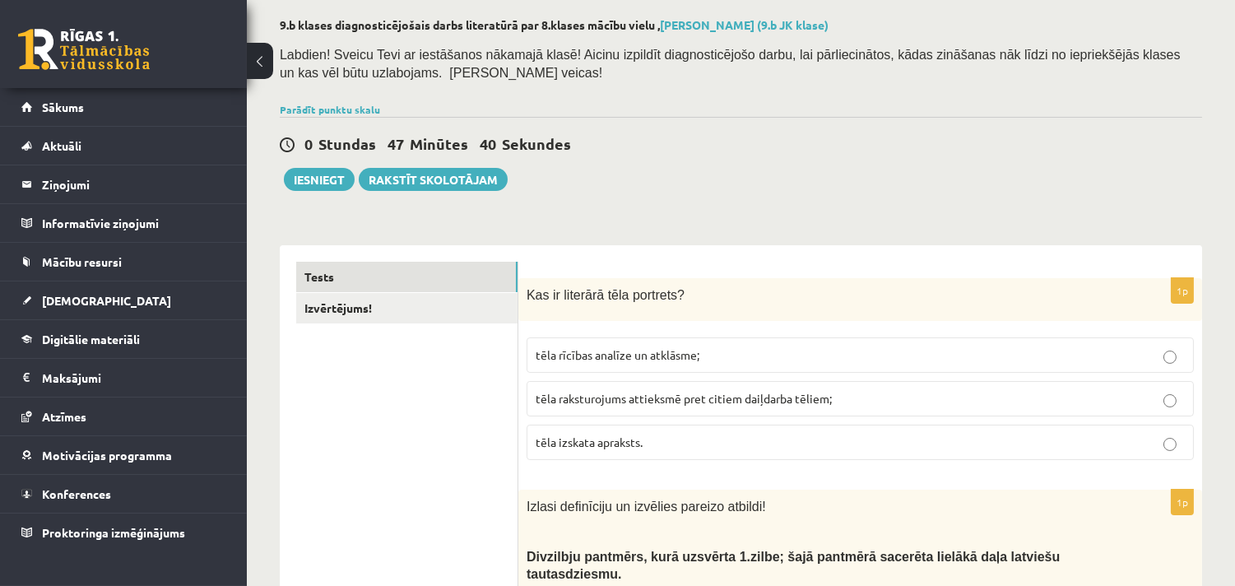
scroll to position [0, 0]
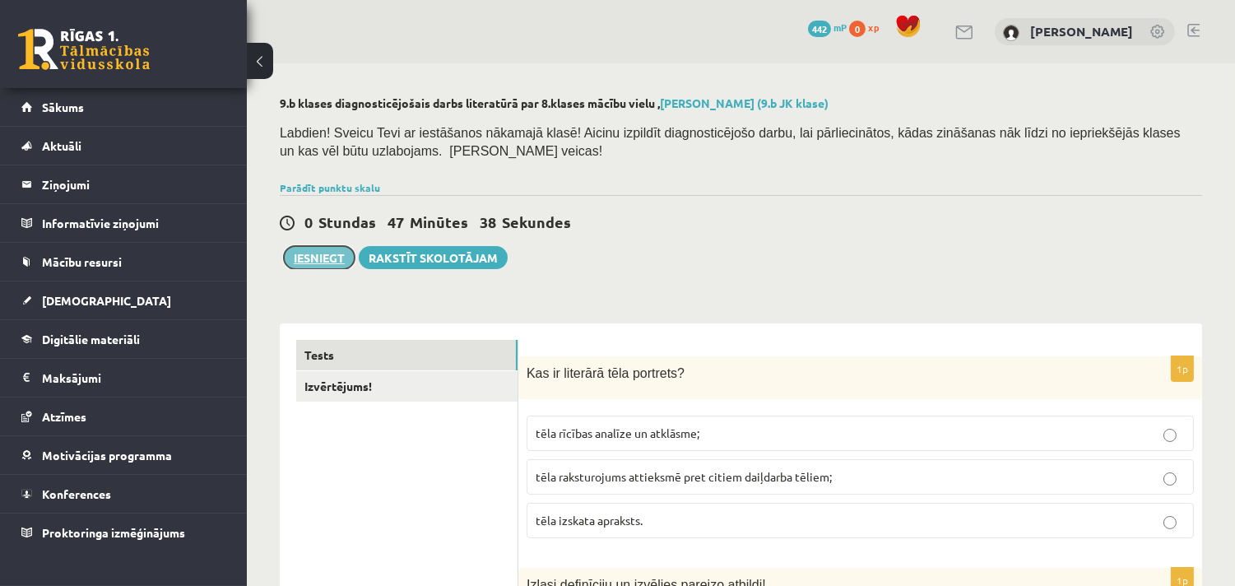
click at [318, 260] on button "Iesniegt" at bounding box center [319, 257] width 71 height 23
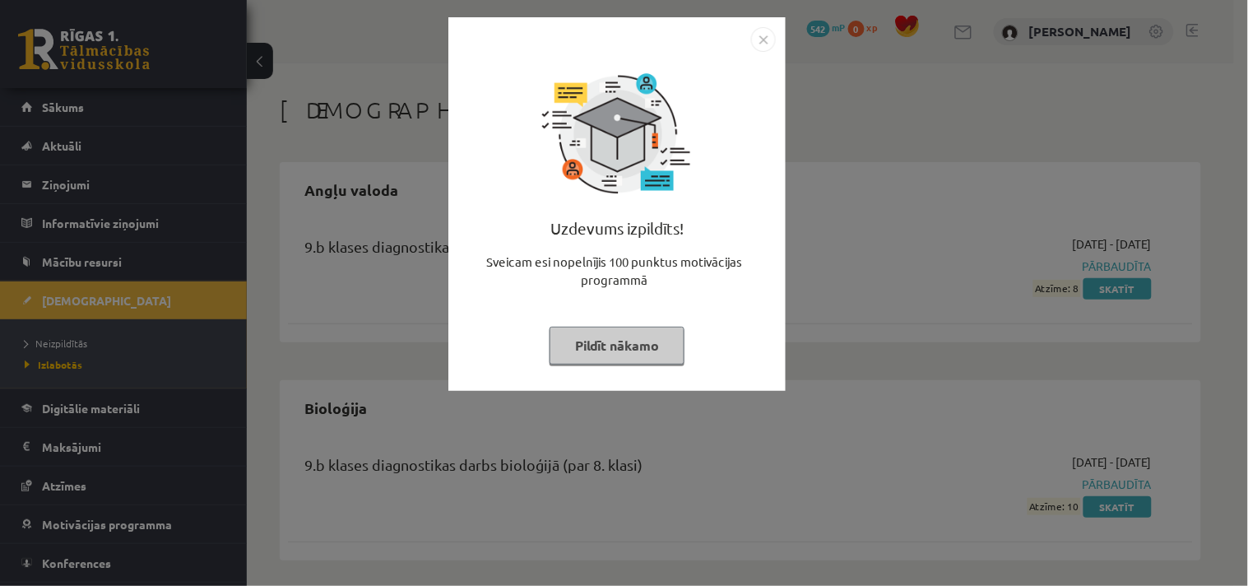
click at [763, 41] on img "Close" at bounding box center [763, 39] width 25 height 25
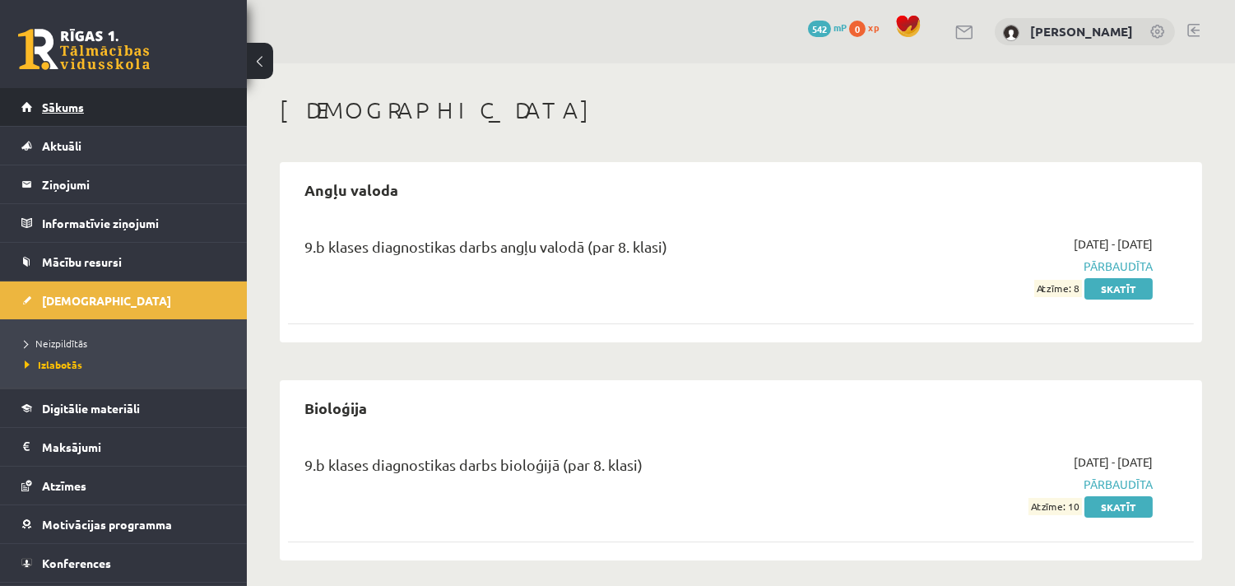
click at [60, 100] on span "Sākums" at bounding box center [63, 107] width 42 height 15
